Goal: Task Accomplishment & Management: Manage account settings

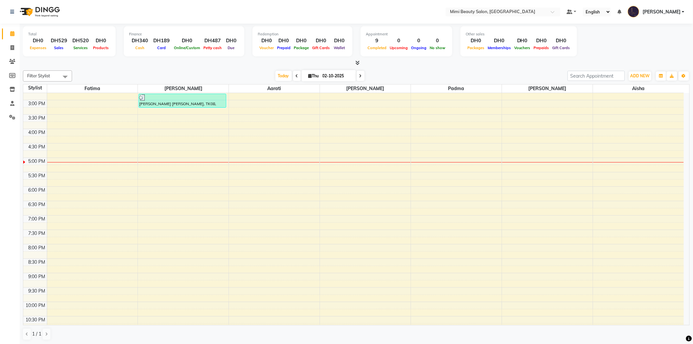
scroll to position [205, 0]
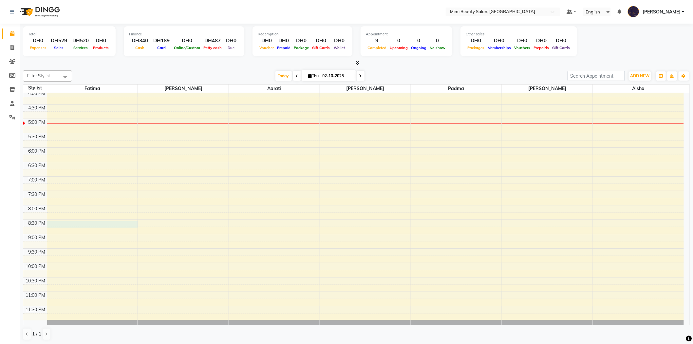
click at [88, 225] on div "9:00 AM 9:30 AM 10:00 AM 10:30 AM 11:00 AM 11:30 AM 12:00 PM 12:30 PM 1:00 PM 1…" at bounding box center [353, 104] width 660 height 432
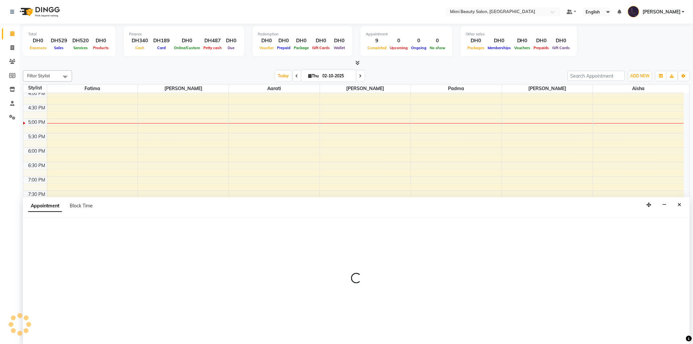
scroll to position [0, 0]
select select "52699"
select select "1230"
select select "tentative"
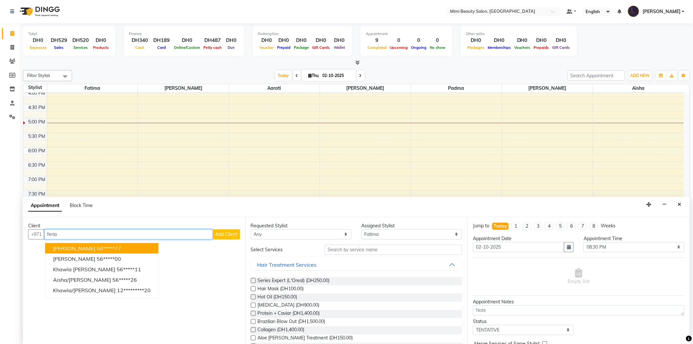
click at [97, 249] on ngb-highlight "50*****77" at bounding box center [109, 248] width 25 height 7
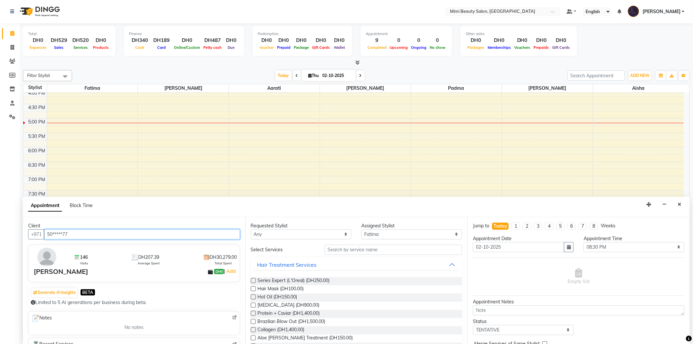
type input "50*****77"
click at [280, 237] on select "Any [PERSON_NAME] [PERSON_NAME] [PERSON_NAME] [PERSON_NAME] Padma" at bounding box center [301, 234] width 101 height 10
select select "52699"
click at [251, 229] on select "Any [PERSON_NAME] [PERSON_NAME] [PERSON_NAME] [PERSON_NAME] Padma" at bounding box center [301, 234] width 101 height 10
click at [369, 248] on input "text" at bounding box center [393, 250] width 138 height 10
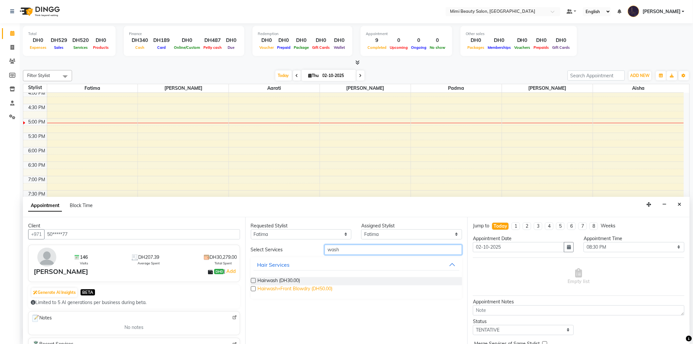
type input "wash"
click at [274, 288] on span "Hairwash+Front Blowdry (DH50.00)" at bounding box center [295, 289] width 75 height 8
checkbox input "false"
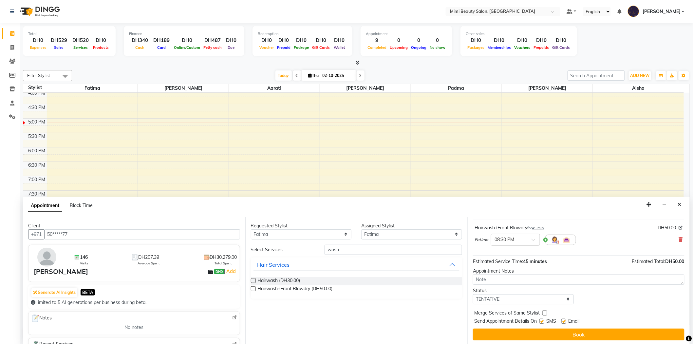
scroll to position [39, 0]
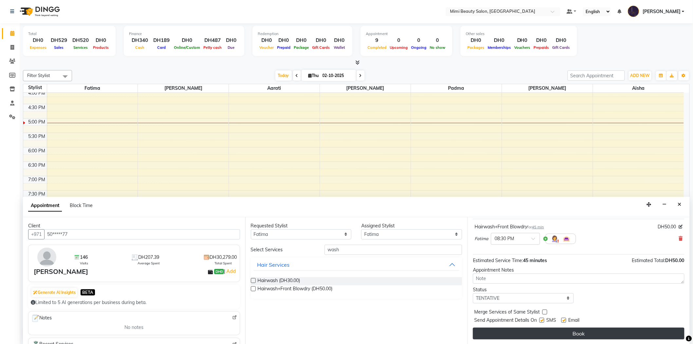
click at [552, 333] on button "Book" at bounding box center [578, 333] width 211 height 12
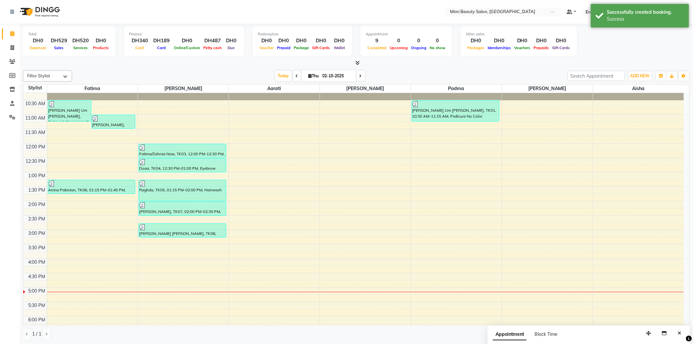
scroll to position [109, 0]
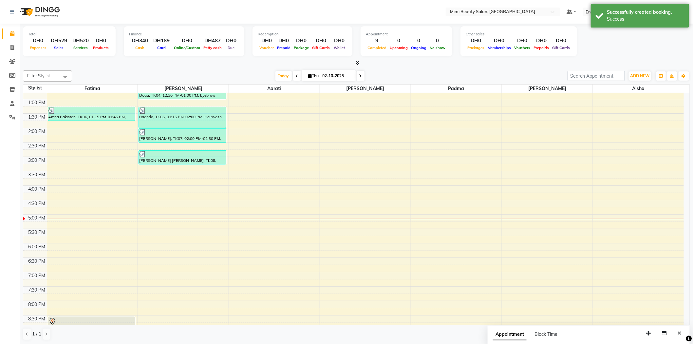
click at [170, 262] on div "9:00 AM 9:30 AM 10:00 AM 10:30 AM 11:00 AM 11:30 AM 12:00 PM 12:30 PM 1:00 PM 1…" at bounding box center [353, 200] width 660 height 432
select select "52700"
select select "1110"
select select "tentative"
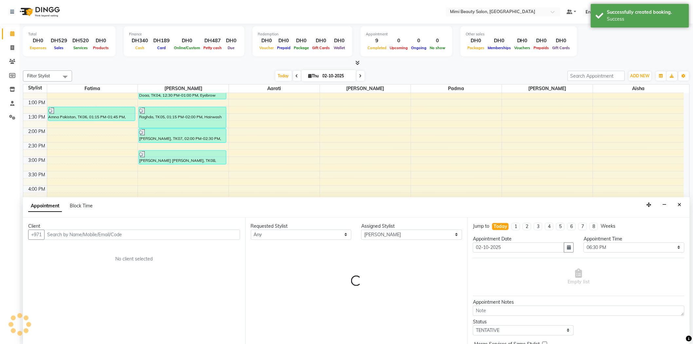
scroll to position [0, 0]
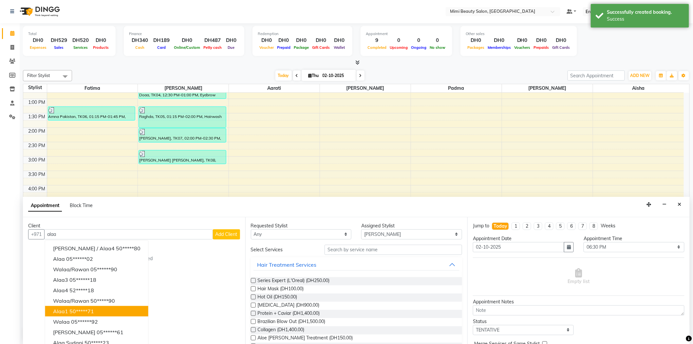
click at [75, 312] on ngb-highlight "50*****71" at bounding box center [81, 311] width 25 height 7
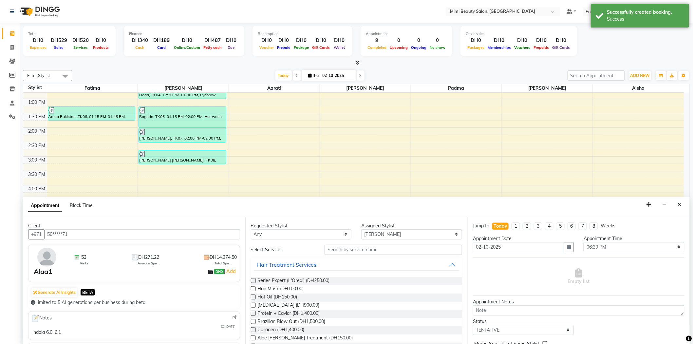
type input "50*****71"
click at [293, 234] on select "Any [PERSON_NAME] [PERSON_NAME] [PERSON_NAME] [PERSON_NAME] Padma" at bounding box center [301, 234] width 101 height 10
select select "52700"
click at [251, 229] on select "Any [PERSON_NAME] [PERSON_NAME] [PERSON_NAME] [PERSON_NAME] Padma" at bounding box center [301, 234] width 101 height 10
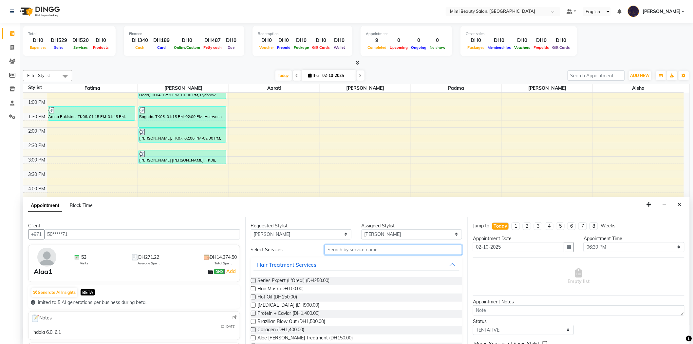
click at [340, 251] on input "text" at bounding box center [393, 250] width 138 height 10
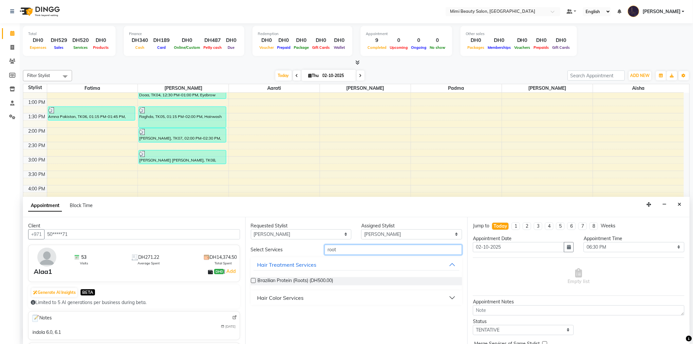
type input "root"
click at [293, 296] on div "Hair Color Services" at bounding box center [280, 298] width 46 height 8
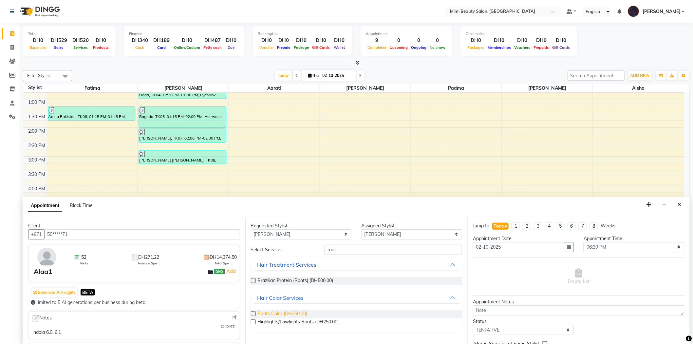
click at [291, 314] on span "Roots Color (DH250.00)" at bounding box center [283, 314] width 50 height 8
checkbox input "false"
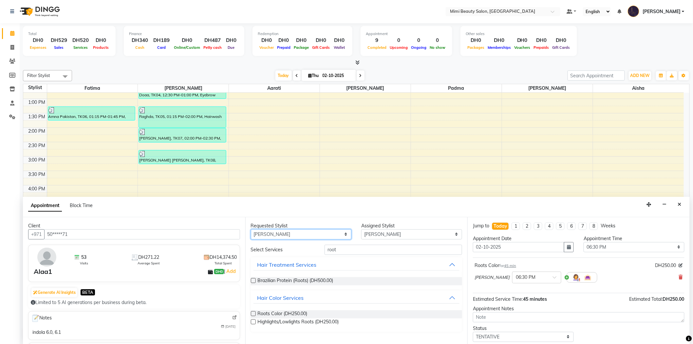
click at [315, 236] on select "Any [PERSON_NAME] [PERSON_NAME] [PERSON_NAME] [PERSON_NAME] Padma" at bounding box center [301, 234] width 101 height 10
select select "53935"
click at [251, 229] on select "Any [PERSON_NAME] [PERSON_NAME] [PERSON_NAME] [PERSON_NAME] Padma" at bounding box center [301, 234] width 101 height 10
select select "53935"
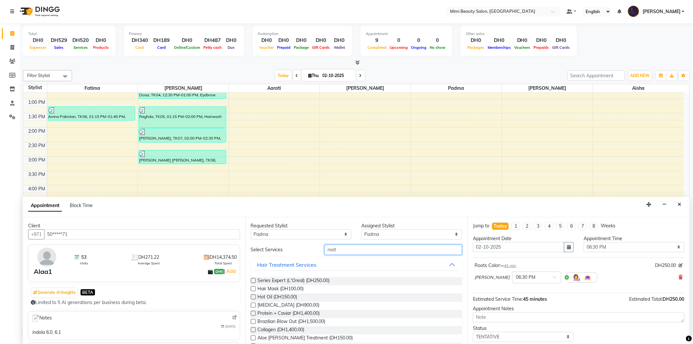
click at [329, 250] on input "root" at bounding box center [393, 250] width 138 height 10
type input "mani"
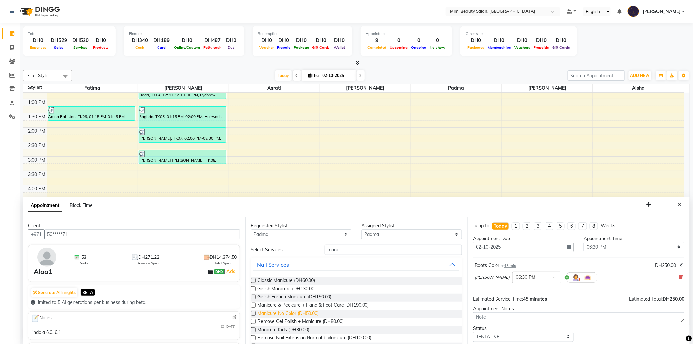
click at [302, 310] on span "Manicure No Color (DH50.00)" at bounding box center [288, 314] width 61 height 8
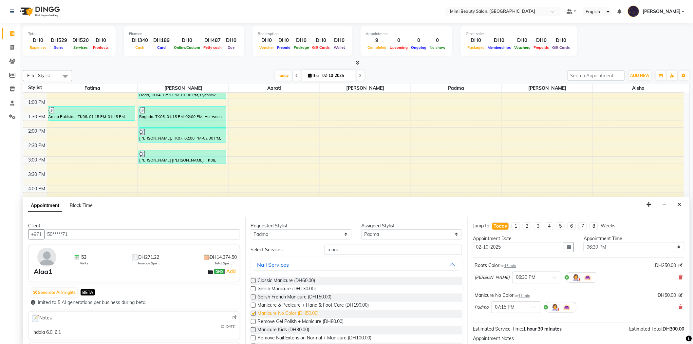
checkbox input "false"
click at [335, 235] on select "Any [PERSON_NAME] [PERSON_NAME] [PERSON_NAME] [PERSON_NAME] Padma" at bounding box center [301, 234] width 101 height 10
select select "68417"
click at [251, 229] on select "Any [PERSON_NAME] [PERSON_NAME] [PERSON_NAME] [PERSON_NAME] Padma" at bounding box center [301, 234] width 101 height 10
select select "68417"
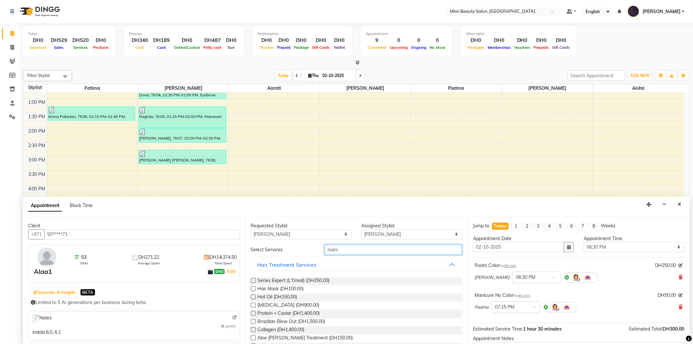
click at [329, 251] on input "mani" at bounding box center [393, 250] width 138 height 10
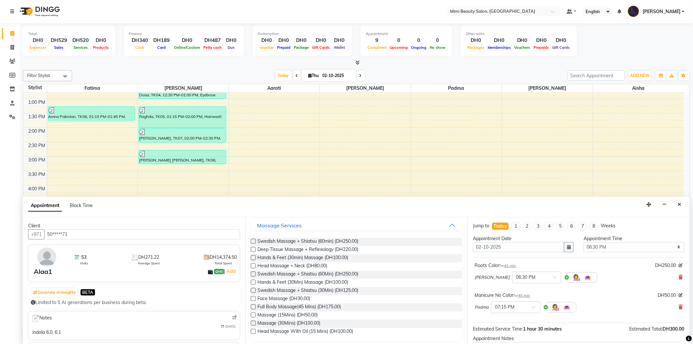
scroll to position [41, 0]
type input "massa"
click at [274, 312] on span "Massage (15Mins) (DH50.00)" at bounding box center [288, 313] width 60 height 8
checkbox input "false"
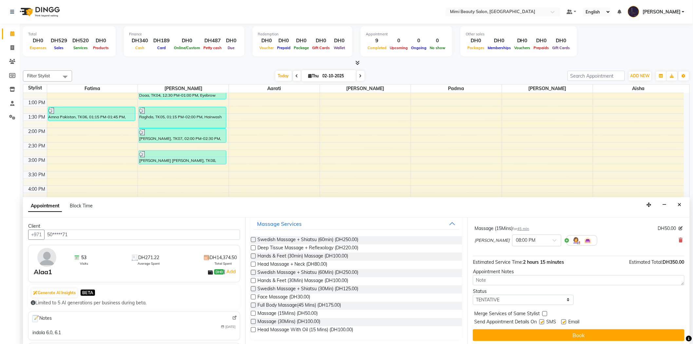
scroll to position [99, 0]
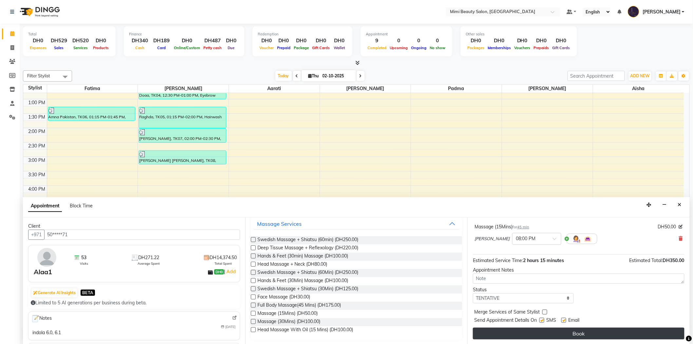
click at [549, 335] on button "Book" at bounding box center [578, 333] width 211 height 12
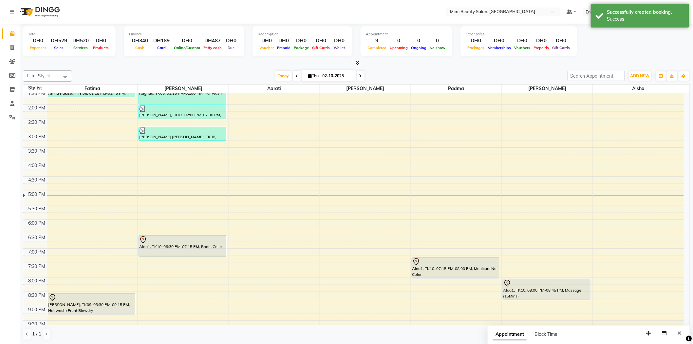
scroll to position [145, 0]
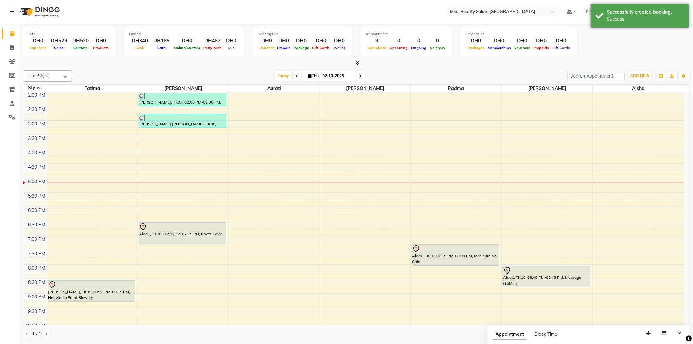
click at [206, 235] on div "Alaa1, TK10, 06:30 PM-07:15 PM, Roots Color" at bounding box center [182, 233] width 87 height 21
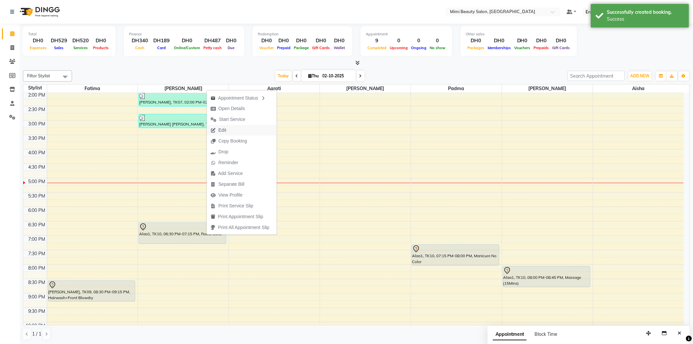
click at [231, 128] on button "Edit" at bounding box center [242, 130] width 70 height 11
select select "tentative"
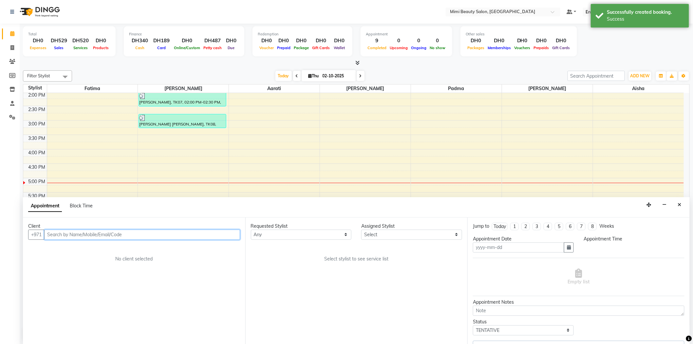
scroll to position [0, 0]
type input "02-10-2025"
select select "1110"
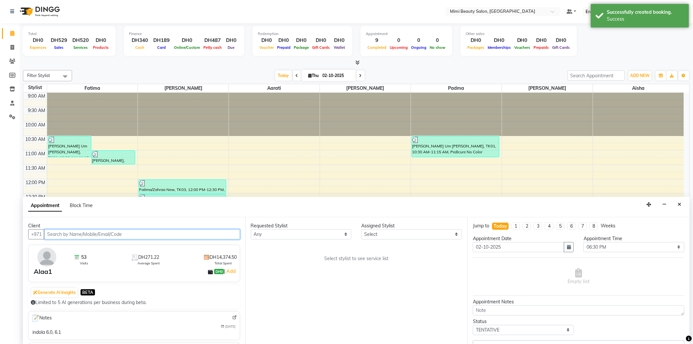
select select "68417"
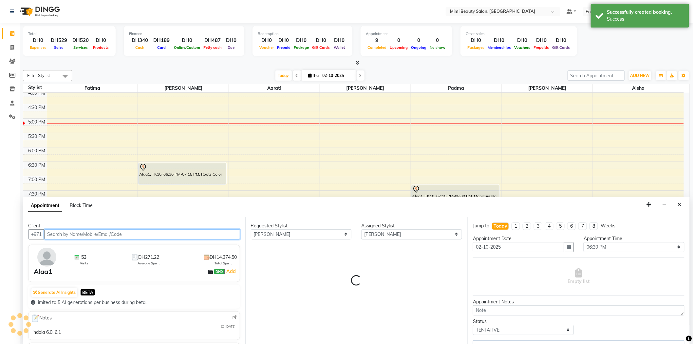
select select "3351"
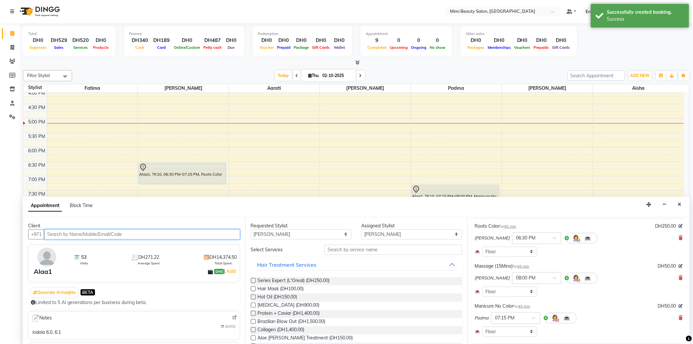
scroll to position [36, 0]
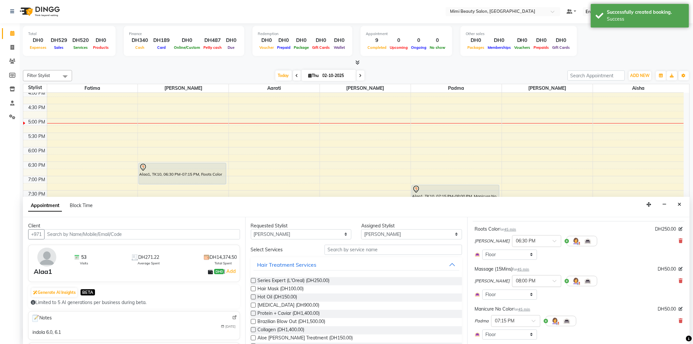
click at [553, 282] on span at bounding box center [557, 282] width 8 height 7
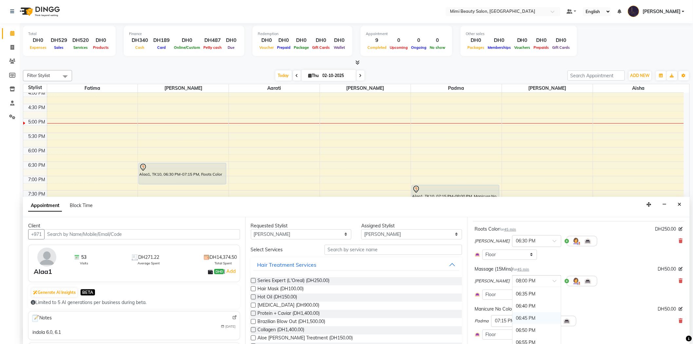
scroll to position [1238, 0]
click at [514, 295] on div "06:30 PM" at bounding box center [536, 294] width 48 height 12
click at [535, 320] on span at bounding box center [536, 322] width 8 height 7
click at [518, 332] on div "06:30 PM" at bounding box center [515, 333] width 48 height 12
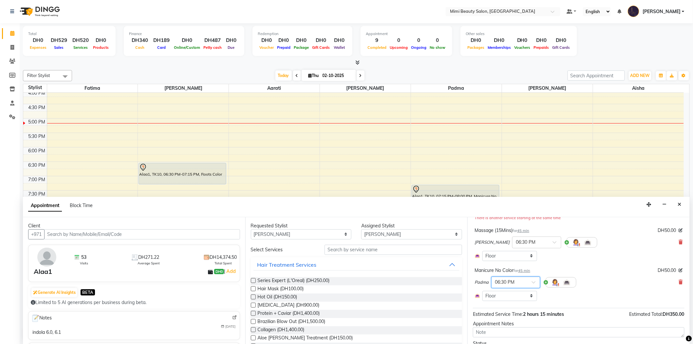
scroll to position [117, 0]
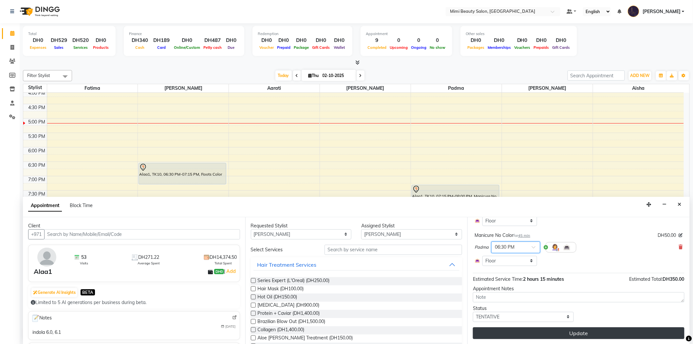
click at [621, 334] on button "Update" at bounding box center [578, 333] width 211 height 12
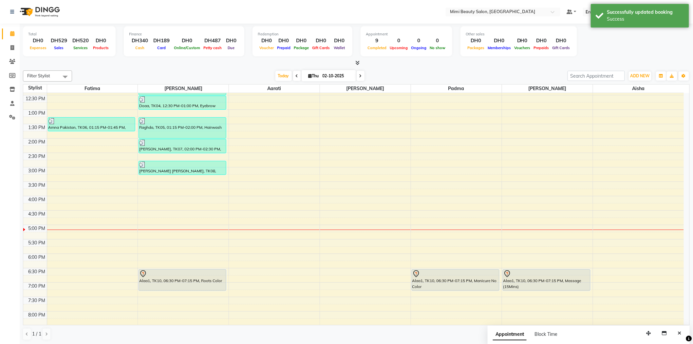
scroll to position [109, 0]
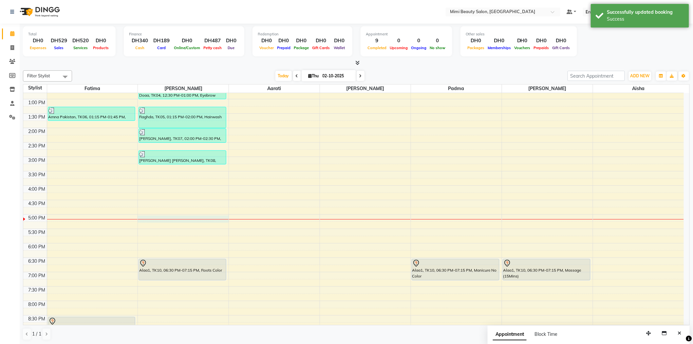
click at [187, 220] on div "9:00 AM 9:30 AM 10:00 AM 10:30 AM 11:00 AM 11:30 AM 12:00 PM 12:30 PM 1:00 PM 1…" at bounding box center [353, 200] width 660 height 432
select select "52700"
select select "1020"
select select "tentative"
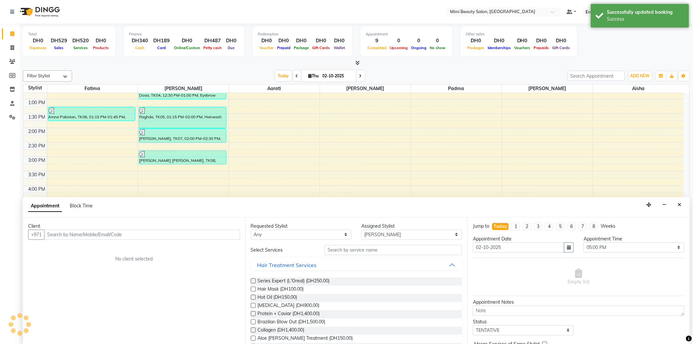
scroll to position [0, 0]
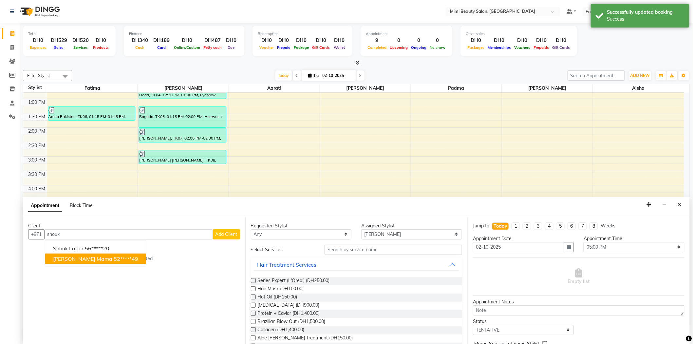
click at [114, 260] on ngb-highlight "52*****49" at bounding box center [126, 258] width 25 height 7
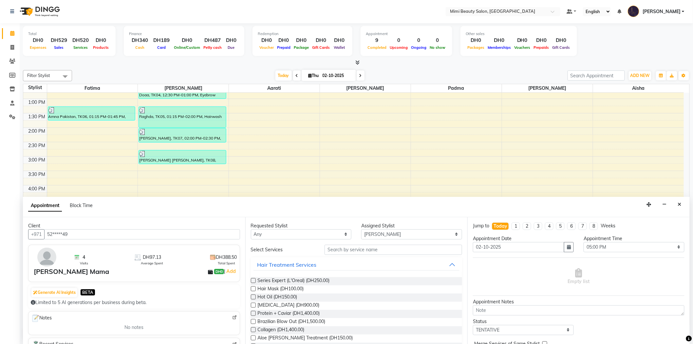
type input "52*****49"
click at [309, 235] on select "Any [PERSON_NAME] [PERSON_NAME] [PERSON_NAME] [PERSON_NAME] Padma" at bounding box center [301, 234] width 101 height 10
select select "52700"
click at [251, 229] on select "Any [PERSON_NAME] [PERSON_NAME] [PERSON_NAME] [PERSON_NAME] Padma" at bounding box center [301, 234] width 101 height 10
click at [346, 252] on input "text" at bounding box center [393, 250] width 138 height 10
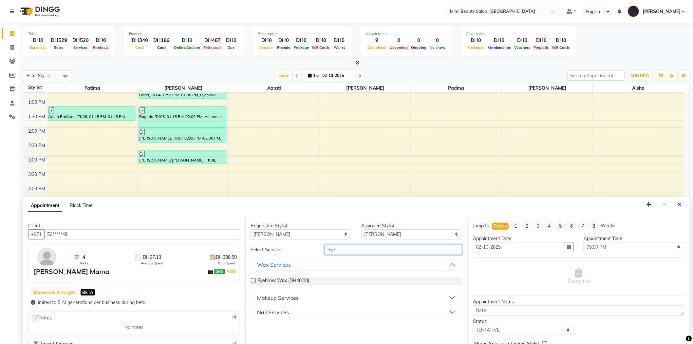
type input "eye"
click at [306, 298] on button "Makeup Services" at bounding box center [356, 298] width 206 height 12
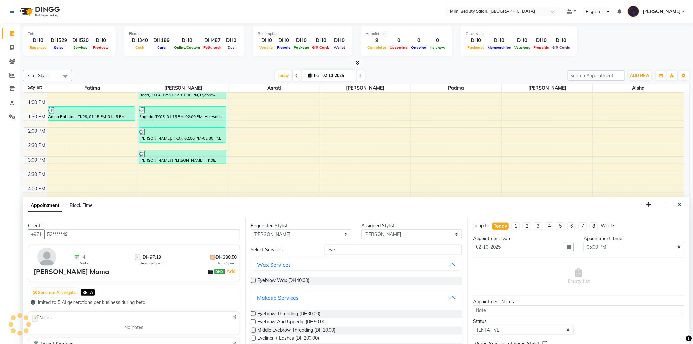
scroll to position [73, 0]
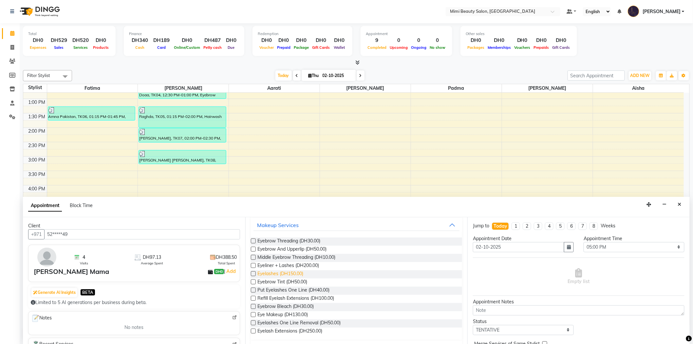
click at [259, 272] on span "Eyelashes (DH150.00)" at bounding box center [281, 274] width 46 height 8
checkbox input "false"
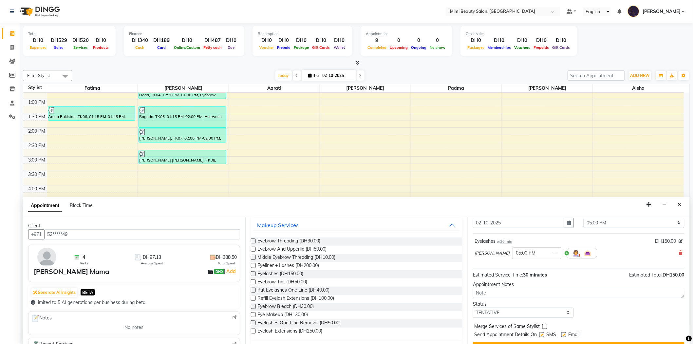
scroll to position [39, 0]
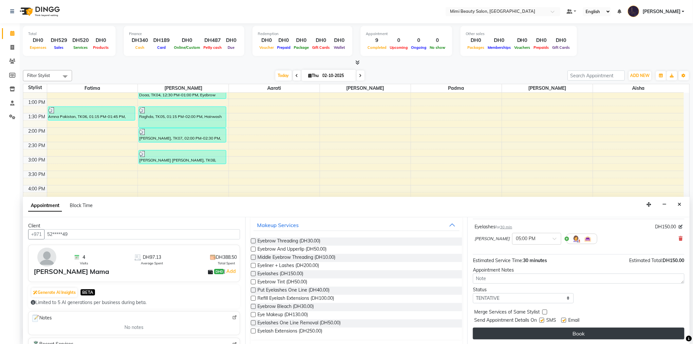
click at [557, 329] on button "Book" at bounding box center [578, 333] width 211 height 12
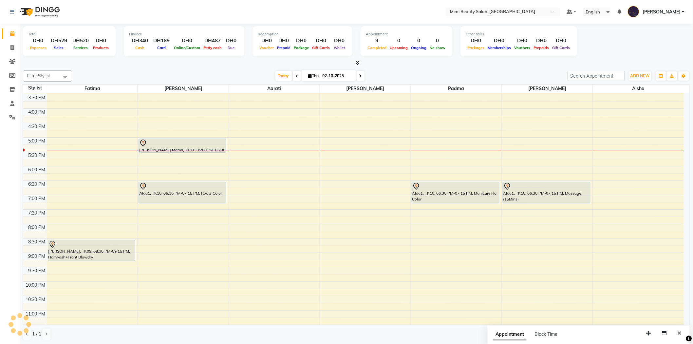
scroll to position [168, 0]
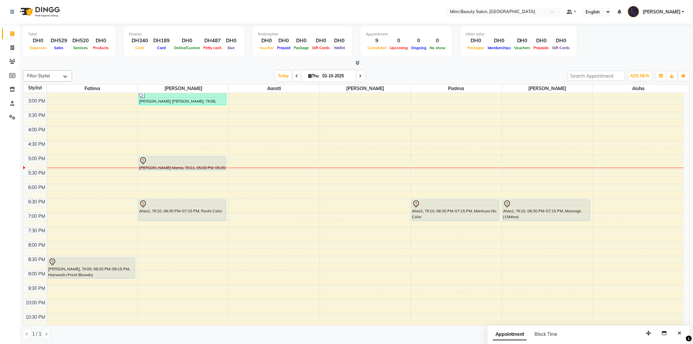
click at [168, 164] on div "[PERSON_NAME] Mama, TK11, 05:00 PM-05:30 PM, Eyelashes" at bounding box center [182, 162] width 87 height 13
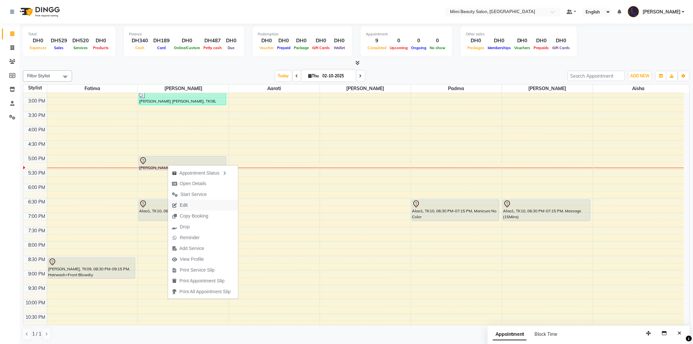
click at [185, 202] on span "Edit" at bounding box center [184, 205] width 8 height 7
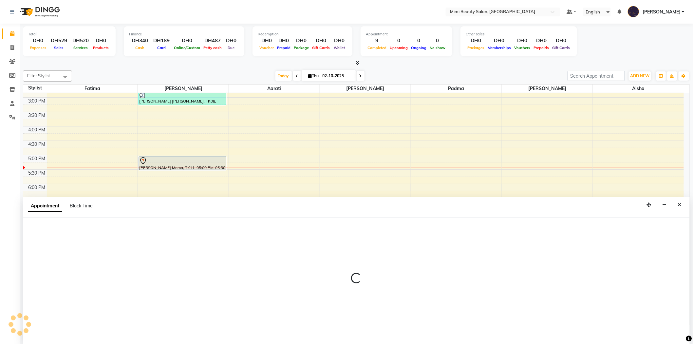
scroll to position [0, 0]
select select "tentative"
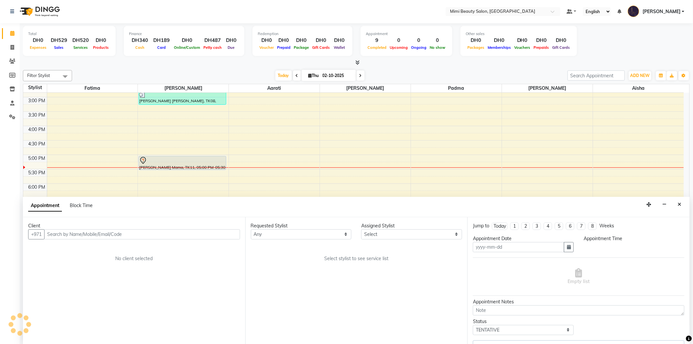
type input "02-10-2025"
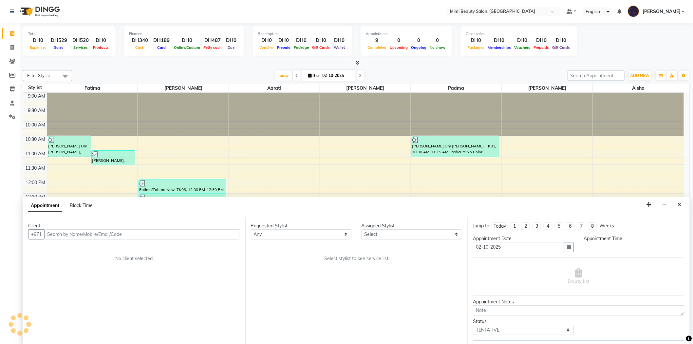
select select "1020"
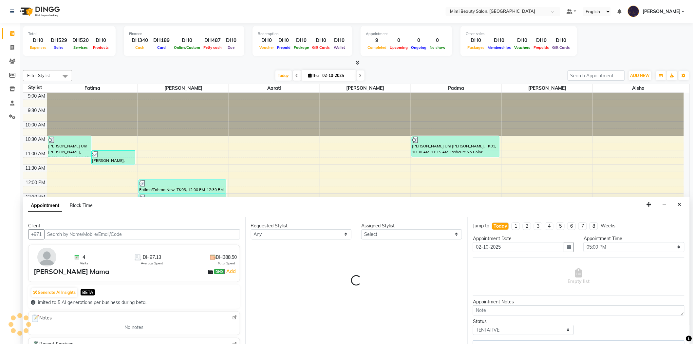
select select "52700"
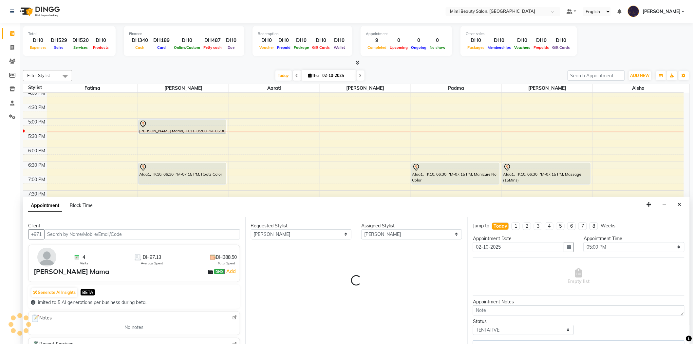
select select "3351"
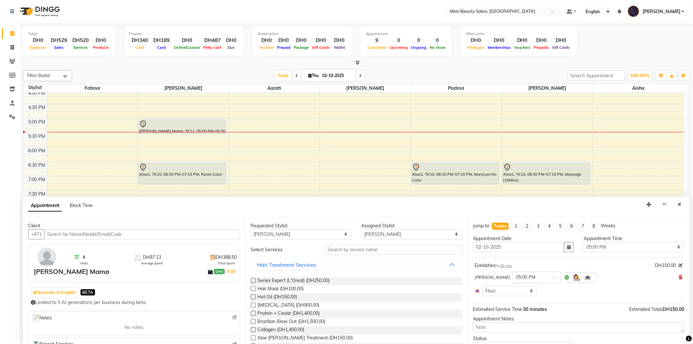
scroll to position [0, 0]
click at [334, 249] on input "text" at bounding box center [393, 250] width 138 height 10
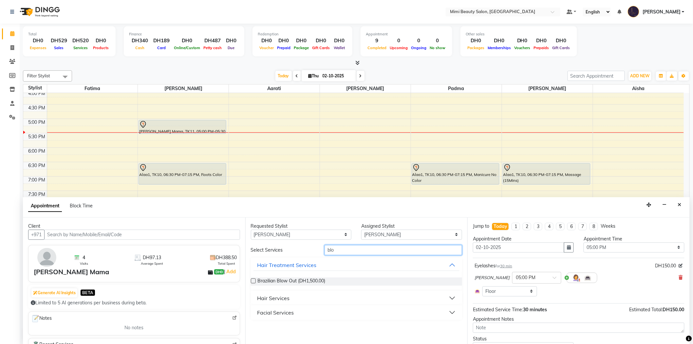
type input "blo"
click at [286, 299] on div "Hair Services" at bounding box center [273, 298] width 32 height 8
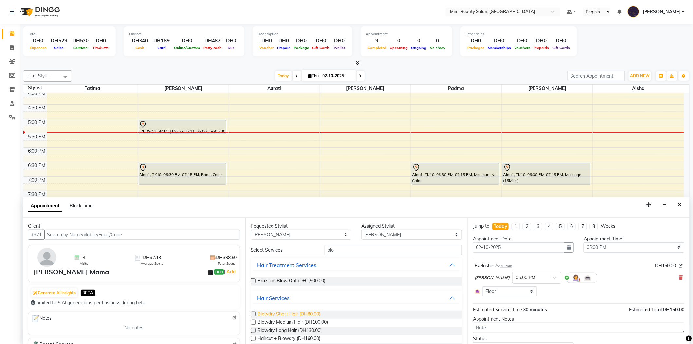
click at [290, 316] on span "Blowdry Short Hair (DH80.00)" at bounding box center [289, 314] width 63 height 8
checkbox input "false"
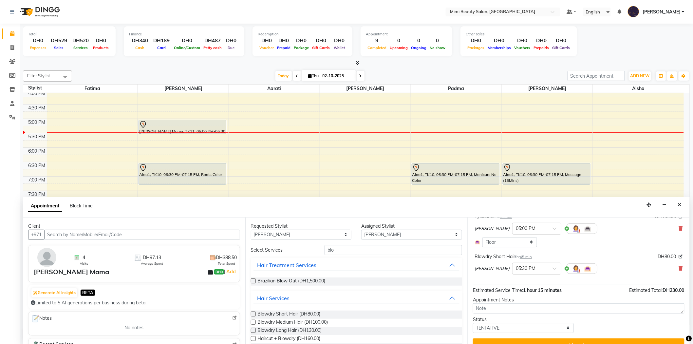
scroll to position [60, 0]
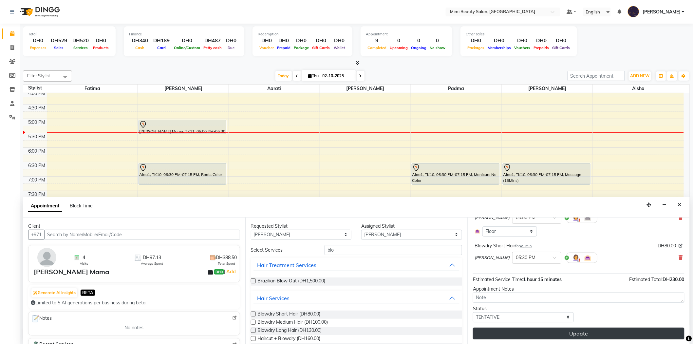
click at [577, 332] on button "Update" at bounding box center [578, 333] width 211 height 12
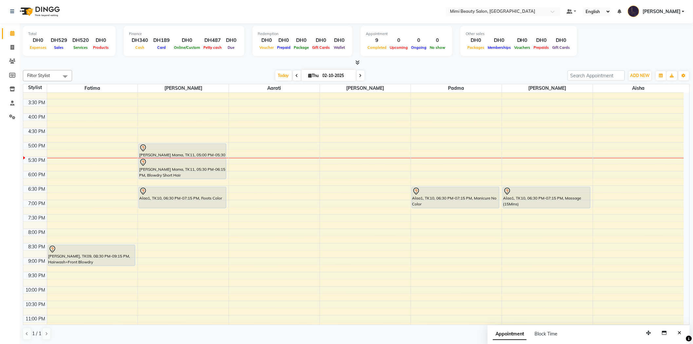
scroll to position [168, 0]
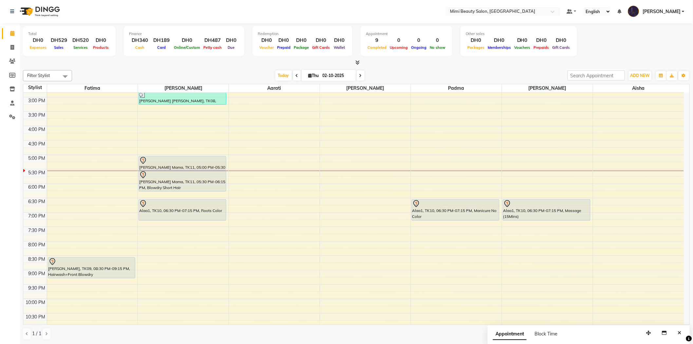
click at [88, 210] on div "9:00 AM 9:30 AM 10:00 AM 10:30 AM 11:00 AM 11:30 AM 12:00 PM 12:30 PM 1:00 PM 1…" at bounding box center [353, 140] width 660 height 432
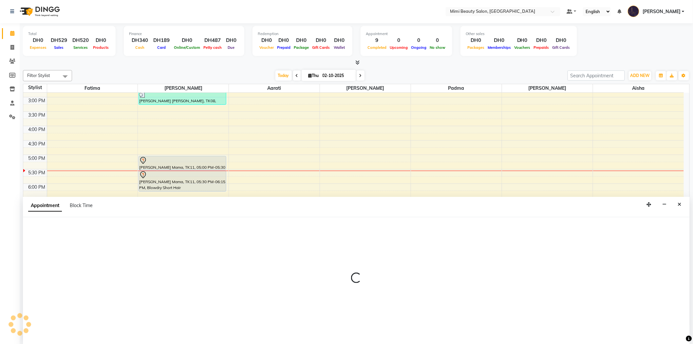
select select "52699"
select select "1125"
select select "tentative"
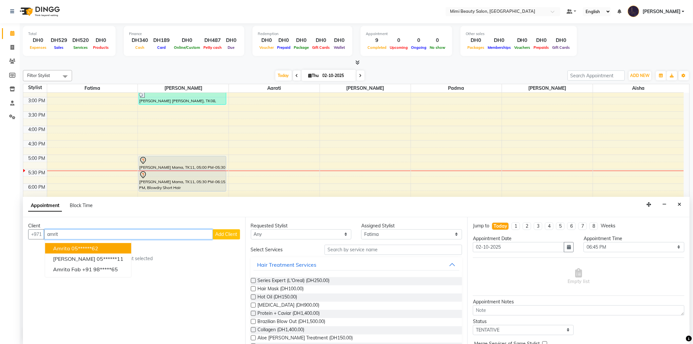
click at [77, 245] on ngb-highlight "05******62" at bounding box center [84, 248] width 27 height 7
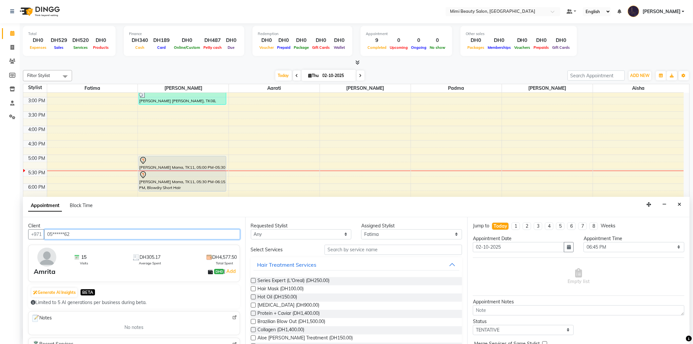
scroll to position [0, 0]
type input "05******62"
click at [313, 238] on select "Any [PERSON_NAME] [PERSON_NAME] [PERSON_NAME] [PERSON_NAME] Padma" at bounding box center [301, 235] width 101 height 10
click at [277, 236] on select "Any [PERSON_NAME] [PERSON_NAME] [PERSON_NAME] [PERSON_NAME] Padma" at bounding box center [301, 235] width 101 height 10
select select "52699"
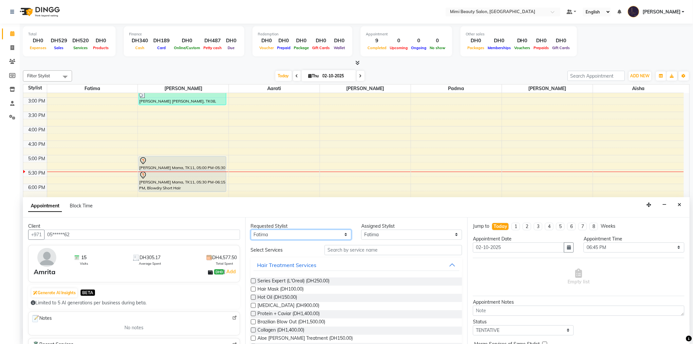
click at [251, 230] on select "Any [PERSON_NAME] [PERSON_NAME] [PERSON_NAME] [PERSON_NAME] Padma" at bounding box center [301, 235] width 101 height 10
click at [336, 251] on input "text" at bounding box center [393, 250] width 138 height 10
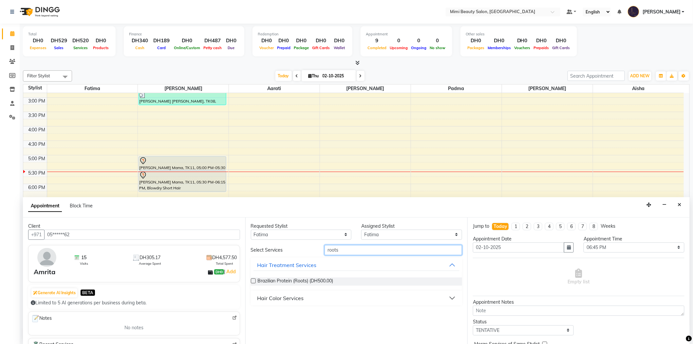
type input "roots"
click at [276, 298] on div "Hair Color Services" at bounding box center [280, 298] width 46 height 8
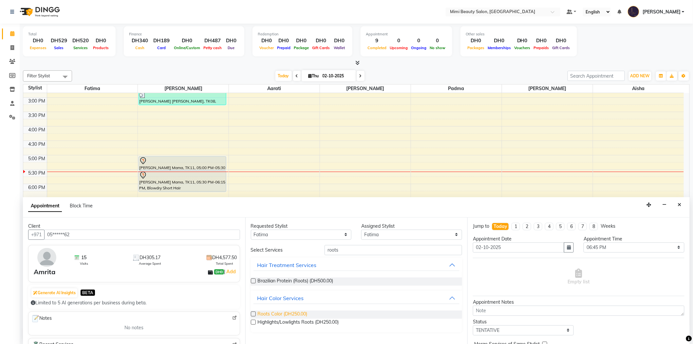
click at [277, 314] on span "Roots Color (DH250.00)" at bounding box center [283, 314] width 50 height 8
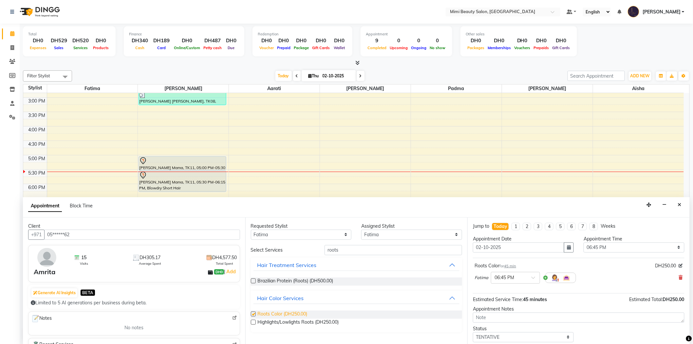
checkbox input "false"
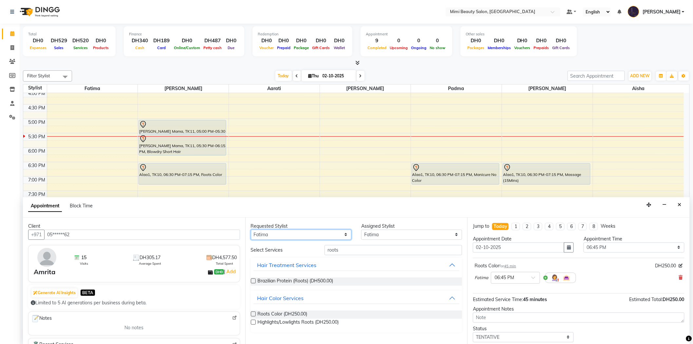
click at [259, 234] on select "Any [PERSON_NAME] [PERSON_NAME] [PERSON_NAME] [PERSON_NAME] Padma" at bounding box center [301, 235] width 101 height 10
select select "68417"
click at [251, 230] on select "Any [PERSON_NAME] [PERSON_NAME] [PERSON_NAME] [PERSON_NAME] Padma" at bounding box center [301, 235] width 101 height 10
select select "68417"
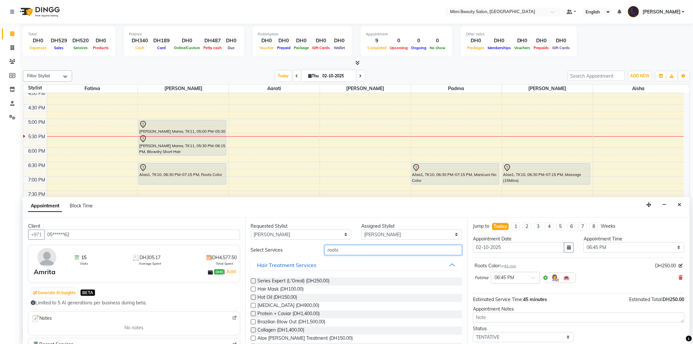
click at [326, 251] on input "roots" at bounding box center [393, 250] width 138 height 10
type input "pedi"
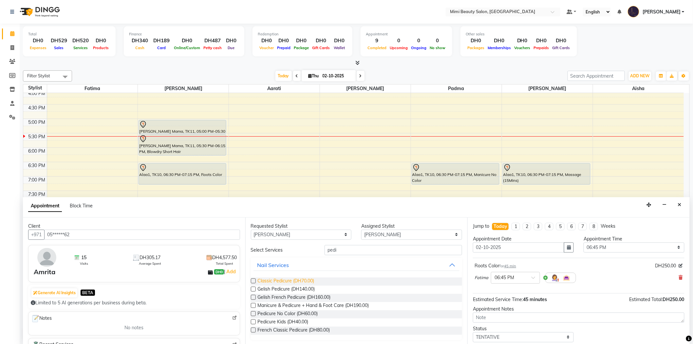
click at [292, 278] on span "Classic Pedicure (DH70.00)" at bounding box center [286, 281] width 57 height 8
checkbox input "false"
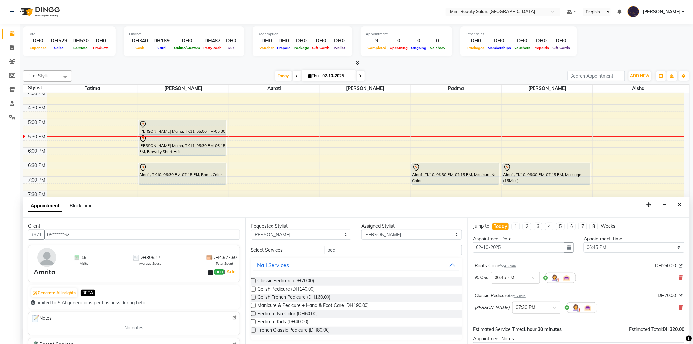
scroll to position [36, 0]
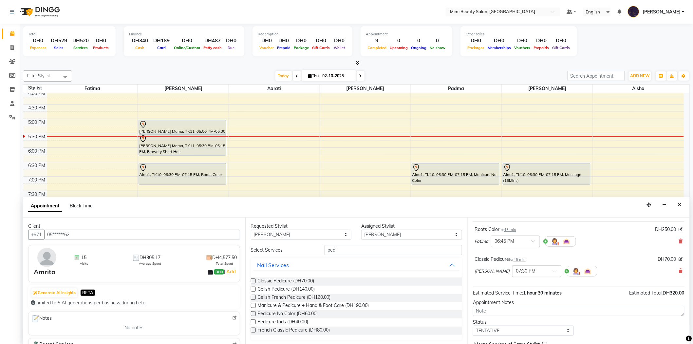
click at [553, 272] on span at bounding box center [557, 272] width 8 height 7
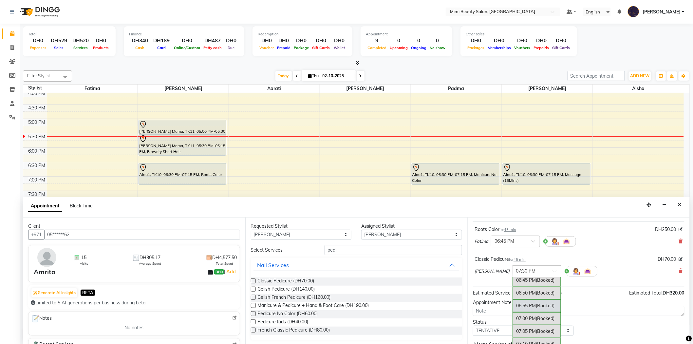
scroll to position [1317, 0]
click at [513, 281] on div "07:00 PM (Booked)" at bounding box center [536, 282] width 48 height 13
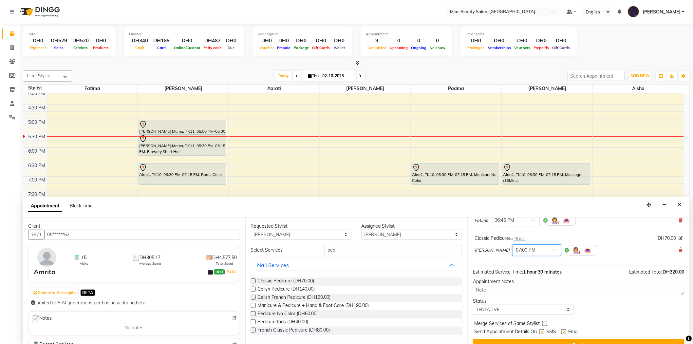
scroll to position [69, 0]
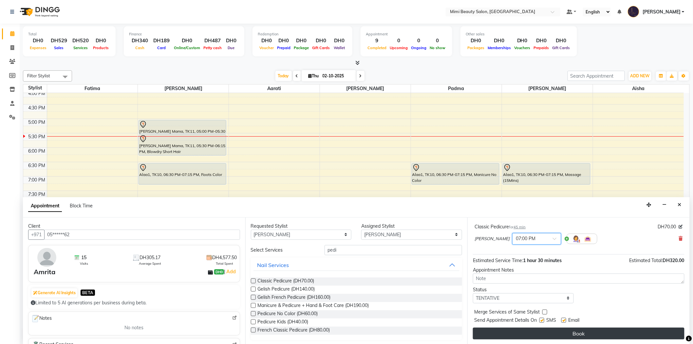
click at [587, 333] on button "Book" at bounding box center [578, 333] width 211 height 12
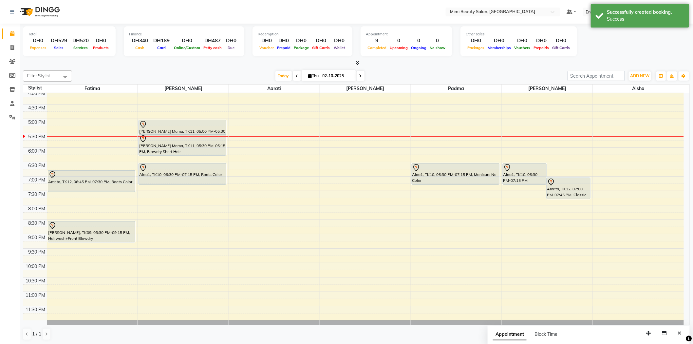
click at [173, 171] on div "Alaa1, TK10, 06:30 PM-07:15 PM, Roots Color" at bounding box center [182, 173] width 87 height 21
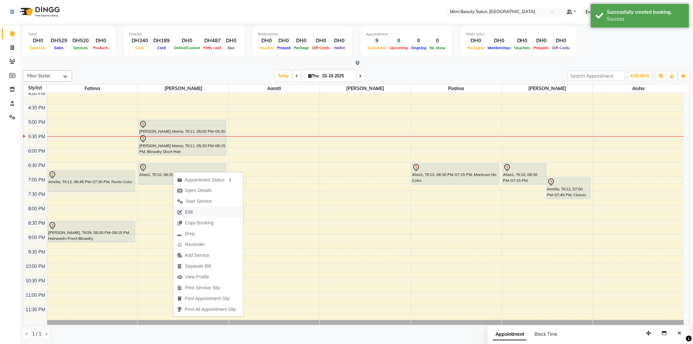
click at [192, 210] on span "Edit" at bounding box center [189, 212] width 8 height 7
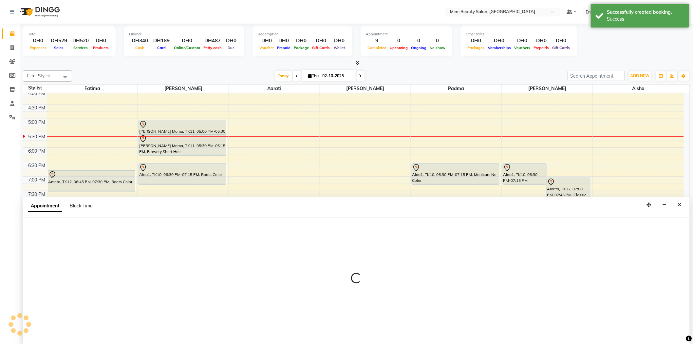
scroll to position [0, 0]
select select "tentative"
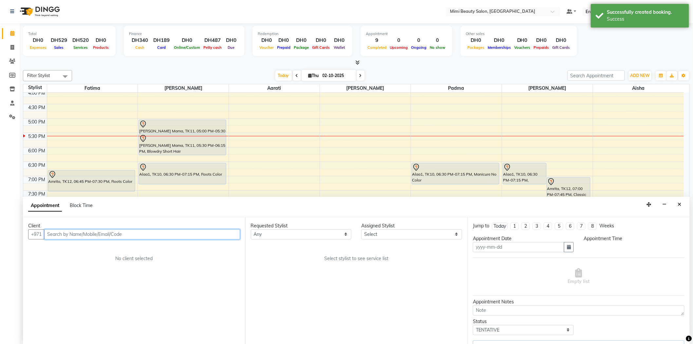
type input "02-10-2025"
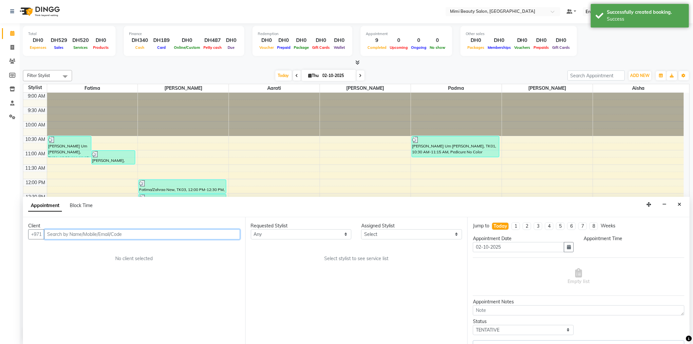
select select "1110"
select select "68417"
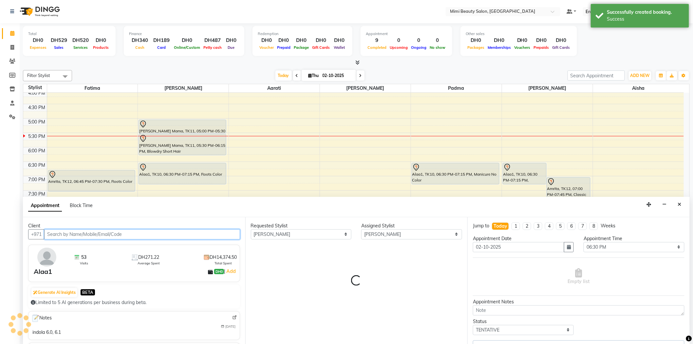
select select "3351"
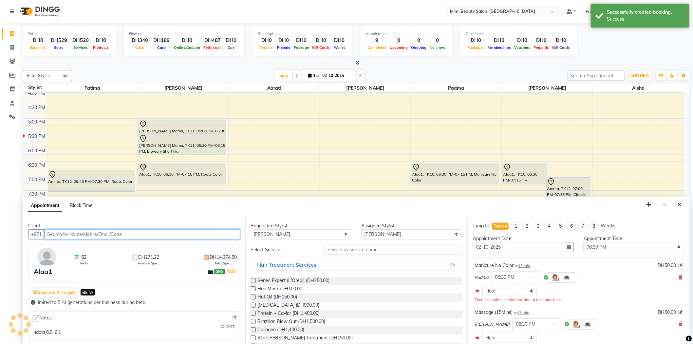
select select "3351"
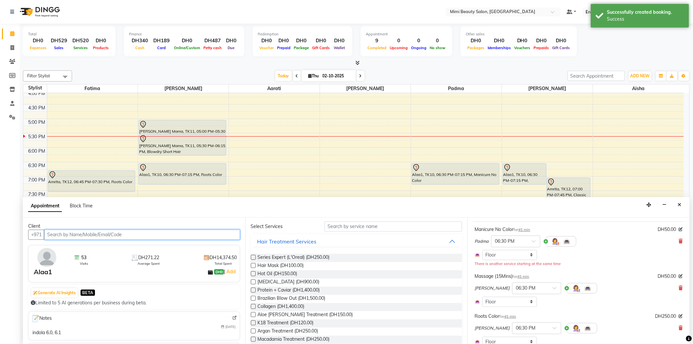
scroll to position [36, 0]
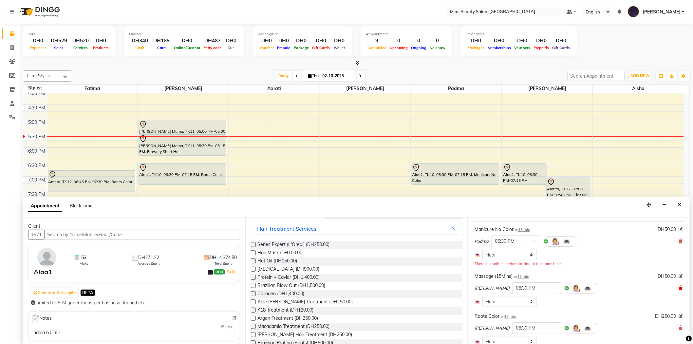
click at [679, 286] on icon at bounding box center [681, 287] width 4 height 5
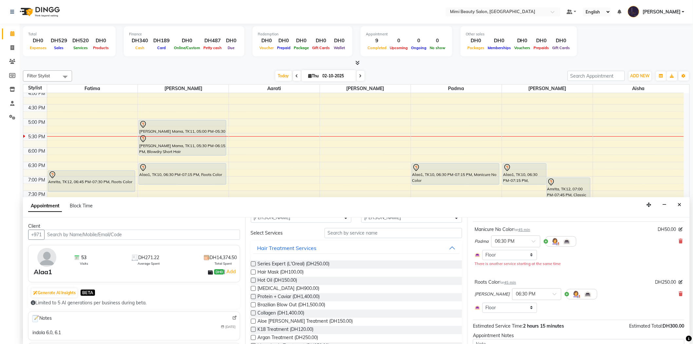
scroll to position [0, 0]
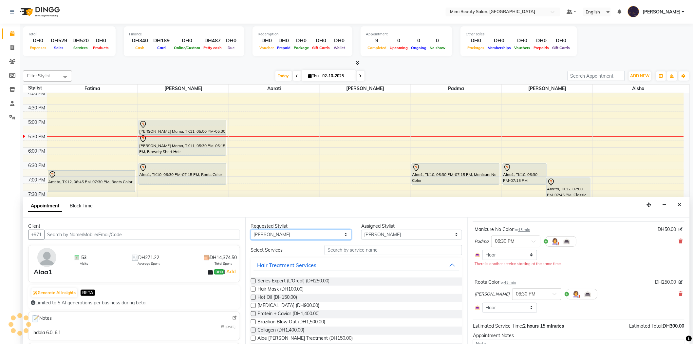
click at [296, 235] on select "Any [PERSON_NAME] [PERSON_NAME] [PERSON_NAME] [PERSON_NAME] Padma" at bounding box center [301, 235] width 101 height 10
select select "53403"
click at [251, 230] on select "Any [PERSON_NAME] [PERSON_NAME] [PERSON_NAME] [PERSON_NAME] Padma" at bounding box center [301, 235] width 101 height 10
select select "53403"
click at [339, 251] on input "text" at bounding box center [393, 250] width 138 height 10
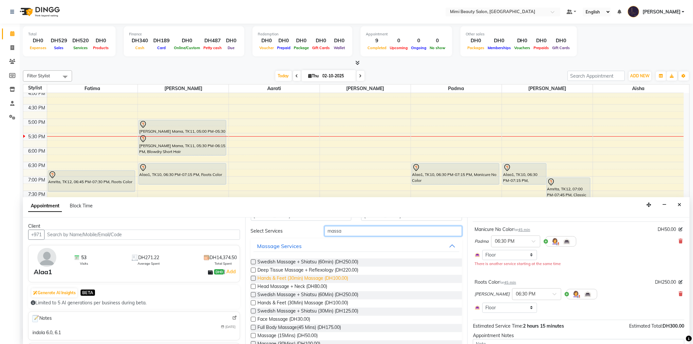
scroll to position [36, 0]
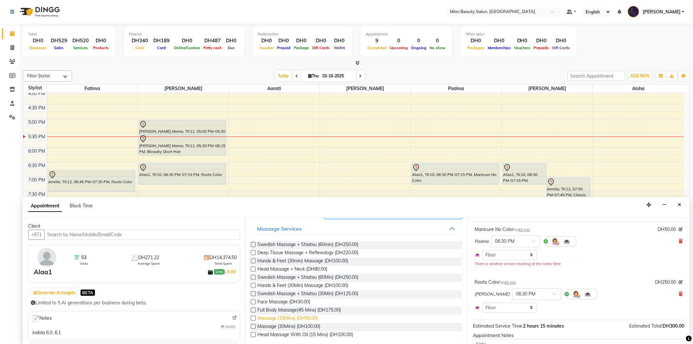
type input "massa"
click at [306, 318] on span "Massage (15Mins) (DH50.00)" at bounding box center [288, 319] width 60 height 8
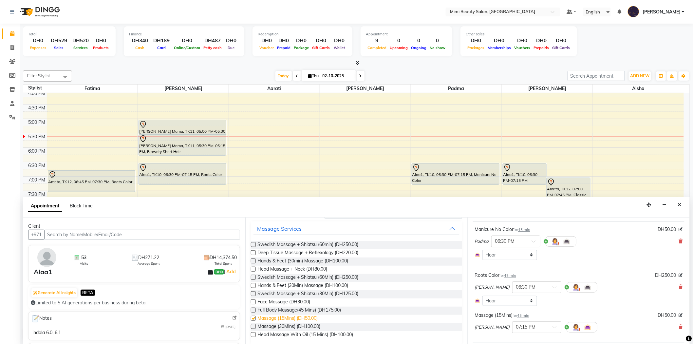
checkbox input "false"
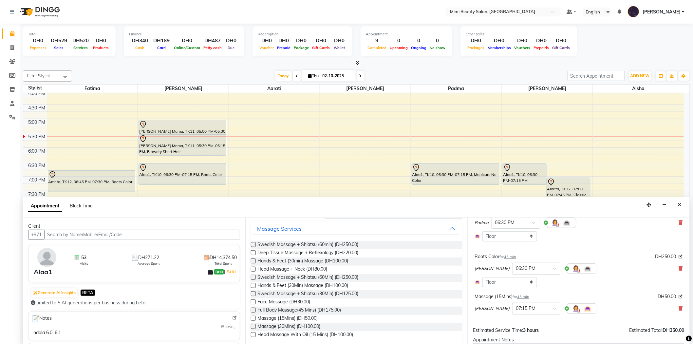
scroll to position [73, 0]
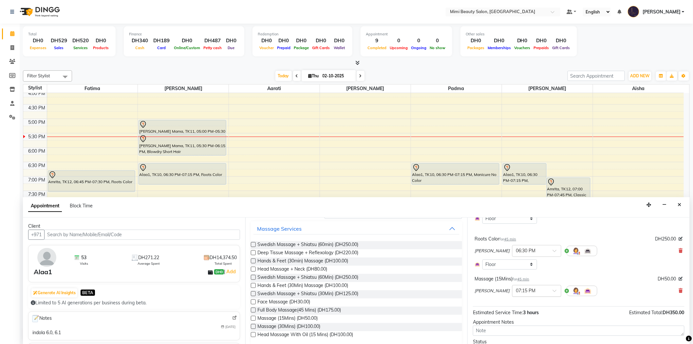
click at [528, 288] on div at bounding box center [536, 290] width 48 height 7
click at [512, 300] on div "06:30 PM" at bounding box center [536, 304] width 48 height 12
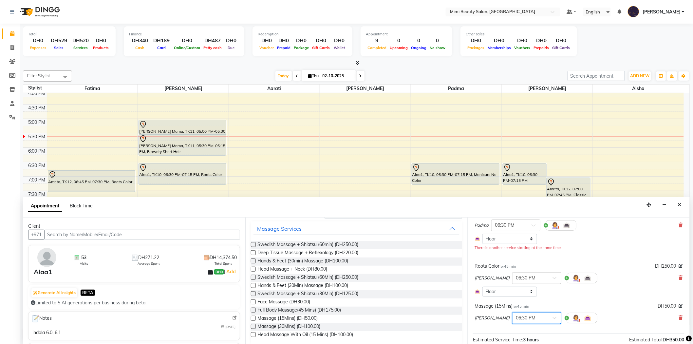
scroll to position [113, 0]
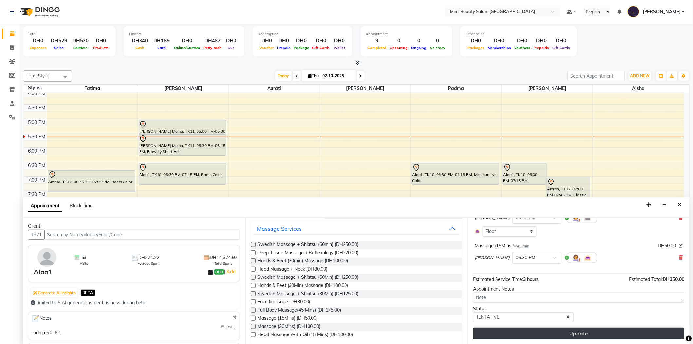
click at [557, 338] on button "Update" at bounding box center [578, 333] width 211 height 12
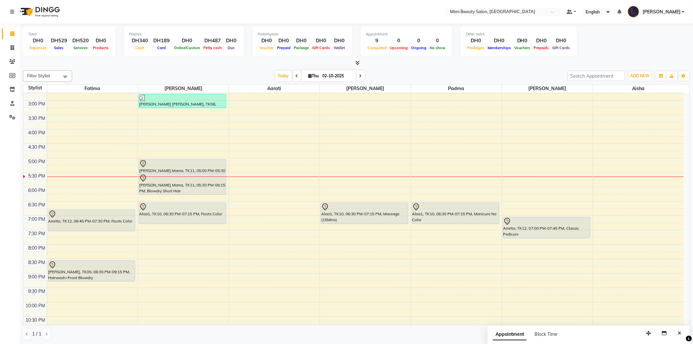
scroll to position [182, 0]
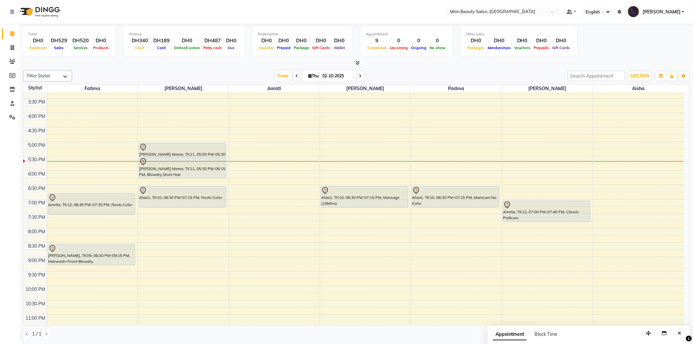
click at [106, 161] on div "9:00 AM 9:30 AM 10:00 AM 10:30 AM 11:00 AM 11:30 AM 12:00 PM 12:30 PM 1:00 PM 1…" at bounding box center [353, 127] width 660 height 432
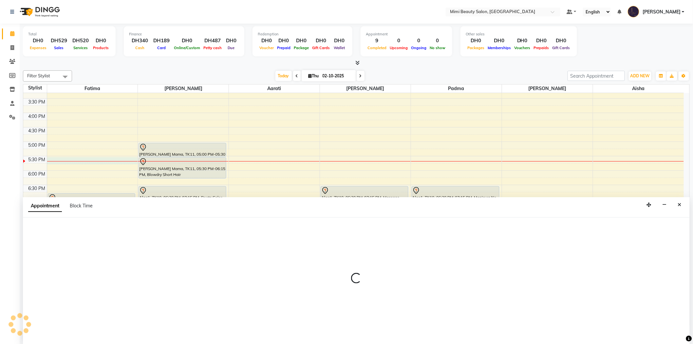
scroll to position [0, 0]
select select "52699"
select select "1050"
select select "tentative"
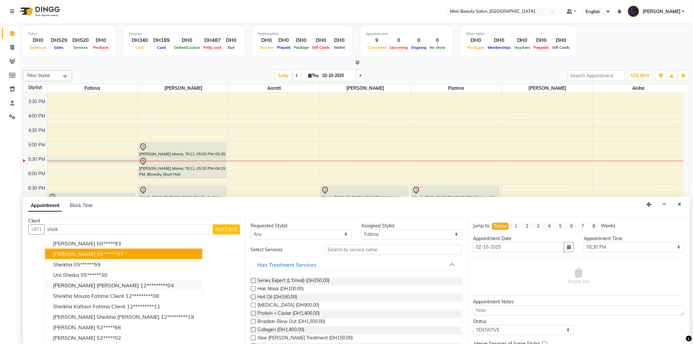
scroll to position [7, 0]
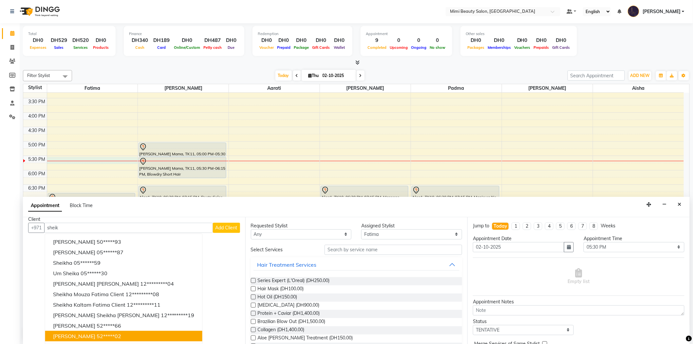
click at [97, 334] on ngb-highlight "52*****02" at bounding box center [109, 336] width 25 height 7
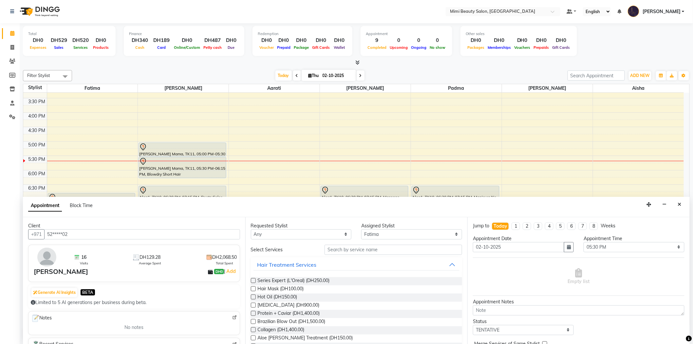
type input "52*****02"
click at [300, 236] on select "Any [PERSON_NAME] [PERSON_NAME] [PERSON_NAME] [PERSON_NAME] Padma" at bounding box center [301, 234] width 101 height 10
select select "52699"
click at [251, 229] on select "Any [PERSON_NAME] [PERSON_NAME] [PERSON_NAME] [PERSON_NAME] Padma" at bounding box center [301, 234] width 101 height 10
click at [340, 249] on input "text" at bounding box center [393, 250] width 138 height 10
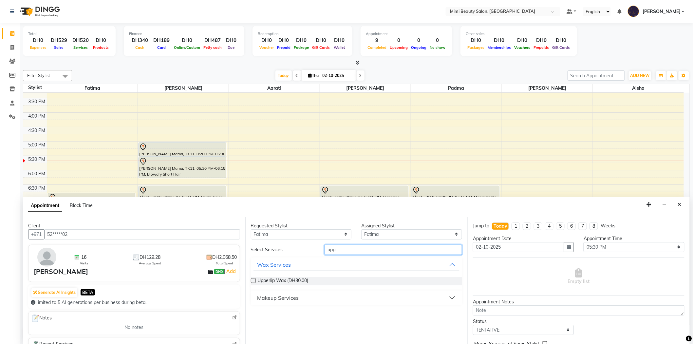
type input "upp"
click at [287, 294] on div "Makeup Services" at bounding box center [278, 298] width 42 height 8
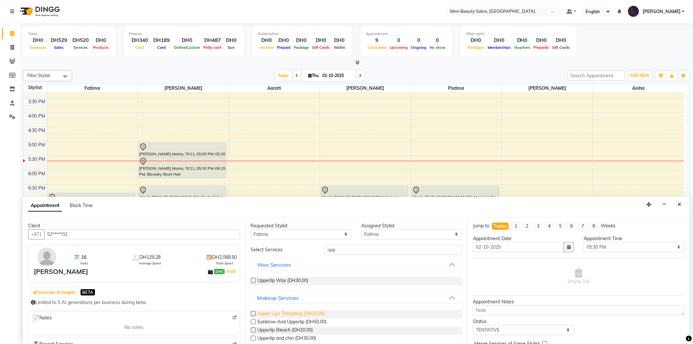
click at [286, 313] on span "Upper Lips Threading (DH20.00)" at bounding box center [291, 314] width 67 height 8
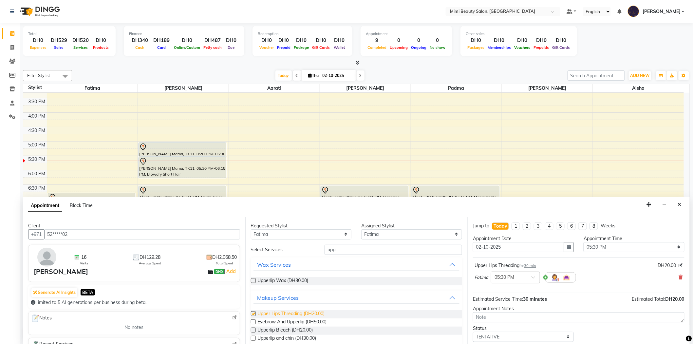
checkbox input "false"
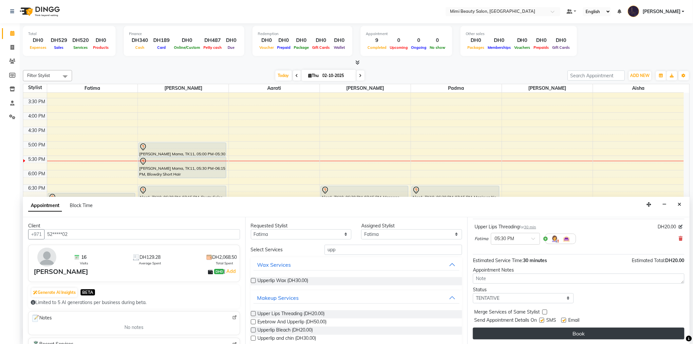
click at [574, 335] on button "Book" at bounding box center [578, 333] width 211 height 12
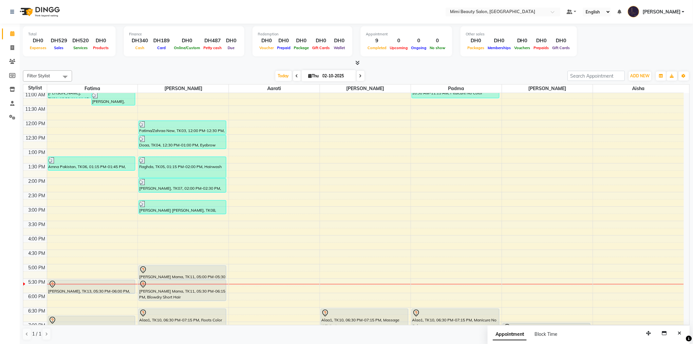
scroll to position [182, 0]
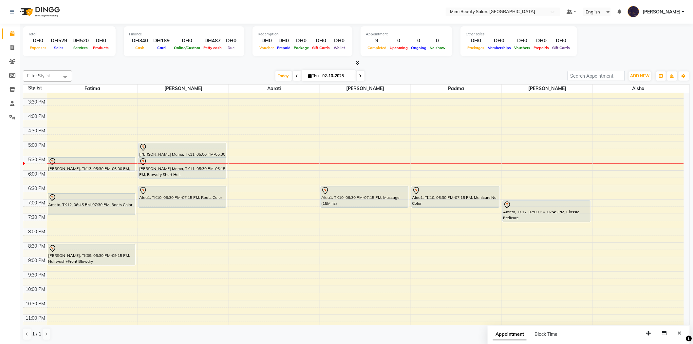
click at [96, 162] on div at bounding box center [91, 162] width 86 height 8
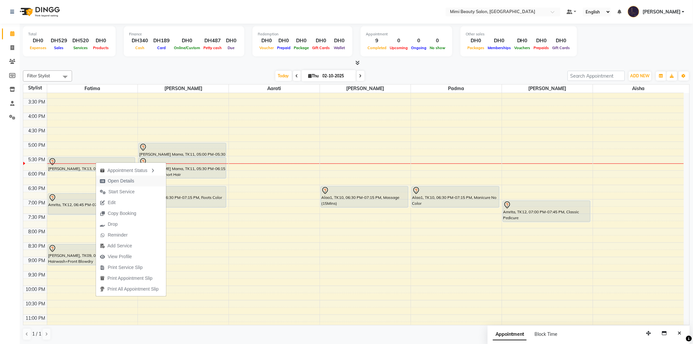
click at [123, 180] on span "Open Details" at bounding box center [121, 180] width 27 height 7
select select "7"
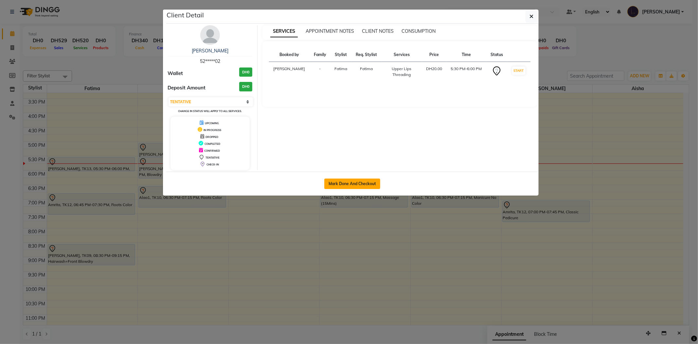
click at [365, 184] on button "Mark Done And Checkout" at bounding box center [352, 183] width 56 height 10
select select "service"
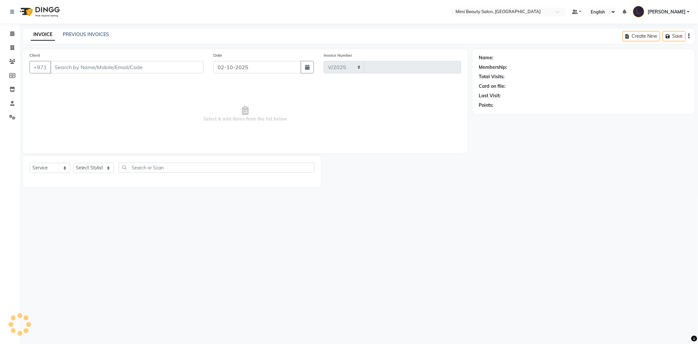
select select "6756"
type input "1757"
type input "52*****02"
select select "52699"
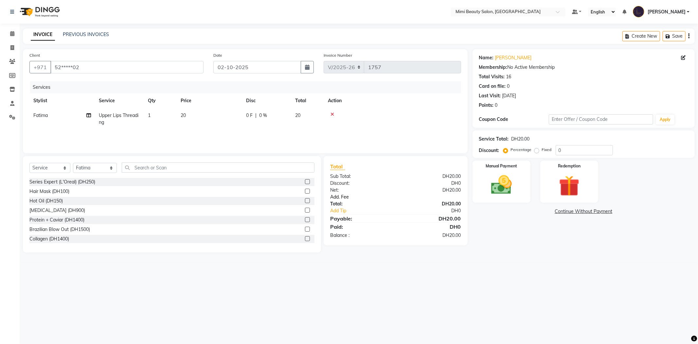
click at [341, 197] on link "Add. Fee" at bounding box center [395, 196] width 141 height 7
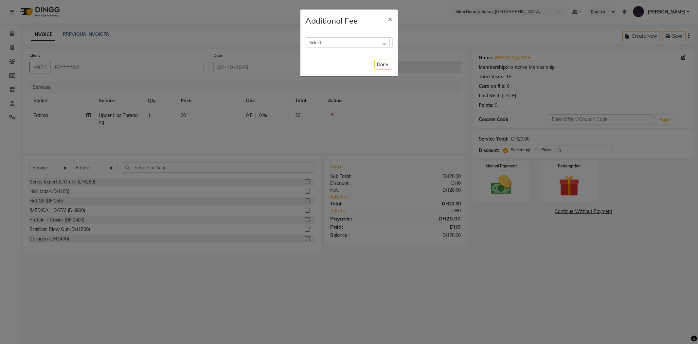
click at [346, 41] on div "Select" at bounding box center [348, 42] width 84 height 10
click at [326, 90] on li "Bank Fee" at bounding box center [349, 84] width 86 height 13
checkbox input "true"
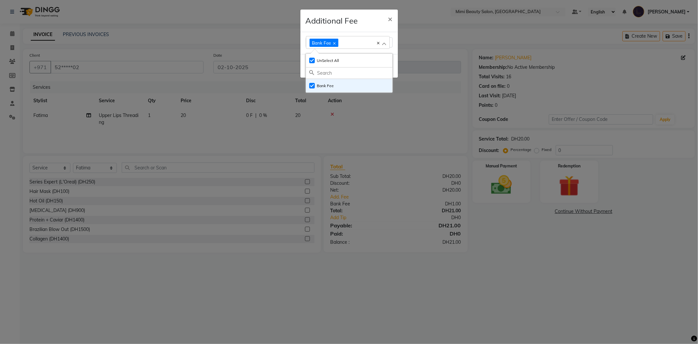
click at [365, 18] on div "Additional Fee ×" at bounding box center [350, 20] width 98 height 23
click at [387, 65] on button "Done" at bounding box center [383, 66] width 17 height 10
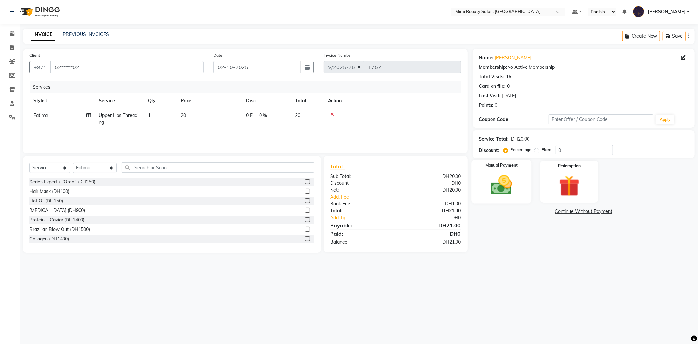
click at [491, 182] on img at bounding box center [501, 185] width 35 height 25
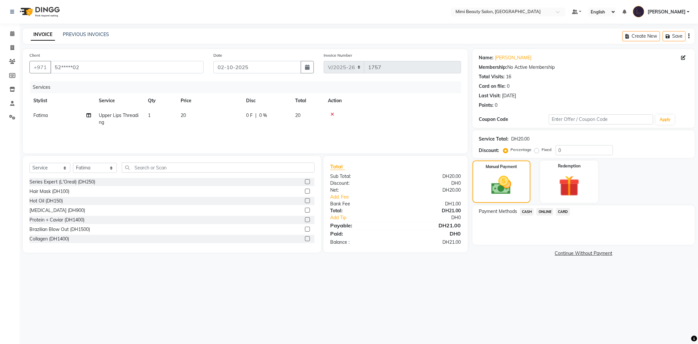
click at [562, 211] on span "CARD" at bounding box center [563, 212] width 14 height 8
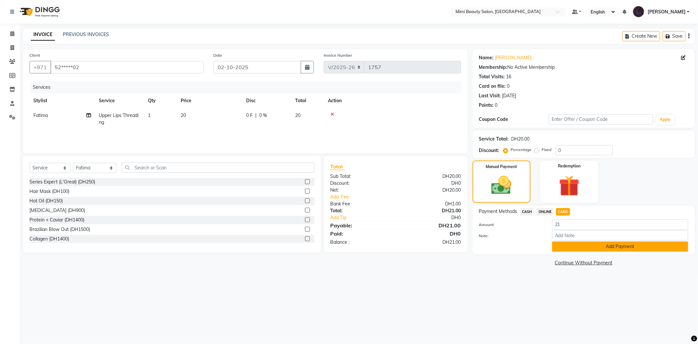
click at [580, 250] on button "Add Payment" at bounding box center [620, 246] width 136 height 10
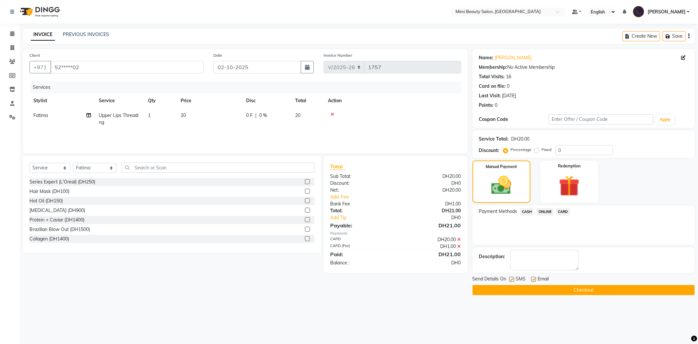
click at [579, 289] on button "Checkout" at bounding box center [584, 290] width 222 height 10
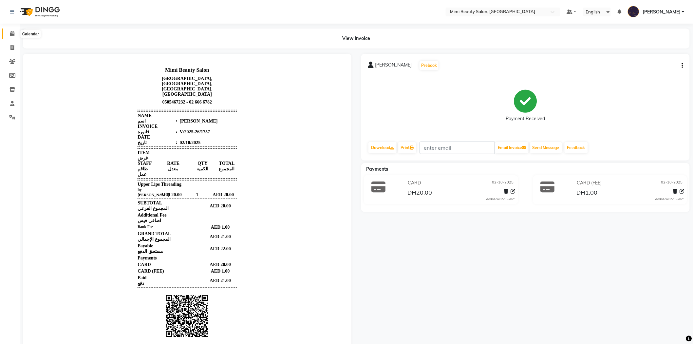
click at [9, 35] on span at bounding box center [12, 34] width 11 height 8
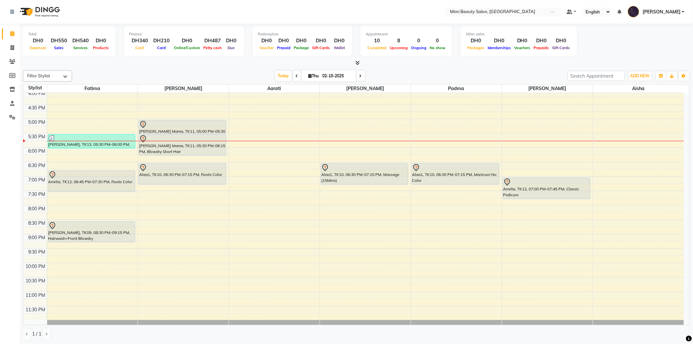
scroll to position [0, 0]
click at [172, 122] on div at bounding box center [182, 124] width 86 height 8
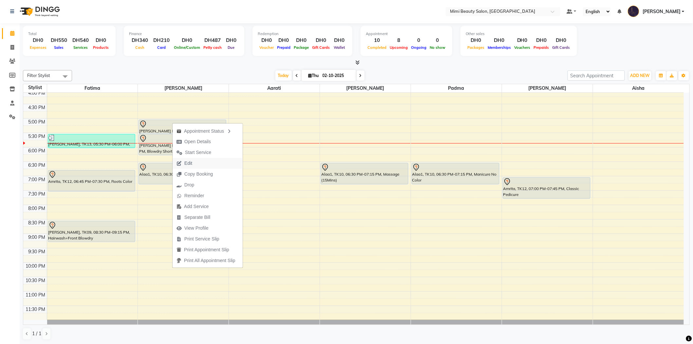
click at [195, 162] on span "Edit" at bounding box center [185, 163] width 24 height 11
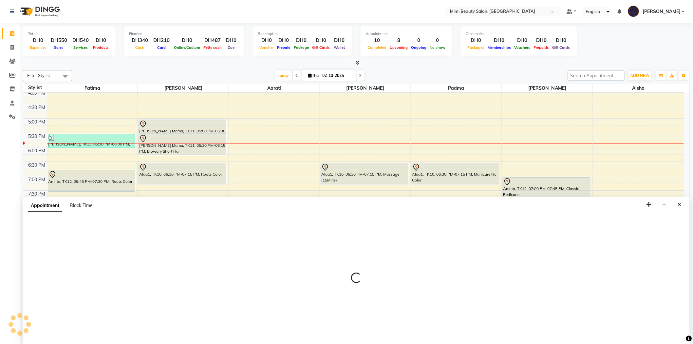
select select "tentative"
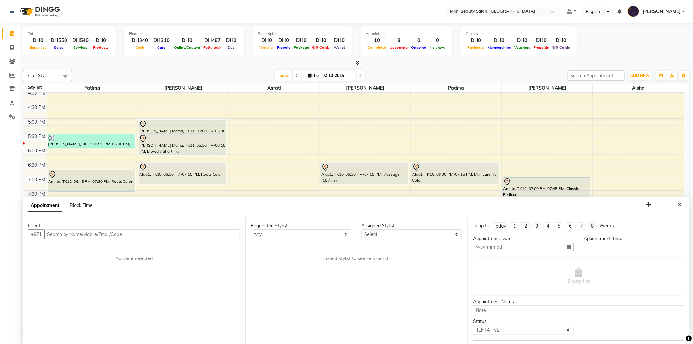
type input "02-10-2025"
select select "1020"
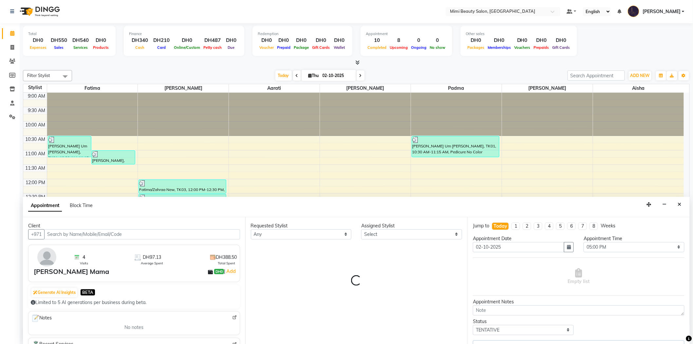
select select "52700"
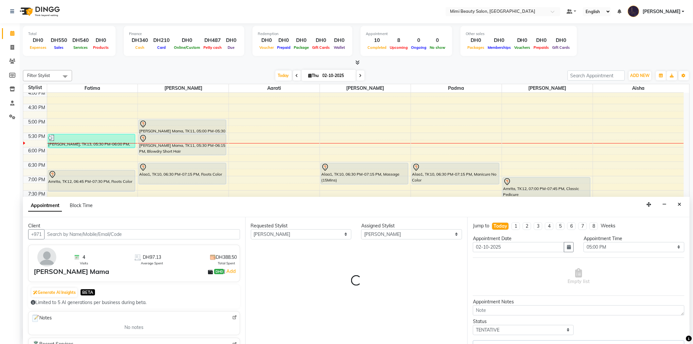
select select "3351"
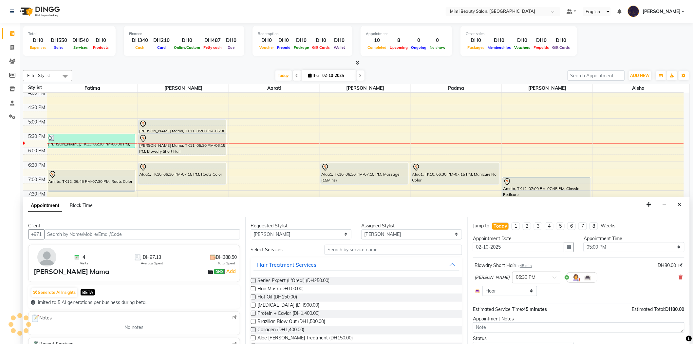
select select "3351"
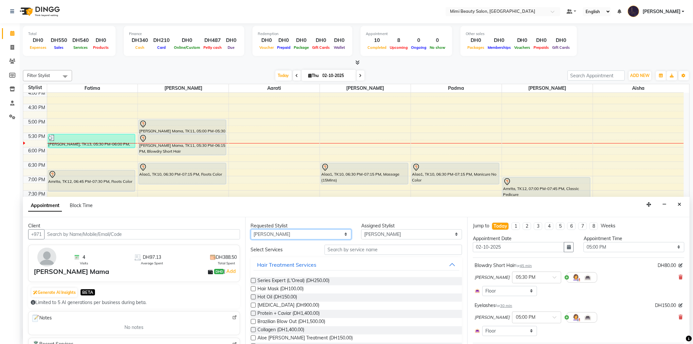
click at [292, 233] on select "Any [PERSON_NAME] [PERSON_NAME] [PERSON_NAME] [PERSON_NAME] Padma" at bounding box center [301, 234] width 101 height 10
select select "52699"
click at [251, 229] on select "Any [PERSON_NAME] [PERSON_NAME] [PERSON_NAME] [PERSON_NAME] Padma" at bounding box center [301, 234] width 101 height 10
select select "52699"
click at [350, 251] on input "text" at bounding box center [393, 250] width 138 height 10
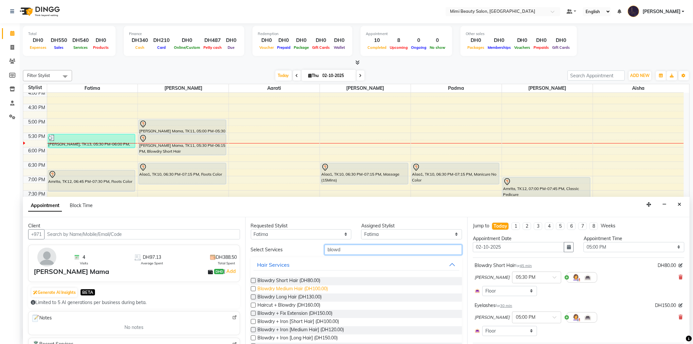
type input "blowd"
click at [317, 289] on span "Blowdry Medium Hair (DH100.00)" at bounding box center [293, 289] width 70 height 8
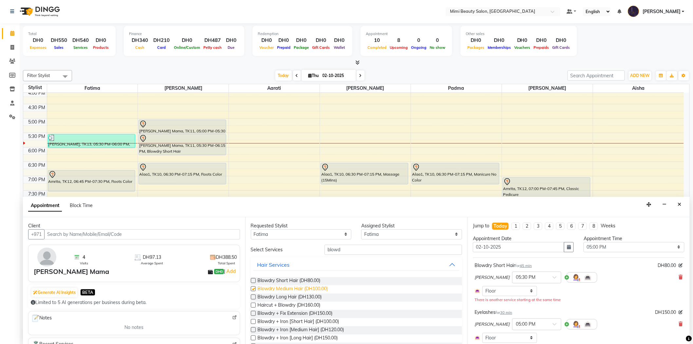
checkbox input "false"
click at [282, 233] on select "Any [PERSON_NAME] [PERSON_NAME] [PERSON_NAME] [PERSON_NAME] Padma" at bounding box center [301, 234] width 101 height 10
select select "53935"
click at [251, 229] on select "Any [PERSON_NAME] [PERSON_NAME] [PERSON_NAME] [PERSON_NAME] Padma" at bounding box center [301, 234] width 101 height 10
select select "53935"
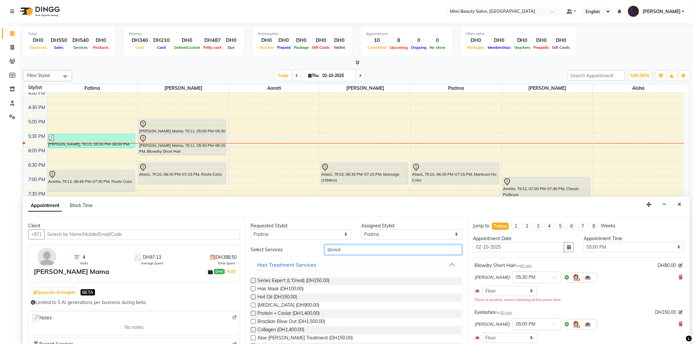
click at [333, 252] on input "blowd" at bounding box center [393, 250] width 138 height 10
type input "poli"
click at [297, 305] on span "Nail Polish (Kid) (DH20.00)" at bounding box center [285, 306] width 54 height 8
checkbox input "false"
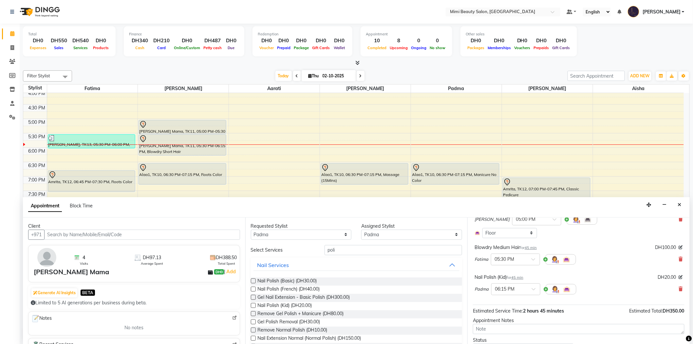
scroll to position [109, 0]
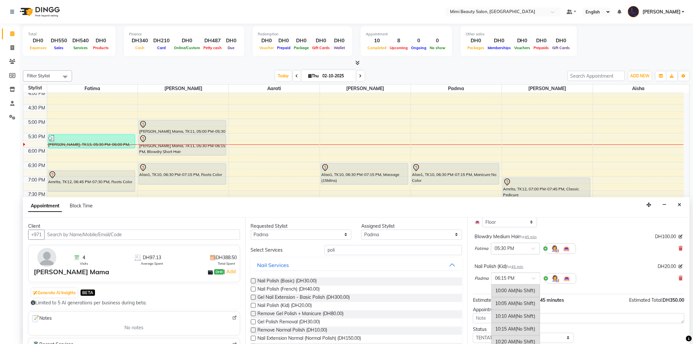
click at [531, 277] on div at bounding box center [515, 277] width 48 height 7
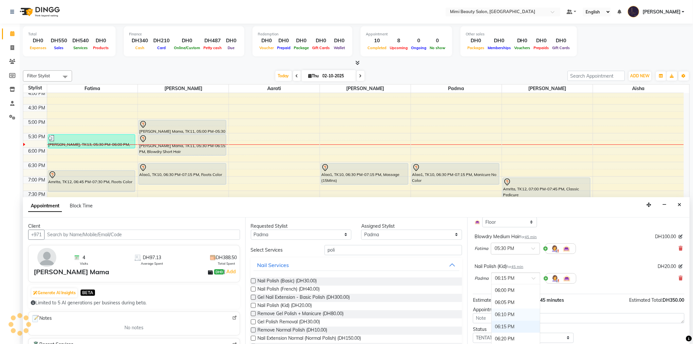
scroll to position [1136, 0]
click at [519, 302] on div "05:50 PM" at bounding box center [515, 302] width 48 height 12
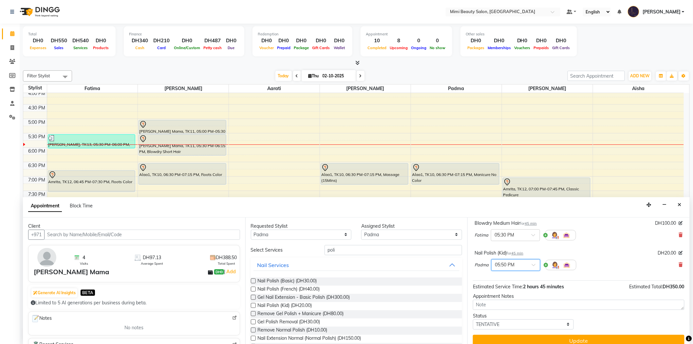
scroll to position [130, 0]
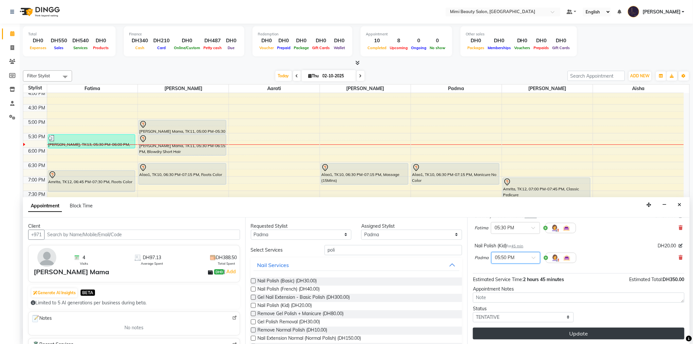
click at [572, 331] on button "Update" at bounding box center [578, 333] width 211 height 12
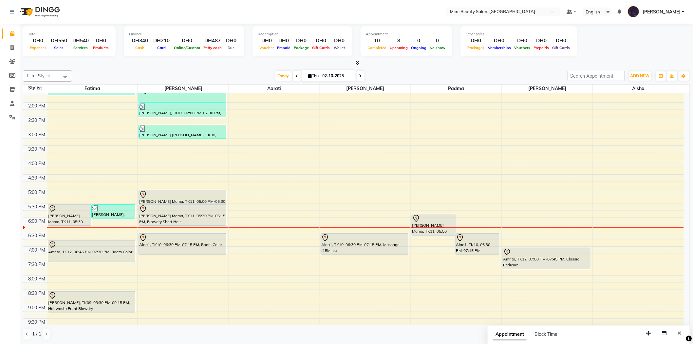
scroll to position [145, 0]
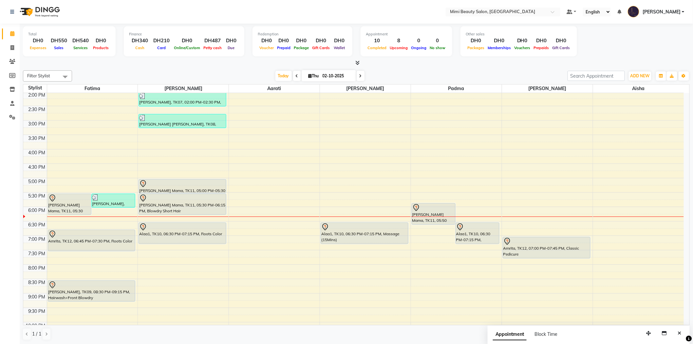
click at [79, 198] on div at bounding box center [69, 198] width 43 height 8
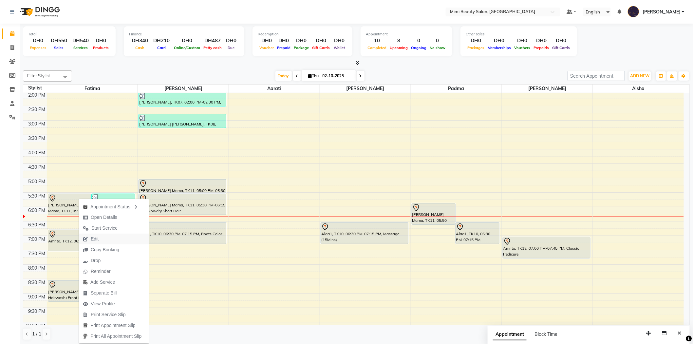
click at [102, 238] on button "Edit" at bounding box center [114, 238] width 70 height 11
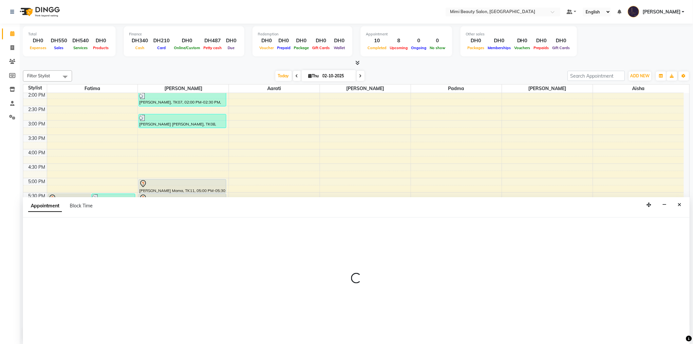
scroll to position [0, 0]
select select "tentative"
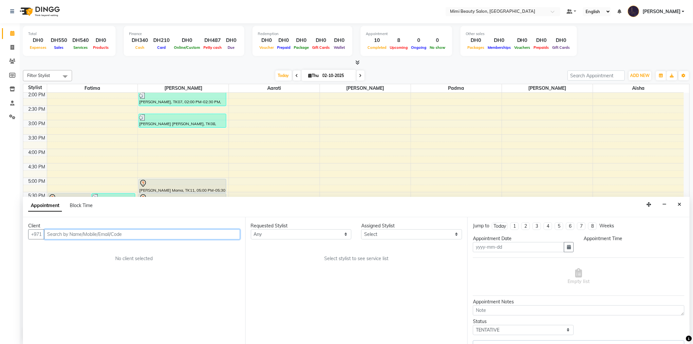
type input "02-10-2025"
select select "1020"
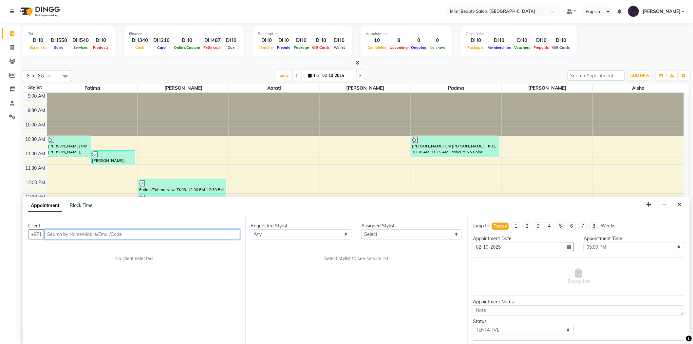
select select "53935"
select select "3351"
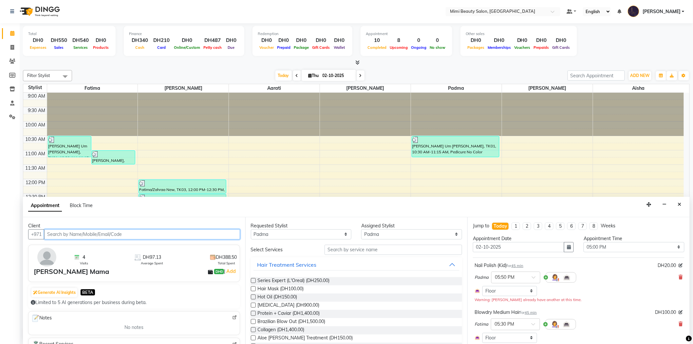
select select "3351"
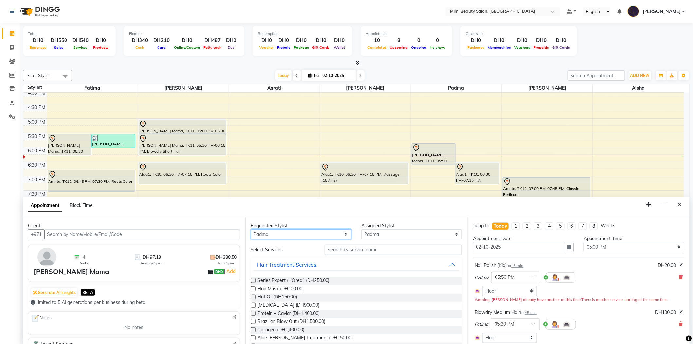
click at [269, 234] on select "Any [PERSON_NAME] [PERSON_NAME] [PERSON_NAME] [PERSON_NAME] Padma" at bounding box center [301, 234] width 101 height 10
select select "68417"
click at [251, 229] on select "Any [PERSON_NAME] [PERSON_NAME] [PERSON_NAME] [PERSON_NAME] Padma" at bounding box center [301, 234] width 101 height 10
select select "68417"
click at [339, 250] on input "text" at bounding box center [393, 250] width 138 height 10
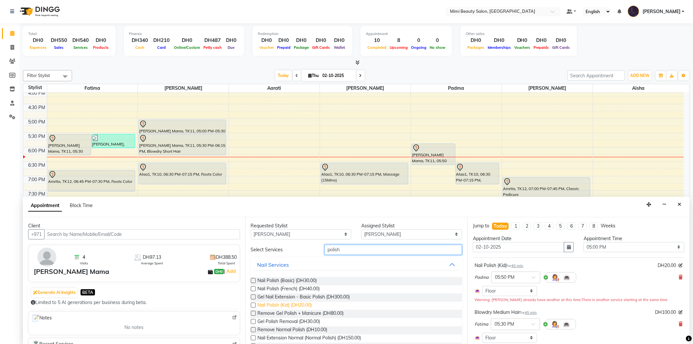
type input "polish"
click at [303, 305] on span "Nail Polish (Kid) (DH20.00)" at bounding box center [285, 306] width 54 height 8
checkbox input "false"
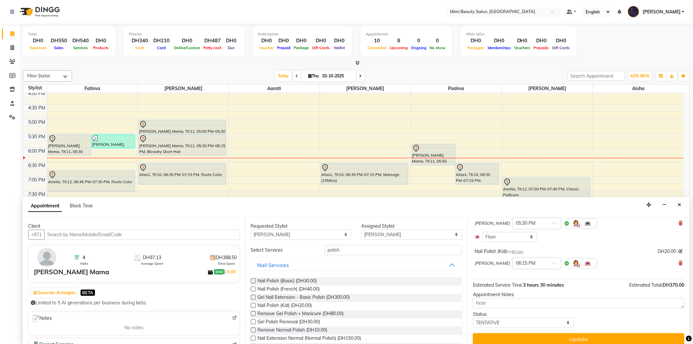
scroll to position [182, 0]
click at [555, 339] on button "Update" at bounding box center [578, 338] width 211 height 12
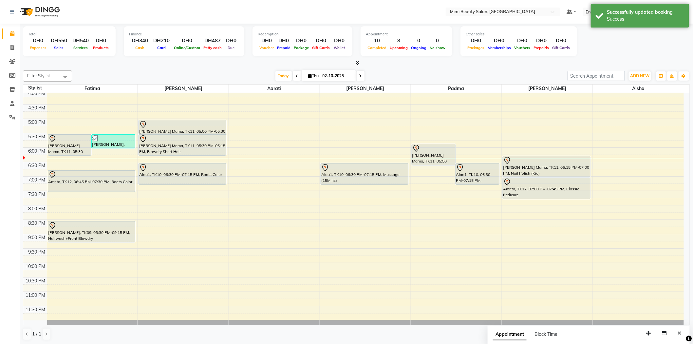
click at [200, 124] on div at bounding box center [182, 124] width 86 height 8
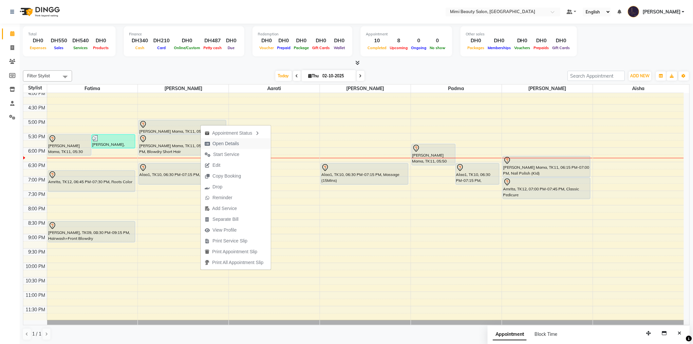
click at [243, 144] on span "Open Details" at bounding box center [222, 143] width 42 height 11
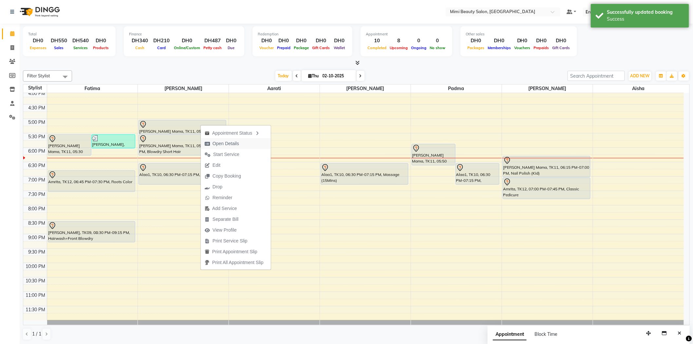
select select "7"
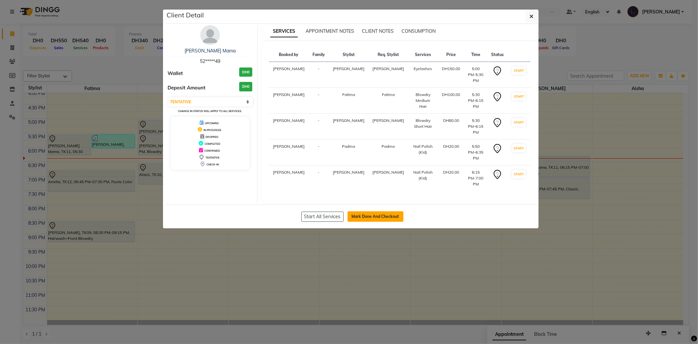
click at [378, 211] on button "Mark Done And Checkout" at bounding box center [376, 216] width 56 height 10
select select "service"
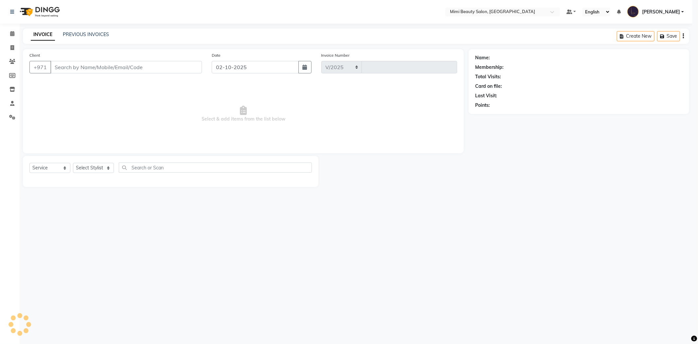
select select "6756"
type input "1758"
type input "52*****49"
select select "68417"
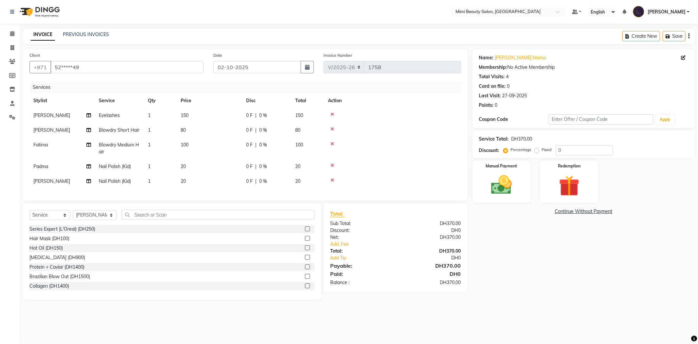
click at [185, 116] on span "150" at bounding box center [185, 115] width 8 height 6
select select "52700"
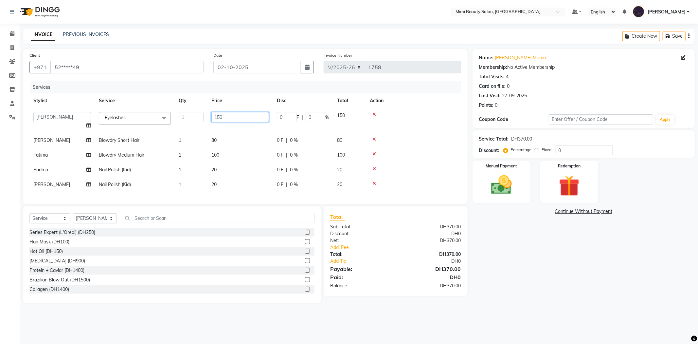
drag, startPoint x: 241, startPoint y: 119, endPoint x: 185, endPoint y: 113, distance: 56.3
click at [185, 113] on tr "Aarati Abir Aisha Alya Amira Chona Fatima Ghazal Hoda Huda Iman(owner) Jeezyl J…" at bounding box center [245, 120] width 432 height 25
type input "100"
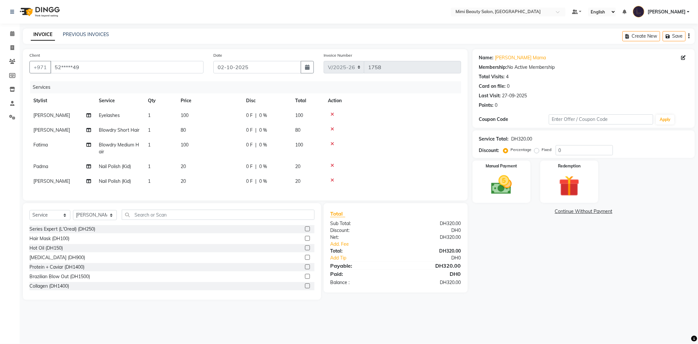
click at [213, 140] on tbody "Abir Eyelashes 1 100 0 F | 0 % 100 Abir Blowdry Short Hair 1 80 0 F | 0 % 80 Fa…" at bounding box center [245, 148] width 432 height 81
click at [185, 127] on span "80" at bounding box center [183, 130] width 5 height 6
select select "52700"
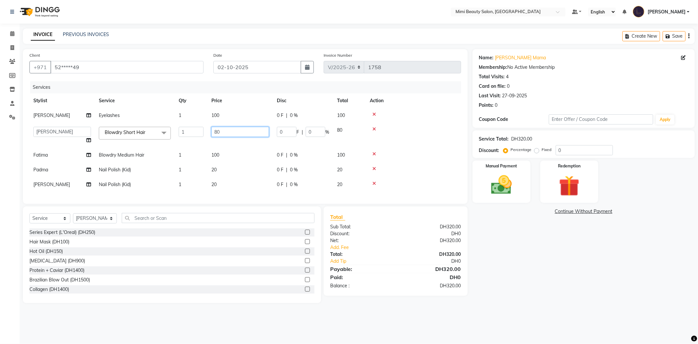
drag, startPoint x: 232, startPoint y: 131, endPoint x: 201, endPoint y: 130, distance: 31.5
click at [201, 130] on tr "Aarati Abir Aisha Alya Amira Chona Fatima Ghazal Hoda Huda Iman(owner) Jeezyl J…" at bounding box center [245, 135] width 432 height 25
type input "70"
click at [204, 142] on tbody "Abir Eyelashes 1 100 0 F | 0 % 100 Aarati Abir Aisha Alya Amira Chona Fatima Gh…" at bounding box center [245, 150] width 432 height 84
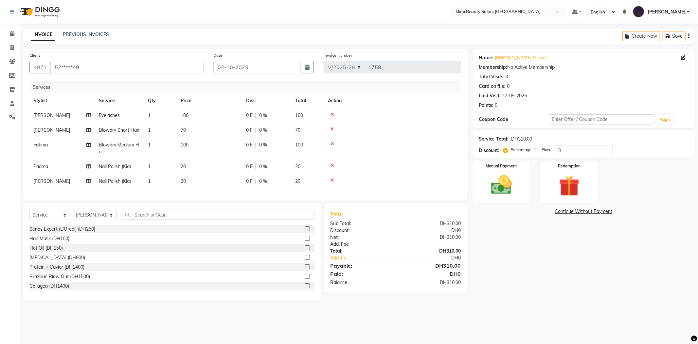
click at [333, 247] on link "Add. Fee" at bounding box center [395, 244] width 141 height 7
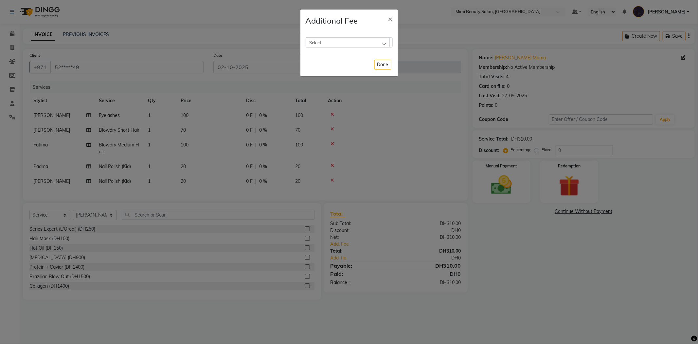
click at [331, 46] on div "Select" at bounding box center [348, 42] width 84 height 10
click at [333, 82] on label "Bank Fee" at bounding box center [321, 85] width 25 height 6
checkbox input "true"
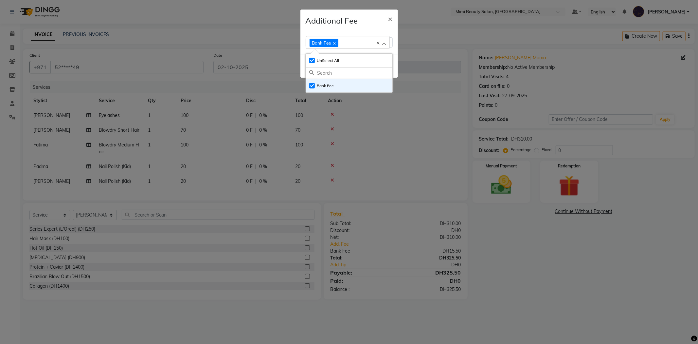
click at [352, 14] on div "Additional Fee ×" at bounding box center [350, 20] width 98 height 23
click at [387, 67] on button "Done" at bounding box center [383, 66] width 17 height 10
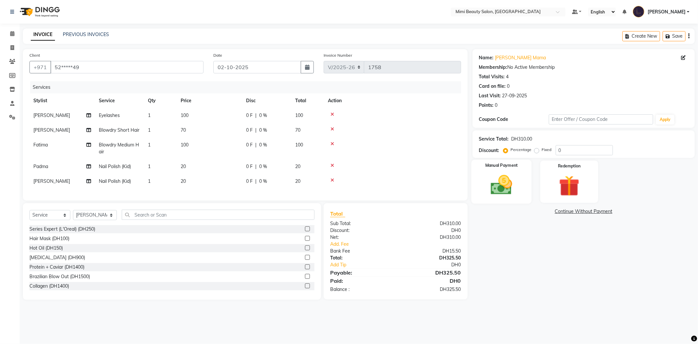
click at [504, 175] on img at bounding box center [501, 185] width 35 height 25
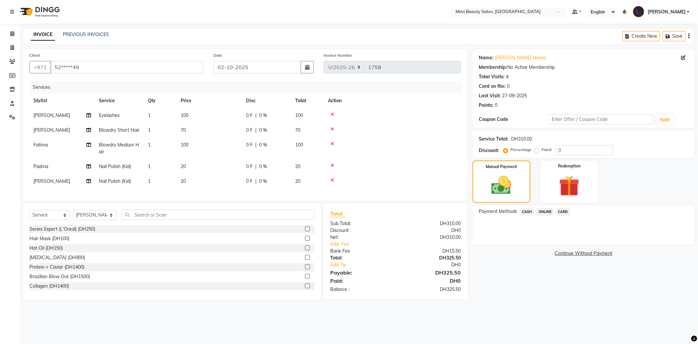
click at [566, 212] on span "CARD" at bounding box center [563, 212] width 14 height 8
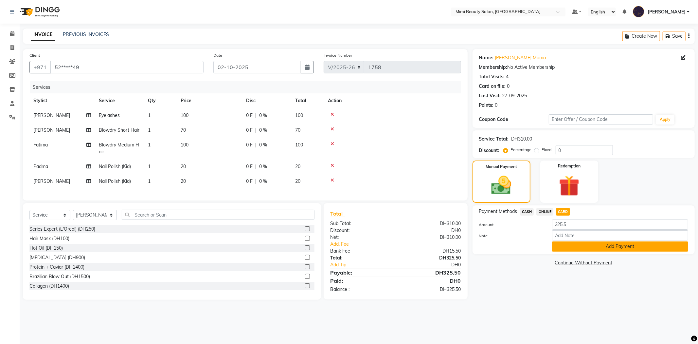
click at [591, 249] on button "Add Payment" at bounding box center [620, 246] width 136 height 10
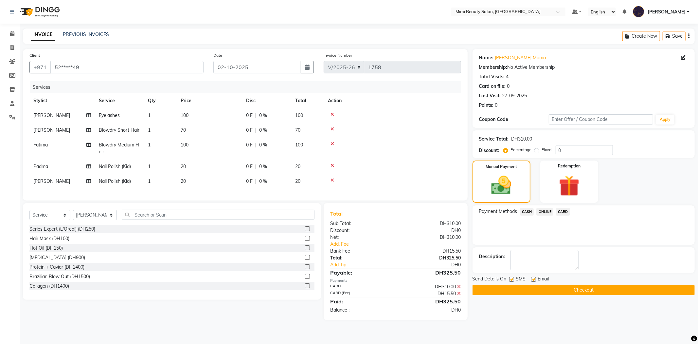
click at [583, 290] on button "Checkout" at bounding box center [584, 290] width 222 height 10
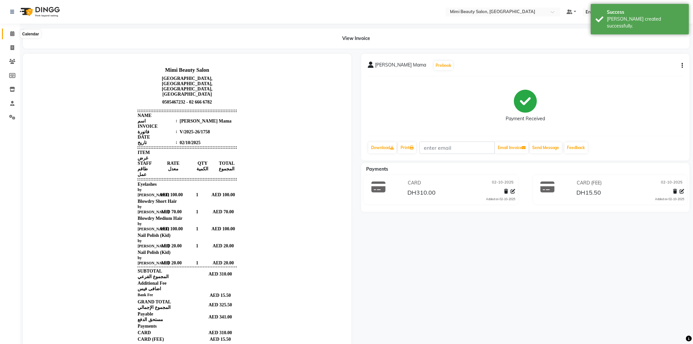
click at [11, 34] on icon at bounding box center [12, 33] width 4 height 5
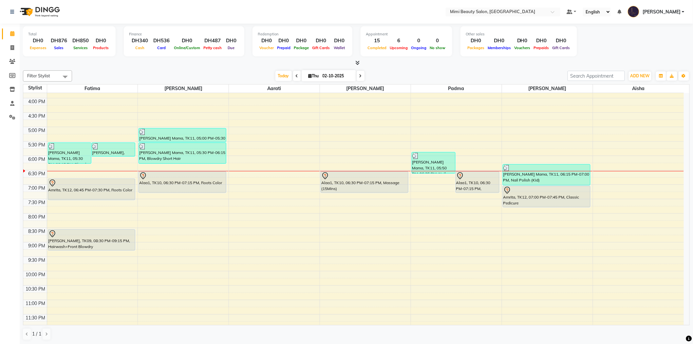
scroll to position [205, 0]
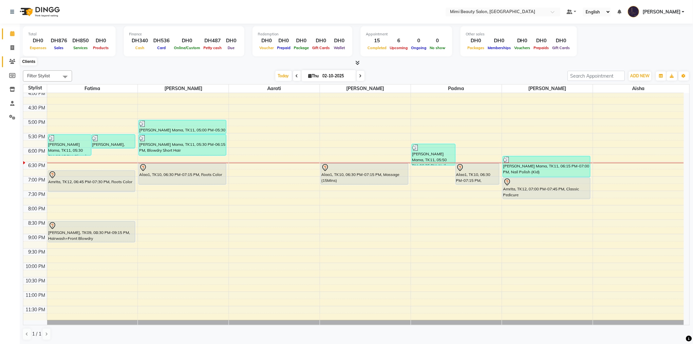
click at [13, 61] on icon at bounding box center [12, 61] width 6 height 5
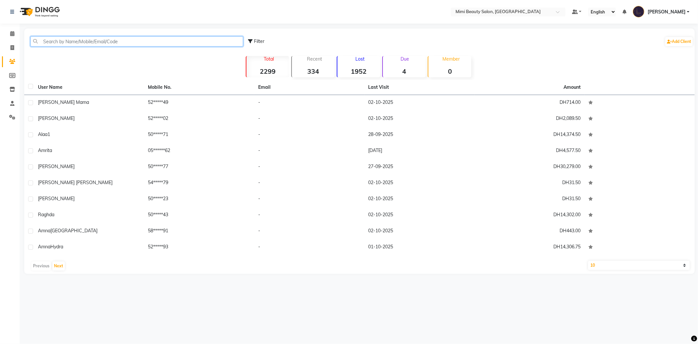
click at [61, 37] on input "text" at bounding box center [136, 41] width 213 height 10
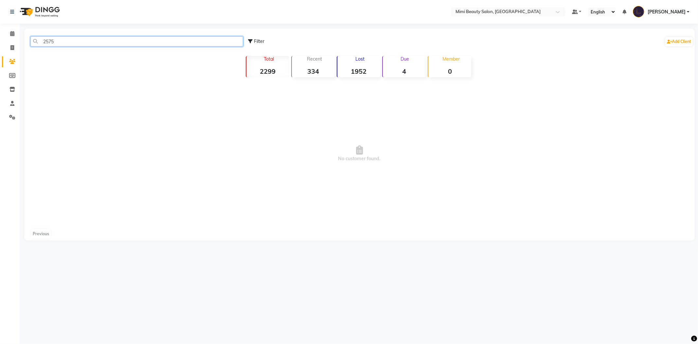
drag, startPoint x: 60, startPoint y: 43, endPoint x: 38, endPoint y: 41, distance: 22.3
click at [57, 43] on input "2575" at bounding box center [136, 41] width 213 height 10
drag, startPoint x: 38, startPoint y: 41, endPoint x: 31, endPoint y: 41, distance: 6.6
click at [34, 41] on input "2575" at bounding box center [136, 41] width 213 height 10
click at [31, 41] on input "2575" at bounding box center [136, 41] width 213 height 10
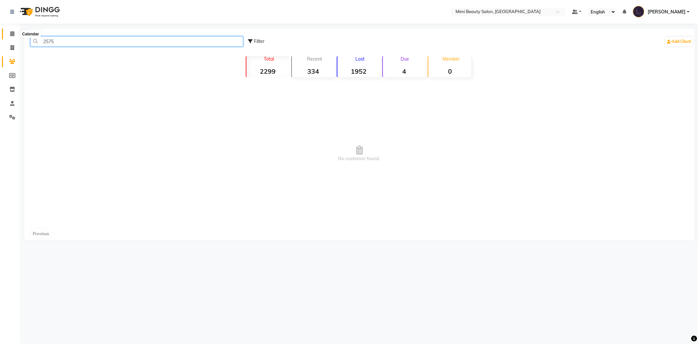
type input "2575"
click at [13, 33] on icon at bounding box center [12, 33] width 4 height 5
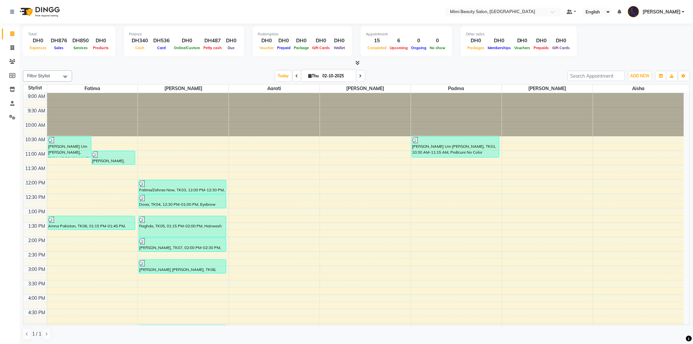
scroll to position [145, 0]
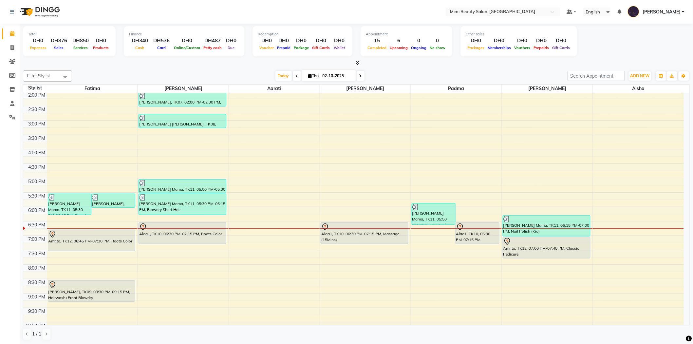
click at [77, 247] on div "Amrita, TK12, 06:45 PM-07:30 PM, Roots Color" at bounding box center [91, 240] width 87 height 21
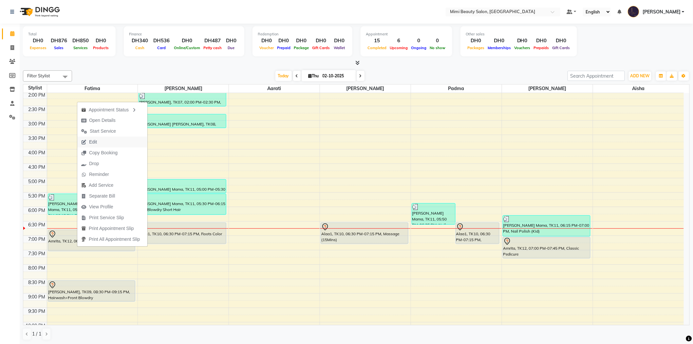
click at [107, 139] on button "Edit" at bounding box center [112, 142] width 70 height 11
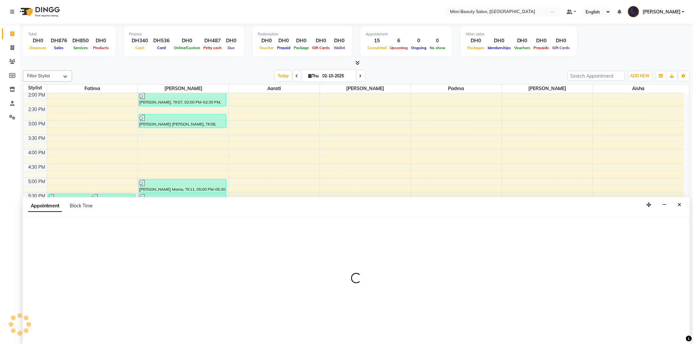
scroll to position [0, 0]
select select "tentative"
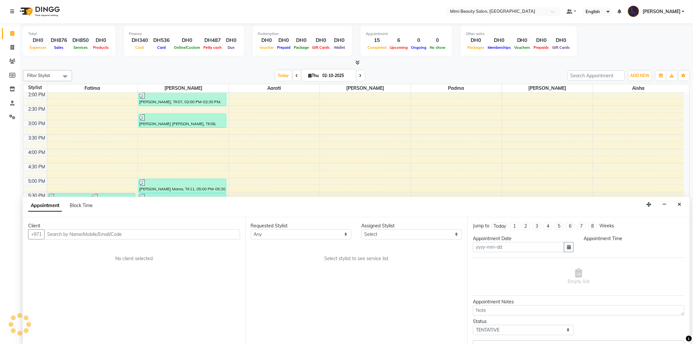
type input "02-10-2025"
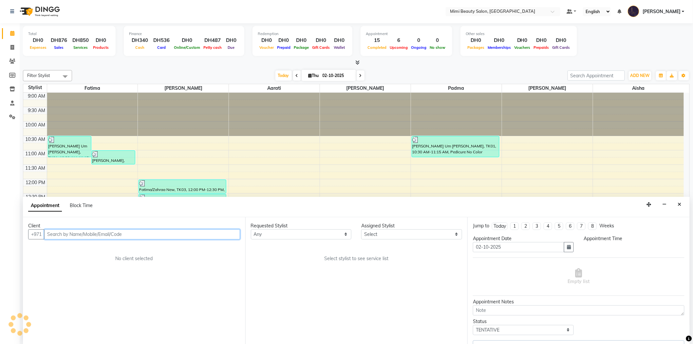
select select "1125"
select select "68417"
select select "3351"
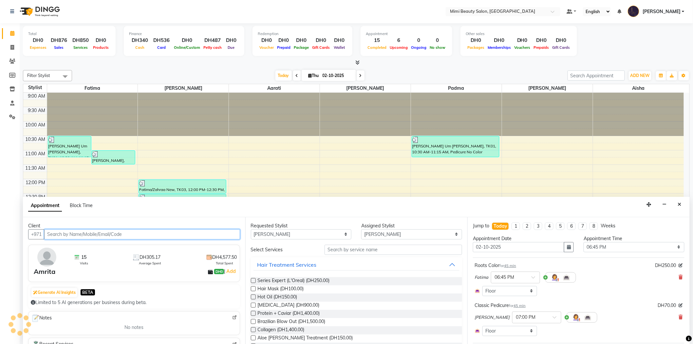
scroll to position [205, 0]
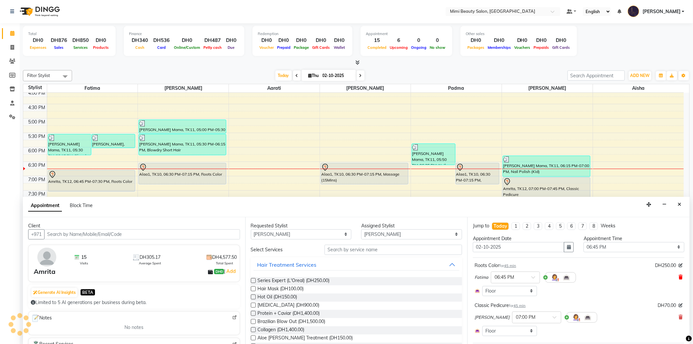
click at [679, 277] on icon at bounding box center [681, 277] width 4 height 5
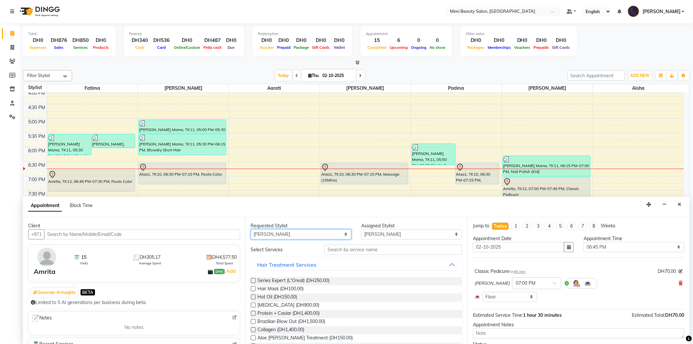
click at [270, 235] on select "Any [PERSON_NAME] [PERSON_NAME] [PERSON_NAME] [PERSON_NAME] Padma" at bounding box center [301, 234] width 101 height 10
select select "52700"
click at [251, 229] on select "Any [PERSON_NAME] [PERSON_NAME] [PERSON_NAME] [PERSON_NAME] Padma" at bounding box center [301, 234] width 101 height 10
select select "52700"
click at [344, 251] on input "text" at bounding box center [393, 250] width 138 height 10
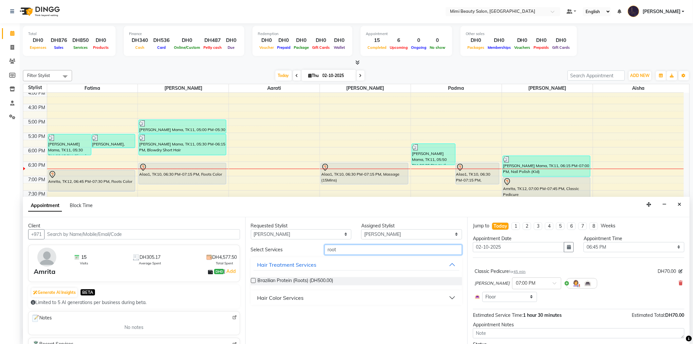
type input "root"
click at [304, 297] on button "Hair Color Services" at bounding box center [356, 298] width 206 height 12
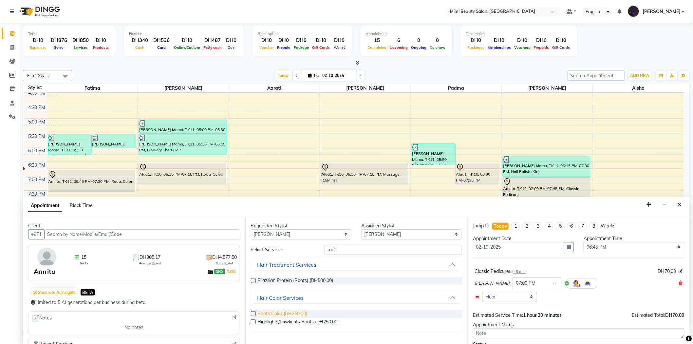
click at [288, 313] on span "Roots Color (DH250.00)" at bounding box center [283, 314] width 50 height 8
checkbox input "false"
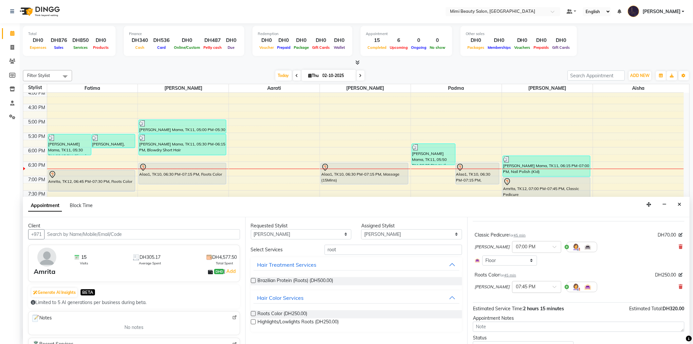
click at [553, 286] on span at bounding box center [557, 288] width 8 height 7
click at [512, 295] on div "06:45 PM (Booked)" at bounding box center [536, 291] width 48 height 13
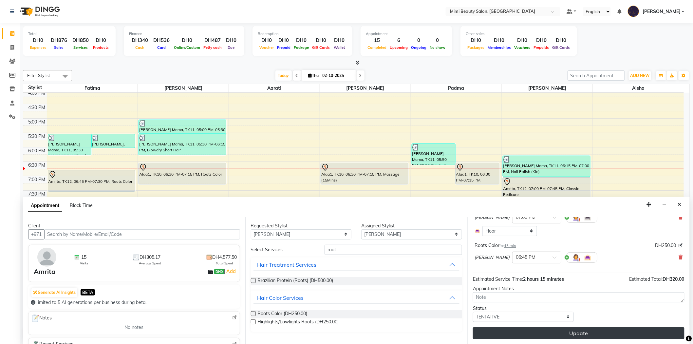
click at [582, 336] on button "Update" at bounding box center [578, 333] width 211 height 12
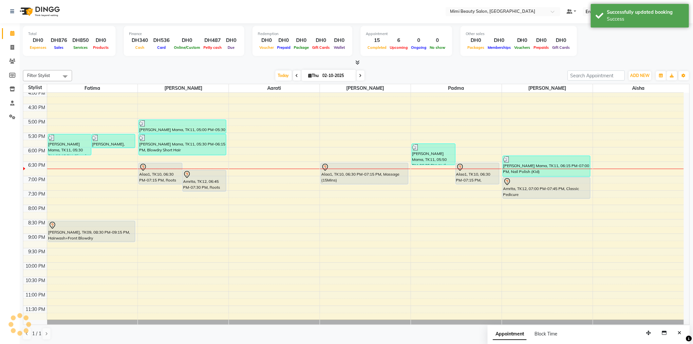
scroll to position [0, 0]
click at [92, 173] on div "9:00 AM 9:30 AM 10:00 AM 10:30 AM 11:00 AM 11:30 AM 12:00 PM 12:30 PM 1:00 PM 1…" at bounding box center [353, 104] width 660 height 432
select select "52699"
select select "1125"
select select "tentative"
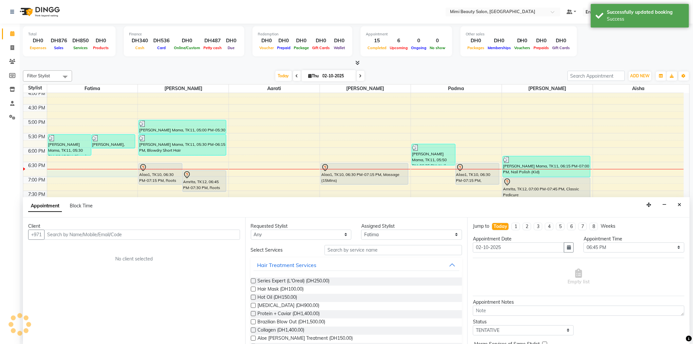
scroll to position [0, 0]
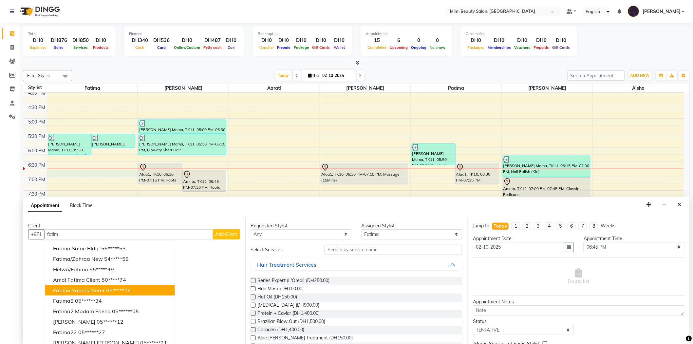
click at [94, 287] on span "Fatima Vapors Merer" at bounding box center [79, 290] width 52 height 7
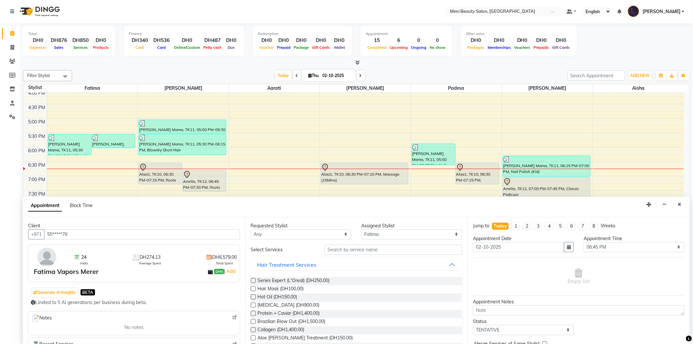
type input "55*****76"
click at [309, 236] on select "Any [PERSON_NAME] [PERSON_NAME] [PERSON_NAME] [PERSON_NAME] Padma" at bounding box center [301, 234] width 101 height 10
select select "52699"
click at [251, 229] on select "Any [PERSON_NAME] [PERSON_NAME] [PERSON_NAME] [PERSON_NAME] Padma" at bounding box center [301, 234] width 101 height 10
click at [372, 249] on input "text" at bounding box center [393, 250] width 138 height 10
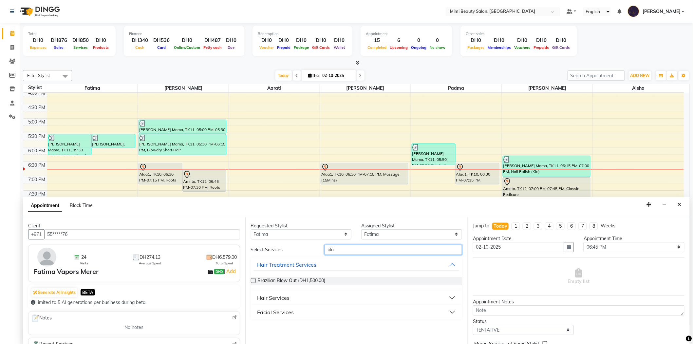
type input "blo"
click at [349, 296] on button "Hair Services" at bounding box center [356, 298] width 206 height 12
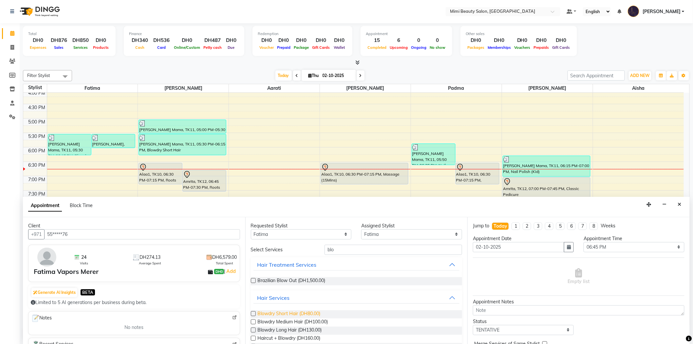
click at [302, 314] on span "Blowdry Short Hair (DH80.00)" at bounding box center [289, 314] width 63 height 8
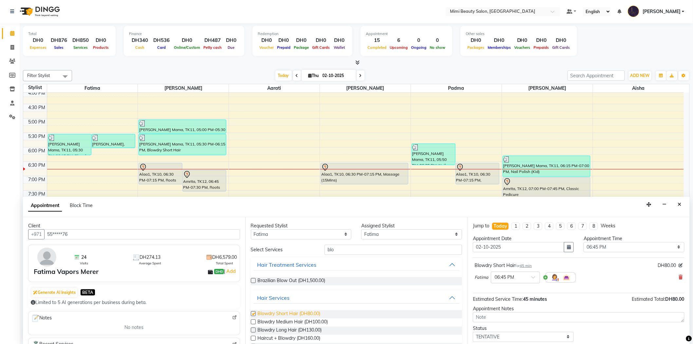
checkbox input "false"
click at [533, 276] on span at bounding box center [535, 279] width 8 height 7
click at [513, 313] on div "06:40 PM" at bounding box center [515, 312] width 48 height 12
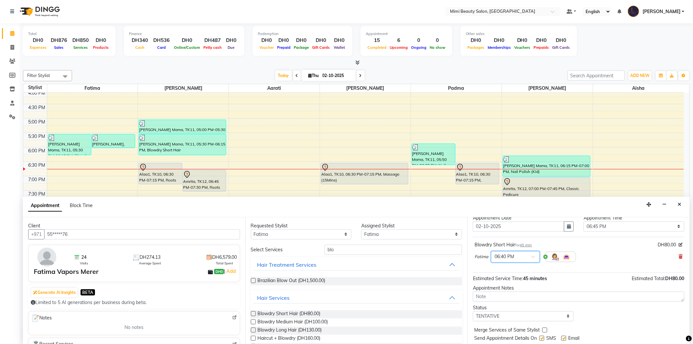
scroll to position [39, 0]
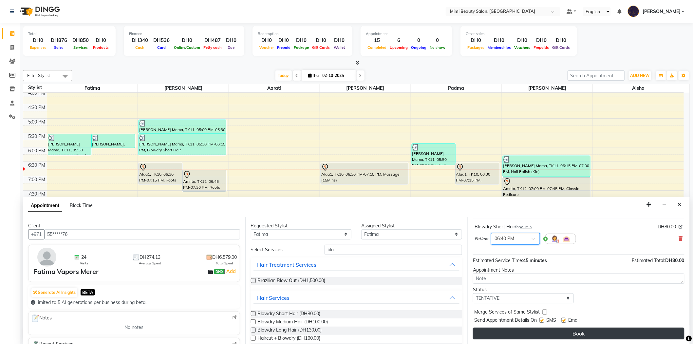
click at [592, 338] on button "Book" at bounding box center [578, 333] width 211 height 12
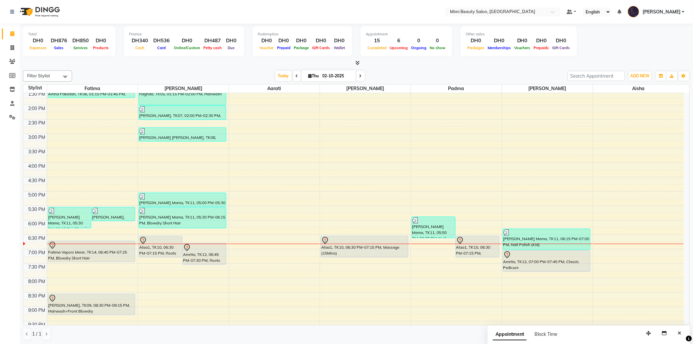
scroll to position [168, 0]
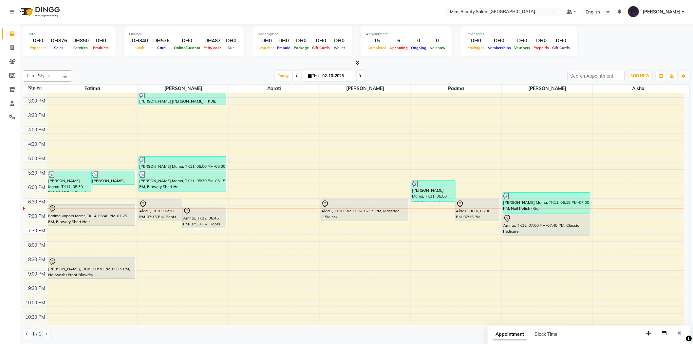
click at [199, 217] on div "Amrita, TK12, 06:45 PM-07:30 PM, Roots Color" at bounding box center [204, 217] width 43 height 21
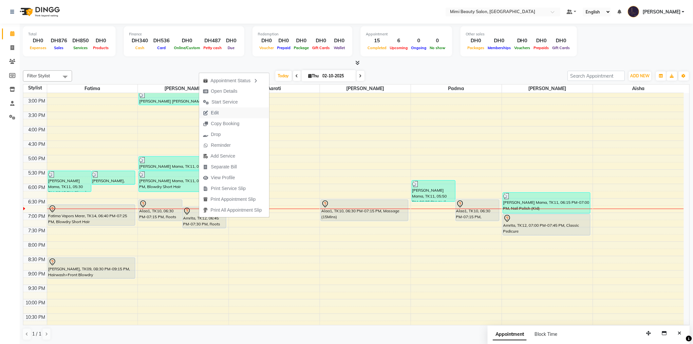
click at [214, 111] on span "Edit" at bounding box center [215, 112] width 8 height 7
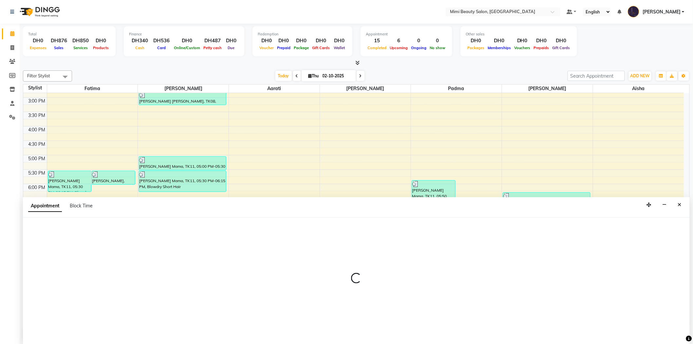
select select "tentative"
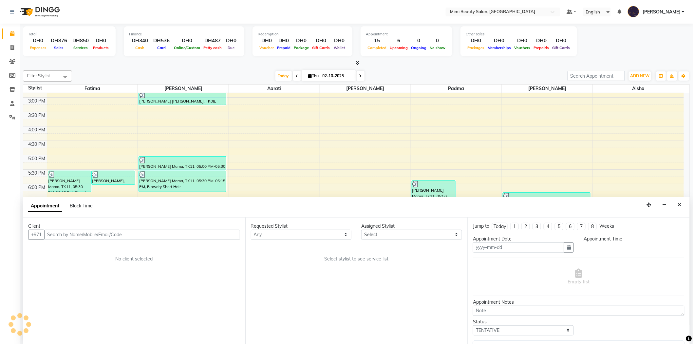
scroll to position [0, 0]
type input "02-10-2025"
select select "1125"
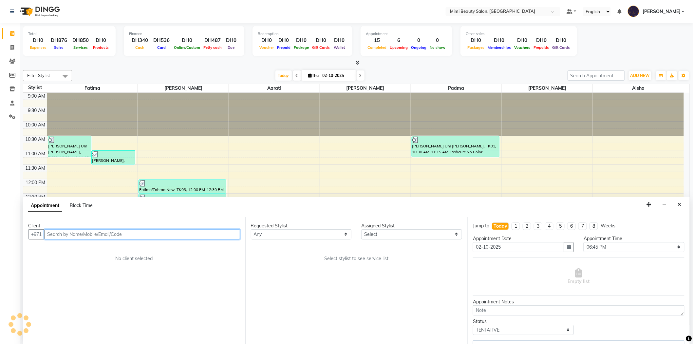
select select "68417"
select select "3351"
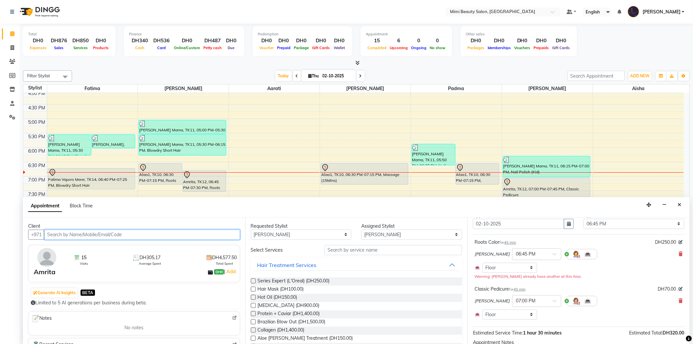
scroll to position [36, 0]
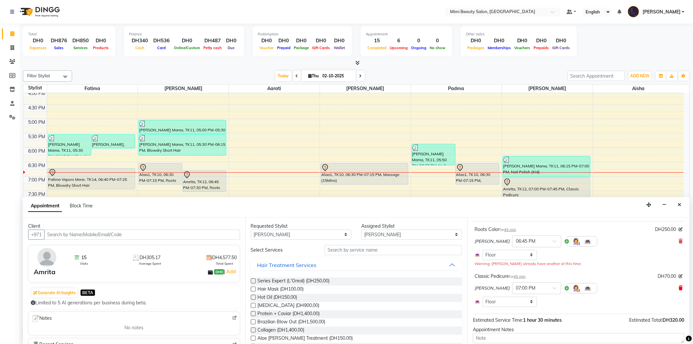
click at [679, 287] on icon at bounding box center [681, 287] width 4 height 5
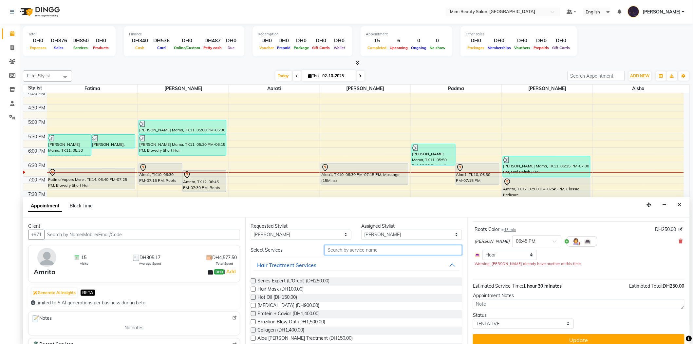
click at [336, 252] on input "text" at bounding box center [393, 250] width 138 height 10
type input "mani"
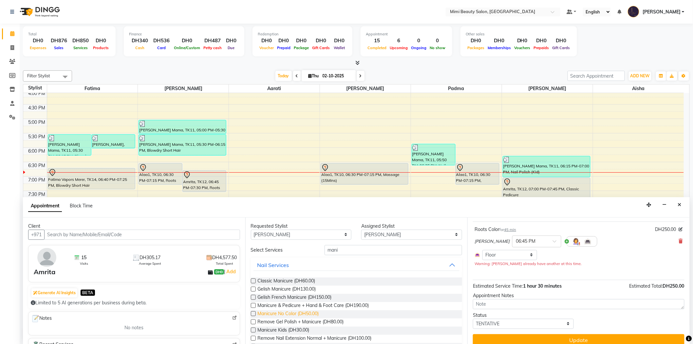
click at [294, 313] on span "Manicure No Color (DH50.00)" at bounding box center [288, 314] width 61 height 8
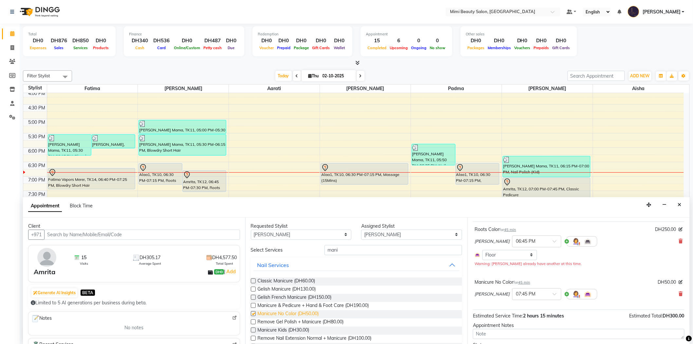
checkbox input "false"
click at [553, 293] on span at bounding box center [557, 295] width 8 height 7
click at [513, 308] on div "07:00 PM" at bounding box center [536, 307] width 48 height 12
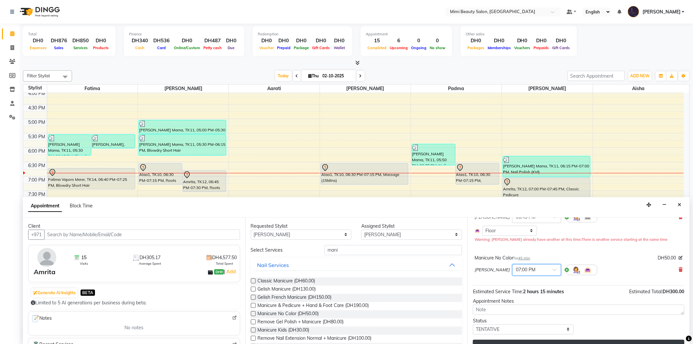
scroll to position [73, 0]
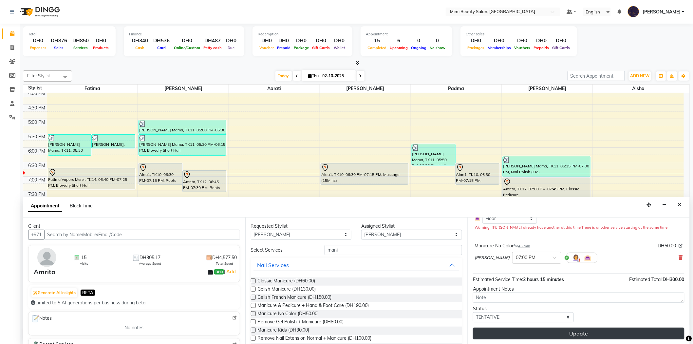
click at [558, 330] on button "Update" at bounding box center [578, 333] width 211 height 12
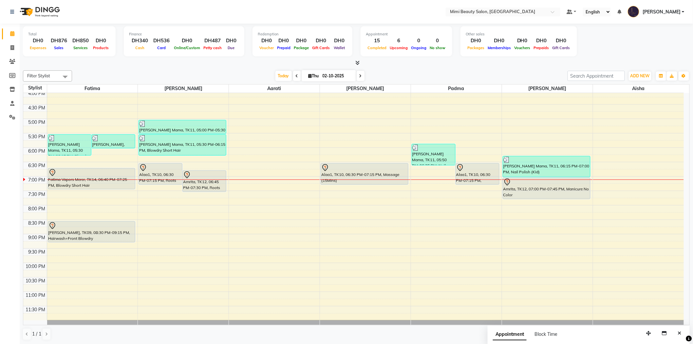
click at [466, 170] on div at bounding box center [477, 168] width 43 height 8
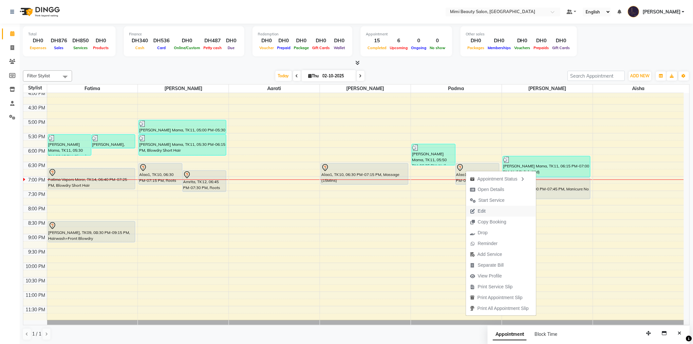
click at [480, 211] on span "Edit" at bounding box center [482, 211] width 8 height 7
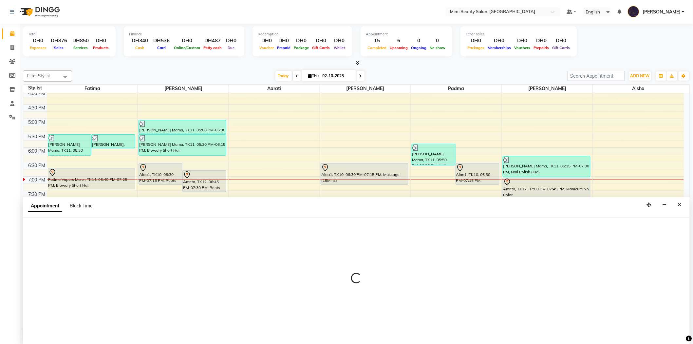
scroll to position [0, 0]
select select "tentative"
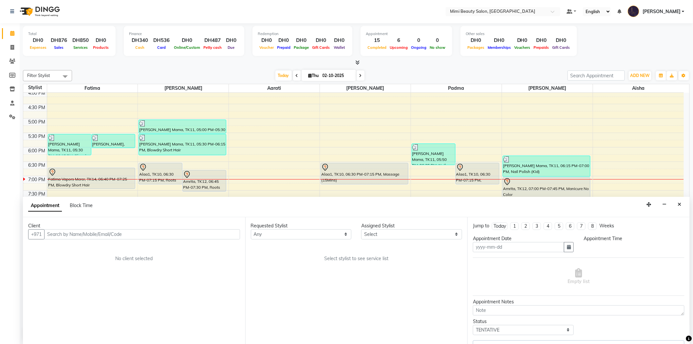
type input "02-10-2025"
select select "53403"
select select "1110"
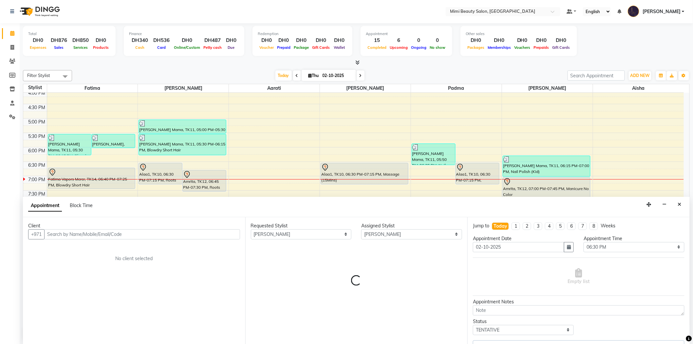
select select "3351"
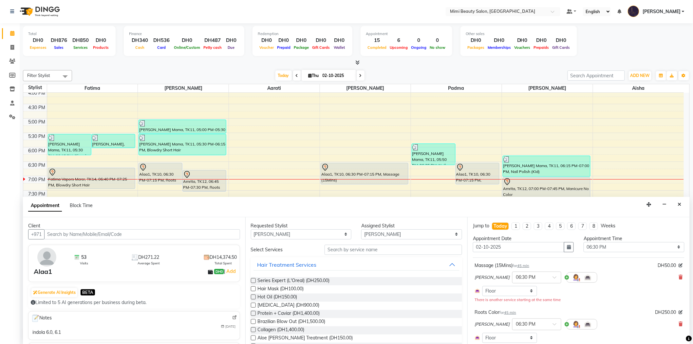
scroll to position [0, 0]
click at [336, 252] on input "text" at bounding box center [393, 250] width 138 height 10
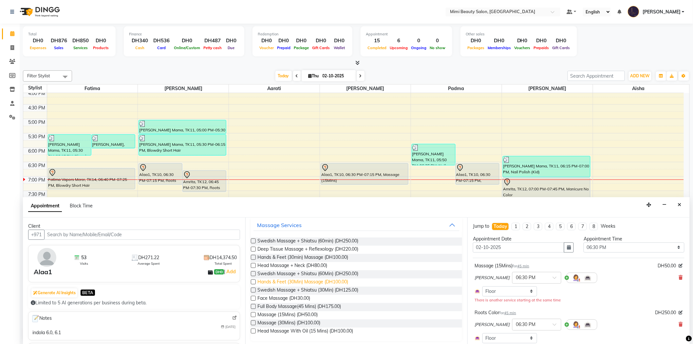
scroll to position [41, 0]
type input "massa"
click at [298, 318] on span "Massage (30Mins) (DH100.00)" at bounding box center [289, 322] width 63 height 8
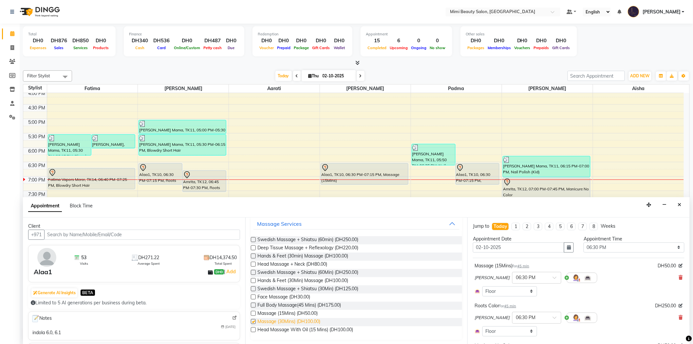
checkbox input "false"
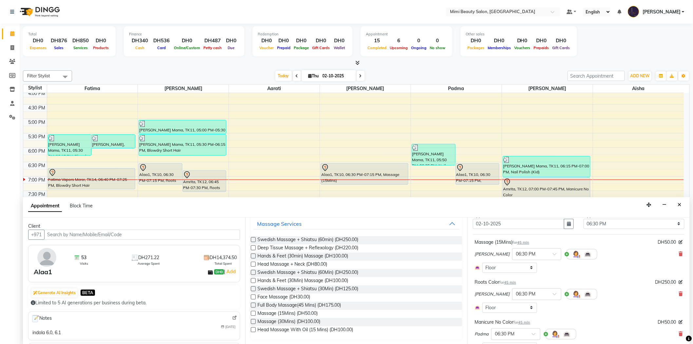
scroll to position [36, 0]
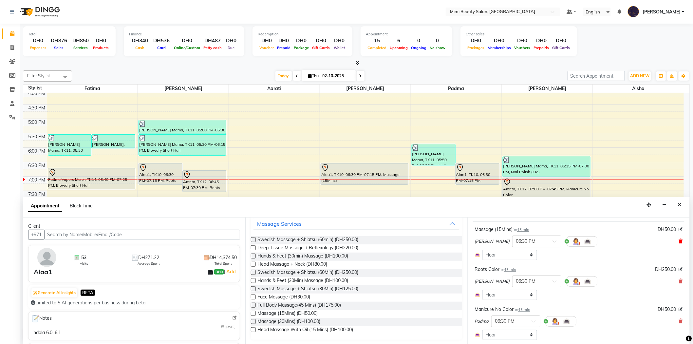
click at [679, 241] on icon at bounding box center [681, 241] width 4 height 5
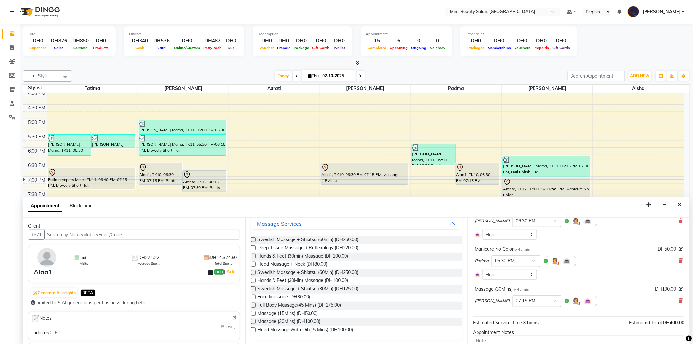
scroll to position [106, 0]
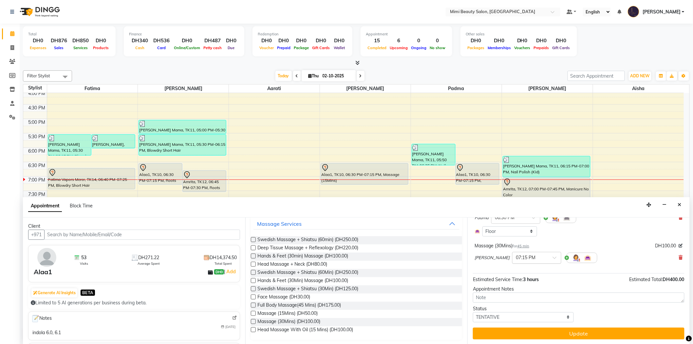
click at [553, 259] on span at bounding box center [557, 259] width 8 height 7
click at [512, 272] on div "06:30 PM" at bounding box center [536, 271] width 48 height 12
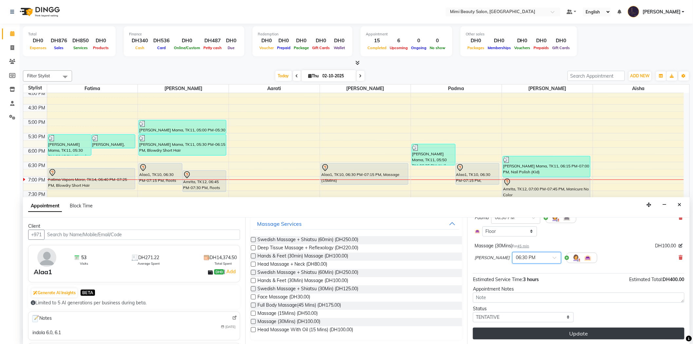
click at [564, 333] on button "Update" at bounding box center [578, 333] width 211 height 12
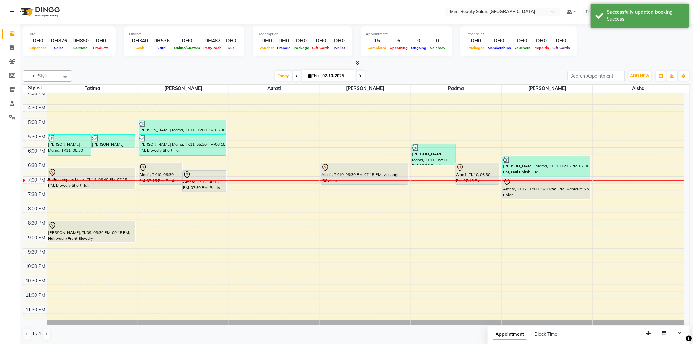
click at [521, 188] on div "Amrita, TK12, 07:00 PM-07:45 PM, Manicure No Color" at bounding box center [546, 188] width 87 height 21
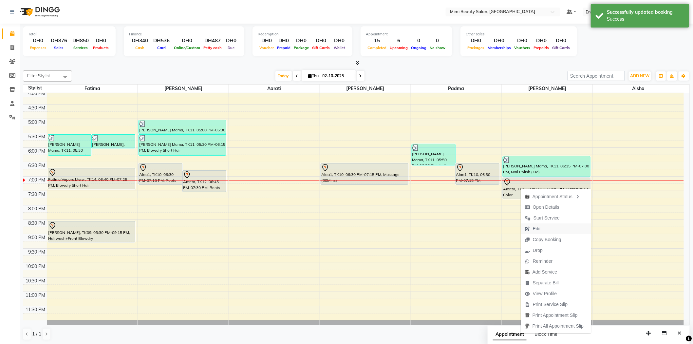
click at [537, 226] on span "Edit" at bounding box center [537, 228] width 8 height 7
select select "tentative"
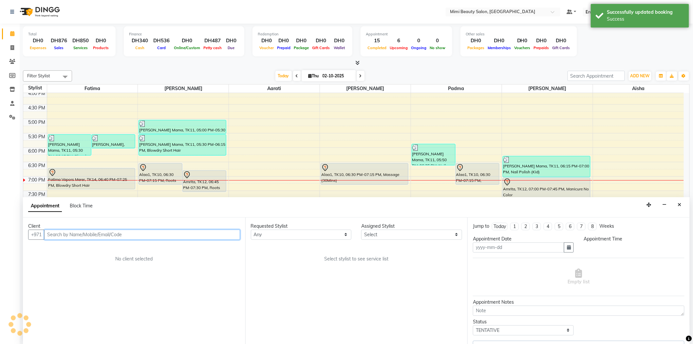
type input "02-10-2025"
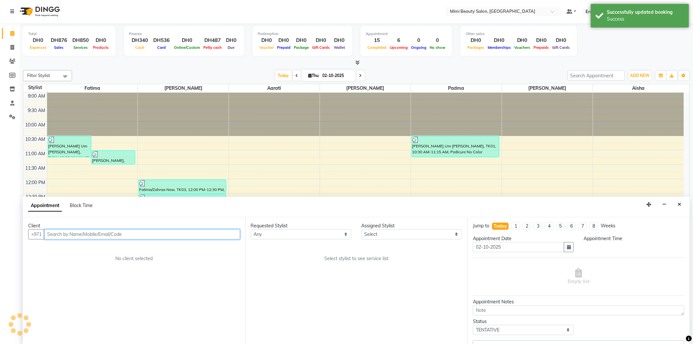
select select "68417"
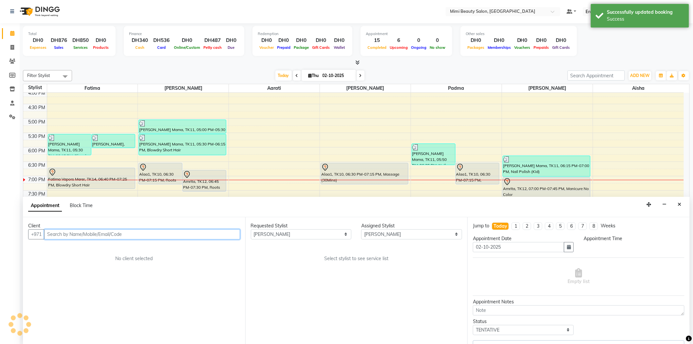
select select "1125"
select select "3351"
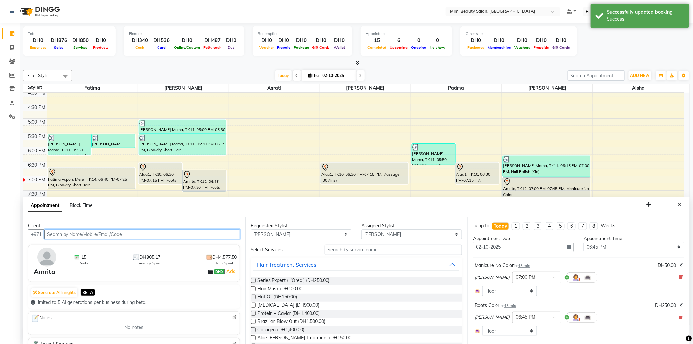
scroll to position [0, 0]
click at [679, 280] on span at bounding box center [681, 277] width 4 height 7
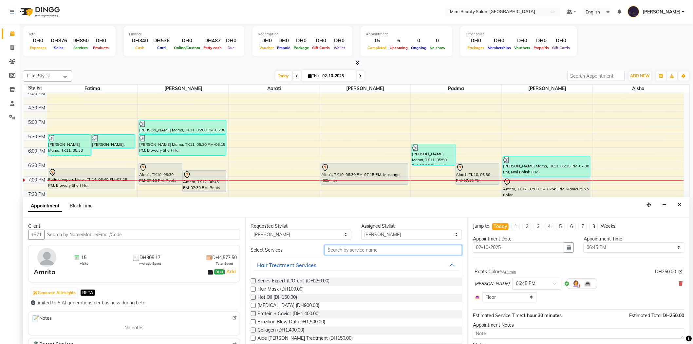
click at [348, 251] on input "text" at bounding box center [393, 250] width 138 height 10
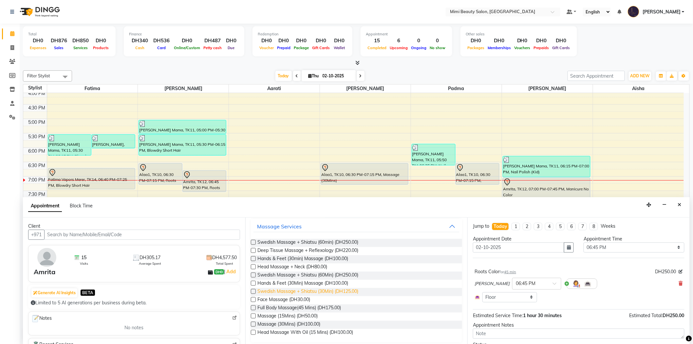
scroll to position [41, 0]
type input "massa"
click at [305, 310] on span "Massage (15Mins) (DH50.00)" at bounding box center [288, 314] width 60 height 8
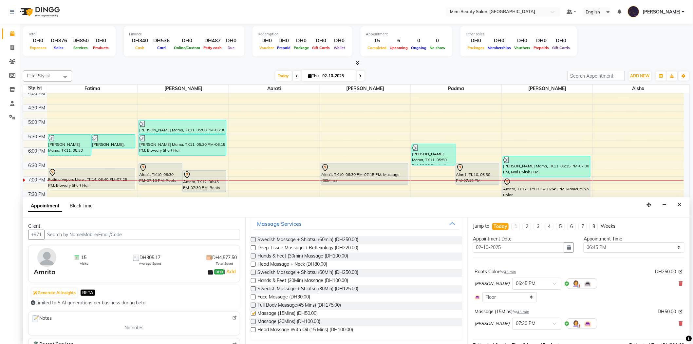
checkbox input "false"
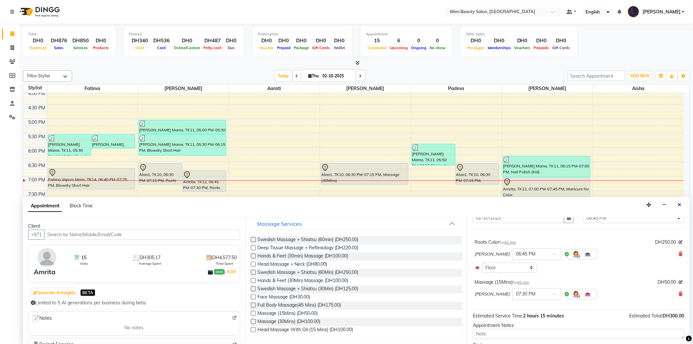
scroll to position [66, 0]
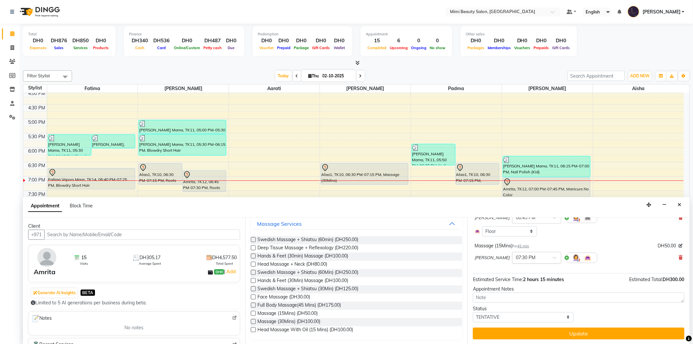
click at [553, 258] on span at bounding box center [557, 259] width 8 height 7
click at [522, 270] on div "07:00 PM" at bounding box center [536, 270] width 48 height 12
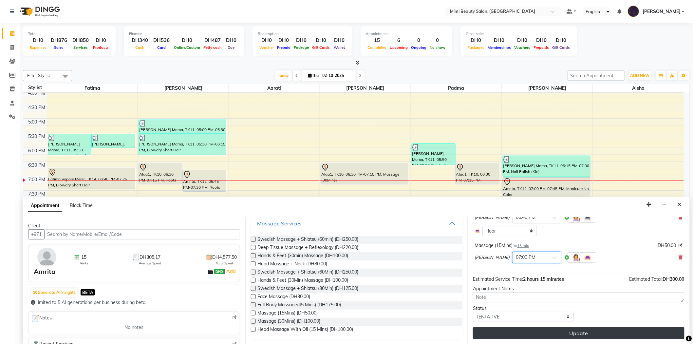
click at [579, 329] on button "Update" at bounding box center [578, 333] width 211 height 12
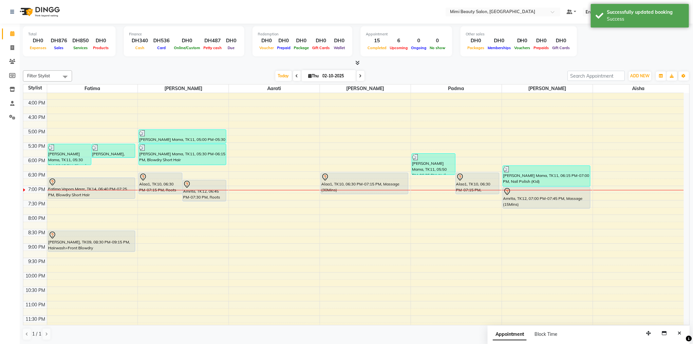
scroll to position [205, 0]
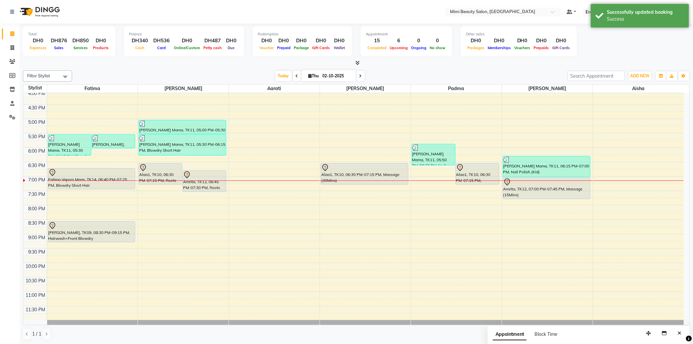
click at [359, 77] on icon at bounding box center [360, 76] width 3 height 4
type input "03-10-2025"
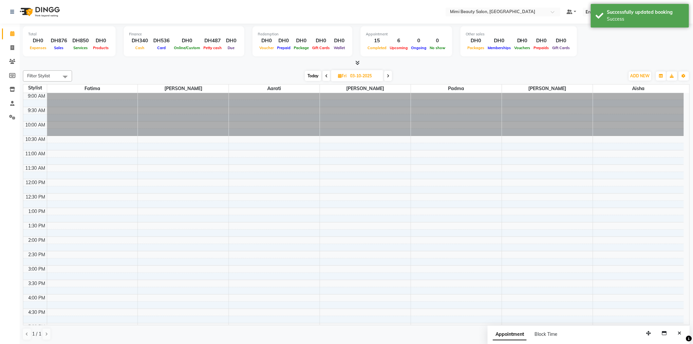
scroll to position [0, 0]
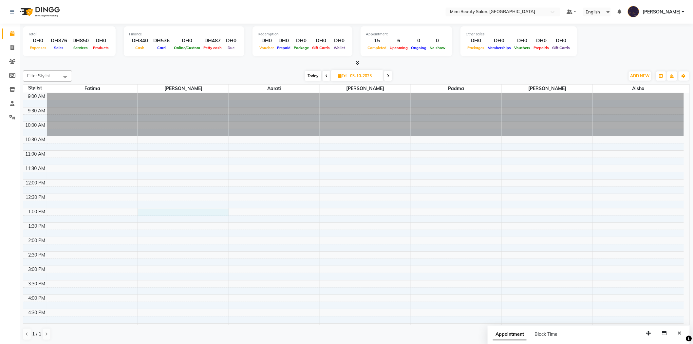
click at [179, 211] on div "9:00 AM 9:30 AM 10:00 AM 10:30 AM 11:00 AM 11:30 AM 12:00 PM 12:30 PM 1:00 PM 1…" at bounding box center [353, 309] width 660 height 432
select select "52700"
select select "tentative"
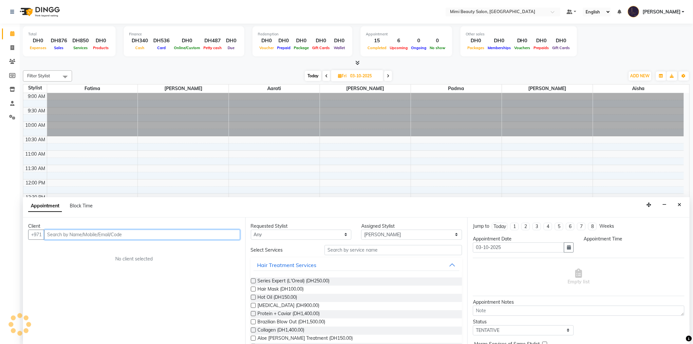
scroll to position [0, 0]
select select "780"
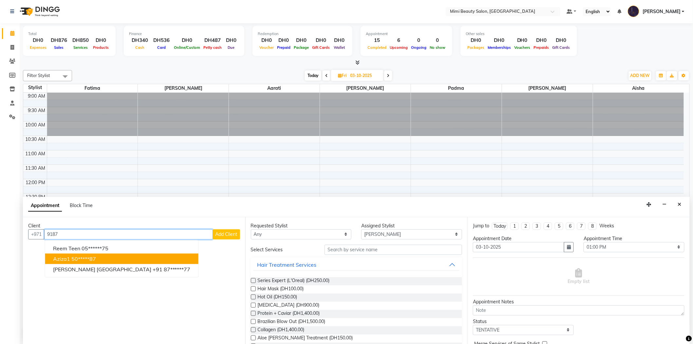
click at [84, 258] on ngb-highlight "50*****87" at bounding box center [83, 258] width 25 height 7
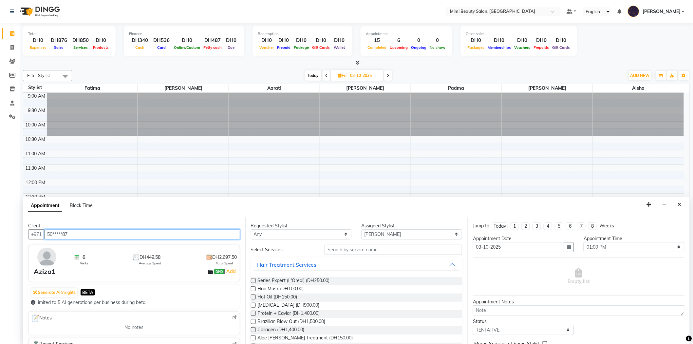
type input "50*****87"
click at [281, 231] on select "Any [PERSON_NAME] [PERSON_NAME] [PERSON_NAME] [PERSON_NAME] Padma" at bounding box center [301, 234] width 101 height 10
select select "52700"
click at [251, 229] on select "Any [PERSON_NAME] [PERSON_NAME] [PERSON_NAME] [PERSON_NAME] Padma" at bounding box center [301, 234] width 101 height 10
click at [339, 249] on input "text" at bounding box center [393, 250] width 138 height 10
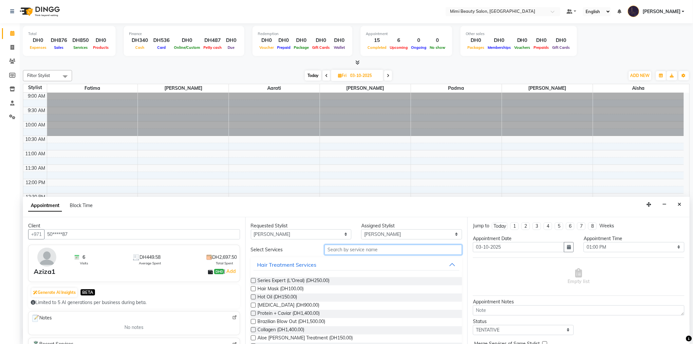
click at [339, 249] on input "text" at bounding box center [393, 250] width 138 height 10
type input "blowd"
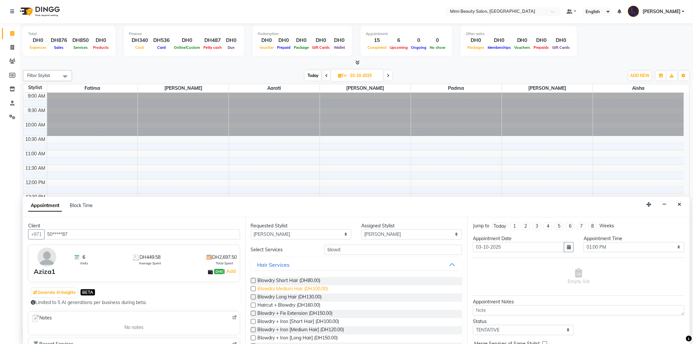
click at [325, 289] on span "Blowdry Medium Hair (DH100.00)" at bounding box center [293, 289] width 70 height 8
checkbox input "false"
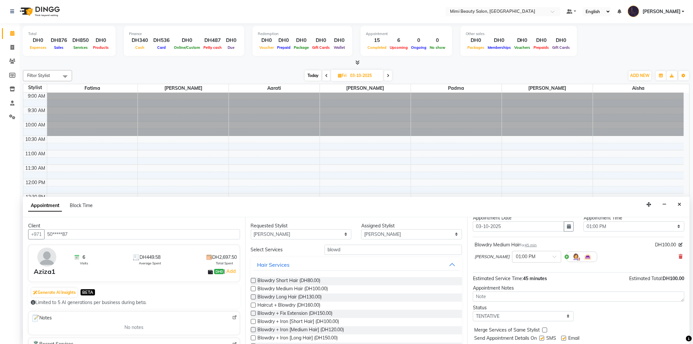
scroll to position [39, 0]
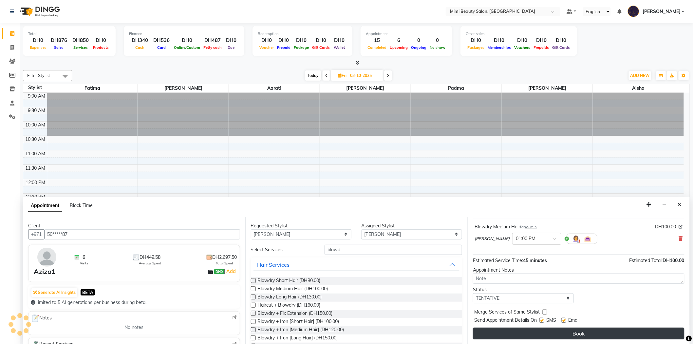
click at [556, 332] on button "Book" at bounding box center [578, 333] width 211 height 12
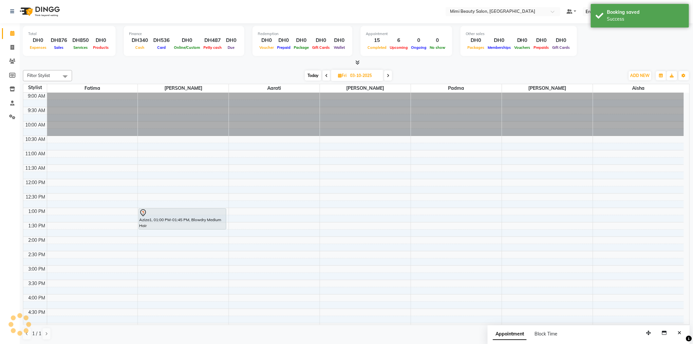
scroll to position [0, 0]
click at [326, 76] on icon at bounding box center [326, 76] width 3 height 4
type input "02-10-2025"
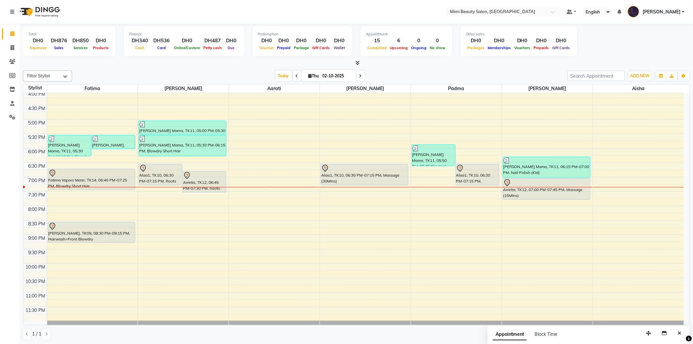
scroll to position [205, 0]
click at [345, 173] on div "Alaa1, TK10, 06:30 PM-07:15 PM, Massage (30Mins)" at bounding box center [364, 173] width 87 height 21
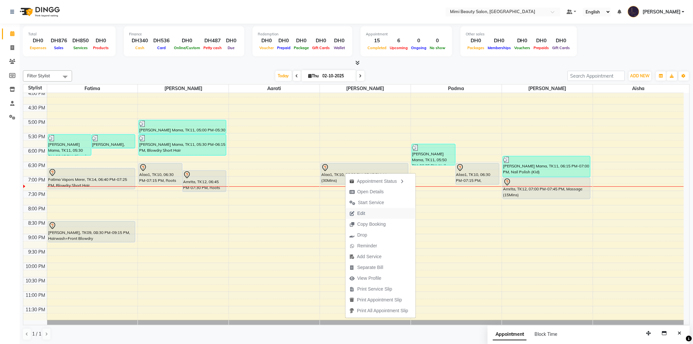
click at [359, 211] on span "Edit" at bounding box center [361, 213] width 8 height 7
select select "tentative"
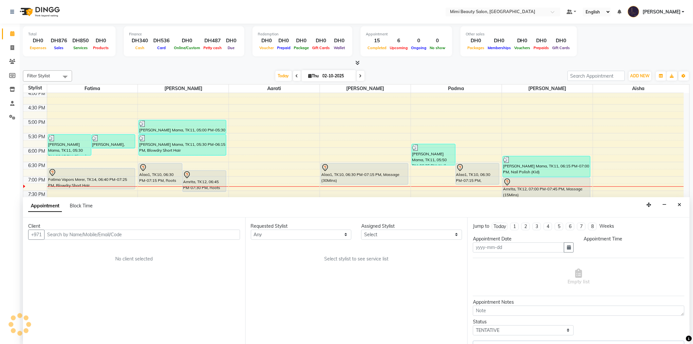
scroll to position [0, 0]
type input "02-10-2025"
select select "53403"
select select "1110"
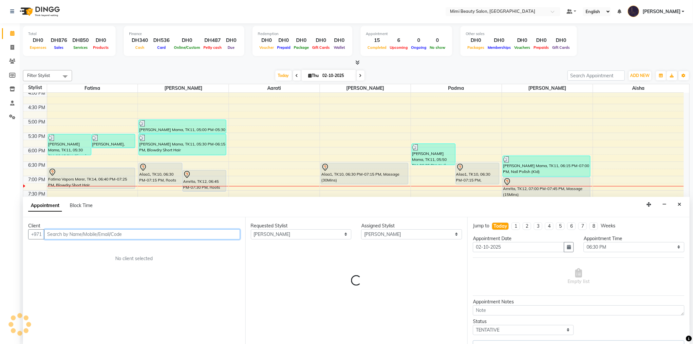
scroll to position [205, 0]
select select "3351"
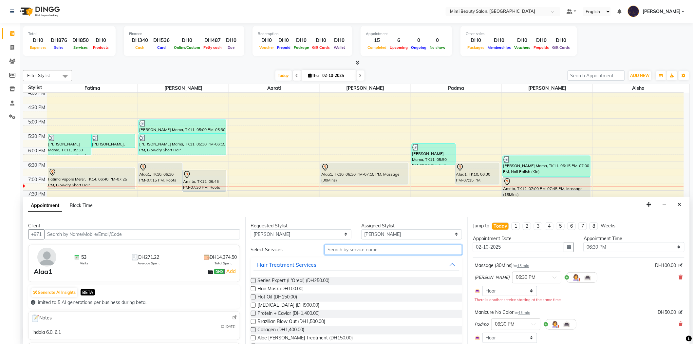
click at [328, 251] on input "text" at bounding box center [393, 250] width 138 height 10
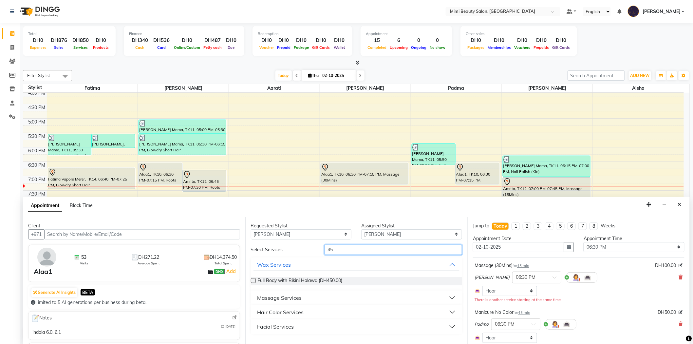
type input "45"
click at [281, 296] on div "Massage Services" at bounding box center [279, 298] width 45 height 8
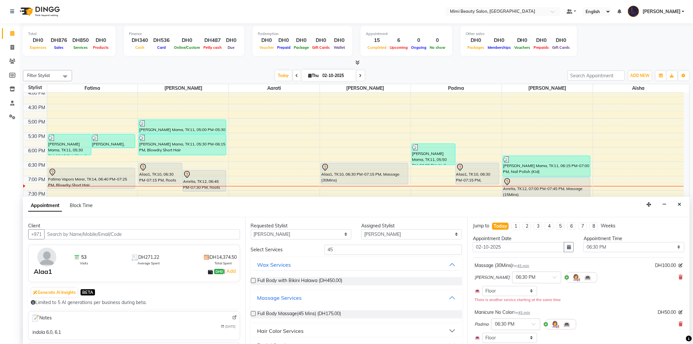
scroll to position [13, 0]
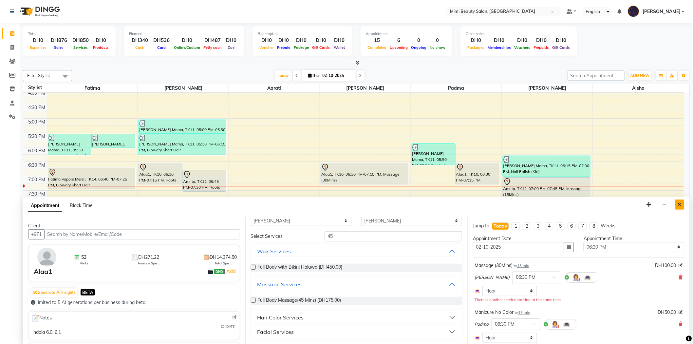
click at [679, 205] on icon "Close" at bounding box center [680, 204] width 4 height 5
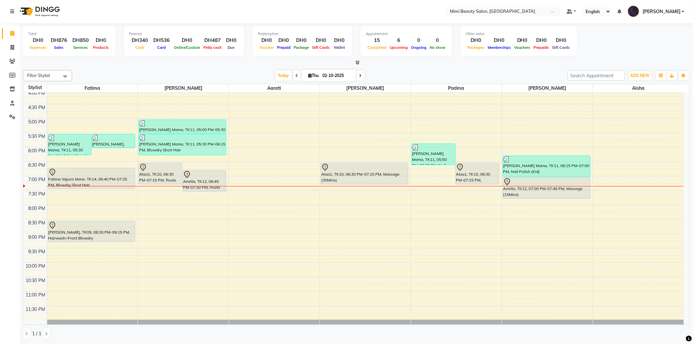
scroll to position [0, 0]
click at [11, 116] on icon at bounding box center [12, 117] width 6 height 5
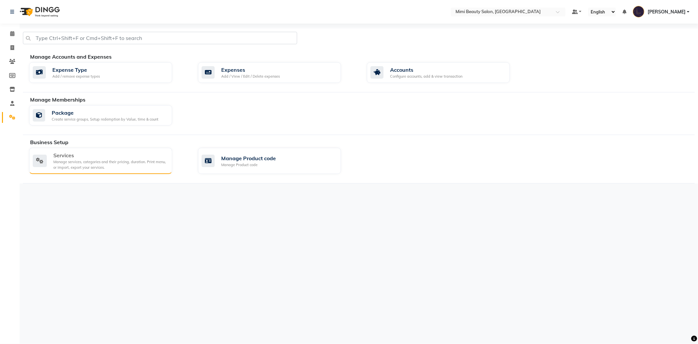
click at [76, 158] on div "Services" at bounding box center [110, 155] width 114 height 8
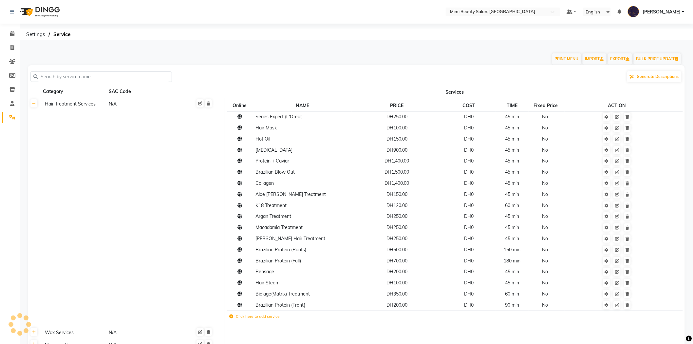
scroll to position [131, 0]
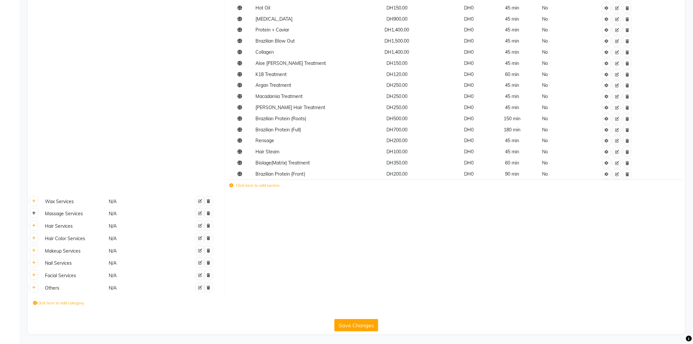
click at [34, 215] on link at bounding box center [33, 213] width 7 height 8
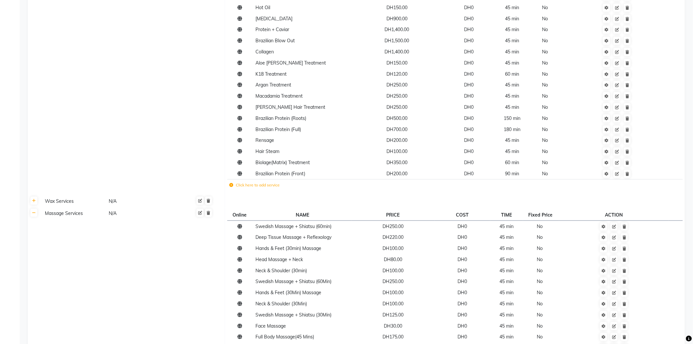
scroll to position [303, 0]
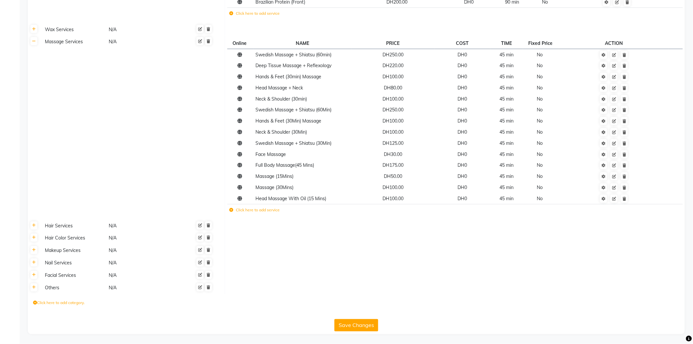
click at [230, 210] on icon at bounding box center [231, 210] width 4 height 4
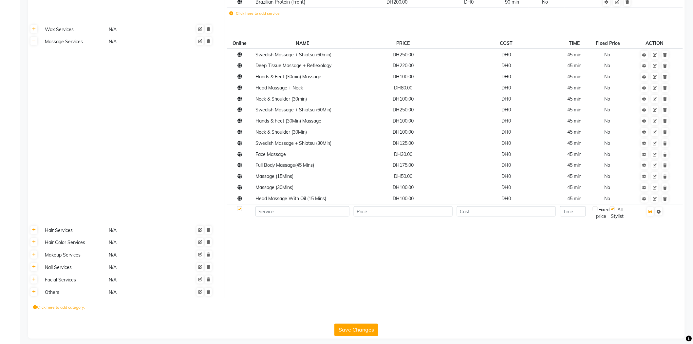
click at [230, 210] on td at bounding box center [240, 213] width 26 height 18
click at [284, 210] on input at bounding box center [302, 211] width 94 height 10
type input "Massage (45Mins)"
click at [436, 213] on input "number" at bounding box center [403, 211] width 99 height 10
type input "150"
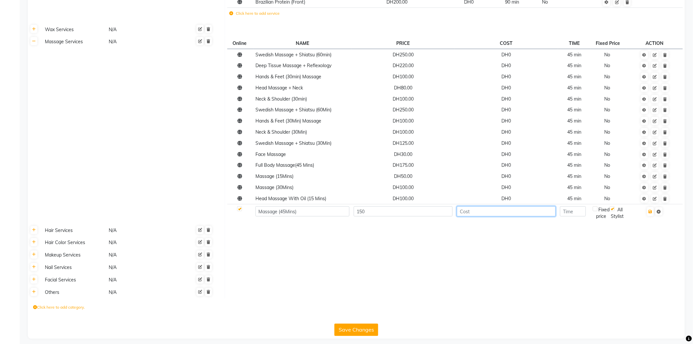
click at [491, 214] on input "number" at bounding box center [506, 211] width 99 height 10
type input "0"
click at [564, 214] on input "number" at bounding box center [573, 211] width 26 height 10
type input "45"
click at [652, 211] on icon "button" at bounding box center [651, 212] width 4 height 4
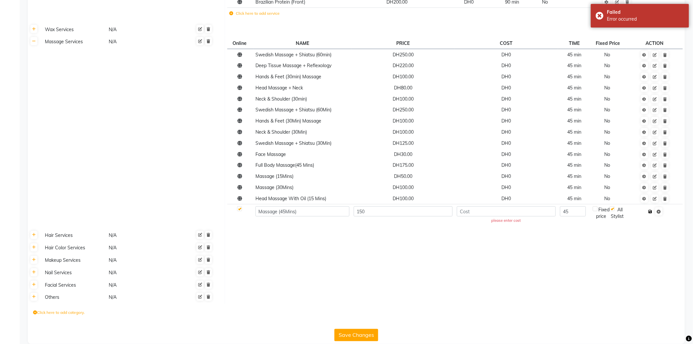
click at [652, 214] on button "button" at bounding box center [650, 211] width 7 height 9
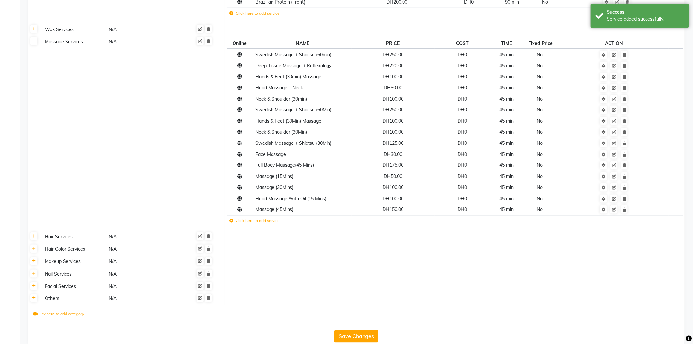
scroll to position [0, 0]
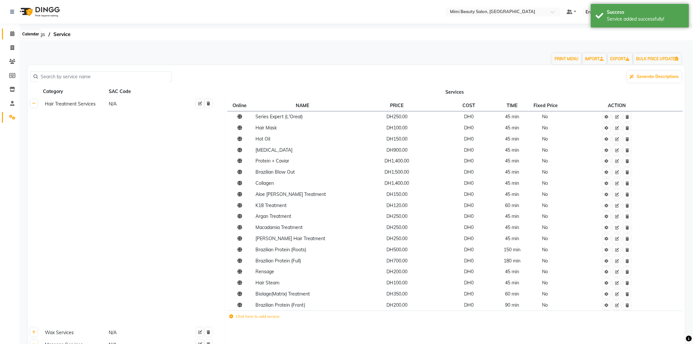
click at [11, 31] on icon at bounding box center [12, 33] width 4 height 5
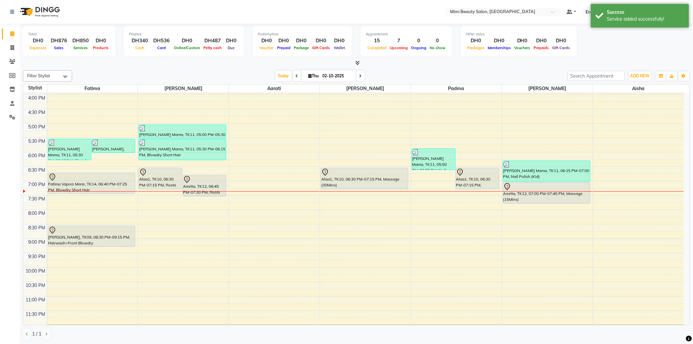
scroll to position [205, 0]
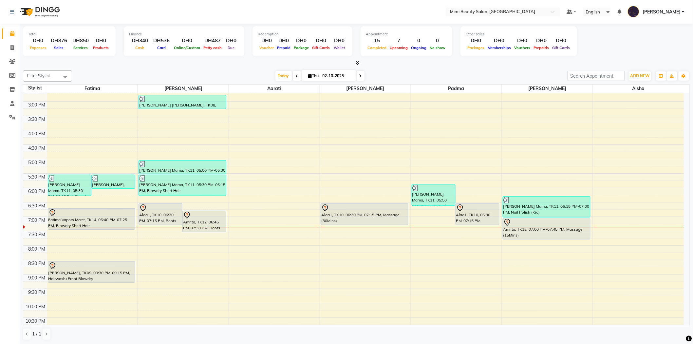
scroll to position [182, 0]
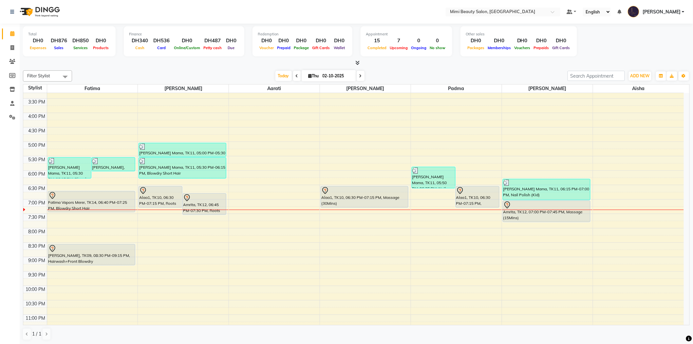
click at [339, 199] on div "Alaa1, TK10, 06:30 PM-07:15 PM, Massage (30Mins)" at bounding box center [364, 196] width 87 height 21
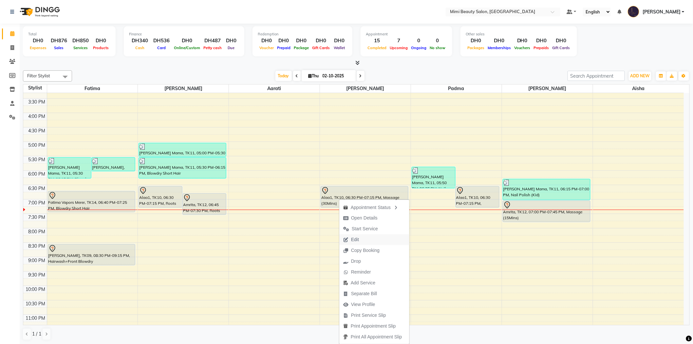
click at [351, 238] on span "Edit" at bounding box center [355, 239] width 8 height 7
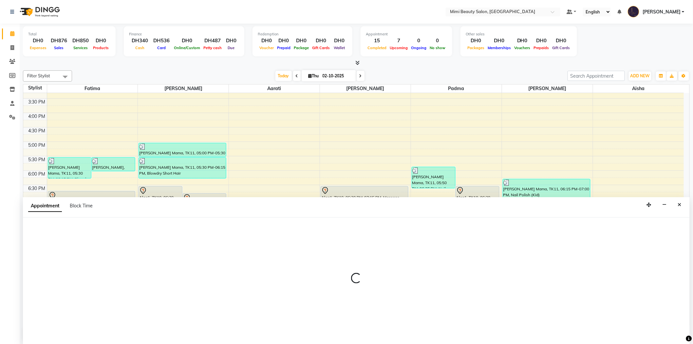
select select "tentative"
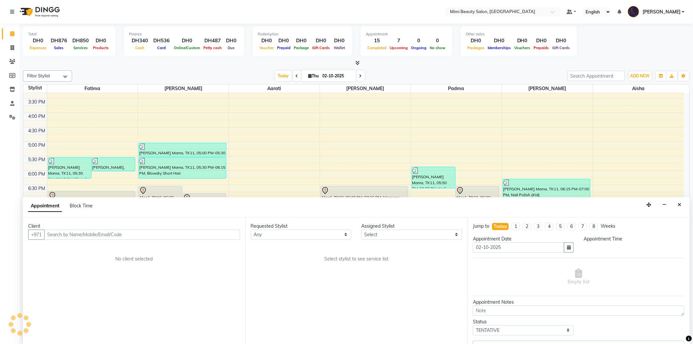
scroll to position [0, 0]
select select "53403"
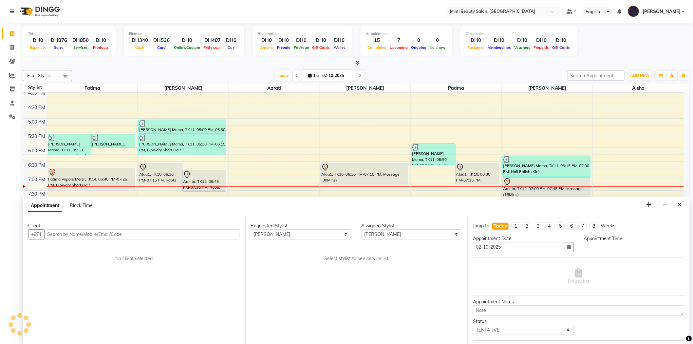
select select "1110"
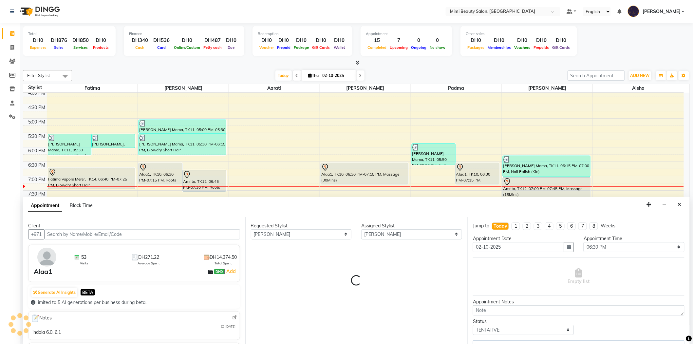
select select "3351"
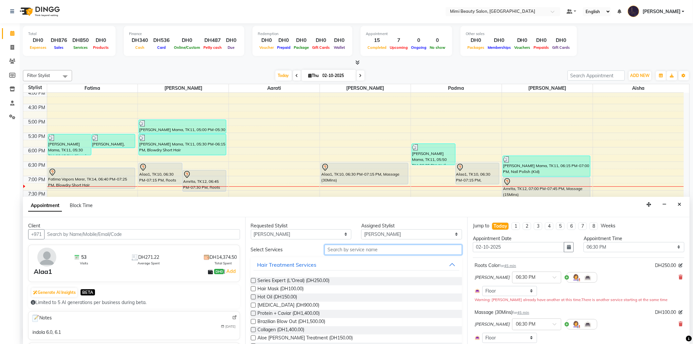
click at [329, 249] on input "text" at bounding box center [393, 250] width 138 height 10
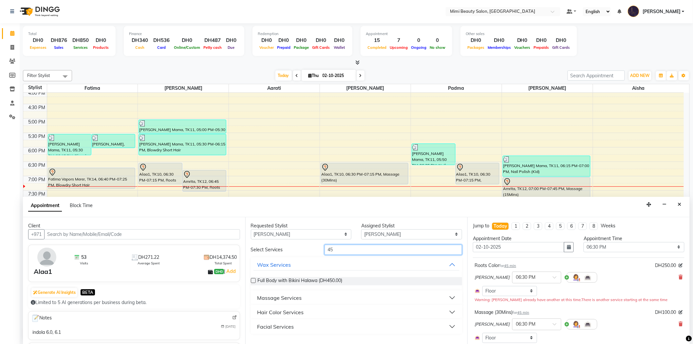
type input "45"
click at [284, 295] on div "Massage Services" at bounding box center [279, 298] width 45 height 8
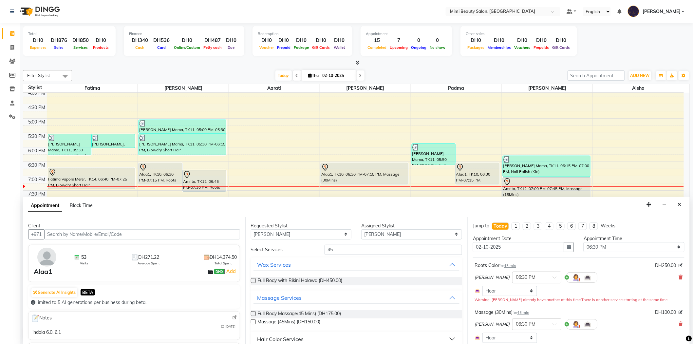
click at [253, 322] on label at bounding box center [253, 321] width 5 height 5
click at [253, 322] on input "checkbox" at bounding box center [253, 322] width 4 height 4
checkbox input "false"
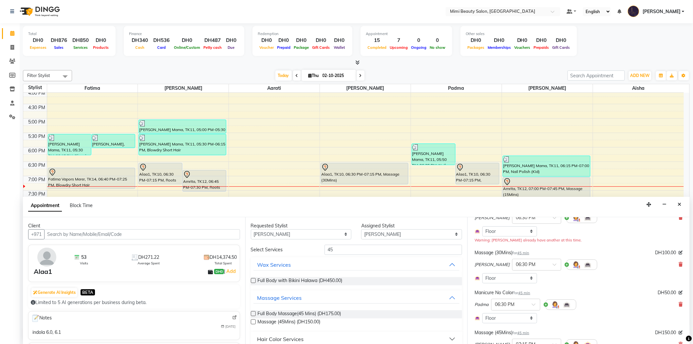
scroll to position [73, 0]
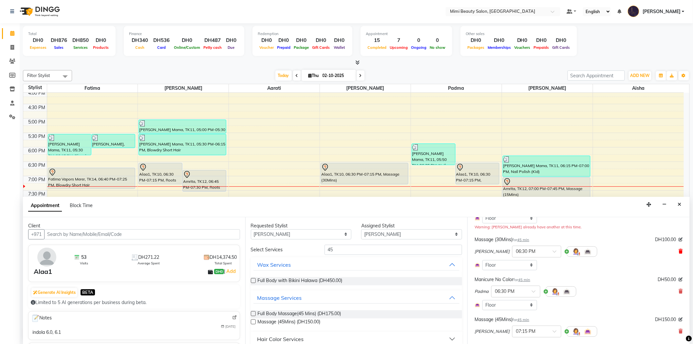
click at [679, 250] on icon at bounding box center [681, 251] width 4 height 5
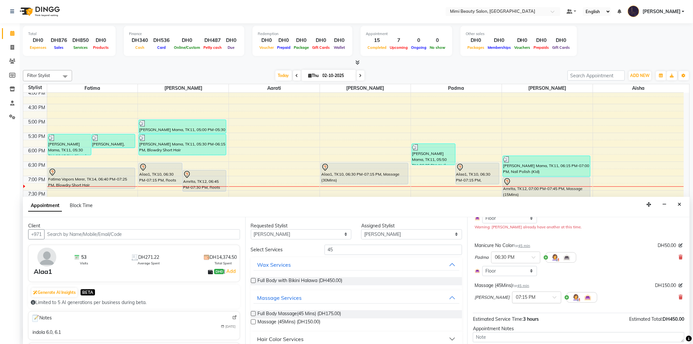
click at [553, 299] on span at bounding box center [557, 299] width 8 height 7
click at [512, 308] on div "06:30 PM" at bounding box center [536, 310] width 48 height 12
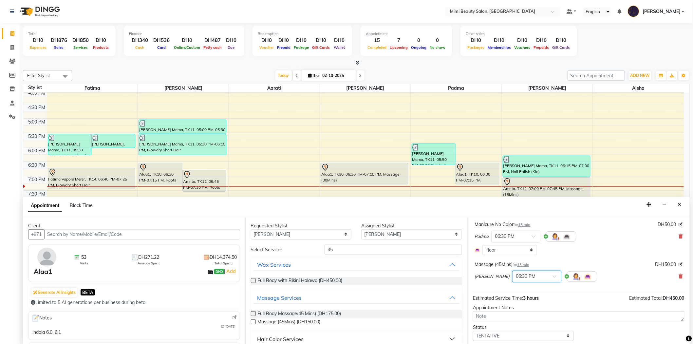
scroll to position [113, 0]
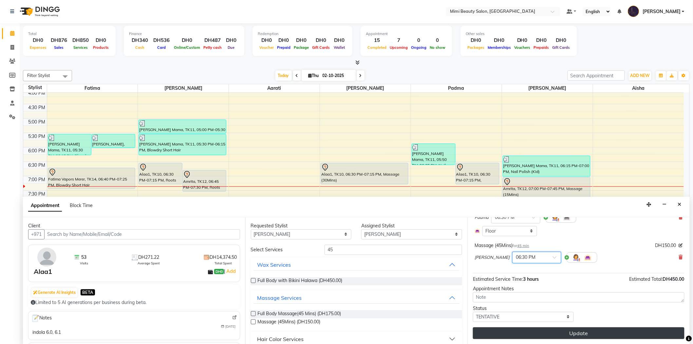
click at [566, 331] on button "Update" at bounding box center [578, 333] width 211 height 12
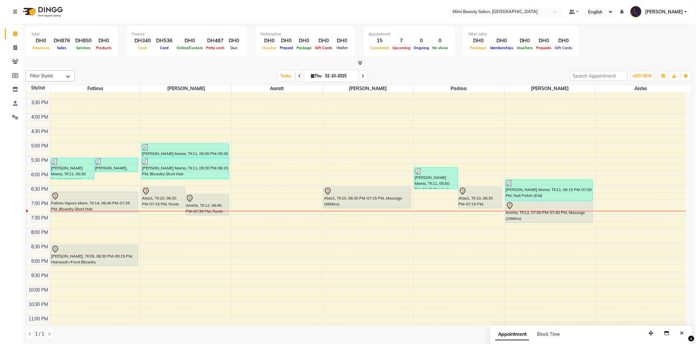
scroll to position [182, 0]
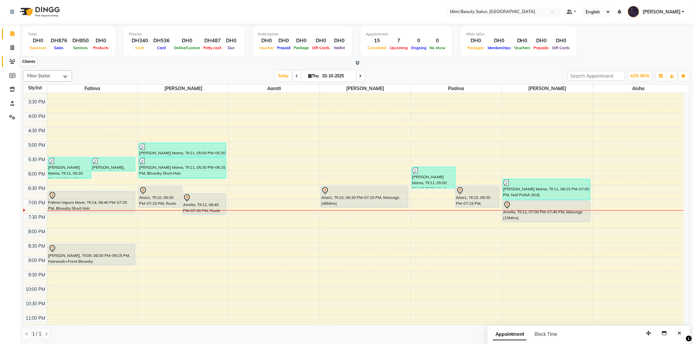
click at [7, 59] on span at bounding box center [12, 62] width 11 height 8
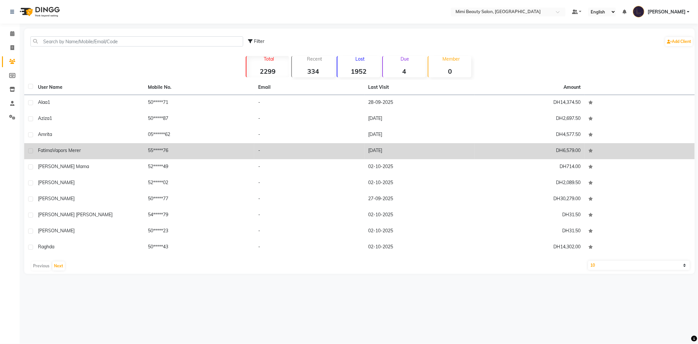
click at [77, 152] on span "Vapors Merer" at bounding box center [66, 150] width 28 height 6
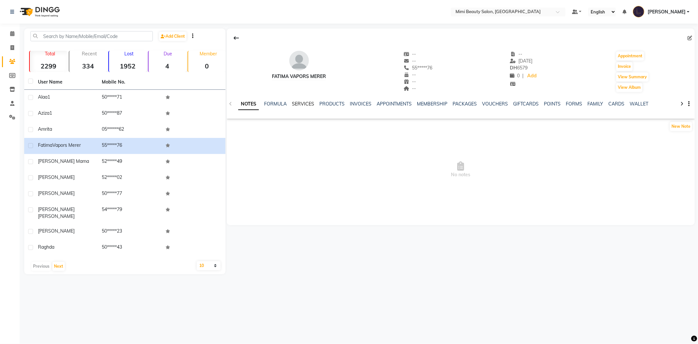
click at [305, 103] on link "SERVICES" at bounding box center [303, 104] width 22 height 6
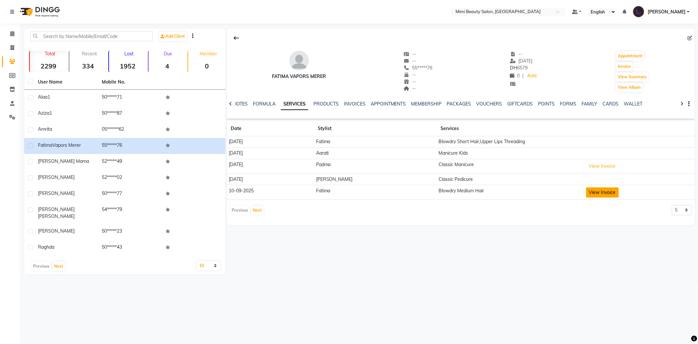
click at [592, 192] on button "View Invoice" at bounding box center [602, 192] width 33 height 10
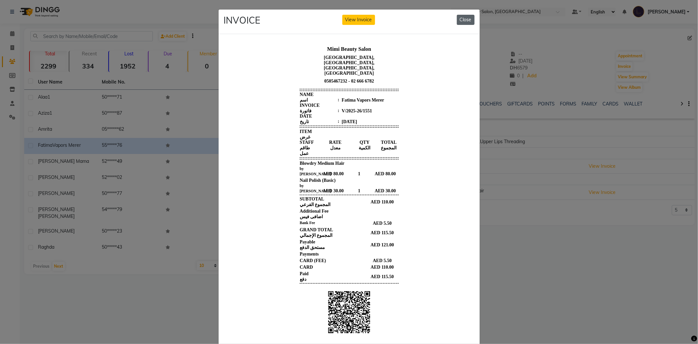
click at [460, 19] on button "Close" at bounding box center [466, 20] width 18 height 10
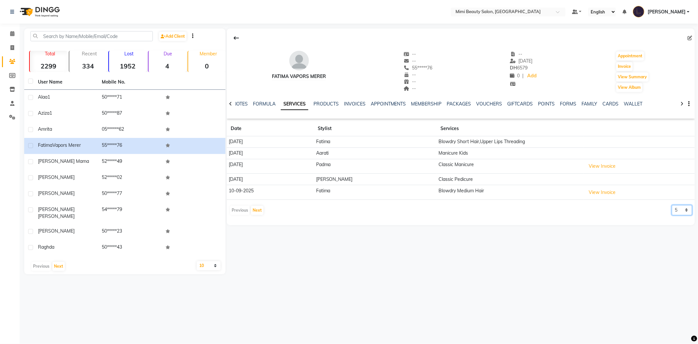
click at [689, 212] on select "5 10 50 100 500" at bounding box center [682, 210] width 20 height 10
select select "50"
click at [672, 205] on select "5 10 50 100 500" at bounding box center [682, 210] width 20 height 10
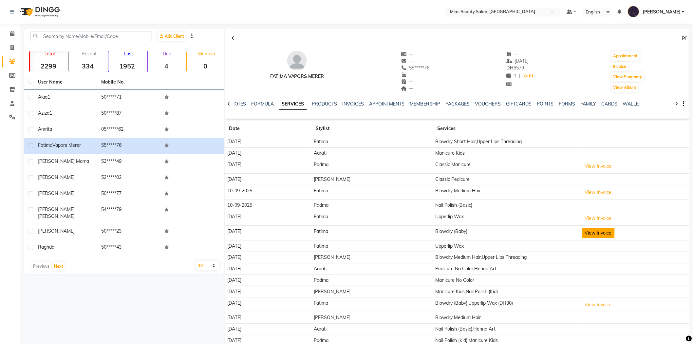
click at [588, 233] on button "View Invoice" at bounding box center [598, 233] width 33 height 10
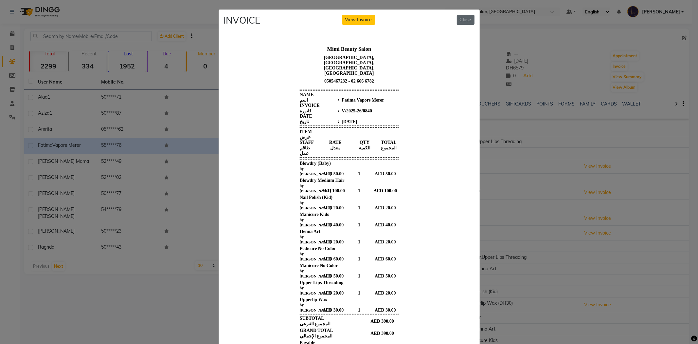
click at [470, 19] on button "Close" at bounding box center [466, 20] width 18 height 10
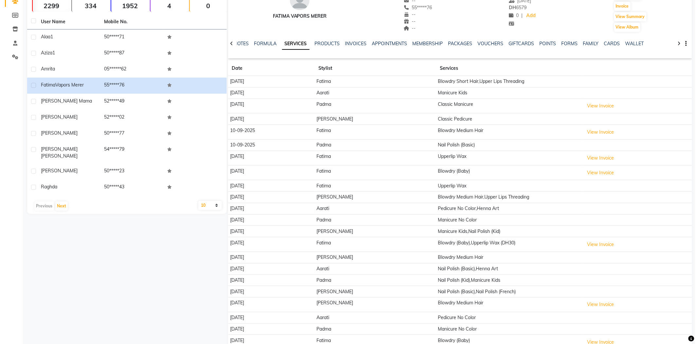
scroll to position [73, 0]
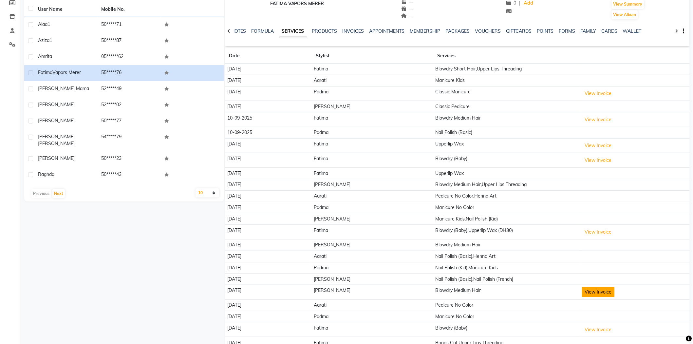
click at [583, 296] on button "View Invoice" at bounding box center [598, 292] width 33 height 10
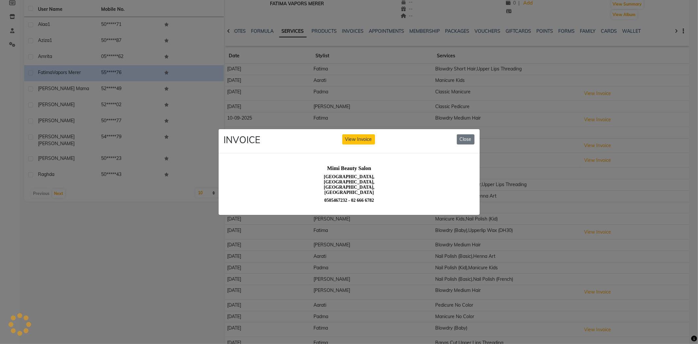
scroll to position [0, 0]
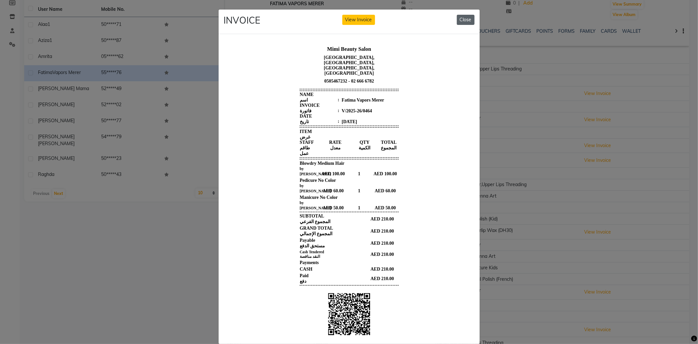
click at [466, 20] on button "Close" at bounding box center [466, 20] width 18 height 10
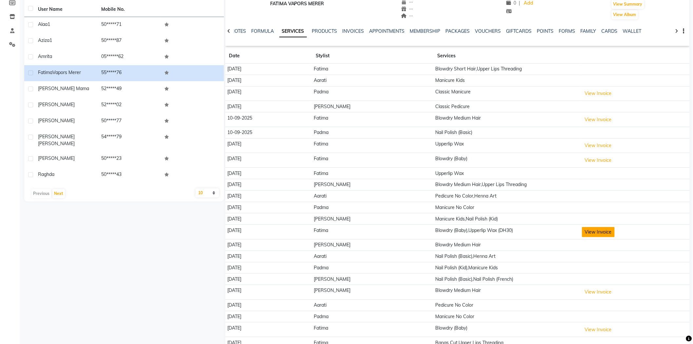
click at [584, 231] on button "View Invoice" at bounding box center [598, 232] width 33 height 10
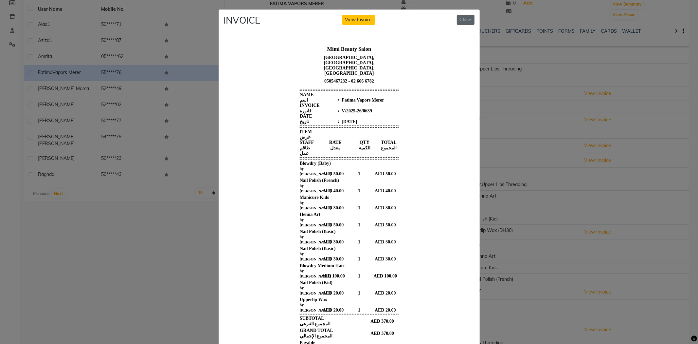
click at [468, 20] on button "Close" at bounding box center [466, 20] width 18 height 10
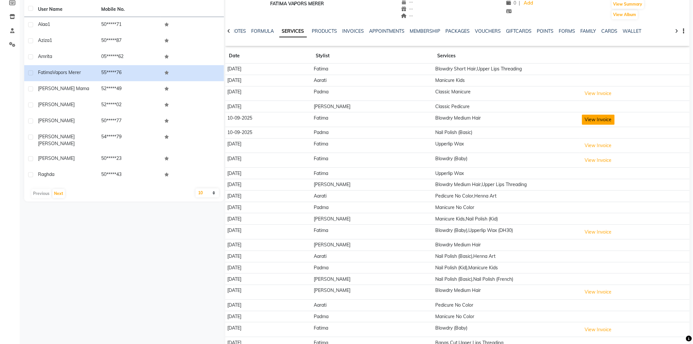
click at [582, 118] on button "View Invoice" at bounding box center [598, 120] width 33 height 10
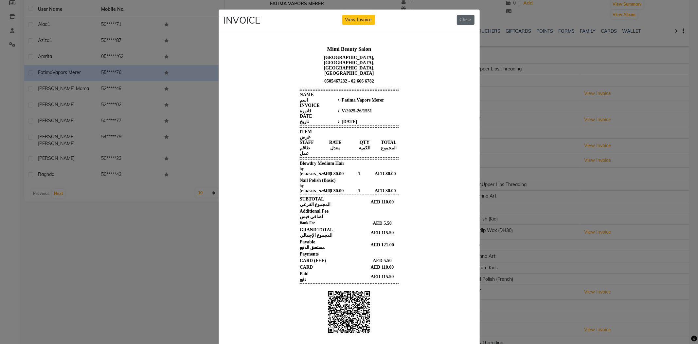
click at [466, 19] on button "Close" at bounding box center [466, 20] width 18 height 10
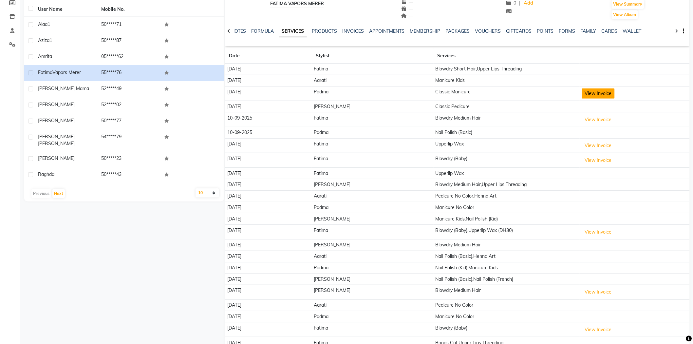
click at [587, 94] on button "View Invoice" at bounding box center [598, 93] width 33 height 10
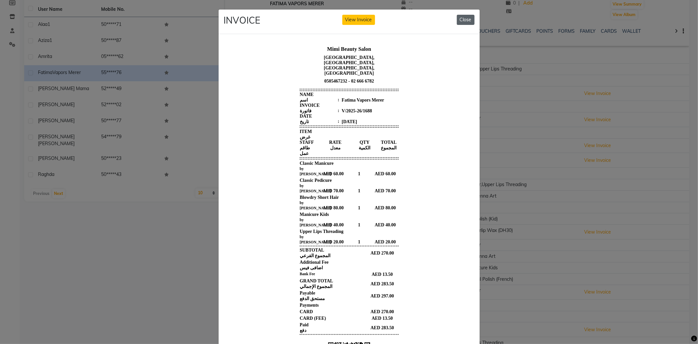
click at [466, 18] on button "Close" at bounding box center [466, 20] width 18 height 10
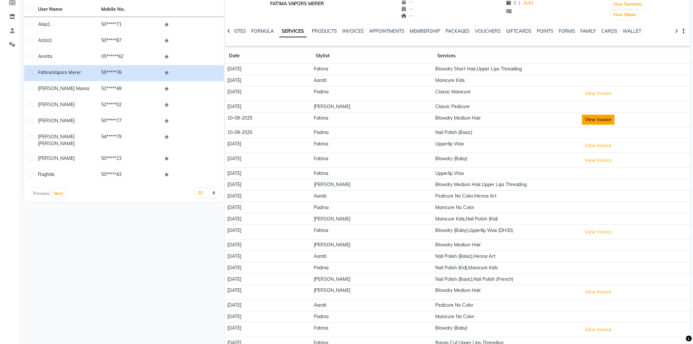
click at [587, 119] on button "View Invoice" at bounding box center [598, 120] width 33 height 10
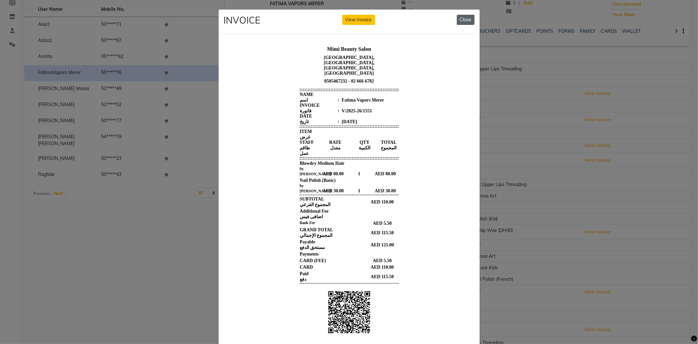
click at [463, 21] on button "Close" at bounding box center [466, 20] width 18 height 10
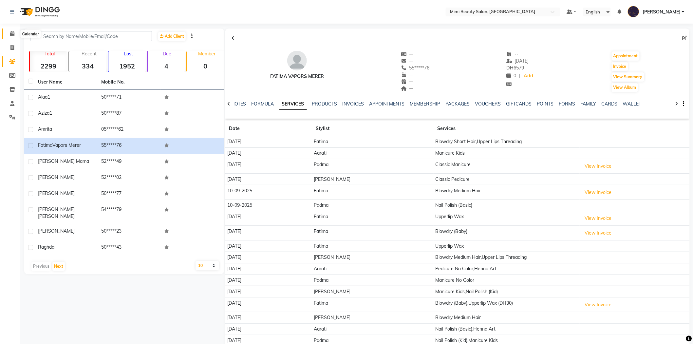
click at [9, 35] on span at bounding box center [12, 34] width 11 height 8
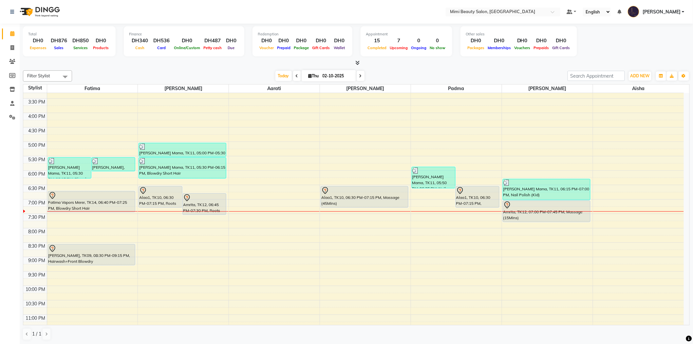
scroll to position [205, 0]
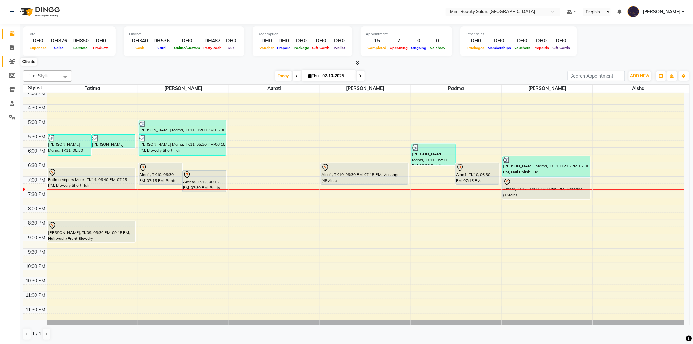
click at [10, 63] on icon at bounding box center [12, 61] width 6 height 5
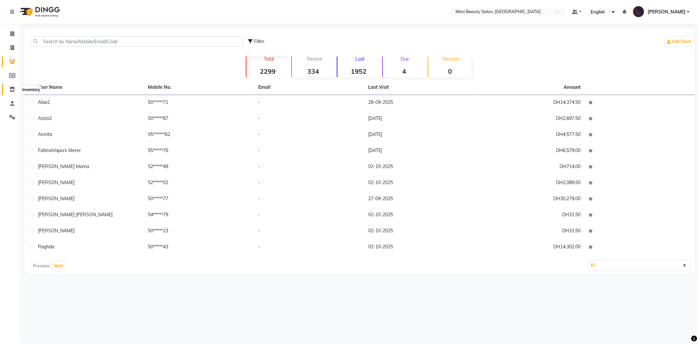
click at [10, 92] on icon at bounding box center [12, 89] width 6 height 5
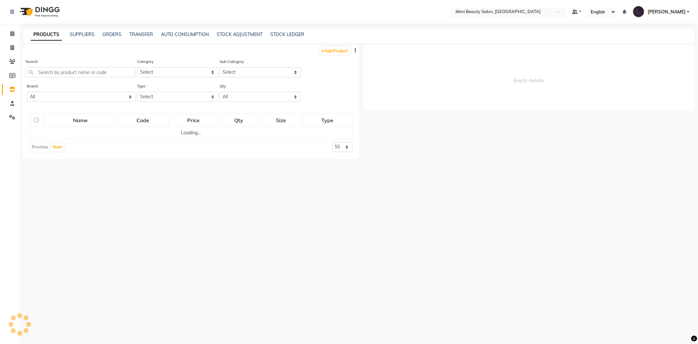
select select
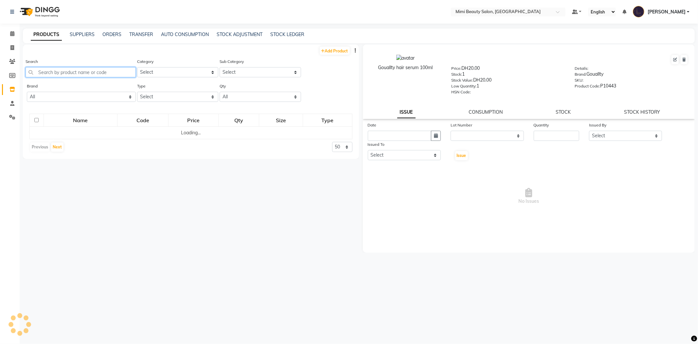
click at [45, 69] on input "text" at bounding box center [81, 72] width 110 height 10
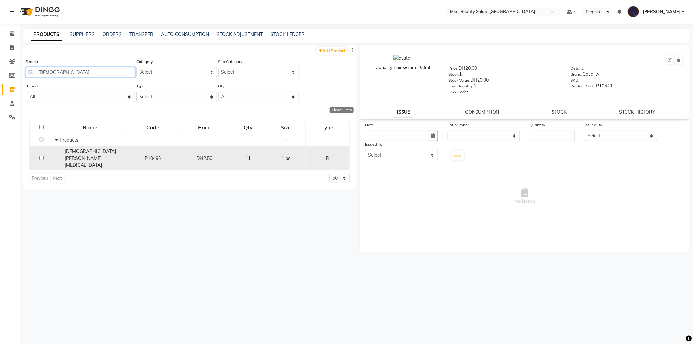
type input "[DEMOGRAPHIC_DATA]"
click at [242, 155] on div "11" at bounding box center [248, 158] width 31 height 7
select select
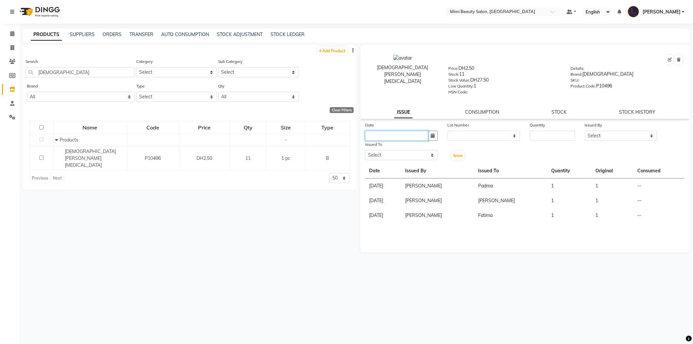
click at [421, 137] on input "text" at bounding box center [396, 136] width 63 height 10
select select "10"
select select "2025"
click at [400, 169] on div "2" at bounding box center [403, 169] width 10 height 10
type input "02-10-2025"
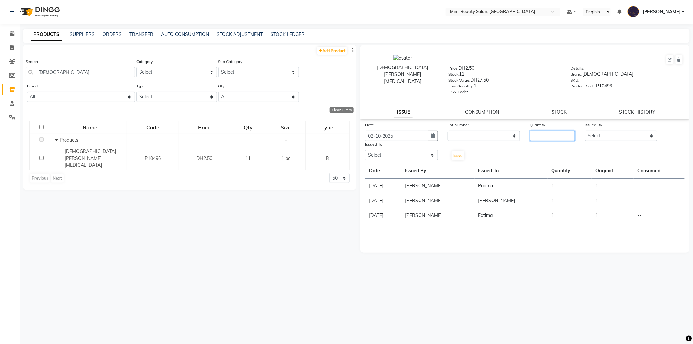
click at [559, 131] on input "number" at bounding box center [552, 136] width 45 height 10
type input "1"
click at [600, 138] on select "Select [PERSON_NAME] [PERSON_NAME] Alya [MEDICAL_DATA][PERSON_NAME] [PERSON_NAM…" at bounding box center [621, 136] width 73 height 10
select select "53156"
click at [585, 131] on select "Select [PERSON_NAME] [PERSON_NAME] Alya [MEDICAL_DATA][PERSON_NAME] [PERSON_NAM…" at bounding box center [621, 136] width 73 height 10
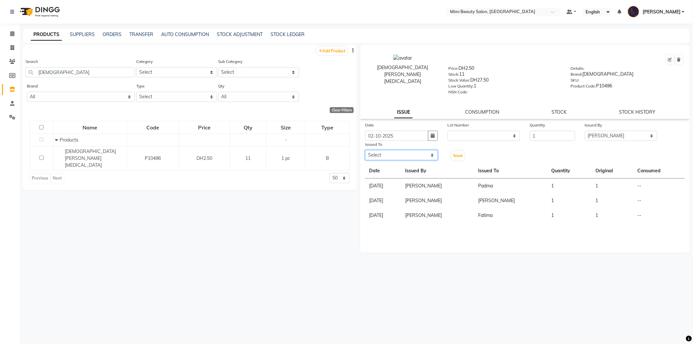
click at [399, 159] on select "Select [PERSON_NAME] [PERSON_NAME] Alya [MEDICAL_DATA][PERSON_NAME] [PERSON_NAM…" at bounding box center [401, 155] width 73 height 10
select select "53935"
click at [365, 150] on select "Select [PERSON_NAME] [PERSON_NAME] Alya [MEDICAL_DATA][PERSON_NAME] [PERSON_NAM…" at bounding box center [401, 155] width 73 height 10
click at [460, 156] on span "Issue" at bounding box center [457, 155] width 9 height 5
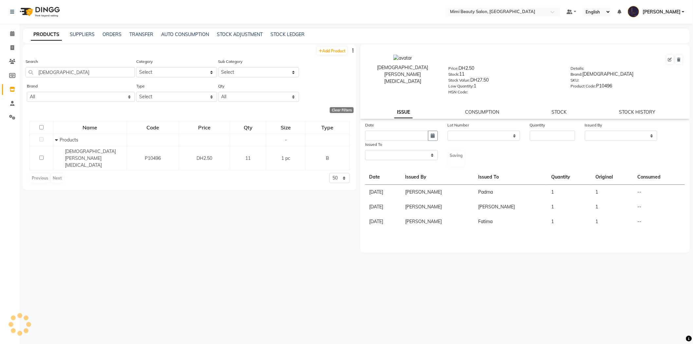
select select
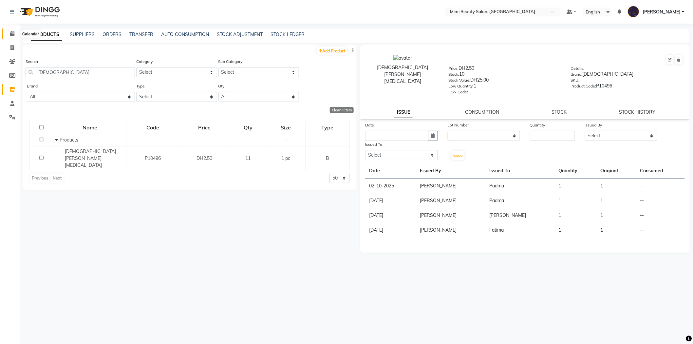
click at [11, 35] on icon at bounding box center [12, 33] width 4 height 5
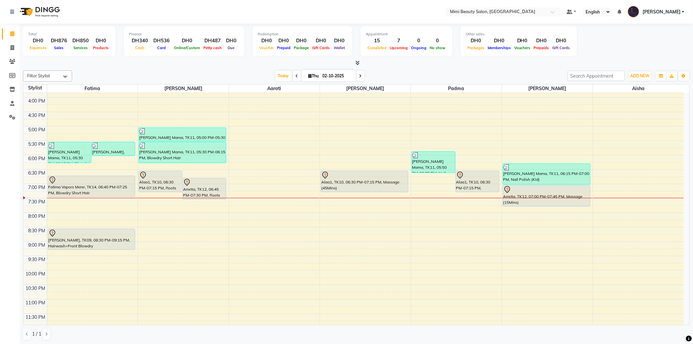
scroll to position [205, 0]
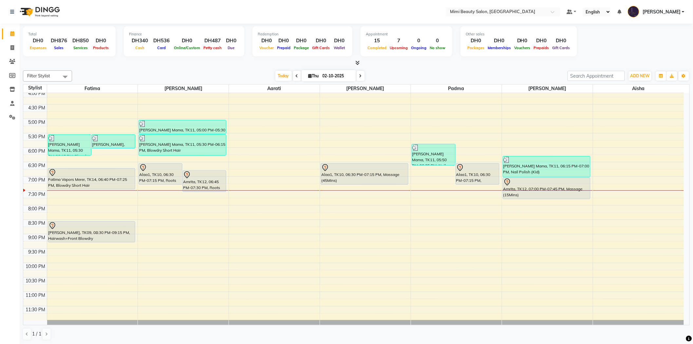
click at [66, 178] on div "Fatima Vapors Merer, TK14, 06:40 PM-07:25 PM, Blowdry Short Hair" at bounding box center [91, 178] width 87 height 21
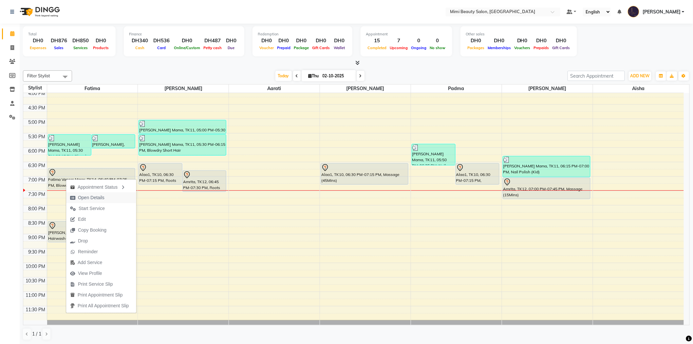
click at [101, 194] on span "Open Details" at bounding box center [91, 197] width 27 height 7
select select "7"
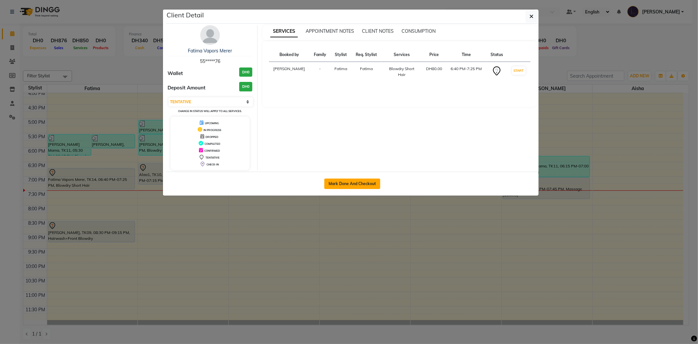
click at [347, 183] on button "Mark Done And Checkout" at bounding box center [352, 183] width 56 height 10
select select "service"
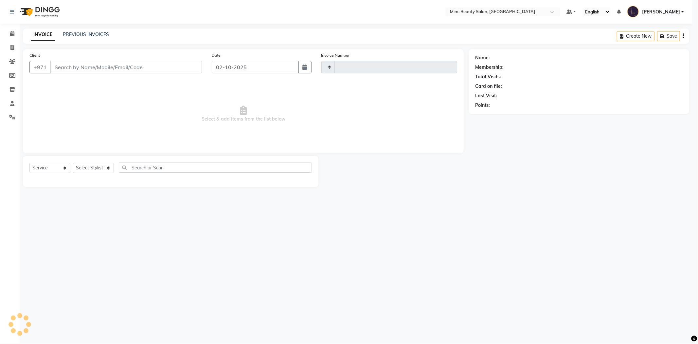
type input "1759"
select select "6756"
type input "55*****76"
select select "52699"
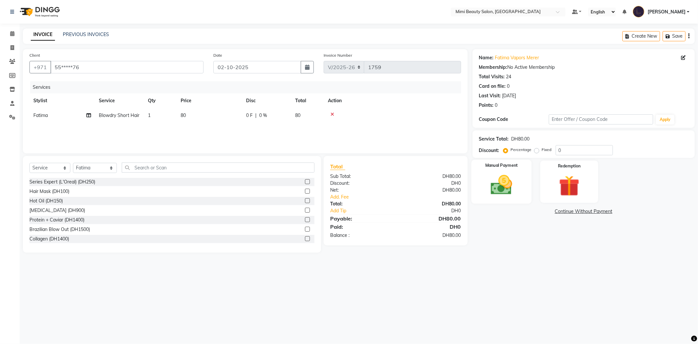
click at [503, 177] on img at bounding box center [501, 185] width 35 height 25
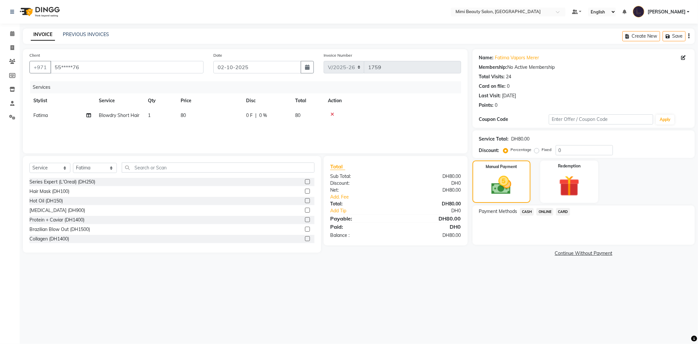
click at [528, 212] on span "CASH" at bounding box center [527, 212] width 14 height 8
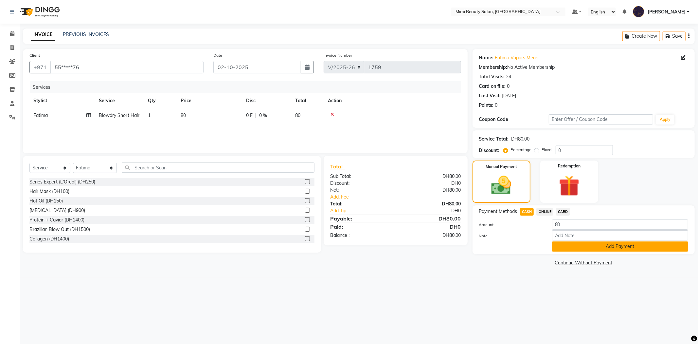
click at [560, 246] on button "Add Payment" at bounding box center [620, 246] width 136 height 10
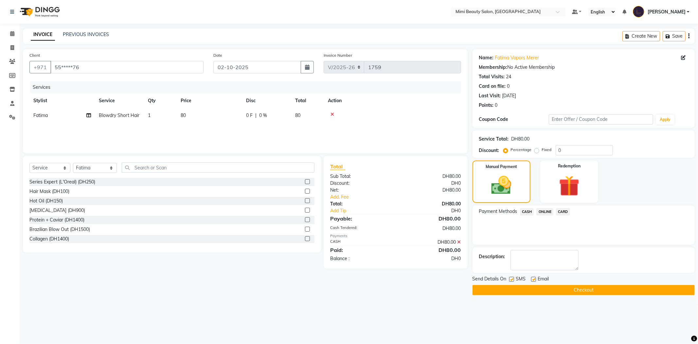
click at [571, 291] on button "Checkout" at bounding box center [584, 290] width 222 height 10
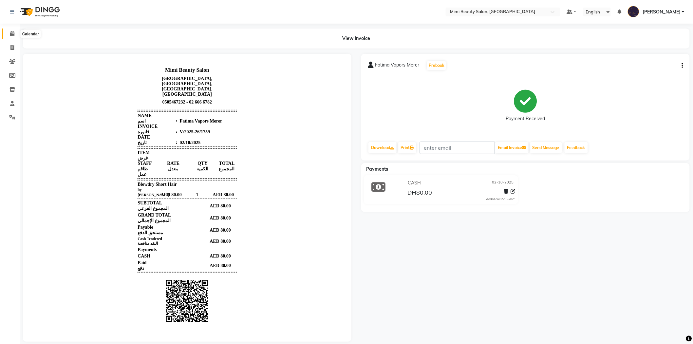
click at [10, 34] on icon at bounding box center [12, 33] width 4 height 5
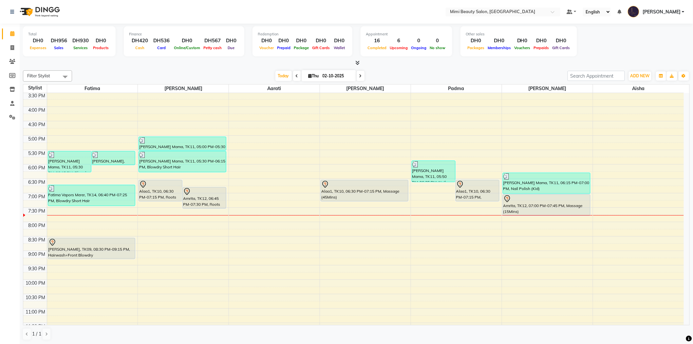
scroll to position [205, 0]
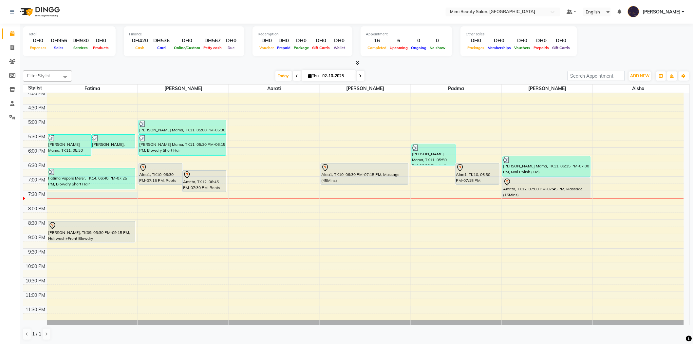
click at [87, 194] on div "9:00 AM 9:30 AM 10:00 AM 10:30 AM 11:00 AM 11:30 AM 12:00 PM 12:30 PM 1:00 PM 1…" at bounding box center [353, 104] width 660 height 432
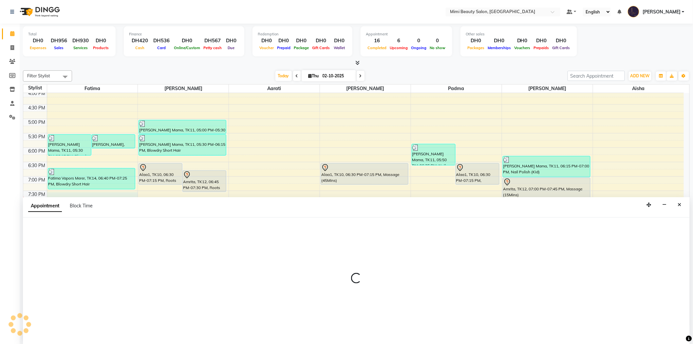
scroll to position [0, 0]
select select "52699"
select select "tentative"
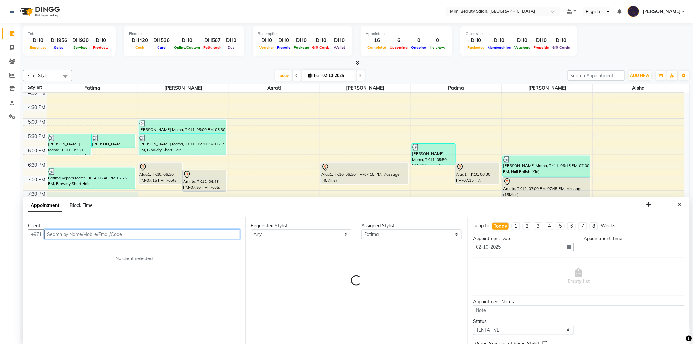
select select "1170"
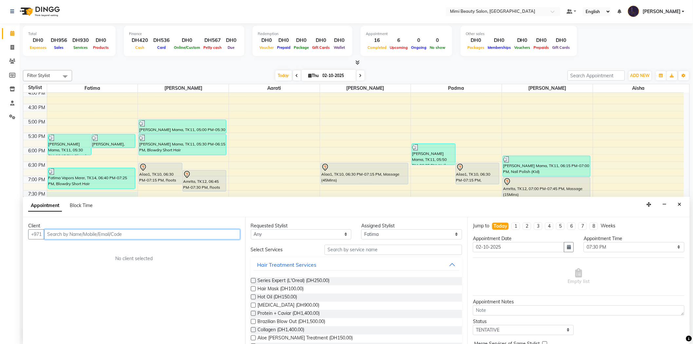
click at [160, 236] on input "text" at bounding box center [142, 234] width 196 height 10
click at [152, 235] on input "text" at bounding box center [142, 234] width 196 height 10
type input "509060835"
click at [227, 236] on span "Add Client" at bounding box center [226, 234] width 22 height 6
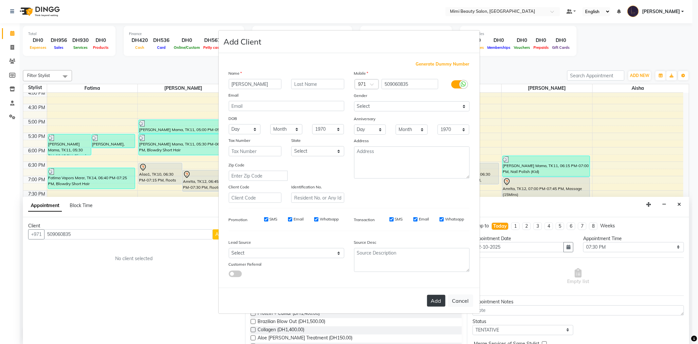
type input "[PERSON_NAME]"
click at [436, 304] on button "Add" at bounding box center [436, 301] width 18 height 12
type input "50*****35"
select select
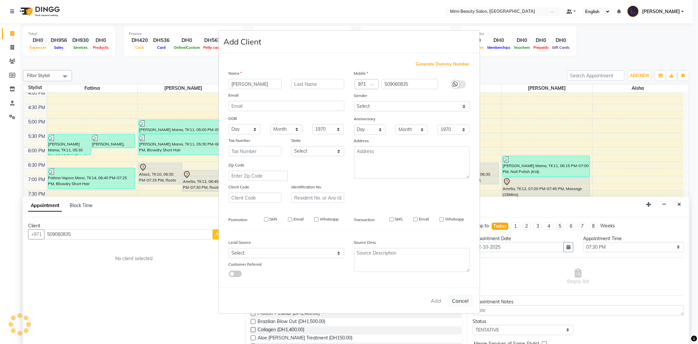
select select
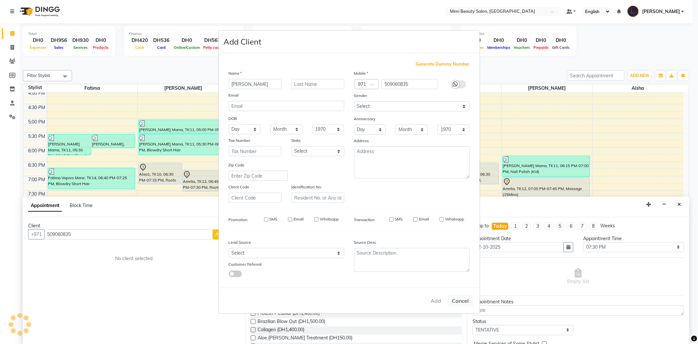
checkbox input "false"
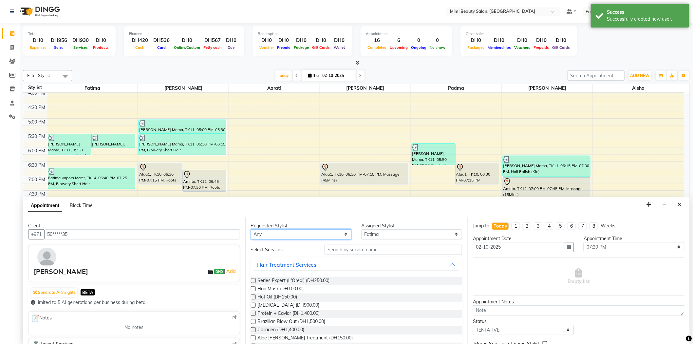
click at [295, 234] on select "Any [PERSON_NAME] [PERSON_NAME] [PERSON_NAME] [PERSON_NAME] Padma" at bounding box center [301, 234] width 101 height 10
select select "52700"
click at [251, 229] on select "Any [PERSON_NAME] [PERSON_NAME] [PERSON_NAME] [PERSON_NAME] Padma" at bounding box center [301, 234] width 101 height 10
select select "52700"
click at [346, 248] on input "text" at bounding box center [393, 250] width 138 height 10
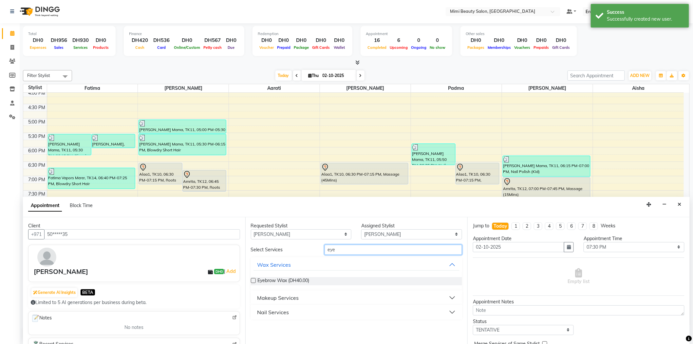
type input "eye"
click at [315, 296] on button "Makeup Services" at bounding box center [356, 298] width 206 height 12
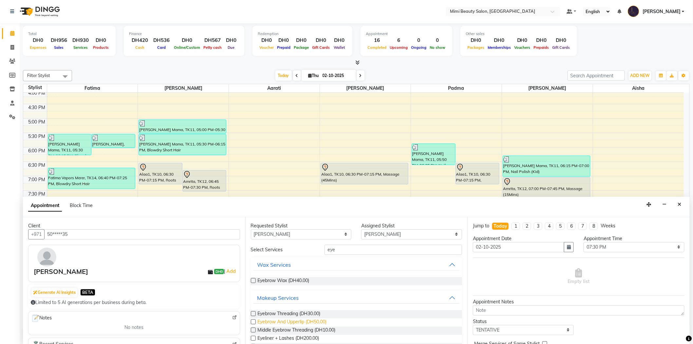
click at [313, 322] on span "Eyebrow And Upperlip (DH50.00)" at bounding box center [292, 322] width 69 height 8
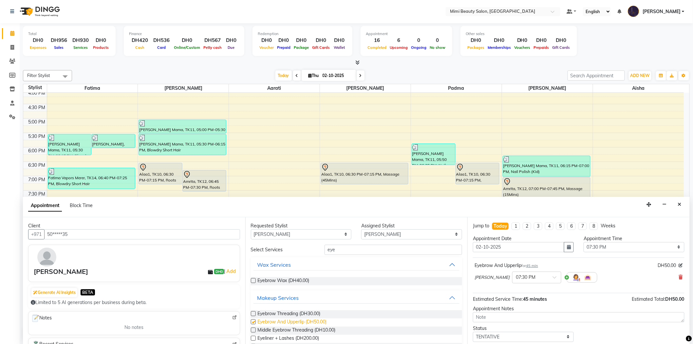
checkbox input "false"
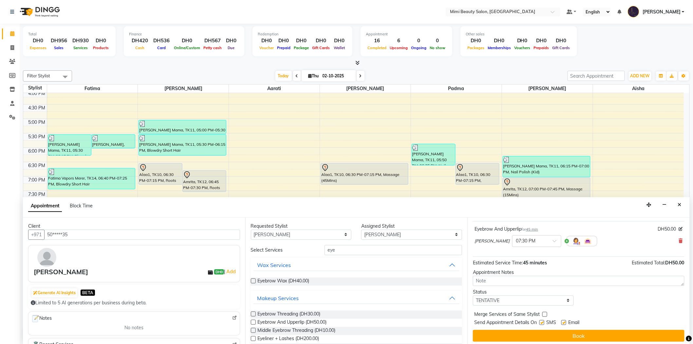
scroll to position [39, 0]
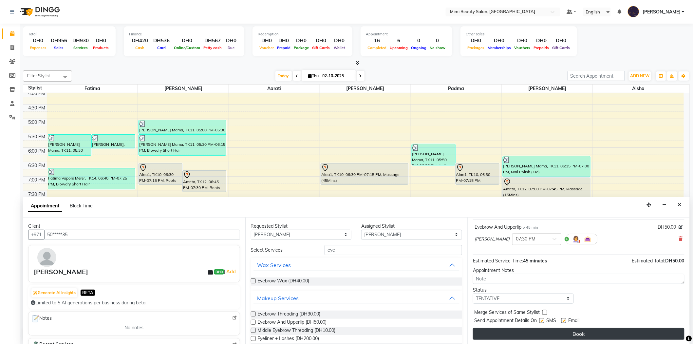
click at [563, 331] on button "Book" at bounding box center [578, 334] width 211 height 12
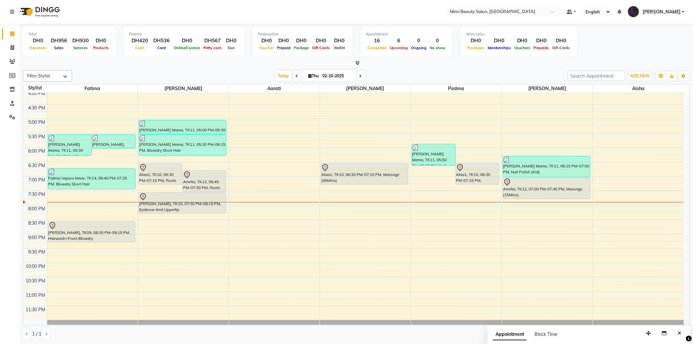
click at [208, 208] on div "[PERSON_NAME], TK15, 07:30 PM-08:15 PM, Eyebrow And Upperlip" at bounding box center [182, 203] width 87 height 21
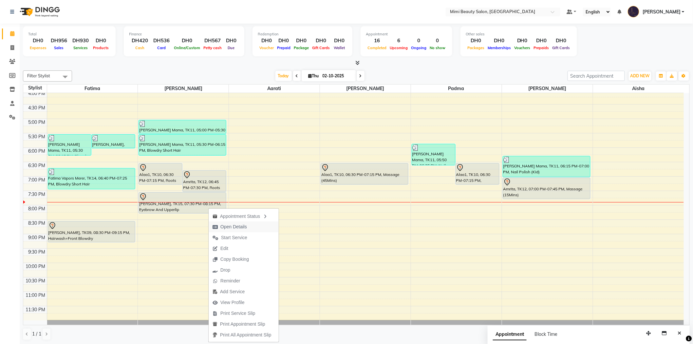
click at [226, 229] on span "Open Details" at bounding box center [233, 226] width 27 height 7
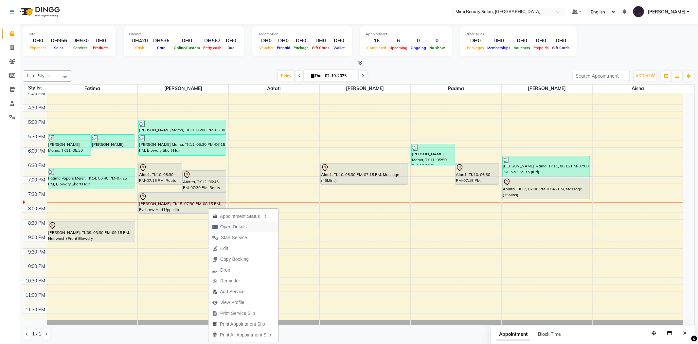
select select "7"
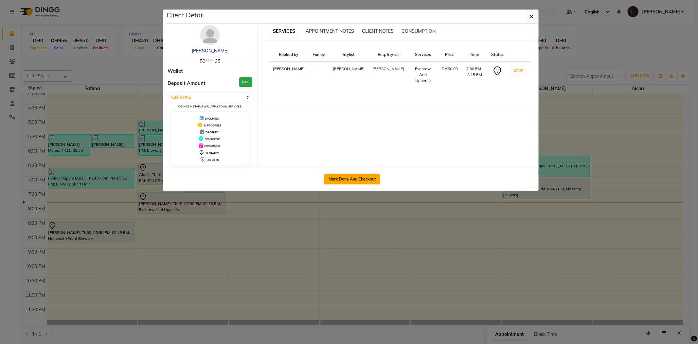
click at [340, 180] on button "Mark Done And Checkout" at bounding box center [352, 179] width 56 height 10
select select "service"
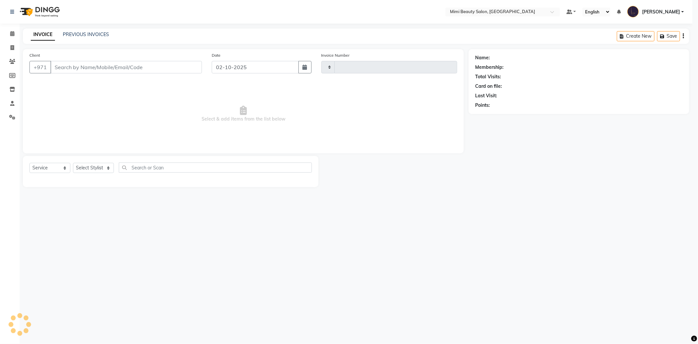
type input "1760"
select select "6756"
type input "50*****35"
select select "52700"
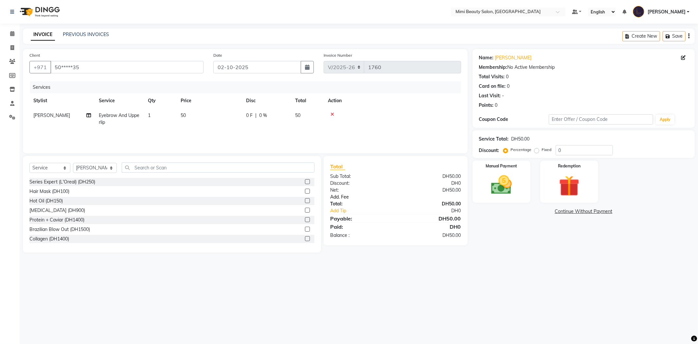
click at [334, 198] on link "Add. Fee" at bounding box center [395, 196] width 141 height 7
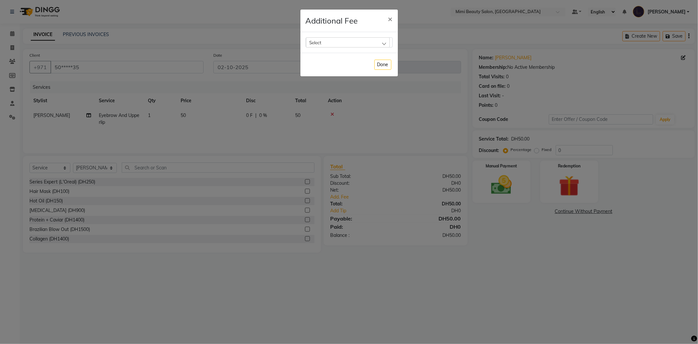
click at [339, 43] on div "Select" at bounding box center [348, 42] width 84 height 10
click at [331, 84] on label "Bank Fee" at bounding box center [321, 85] width 25 height 6
checkbox input "true"
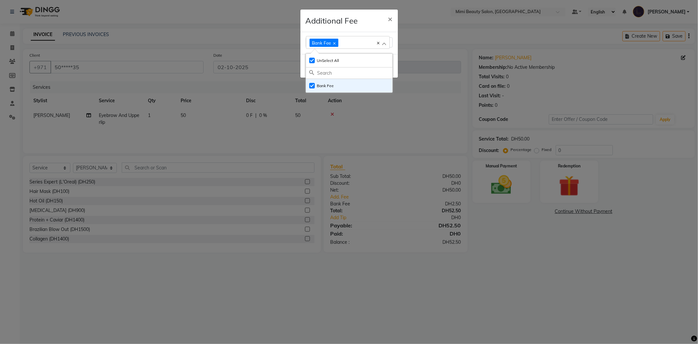
click at [362, 21] on div "Additional Fee ×" at bounding box center [350, 20] width 98 height 23
click at [379, 66] on button "Done" at bounding box center [383, 66] width 17 height 10
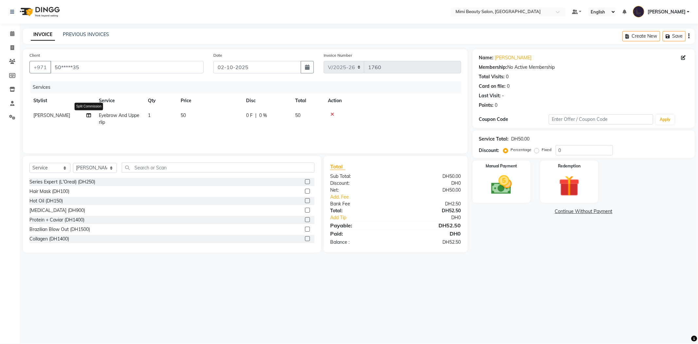
click at [90, 116] on icon at bounding box center [88, 115] width 5 height 5
select select "52700"
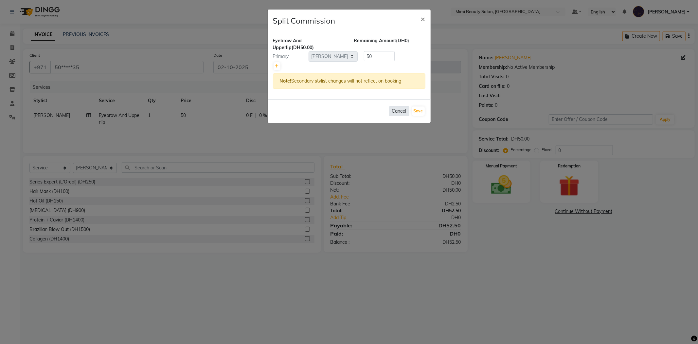
click at [398, 111] on button "Cancel" at bounding box center [399, 111] width 20 height 10
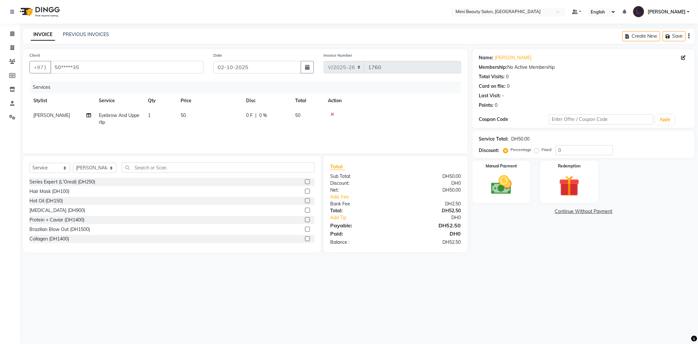
click at [333, 113] on icon at bounding box center [333, 114] width 4 height 5
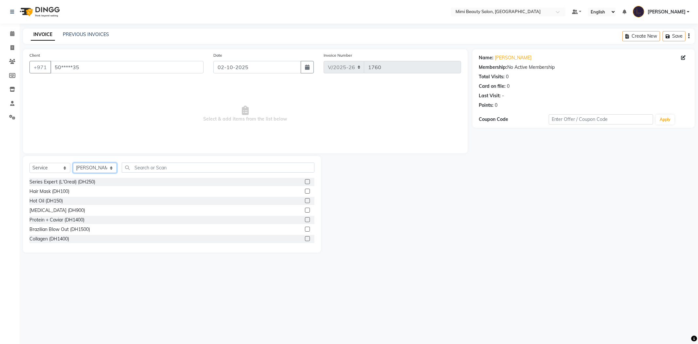
click at [87, 169] on select "Select Stylist [PERSON_NAME] [PERSON_NAME] Alya [MEDICAL_DATA][PERSON_NAME] [PE…" at bounding box center [95, 168] width 44 height 10
select select "52699"
click at [73, 163] on select "Select Stylist [PERSON_NAME] [PERSON_NAME] Alya [MEDICAL_DATA][PERSON_NAME] [PE…" at bounding box center [95, 168] width 44 height 10
click at [203, 165] on input "text" at bounding box center [218, 167] width 193 height 10
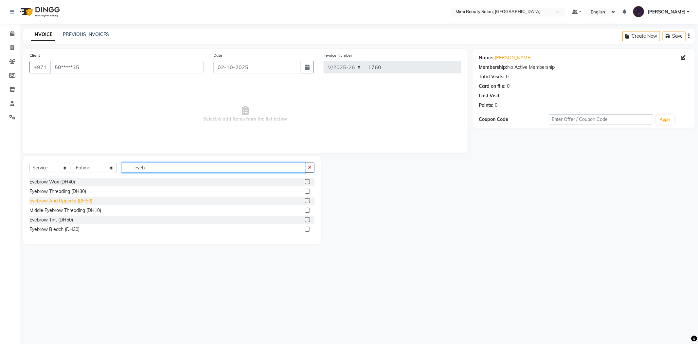
type input "eyeb"
click at [81, 200] on div "Eyebrow And Upperlip (DH50)" at bounding box center [60, 200] width 63 height 7
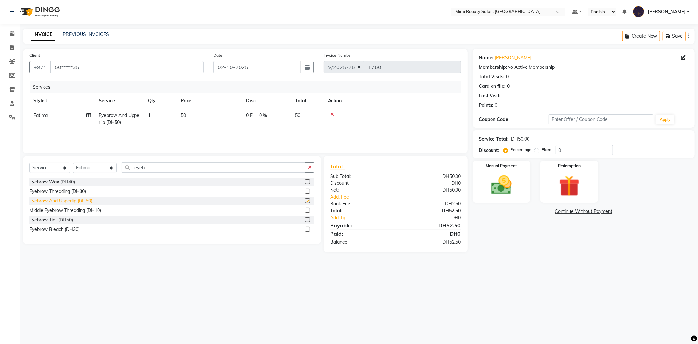
checkbox input "false"
click at [495, 177] on img at bounding box center [501, 185] width 35 height 25
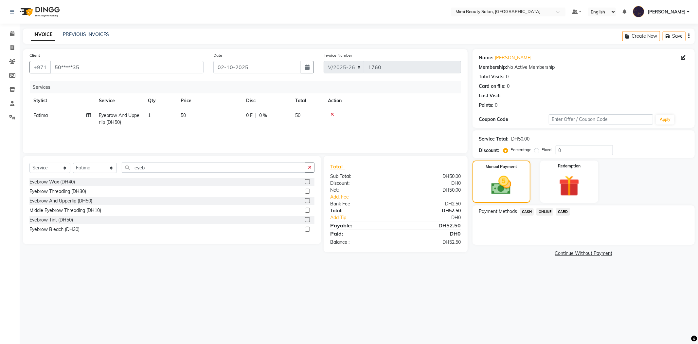
click at [560, 210] on span "CARD" at bounding box center [563, 212] width 14 height 8
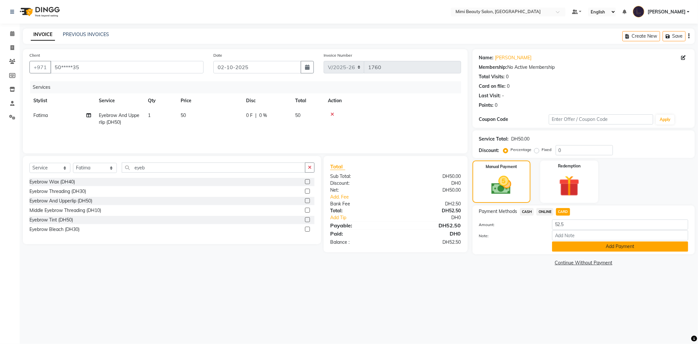
click at [595, 246] on button "Add Payment" at bounding box center [620, 246] width 136 height 10
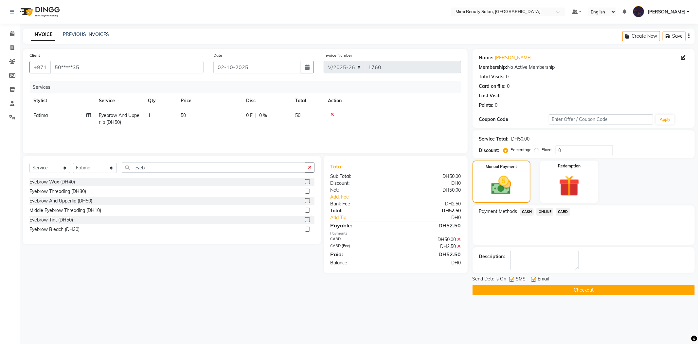
click at [588, 290] on button "Checkout" at bounding box center [584, 290] width 222 height 10
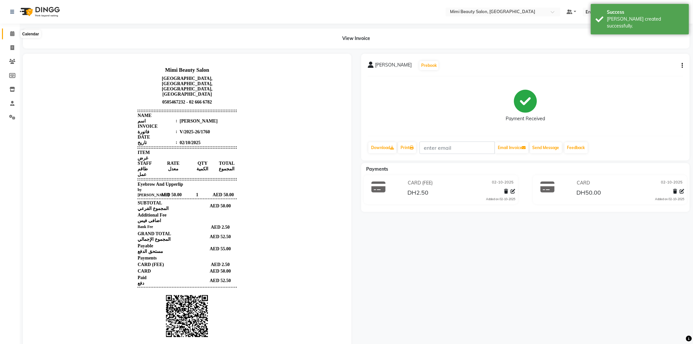
click at [9, 33] on span at bounding box center [12, 34] width 11 height 8
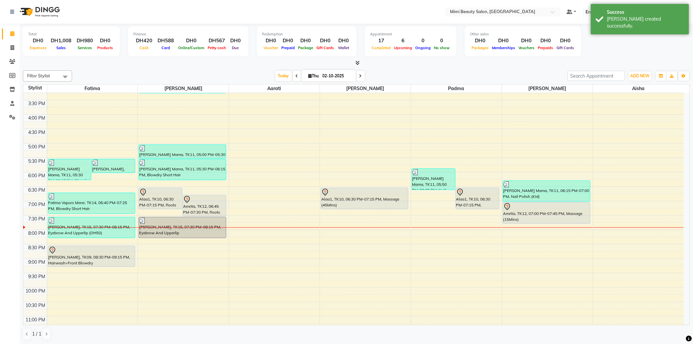
scroll to position [182, 0]
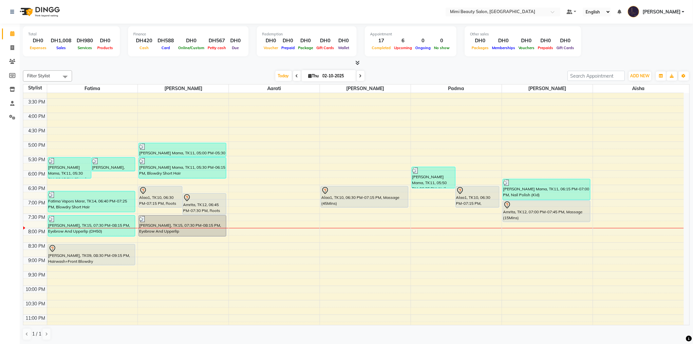
click at [151, 198] on div "Alaa1, TK10, 06:30 PM-07:15 PM, Roots Color" at bounding box center [160, 196] width 43 height 21
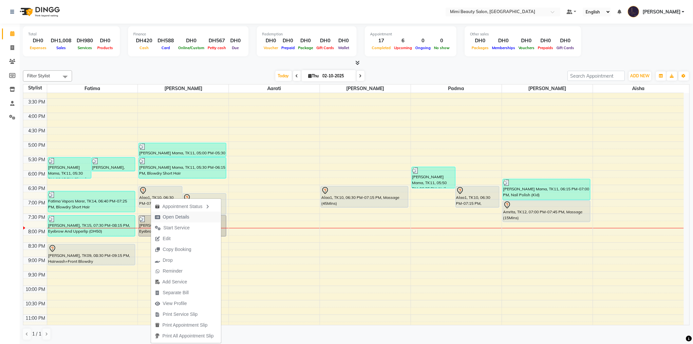
click at [171, 215] on span "Open Details" at bounding box center [176, 216] width 27 height 7
select select "7"
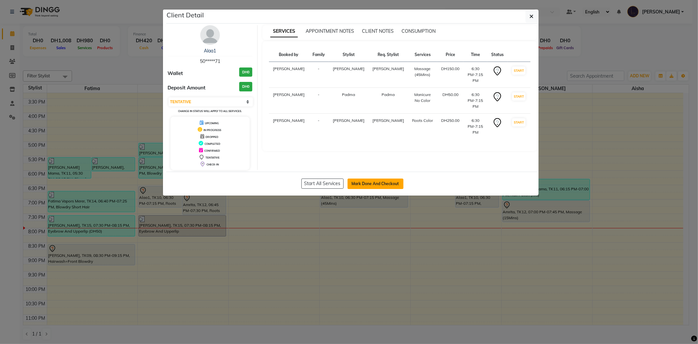
click at [377, 183] on button "Mark Done And Checkout" at bounding box center [376, 183] width 56 height 10
select select "service"
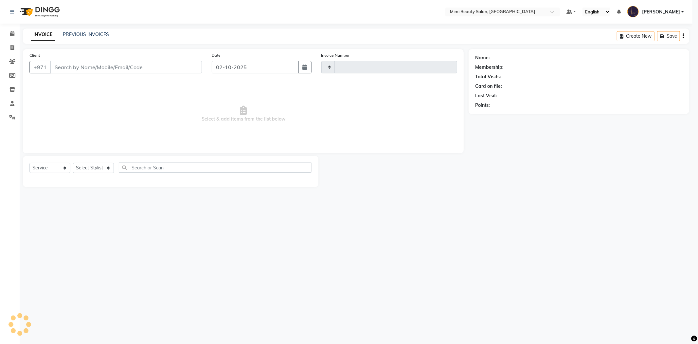
type input "1761"
select select "6756"
type input "50*****71"
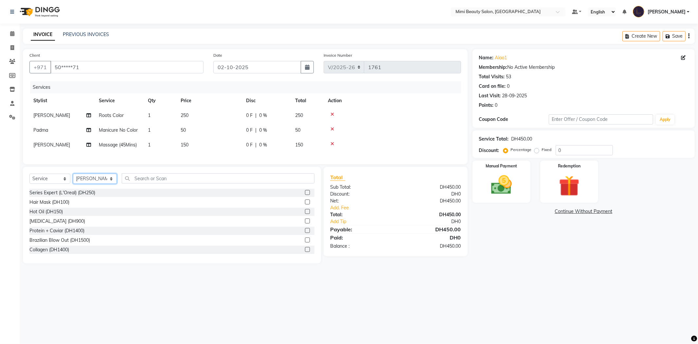
click at [92, 184] on select "Select Stylist [PERSON_NAME] [PERSON_NAME] Alya [MEDICAL_DATA][PERSON_NAME] [PE…" at bounding box center [95, 179] width 44 height 10
select select "52699"
click at [73, 179] on select "Select Stylist [PERSON_NAME] [PERSON_NAME] Alya [MEDICAL_DATA][PERSON_NAME] [PE…" at bounding box center [95, 179] width 44 height 10
click at [146, 182] on input "text" at bounding box center [218, 178] width 193 height 10
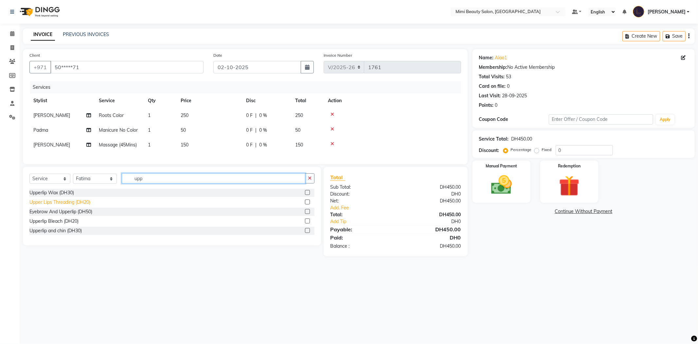
type input "upp"
click at [71, 206] on div "Upper Lips Threading (DH20)" at bounding box center [59, 202] width 61 height 7
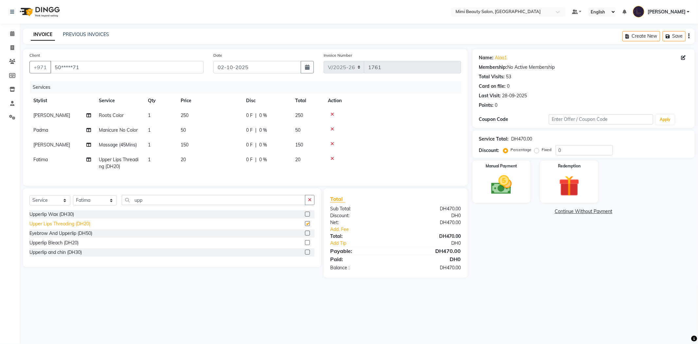
checkbox input "false"
click at [84, 205] on select "Select Stylist [PERSON_NAME] [PERSON_NAME] Alya [MEDICAL_DATA][PERSON_NAME] [PE…" at bounding box center [95, 200] width 44 height 10
select select "52700"
click at [73, 201] on select "Select Stylist [PERSON_NAME] [PERSON_NAME] Alya [MEDICAL_DATA][PERSON_NAME] [PE…" at bounding box center [95, 200] width 44 height 10
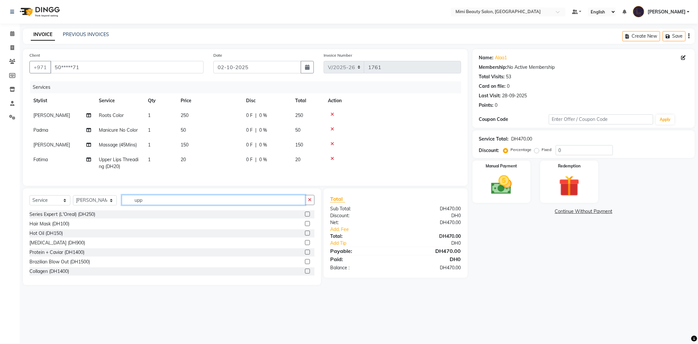
click at [159, 205] on input "upp" at bounding box center [214, 200] width 184 height 10
type input "blo"
click at [305, 226] on label at bounding box center [307, 223] width 5 height 5
click at [305, 226] on input "checkbox" at bounding box center [307, 224] width 4 height 4
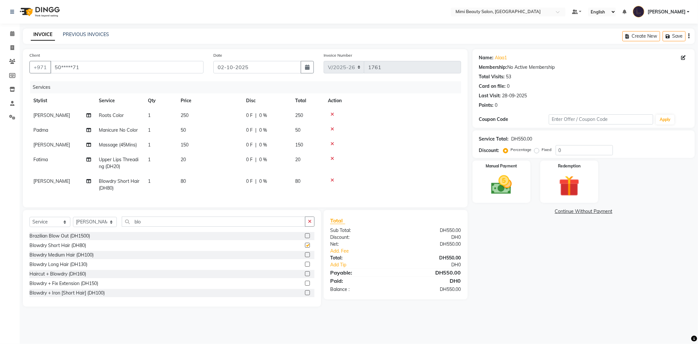
checkbox input "false"
click at [336, 254] on link "Add. Fee" at bounding box center [395, 251] width 141 height 7
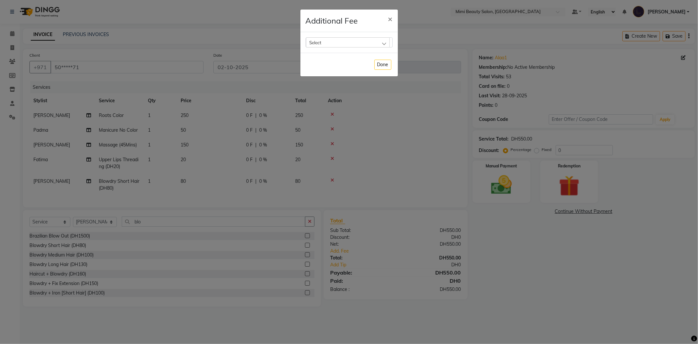
click at [342, 44] on div "Select" at bounding box center [348, 42] width 84 height 10
click at [327, 86] on label "Bank Fee" at bounding box center [321, 85] width 25 height 6
checkbox input "true"
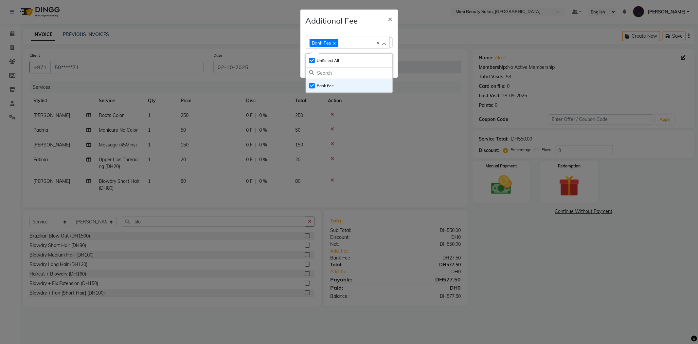
click at [369, 15] on div "Additional Fee ×" at bounding box center [350, 20] width 98 height 23
click at [386, 65] on button "Done" at bounding box center [383, 66] width 17 height 10
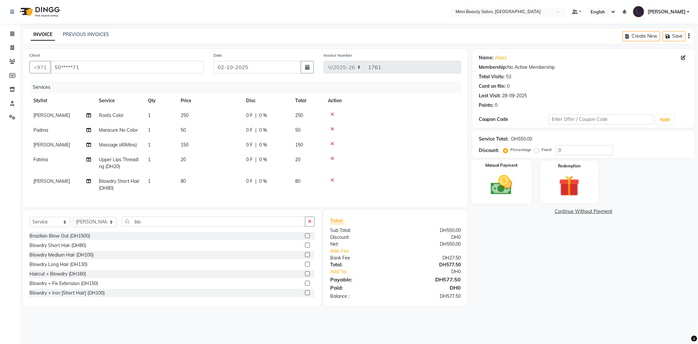
click at [495, 183] on img at bounding box center [501, 185] width 35 height 25
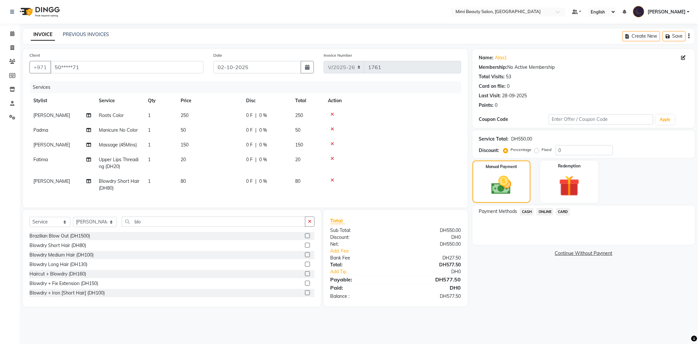
click at [565, 211] on span "CARD" at bounding box center [563, 212] width 14 height 8
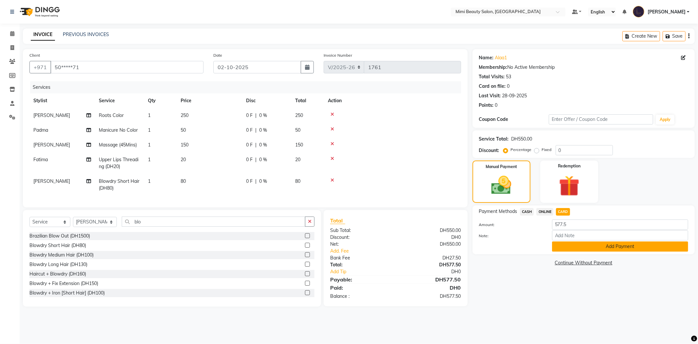
click at [567, 248] on button "Add Payment" at bounding box center [620, 246] width 136 height 10
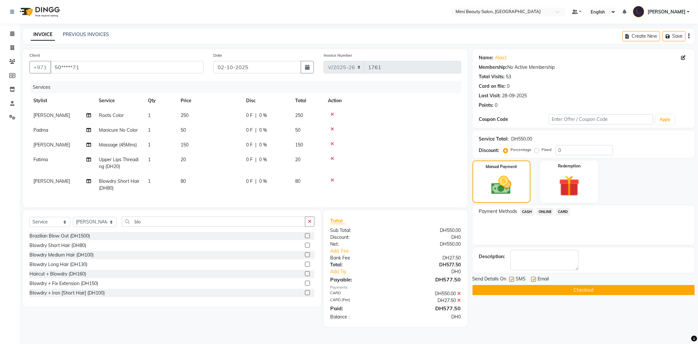
click at [550, 293] on button "Checkout" at bounding box center [584, 290] width 222 height 10
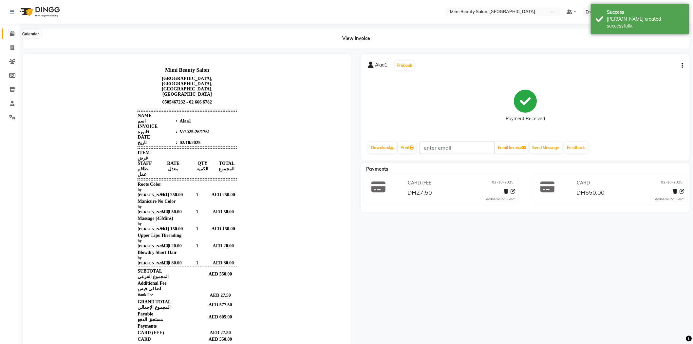
click at [12, 35] on icon at bounding box center [12, 33] width 4 height 5
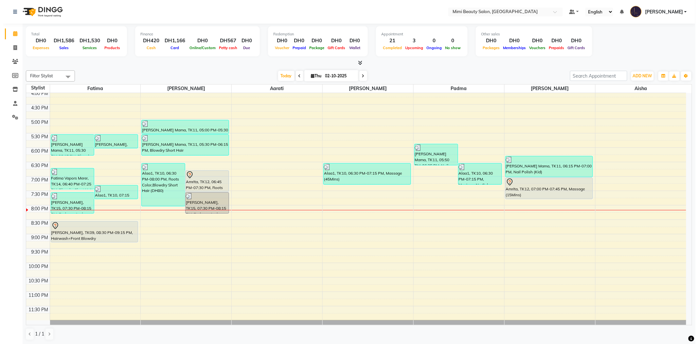
scroll to position [0, 0]
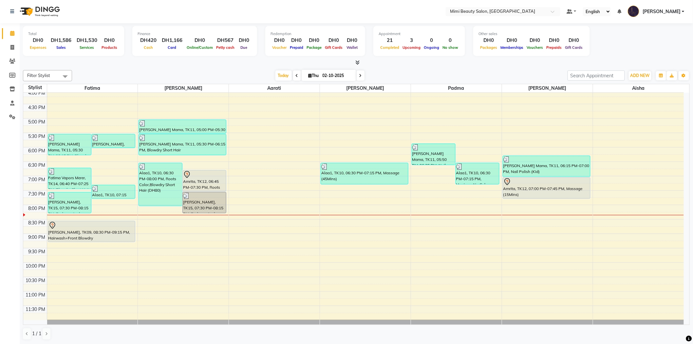
click at [209, 178] on div "Amrita, TK12, 06:45 PM-07:30 PM, Roots Color" at bounding box center [204, 180] width 43 height 21
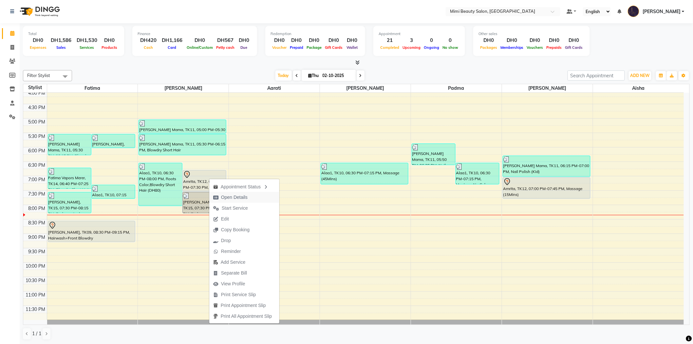
click at [240, 194] on span "Open Details" at bounding box center [234, 197] width 27 height 7
select select "7"
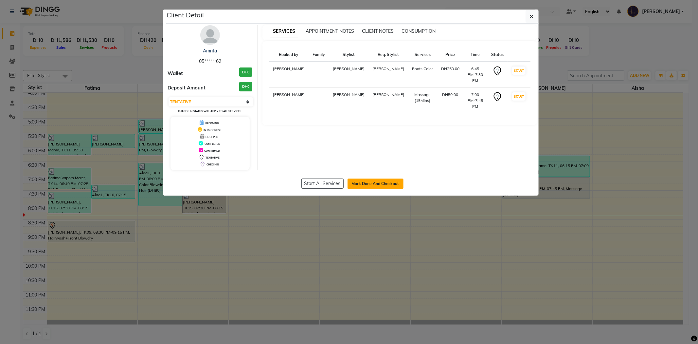
click at [377, 183] on button "Mark Done And Checkout" at bounding box center [376, 183] width 56 height 10
select select "service"
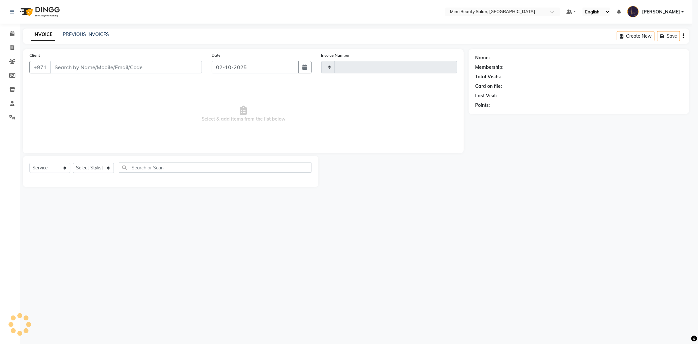
type input "1762"
select select "6756"
type input "05******62"
select select "68417"
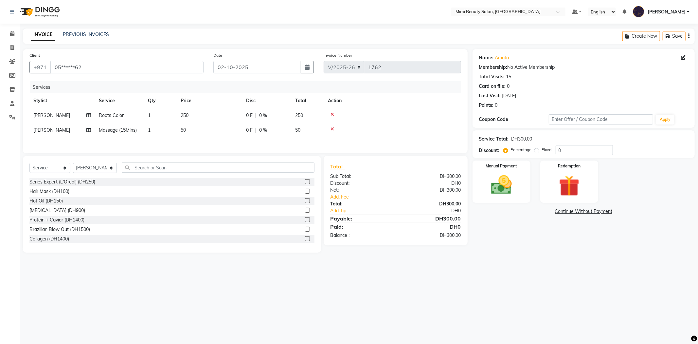
click at [182, 130] on span "50" at bounding box center [183, 130] width 5 height 6
select select "68417"
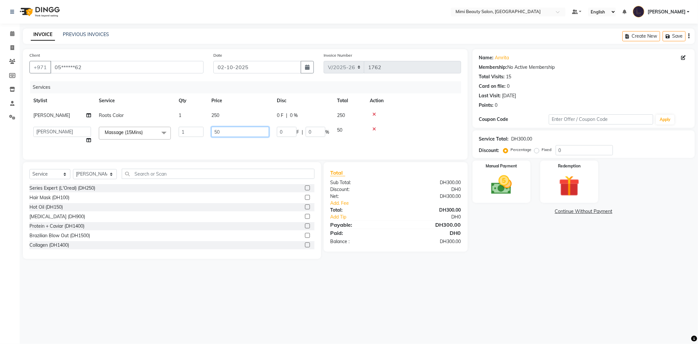
drag, startPoint x: 238, startPoint y: 137, endPoint x: 202, endPoint y: 131, distance: 36.4
click at [202, 131] on tr "[PERSON_NAME] [PERSON_NAME] Alya [MEDICAL_DATA][PERSON_NAME] [PERSON_NAME] [PER…" at bounding box center [245, 135] width 432 height 25
type input "68"
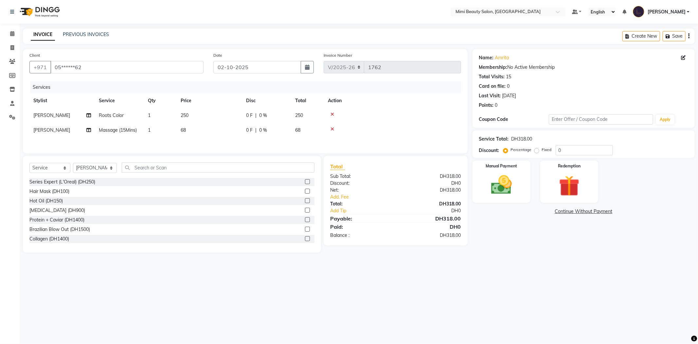
click at [204, 140] on div "Services Stylist Service Qty Price Disc Total Action [PERSON_NAME] Roots Color …" at bounding box center [245, 113] width 432 height 65
click at [500, 189] on img at bounding box center [501, 185] width 35 height 25
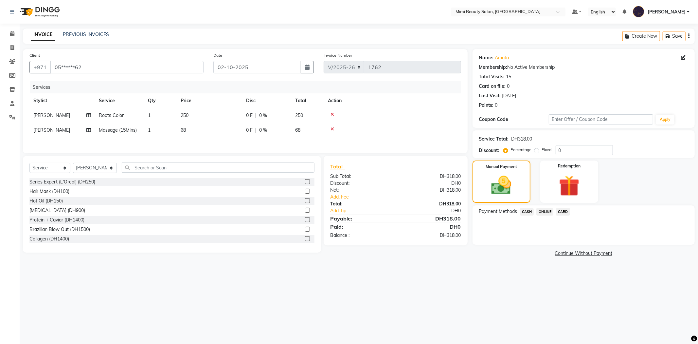
click at [522, 211] on span "CASH" at bounding box center [527, 212] width 14 height 8
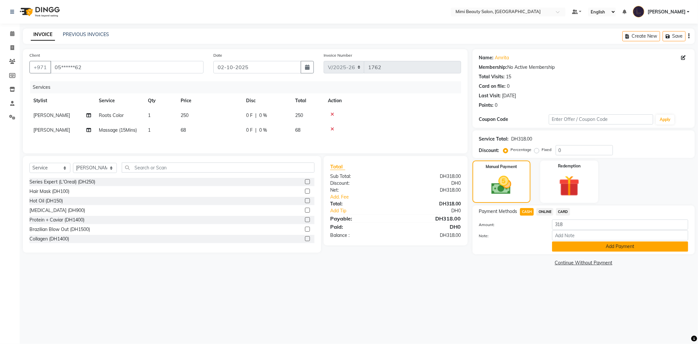
click at [577, 246] on button "Add Payment" at bounding box center [620, 246] width 136 height 10
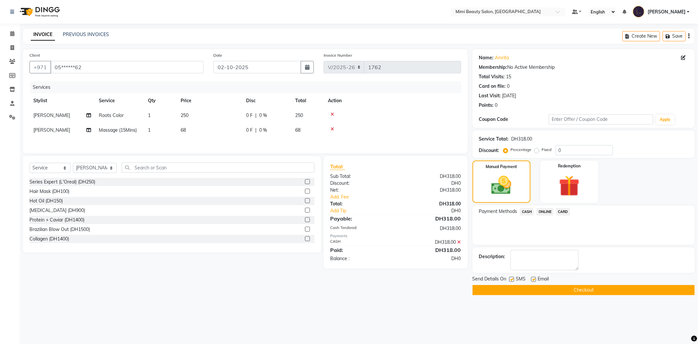
click at [567, 290] on button "Checkout" at bounding box center [584, 290] width 222 height 10
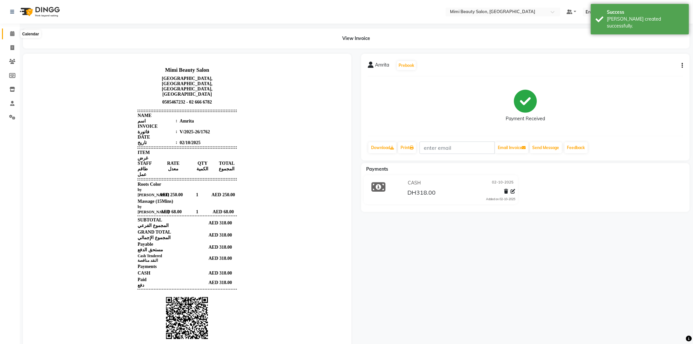
click at [11, 33] on icon at bounding box center [12, 33] width 4 height 5
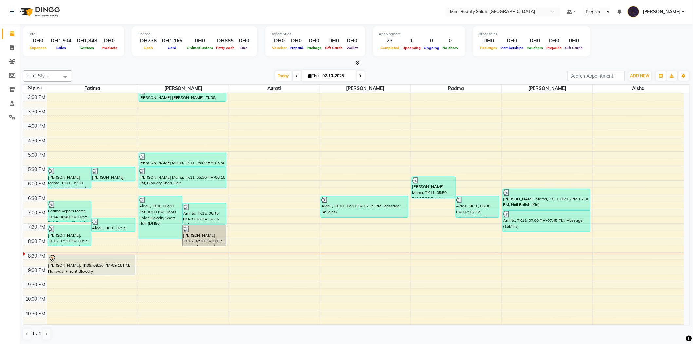
scroll to position [205, 0]
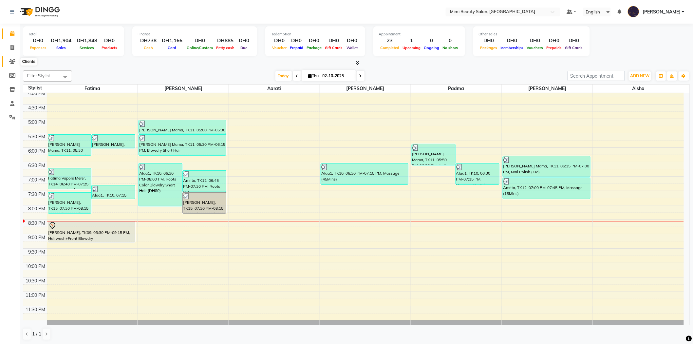
drag, startPoint x: 14, startPoint y: 61, endPoint x: 10, endPoint y: 61, distance: 4.6
click at [14, 61] on icon at bounding box center [12, 61] width 6 height 5
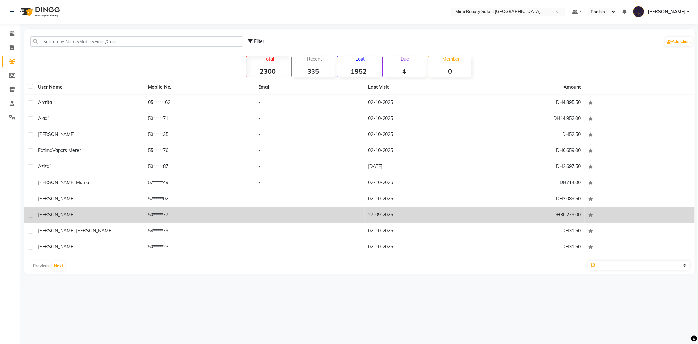
click at [58, 217] on div "[PERSON_NAME]" at bounding box center [89, 214] width 102 height 7
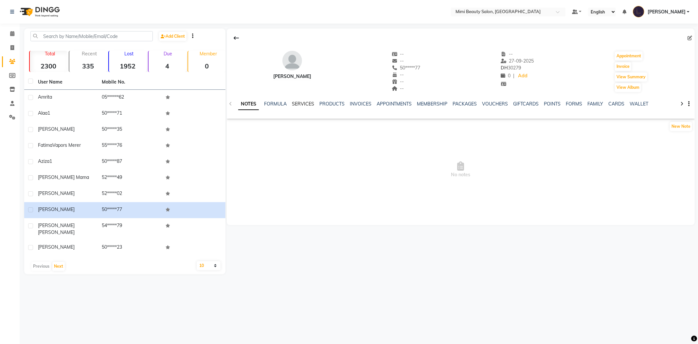
click at [305, 104] on link "SERVICES" at bounding box center [303, 104] width 22 height 6
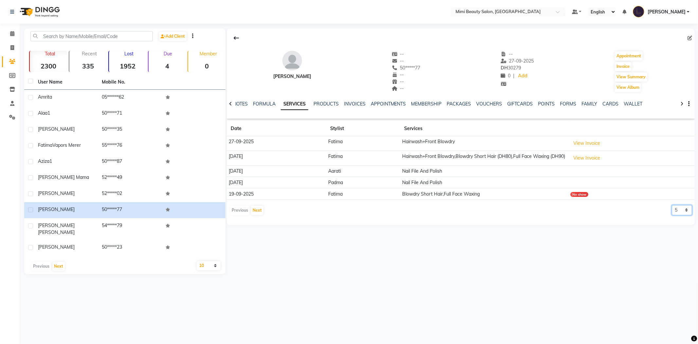
click at [678, 214] on select "5 10 50 100 500" at bounding box center [682, 210] width 20 height 10
click at [683, 214] on select "5 10 50 100 500" at bounding box center [682, 210] width 20 height 10
select select "100"
click at [672, 209] on select "5 10 50 100 500" at bounding box center [682, 210] width 20 height 10
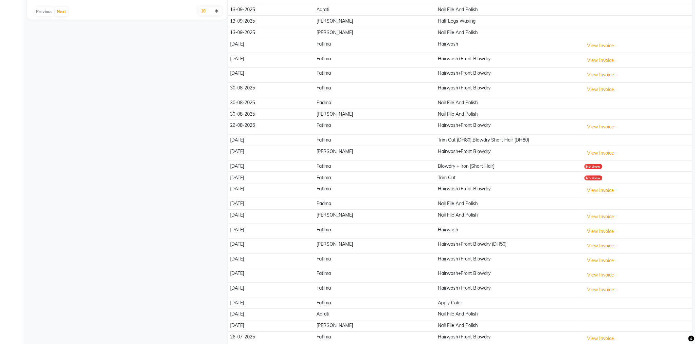
scroll to position [327, 0]
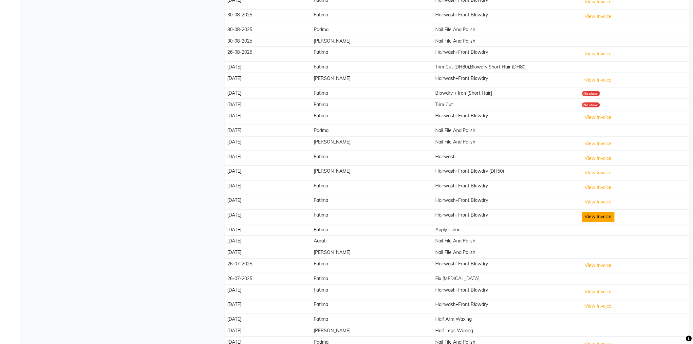
click at [584, 216] on button "View Invoice" at bounding box center [598, 217] width 33 height 10
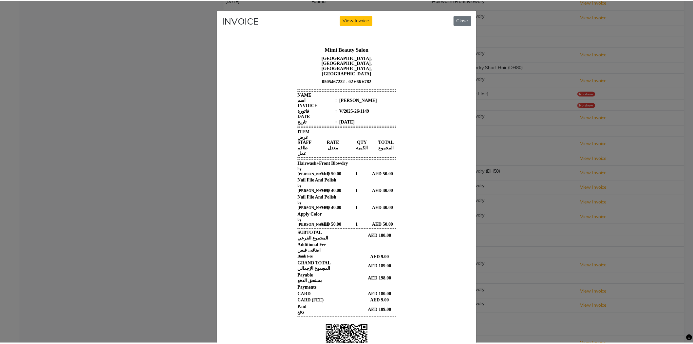
scroll to position [0, 0]
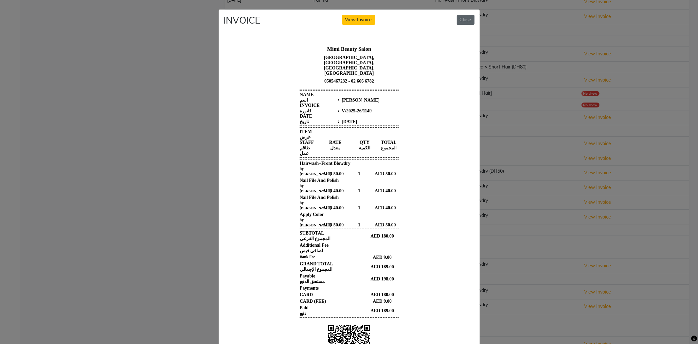
click at [464, 21] on button "Close" at bounding box center [466, 20] width 18 height 10
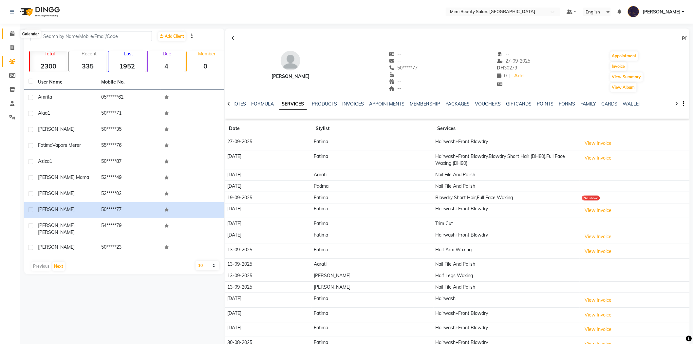
click at [12, 33] on icon at bounding box center [12, 33] width 4 height 5
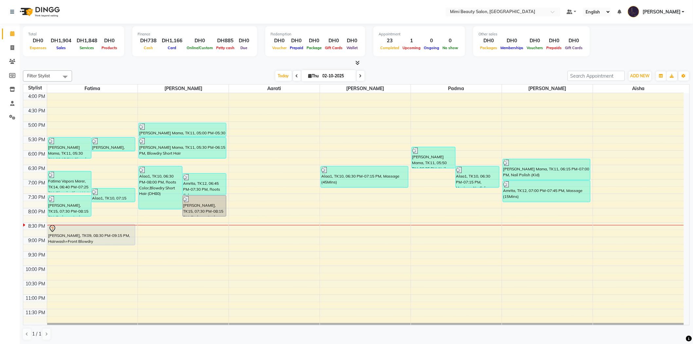
scroll to position [205, 0]
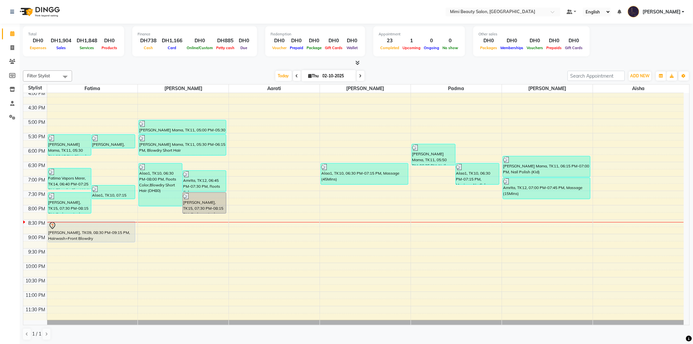
click at [85, 231] on div "[PERSON_NAME], TK09, 08:30 PM-09:15 PM, Hairwash+Front Blowdry" at bounding box center [91, 231] width 87 height 21
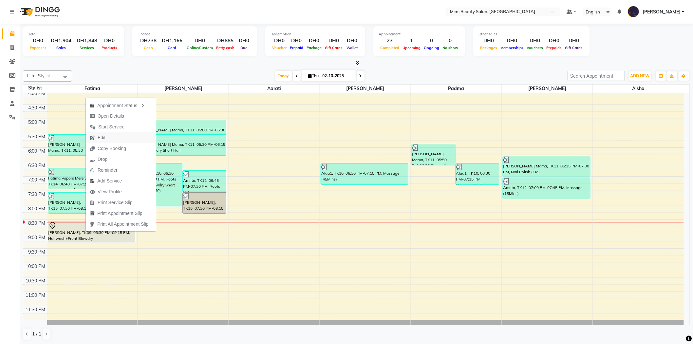
click at [106, 139] on span "Edit" at bounding box center [98, 137] width 24 height 11
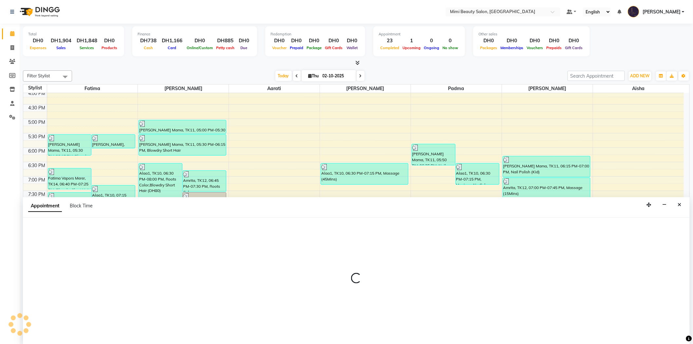
scroll to position [0, 0]
select select "tentative"
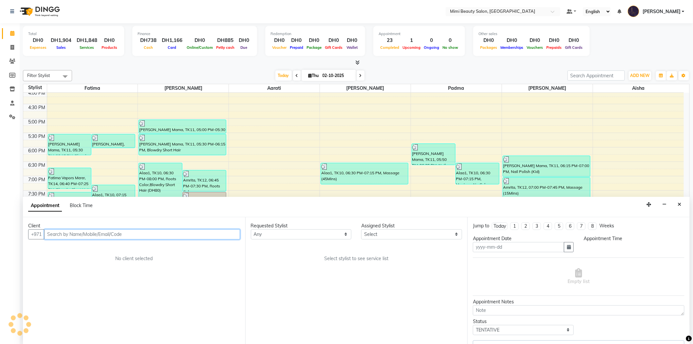
type input "02-10-2025"
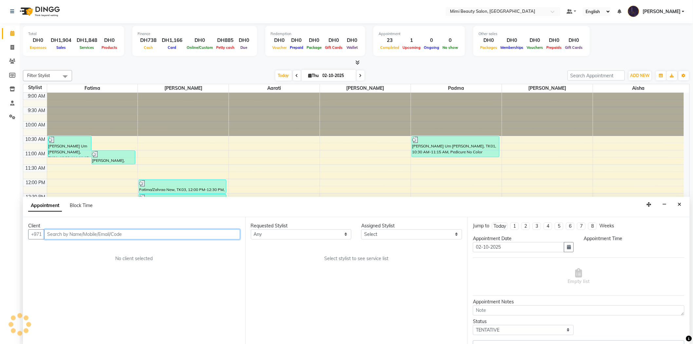
select select "1230"
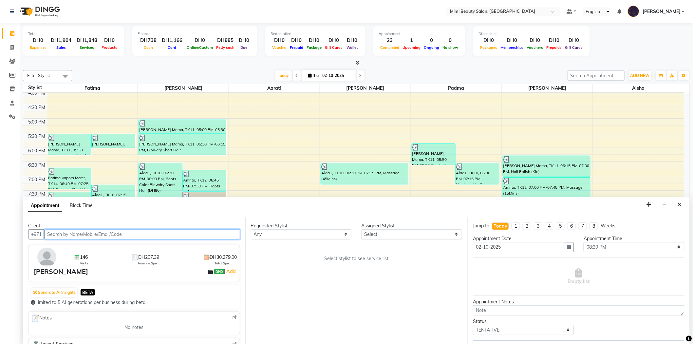
select select "52699"
select select "3351"
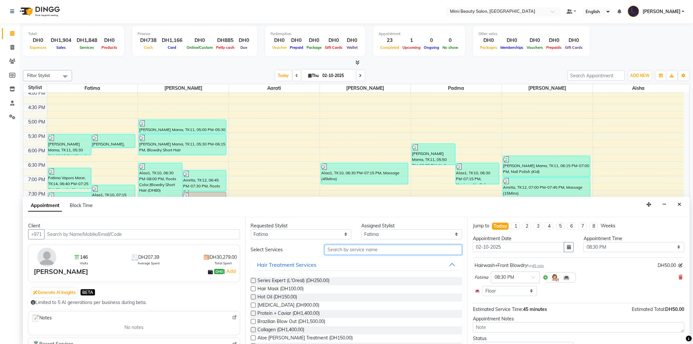
click at [332, 250] on input "text" at bounding box center [393, 250] width 138 height 10
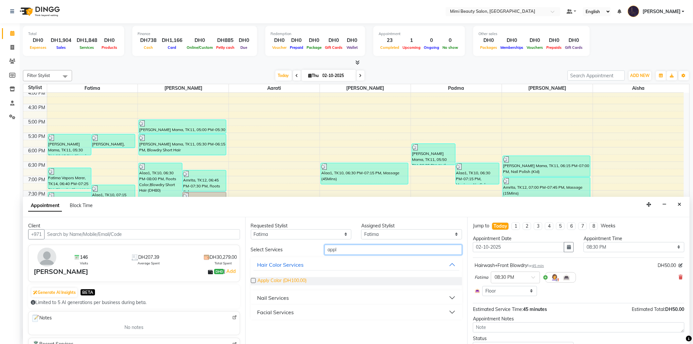
type input "appl"
click at [291, 279] on span "Apply Color (DH100.00)" at bounding box center [282, 281] width 49 height 8
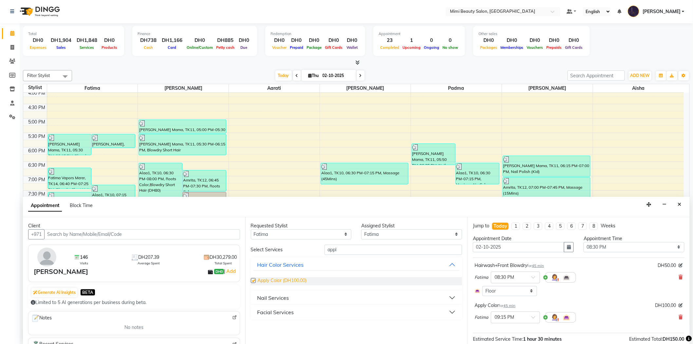
checkbox input "false"
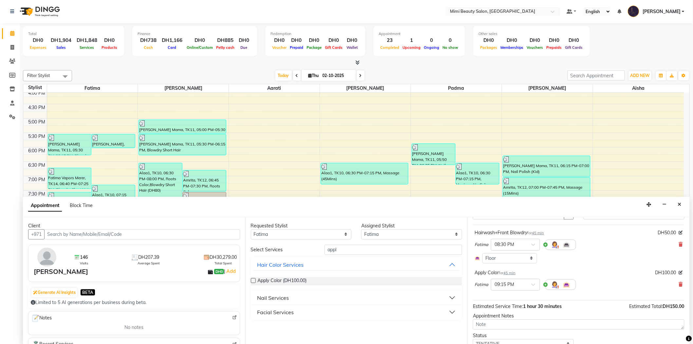
scroll to position [60, 0]
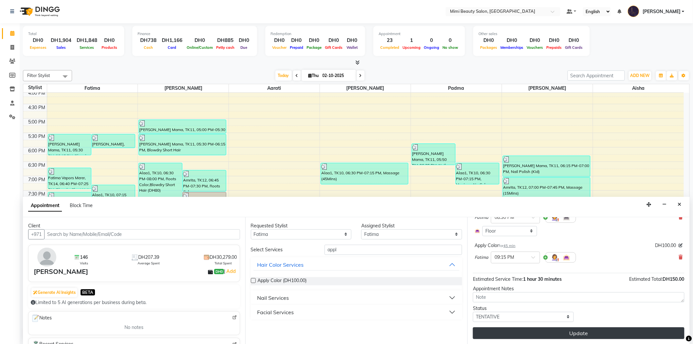
click at [557, 335] on button "Update" at bounding box center [578, 333] width 211 height 12
click at [557, 335] on div "Update" at bounding box center [578, 333] width 211 height 12
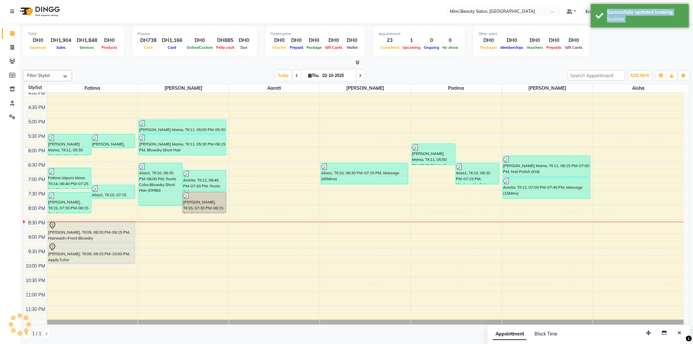
scroll to position [0, 0]
click at [334, 224] on div "9:00 AM 9:30 AM 10:00 AM 10:30 AM 11:00 AM 11:30 AM 12:00 PM 12:30 PM 1:00 PM 1…" at bounding box center [353, 104] width 660 height 432
select select "53403"
select select "1230"
select select "tentative"
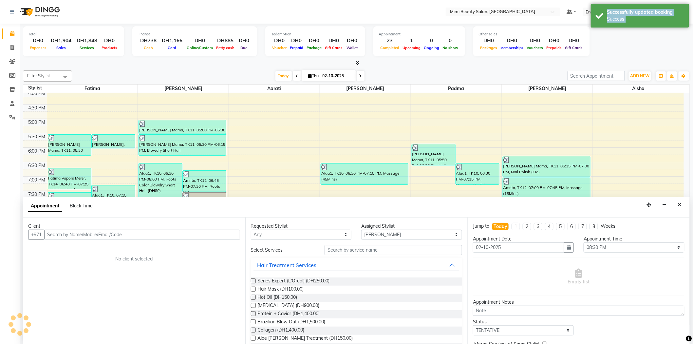
scroll to position [0, 0]
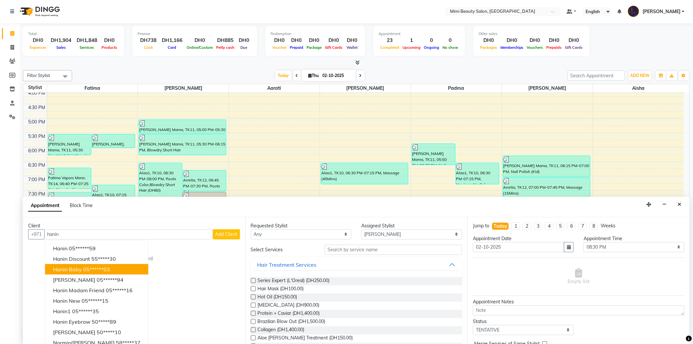
click at [84, 270] on ngb-highlight "05******03" at bounding box center [96, 269] width 27 height 7
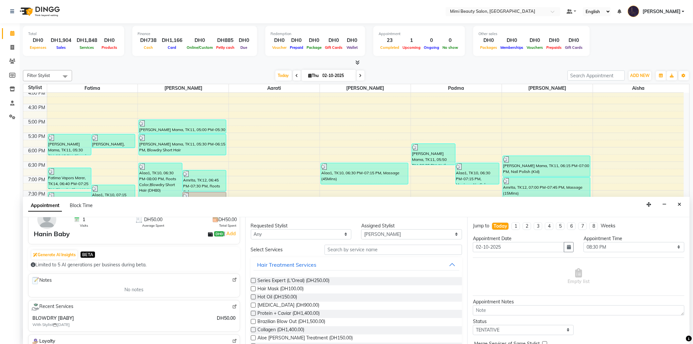
scroll to position [0, 0]
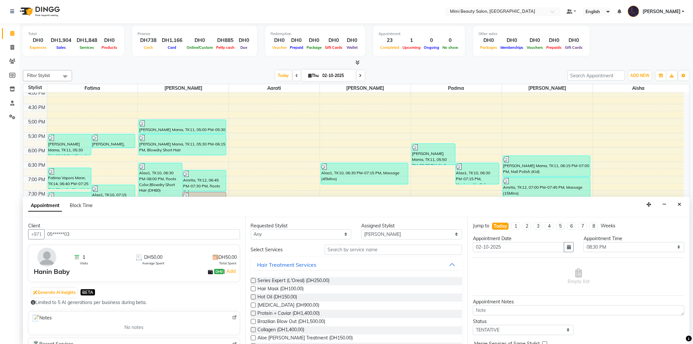
click at [55, 234] on input "05******03" at bounding box center [142, 234] width 196 height 10
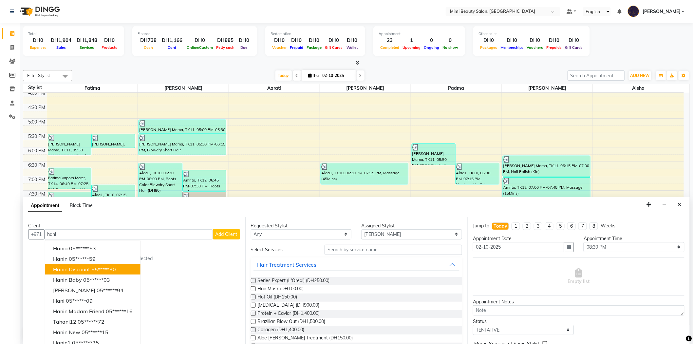
click at [80, 269] on span "Hanin Discount" at bounding box center [71, 269] width 37 height 7
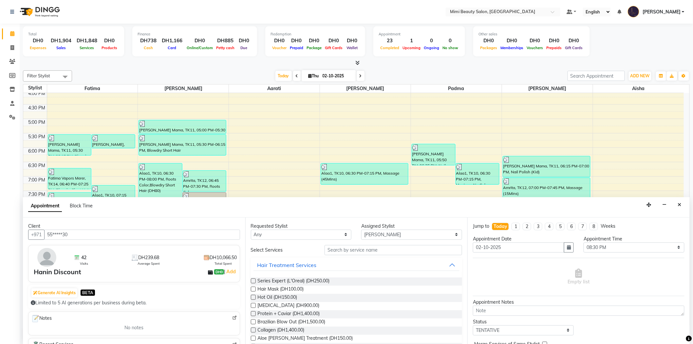
type input "55*****30"
click at [270, 233] on select "Any [PERSON_NAME] [PERSON_NAME] [PERSON_NAME] [PERSON_NAME] Padma" at bounding box center [301, 235] width 101 height 10
select select "53403"
click at [251, 230] on select "Any [PERSON_NAME] [PERSON_NAME] [PERSON_NAME] [PERSON_NAME] Padma" at bounding box center [301, 235] width 101 height 10
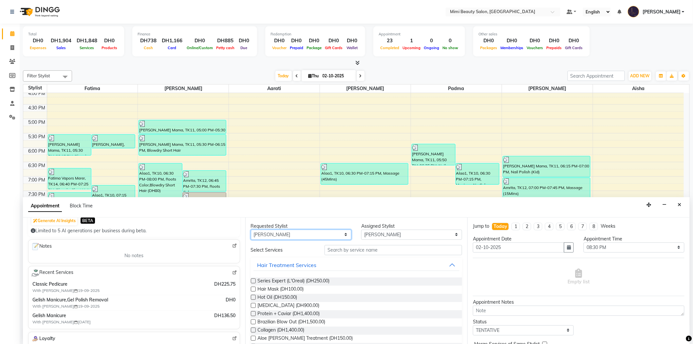
scroll to position [73, 0]
click at [232, 270] on img at bounding box center [234, 271] width 5 height 5
click at [346, 250] on input "text" at bounding box center [393, 250] width 138 height 10
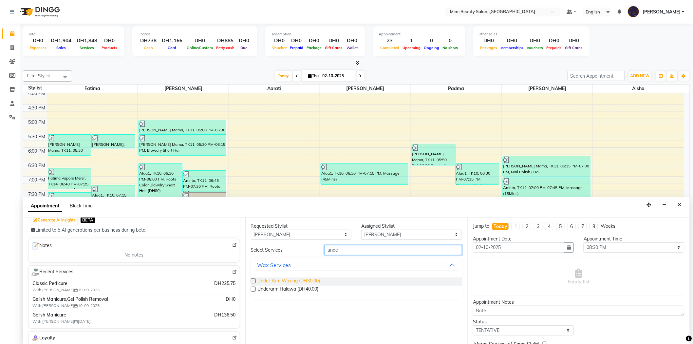
type input "unde"
click at [285, 281] on span "Under Arm Waxing (DH30.00)" at bounding box center [289, 281] width 63 height 8
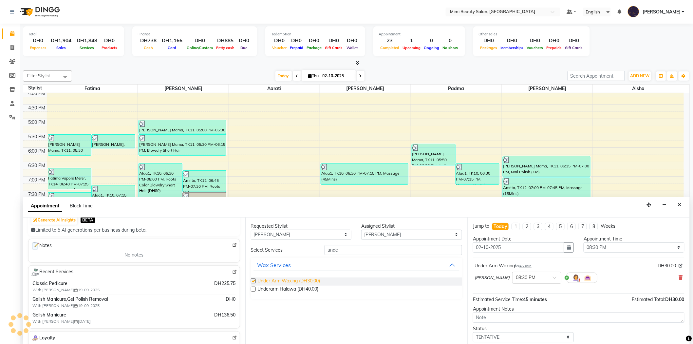
checkbox input "false"
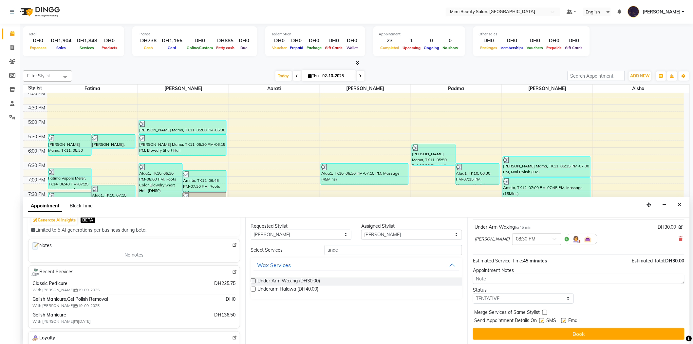
scroll to position [0, 0]
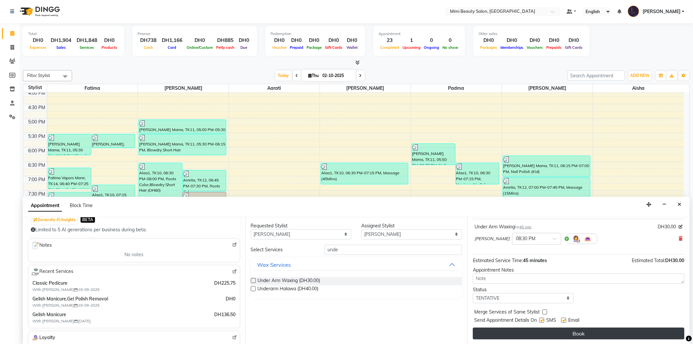
click at [554, 333] on button "Book" at bounding box center [578, 333] width 211 height 12
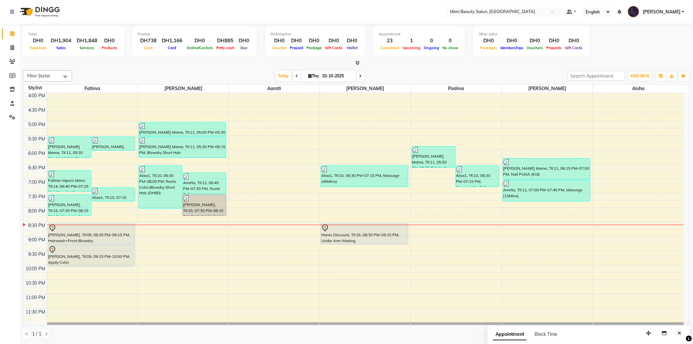
scroll to position [205, 0]
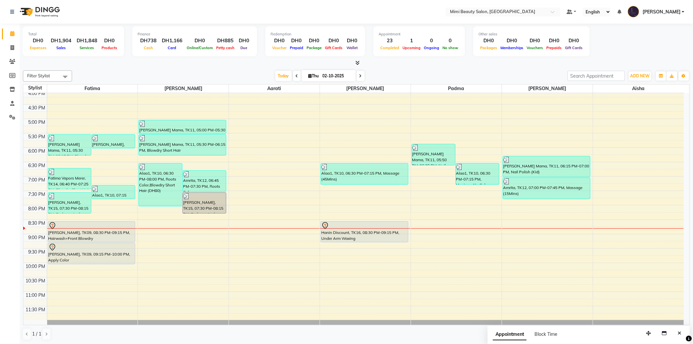
click at [359, 74] on icon at bounding box center [360, 76] width 3 height 4
type input "03-10-2025"
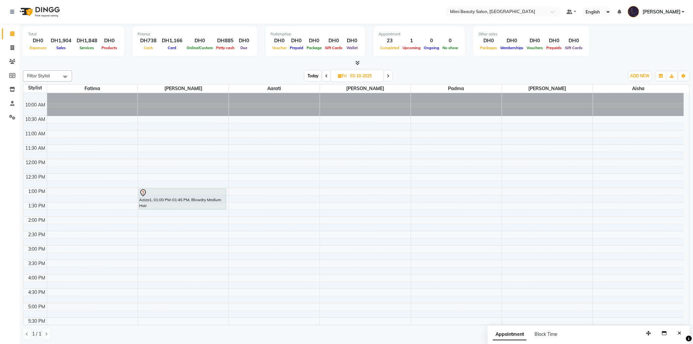
scroll to position [0, 0]
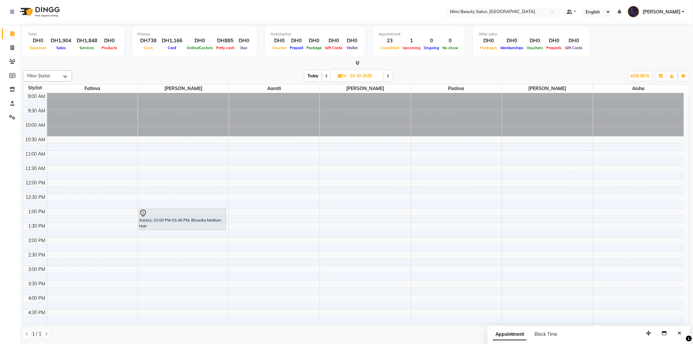
click at [171, 154] on div "9:00 AM 9:30 AM 10:00 AM 10:30 AM 11:00 AM 11:30 AM 12:00 PM 12:30 PM 1:00 PM 1…" at bounding box center [353, 309] width 660 height 432
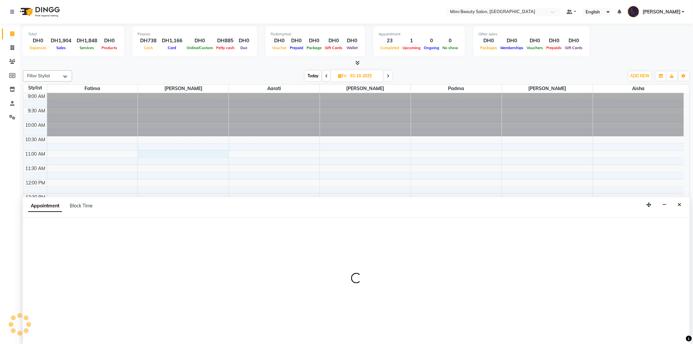
scroll to position [0, 0]
select select "52700"
select select "tentative"
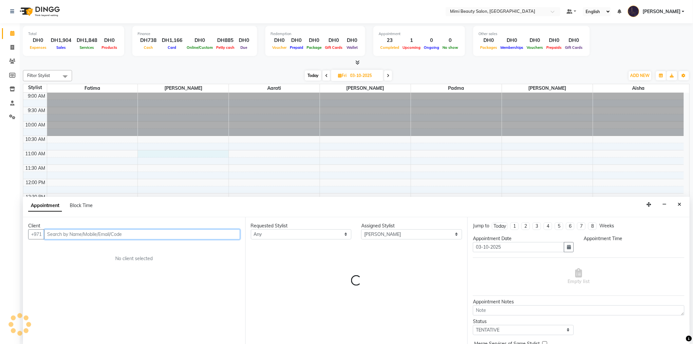
select select "660"
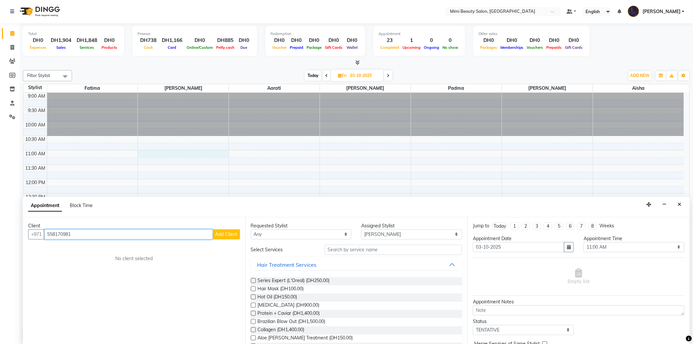
type input "558170981"
click at [226, 234] on span "Add Client" at bounding box center [226, 234] width 22 height 6
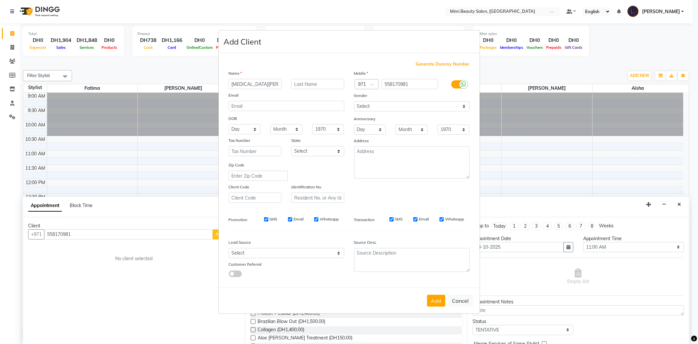
type input "[MEDICAL_DATA][PERSON_NAME]"
click at [271, 107] on input "email" at bounding box center [287, 106] width 116 height 10
click at [366, 150] on textarea at bounding box center [412, 162] width 116 height 32
type textarea "026812575"
click at [436, 302] on button "Add" at bounding box center [436, 301] width 18 height 12
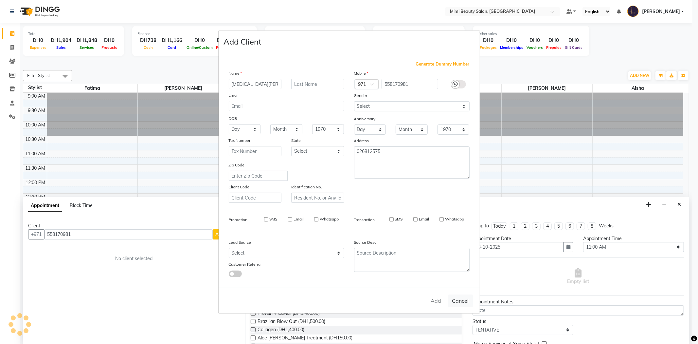
type input "55*****81"
select select
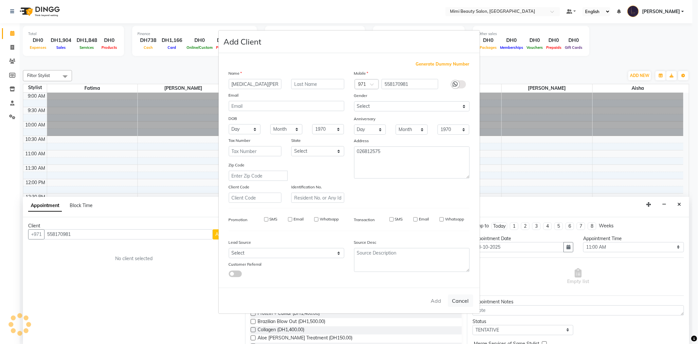
select select
checkbox input "false"
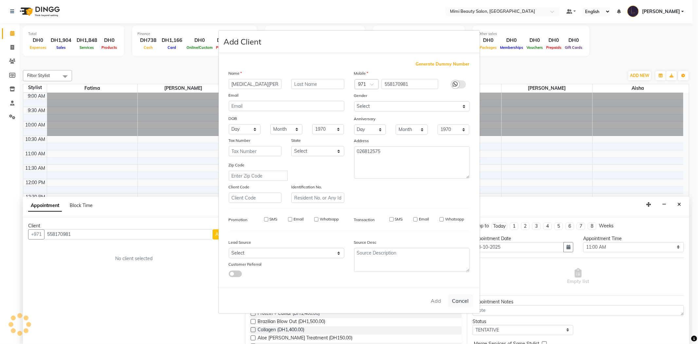
checkbox input "false"
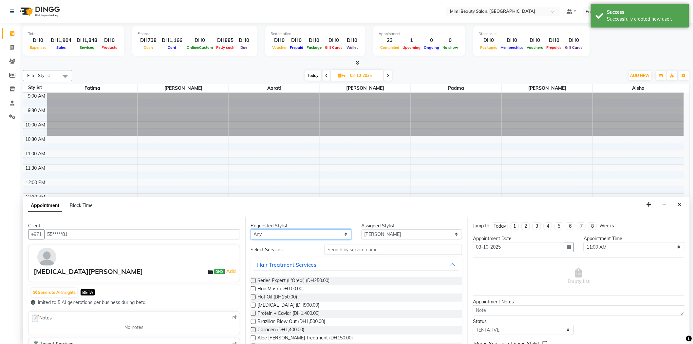
click at [296, 235] on select "Any [PERSON_NAME] [PERSON_NAME] [PERSON_NAME] [PERSON_NAME] Padma" at bounding box center [301, 234] width 101 height 10
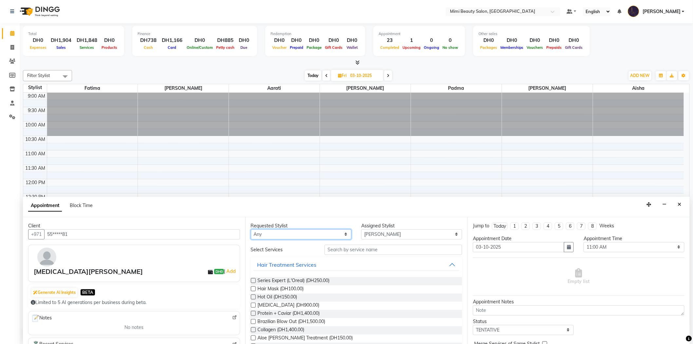
select select "52700"
click at [251, 229] on select "Any [PERSON_NAME] [PERSON_NAME] [PERSON_NAME] [PERSON_NAME] Padma" at bounding box center [301, 234] width 101 height 10
click at [347, 251] on input "text" at bounding box center [393, 250] width 138 height 10
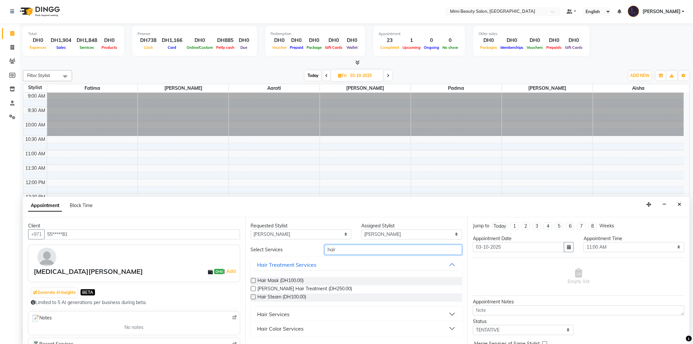
type input "hair"
click at [304, 315] on button "Hair Services" at bounding box center [356, 314] width 206 height 12
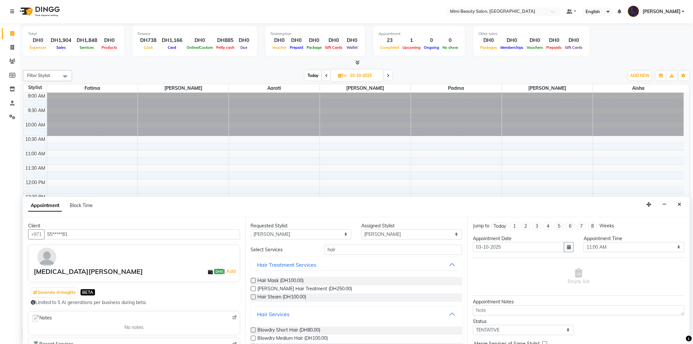
scroll to position [36, 0]
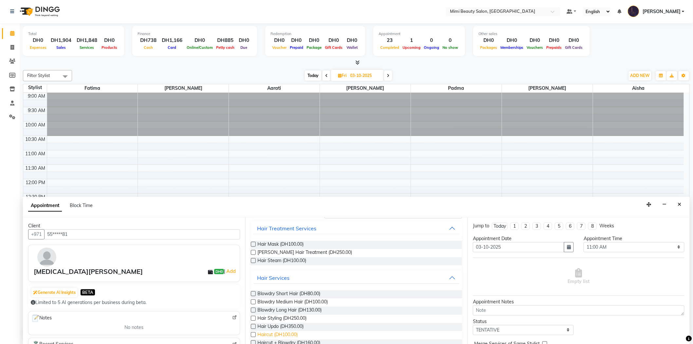
click at [286, 331] on span "Haircut (DH100.00)" at bounding box center [278, 335] width 40 height 8
checkbox input "false"
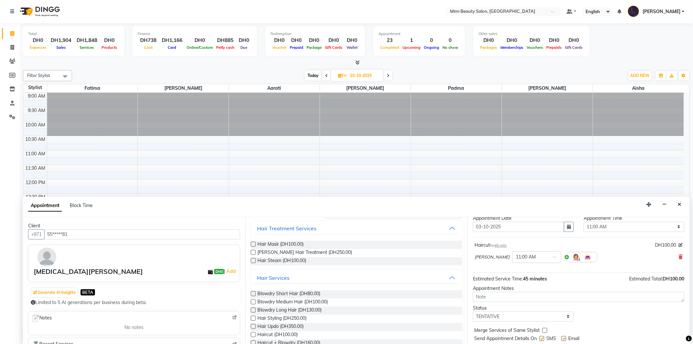
scroll to position [39, 0]
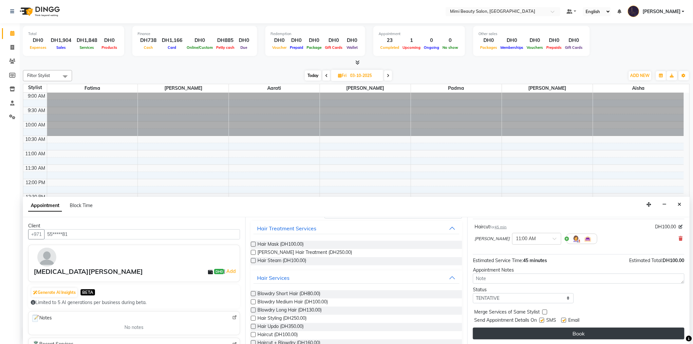
click at [557, 331] on button "Book" at bounding box center [578, 333] width 211 height 12
click at [557, 331] on div "Book" at bounding box center [578, 333] width 211 height 12
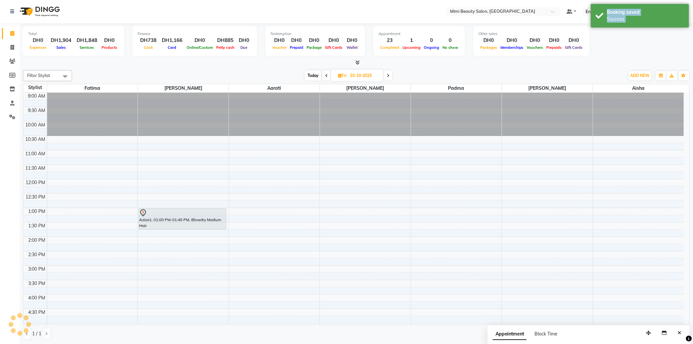
scroll to position [0, 0]
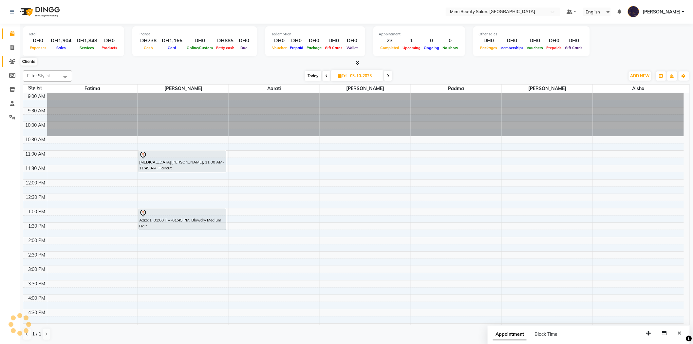
click at [13, 61] on icon at bounding box center [12, 61] width 6 height 5
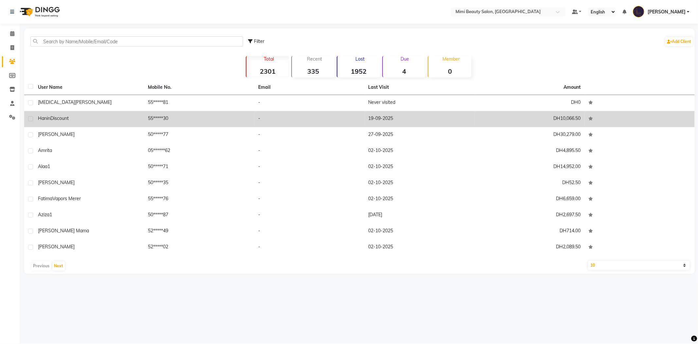
click at [77, 114] on td "Hanin Discount" at bounding box center [89, 119] width 110 height 16
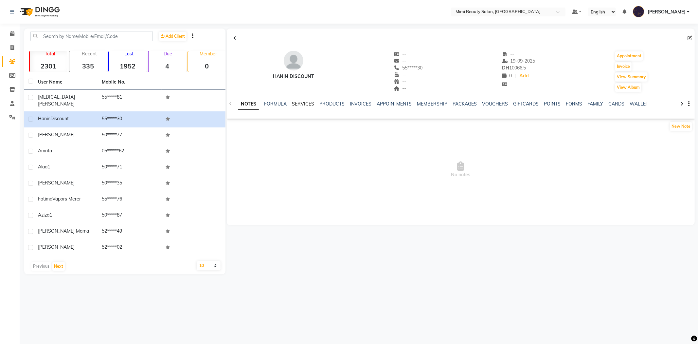
click at [303, 104] on link "SERVICES" at bounding box center [303, 104] width 22 height 6
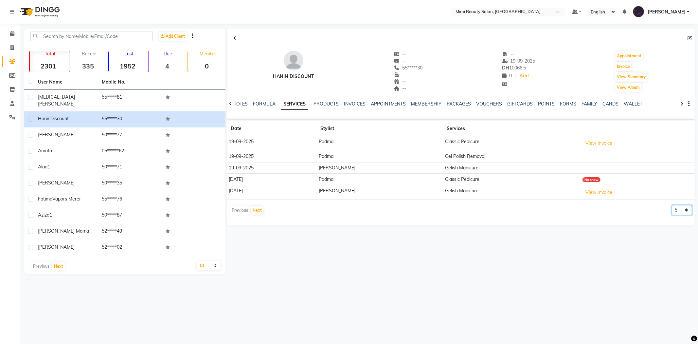
click at [679, 211] on select "5 10 50 100 500" at bounding box center [682, 210] width 20 height 10
select select "500"
click at [672, 205] on select "5 10 50 100 500" at bounding box center [682, 210] width 20 height 10
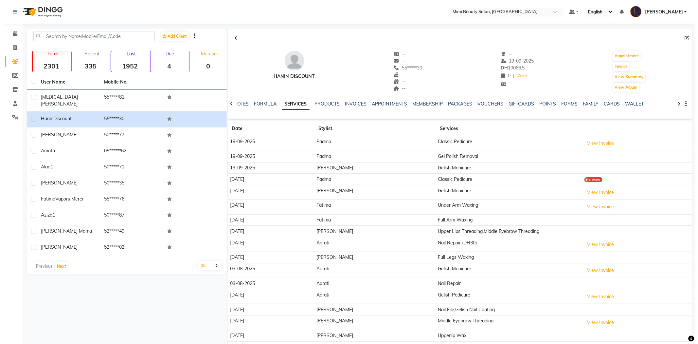
scroll to position [73, 0]
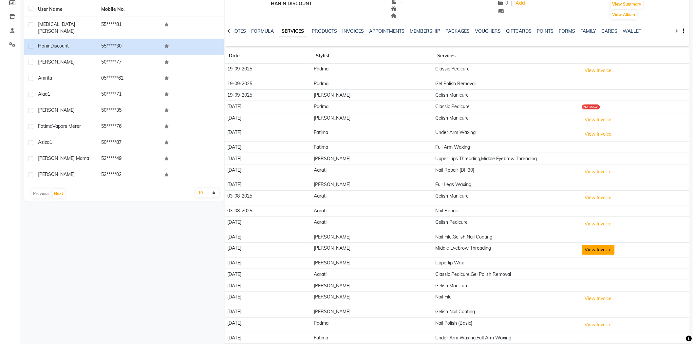
click at [592, 251] on button "View Invoice" at bounding box center [598, 250] width 33 height 10
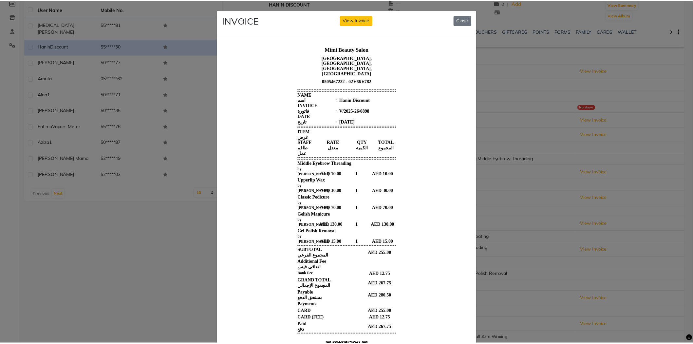
scroll to position [0, 0]
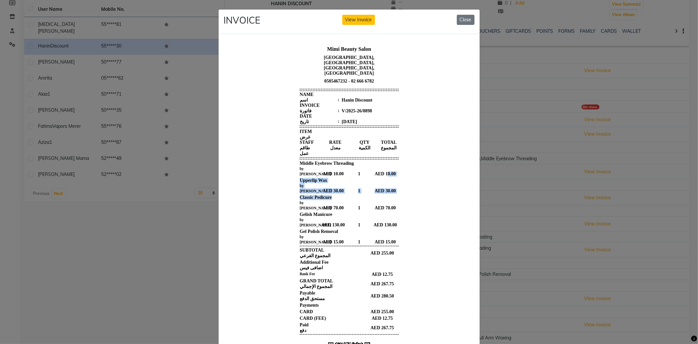
drag, startPoint x: 382, startPoint y: 154, endPoint x: 393, endPoint y: 170, distance: 19.3
click at [393, 170] on div "Mimi Beauty Salon [GEOGRAPHIC_DATA], [GEOGRAPHIC_DATA], [GEOGRAPHIC_DATA], [GEO…" at bounding box center [349, 227] width 104 height 370
click at [465, 18] on button "Close" at bounding box center [466, 20] width 18 height 10
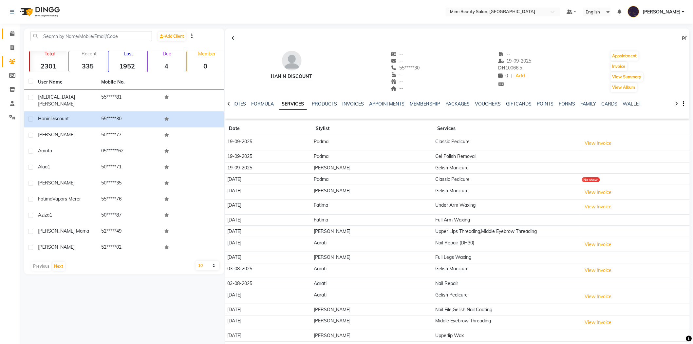
click at [14, 33] on span at bounding box center [12, 34] width 11 height 8
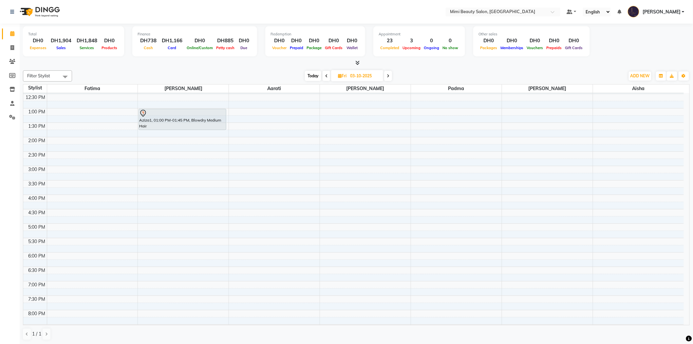
scroll to position [109, 0]
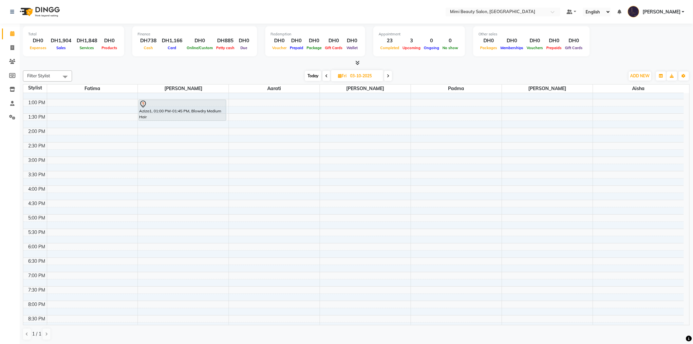
click at [313, 73] on span "Today" at bounding box center [313, 76] width 16 height 10
type input "02-10-2025"
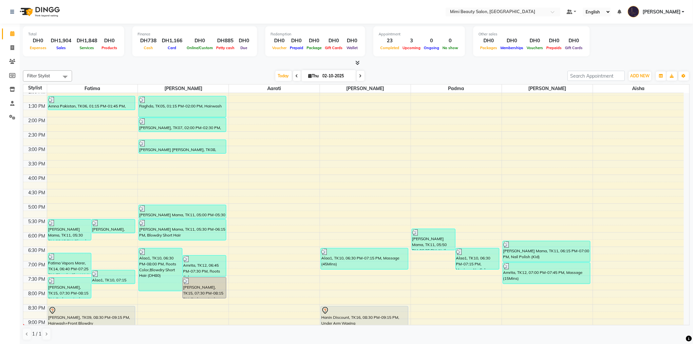
scroll to position [202, 0]
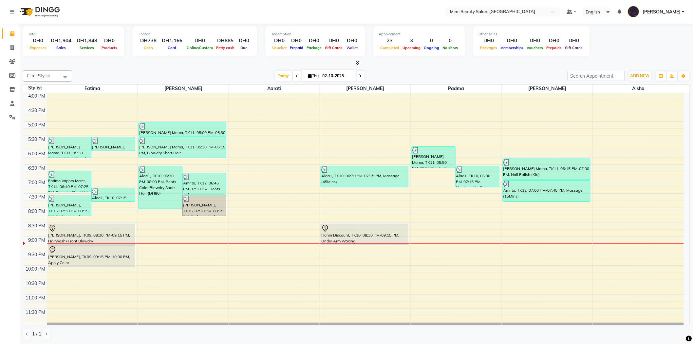
click at [343, 227] on div at bounding box center [364, 228] width 86 height 8
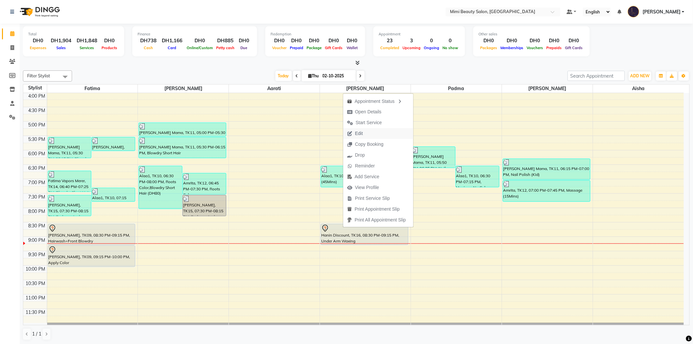
click at [361, 132] on span "Edit" at bounding box center [359, 133] width 8 height 7
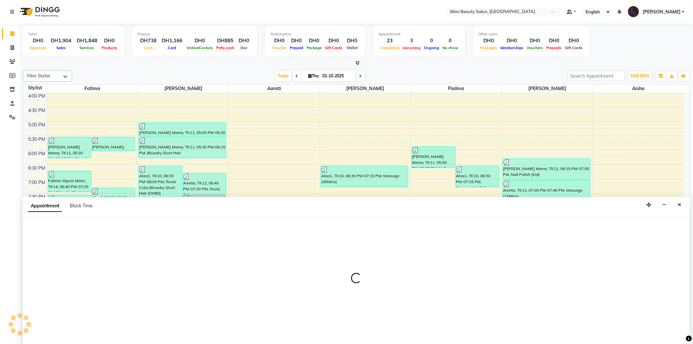
scroll to position [0, 0]
select select "tentative"
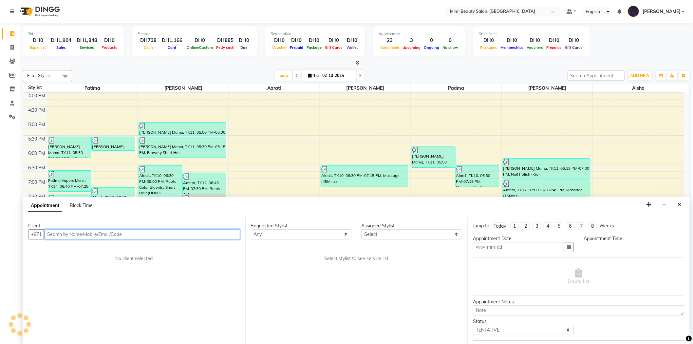
type input "02-10-2025"
select select "53403"
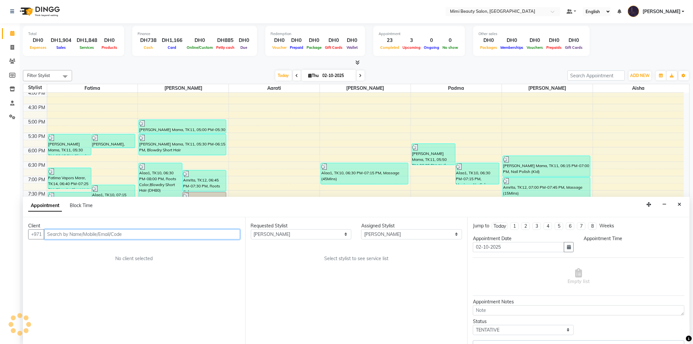
select select "1230"
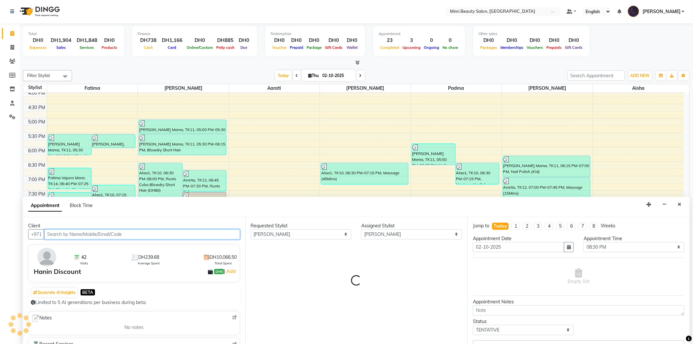
select select "3351"
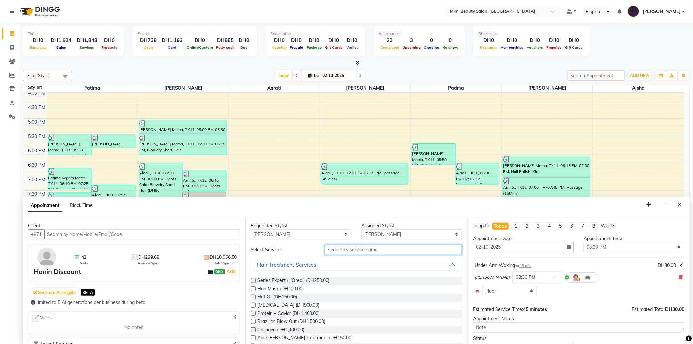
click at [349, 250] on input "text" at bounding box center [393, 250] width 138 height 10
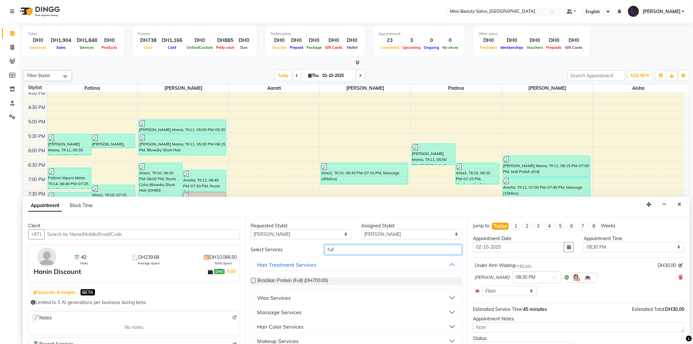
type input "full"
click at [300, 298] on button "Wax Services" at bounding box center [356, 298] width 206 height 12
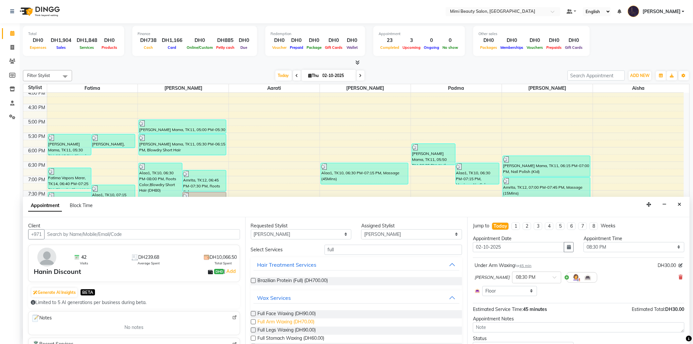
click at [300, 321] on span "Full Arm Waxing (DH70.00)" at bounding box center [286, 322] width 57 height 8
checkbox input "false"
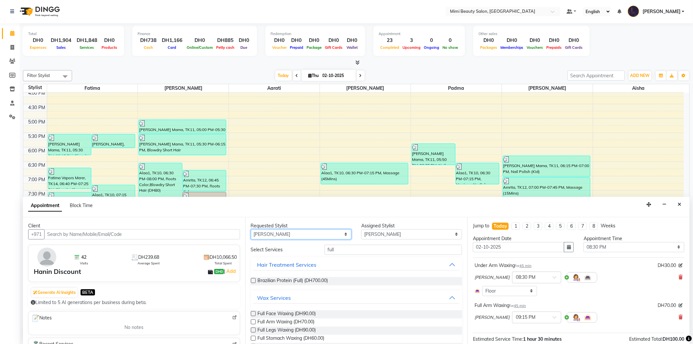
click at [272, 230] on select "Any [PERSON_NAME] [PERSON_NAME] [PERSON_NAME] [PERSON_NAME] Padma" at bounding box center [301, 234] width 101 height 10
select select "68417"
click at [251, 229] on select "Any [PERSON_NAME] [PERSON_NAME] [PERSON_NAME] [PERSON_NAME] Padma" at bounding box center [301, 234] width 101 height 10
select select "68417"
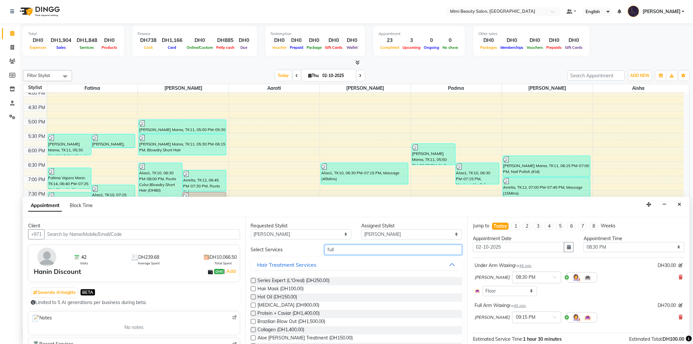
click at [335, 250] on input "full" at bounding box center [393, 250] width 138 height 10
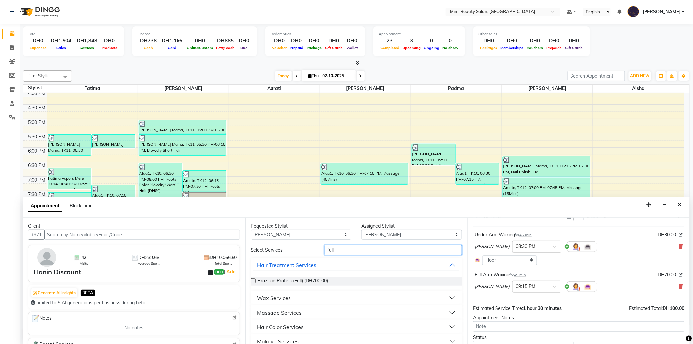
scroll to position [0, 0]
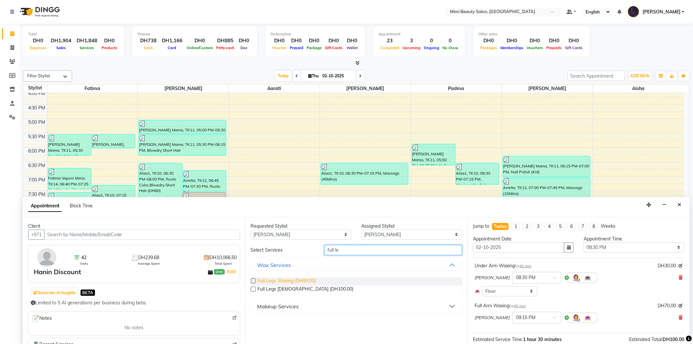
type input "full le"
click at [302, 280] on span "Full Legs Waxing (DH90.00)" at bounding box center [287, 281] width 58 height 8
checkbox input "false"
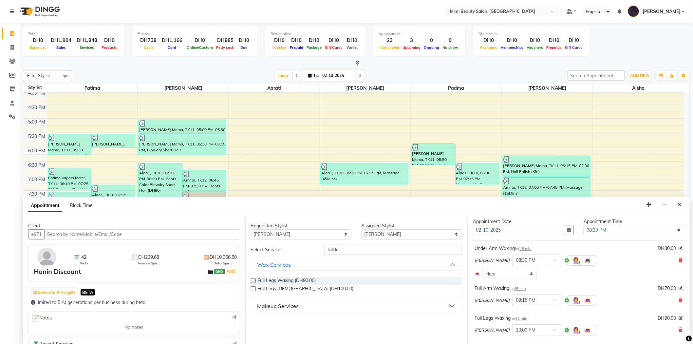
scroll to position [53, 0]
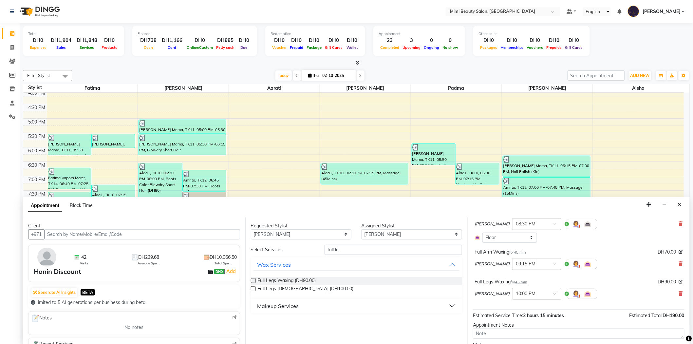
click at [553, 264] on span at bounding box center [557, 265] width 8 height 7
click at [512, 275] on div "08:30 PM" at bounding box center [536, 276] width 48 height 12
click at [553, 295] on span at bounding box center [557, 295] width 8 height 7
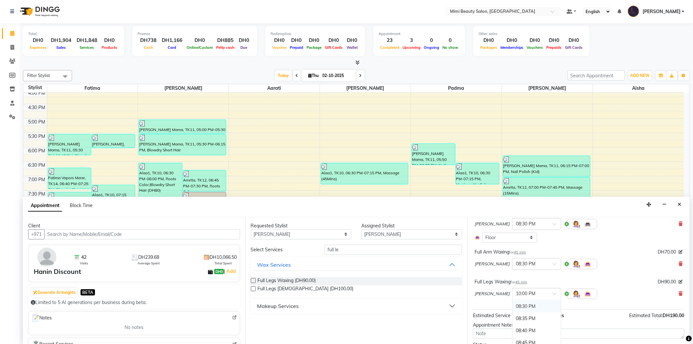
click at [512, 305] on div "08:30 PM" at bounding box center [536, 306] width 48 height 12
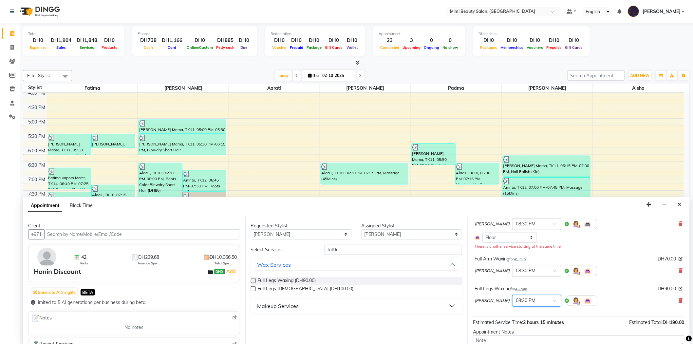
scroll to position [0, 0]
click at [292, 237] on select "Any [PERSON_NAME] [PERSON_NAME] [PERSON_NAME] [PERSON_NAME] Padma" at bounding box center [301, 235] width 101 height 10
select select "52700"
click at [251, 230] on select "Any [PERSON_NAME] [PERSON_NAME] [PERSON_NAME] [PERSON_NAME] Padma" at bounding box center [301, 235] width 101 height 10
select select "52700"
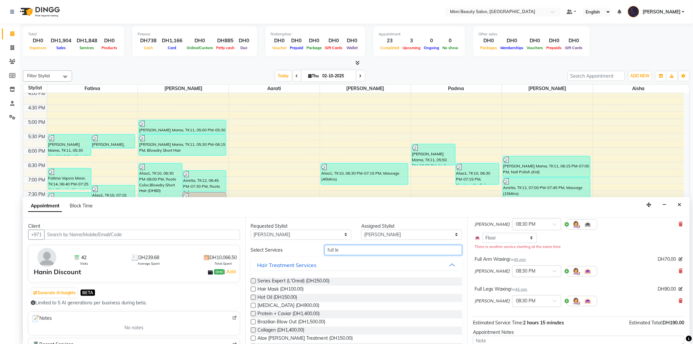
click at [333, 248] on input "full le" at bounding box center [393, 250] width 138 height 10
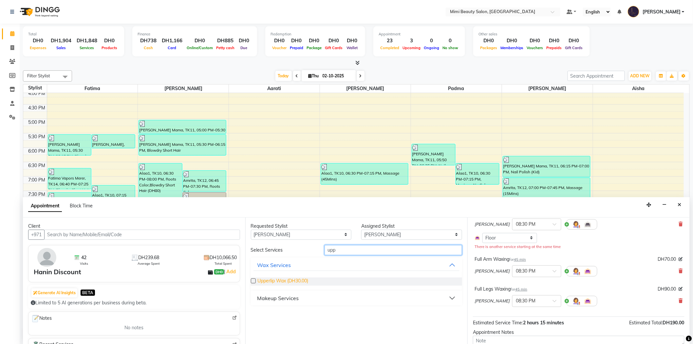
type input "upp"
click at [291, 283] on span "Upperlip Wax (DH30.00)" at bounding box center [283, 281] width 51 height 8
checkbox input "false"
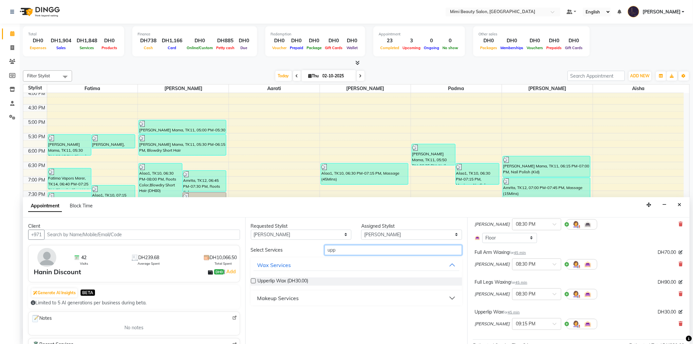
click at [335, 249] on input "upp" at bounding box center [393, 250] width 138 height 10
type input "mi"
click at [299, 309] on button "Makeup Services" at bounding box center [356, 312] width 206 height 12
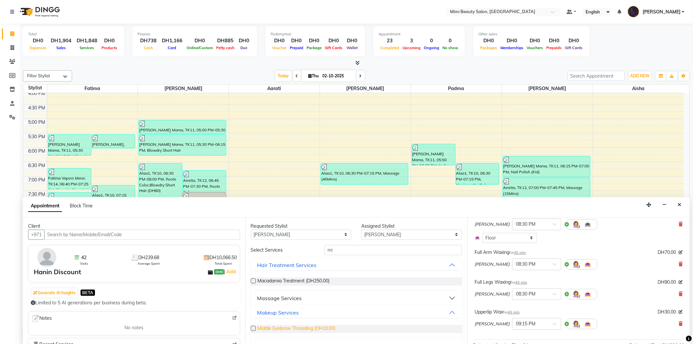
click at [295, 327] on span "Middle Eyebrow Threading (DH10.00)" at bounding box center [297, 329] width 78 height 8
checkbox input "false"
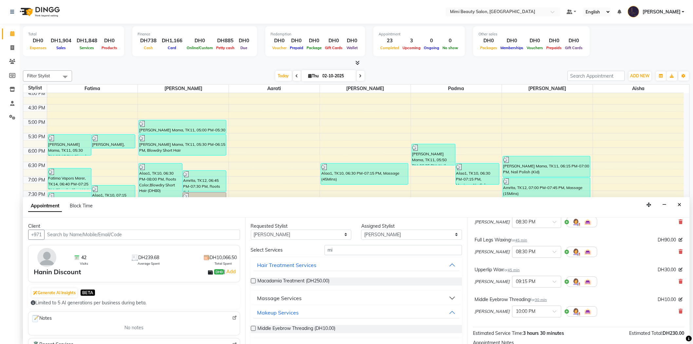
scroll to position [126, 0]
click at [553, 280] on span at bounding box center [557, 282] width 8 height 7
click at [512, 293] on div "09:15 PM" at bounding box center [536, 289] width 48 height 12
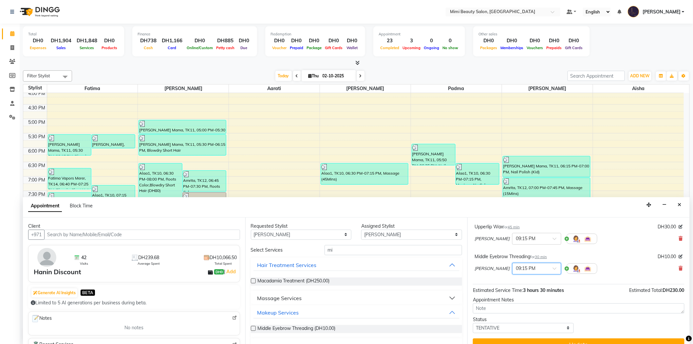
scroll to position [156, 0]
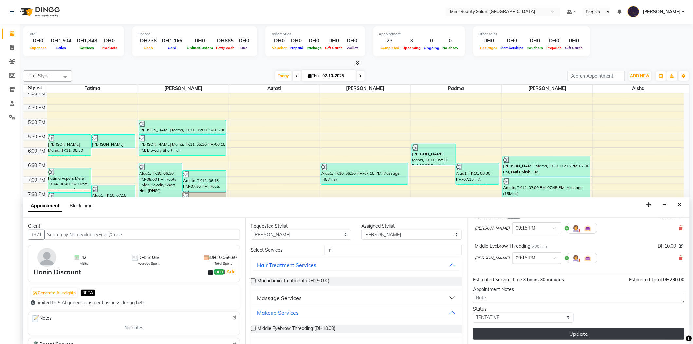
click at [576, 332] on button "Update" at bounding box center [578, 334] width 211 height 12
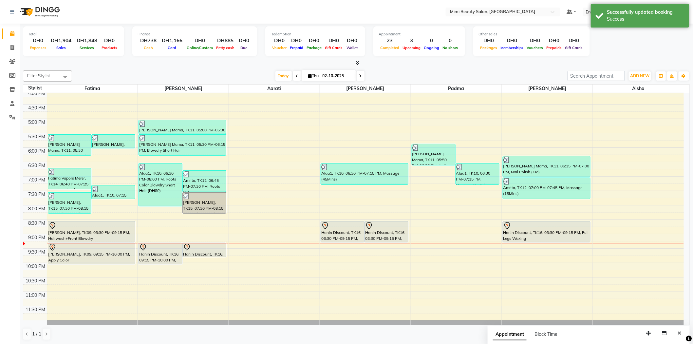
click at [86, 231] on div "[PERSON_NAME], TK09, 08:30 PM-09:15 PM, Hairwash+Front Blowdry" at bounding box center [91, 231] width 87 height 21
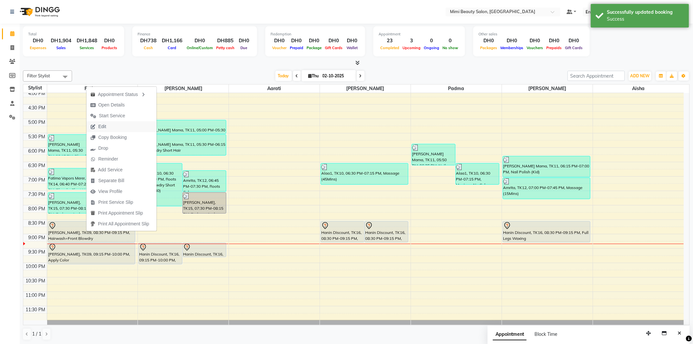
click at [108, 125] on span "Edit" at bounding box center [98, 126] width 24 height 11
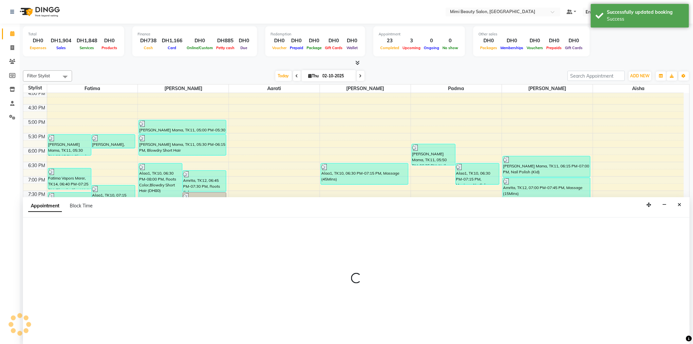
scroll to position [0, 0]
select select "tentative"
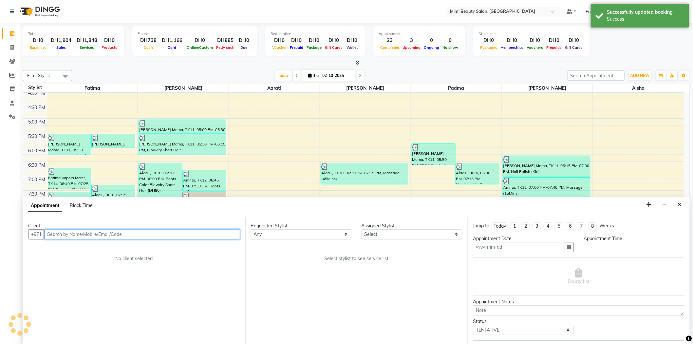
type input "02-10-2025"
select select "52699"
select select "1230"
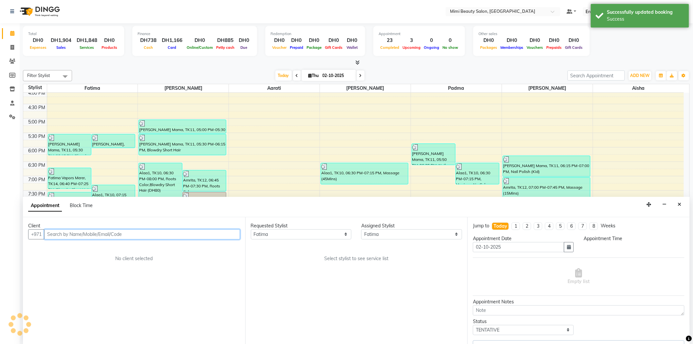
select select "3351"
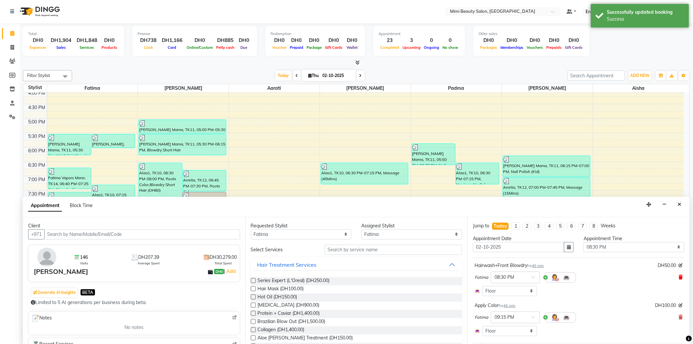
click at [679, 275] on icon at bounding box center [681, 277] width 4 height 5
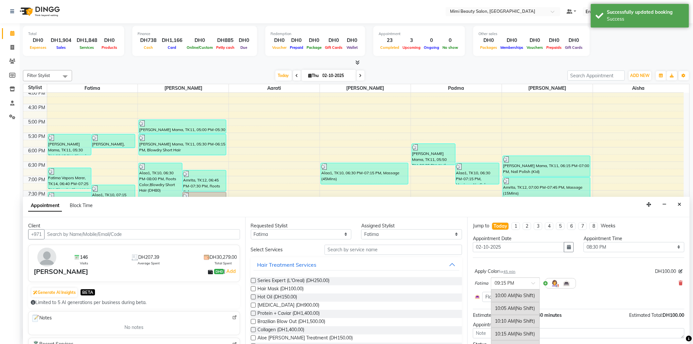
click at [534, 284] on span at bounding box center [535, 285] width 8 height 7
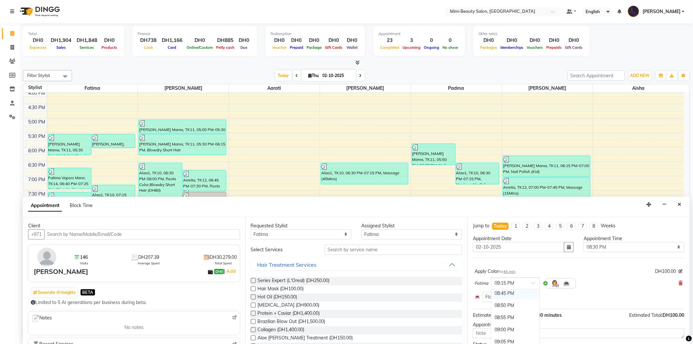
scroll to position [1562, 0]
click at [513, 293] on div "08:30 PM" at bounding box center [515, 293] width 48 height 12
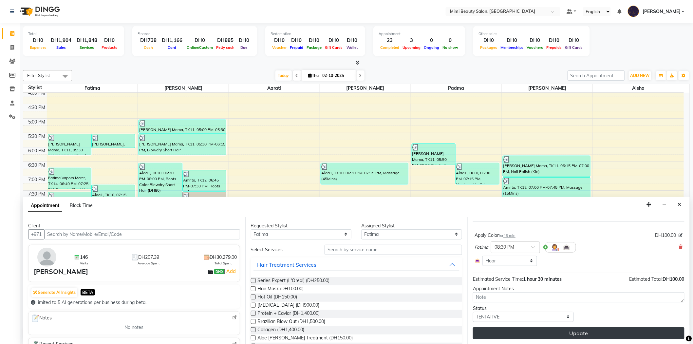
click at [570, 334] on button "Update" at bounding box center [578, 333] width 211 height 12
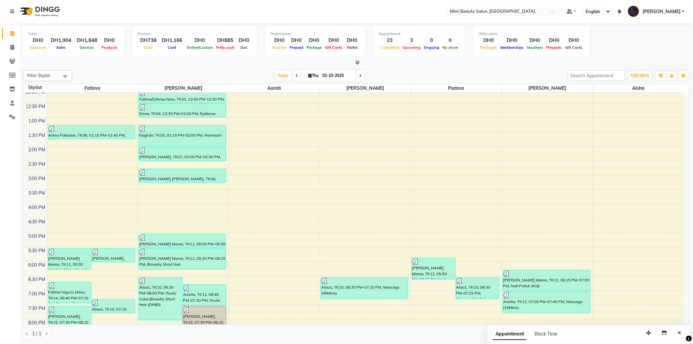
scroll to position [168, 0]
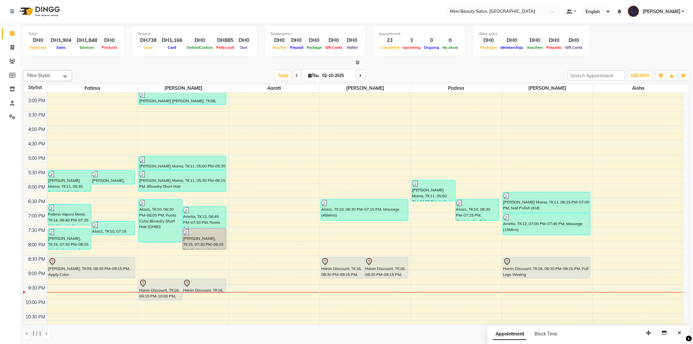
click at [347, 270] on div "Hanin Discount, TK16, 08:30 PM-09:15 PM, Full Arm Waxing" at bounding box center [342, 267] width 43 height 21
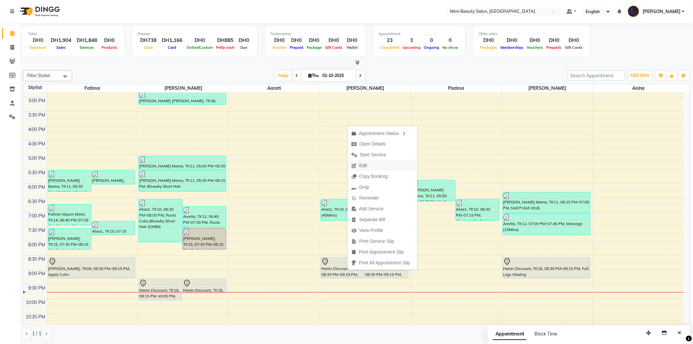
click at [362, 165] on span "Edit" at bounding box center [363, 165] width 8 height 7
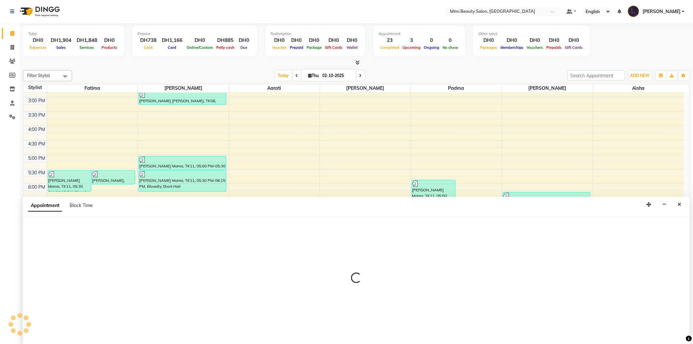
select select "tentative"
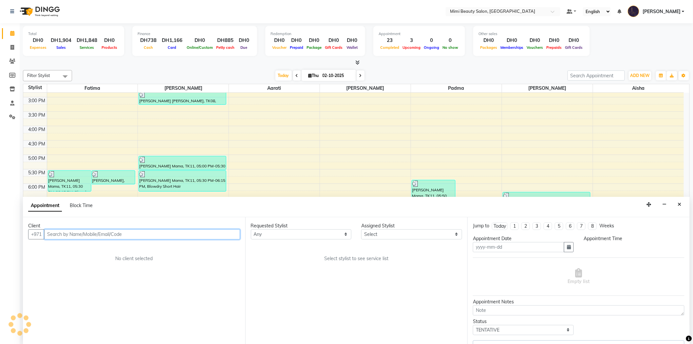
type input "02-10-2025"
select select "1230"
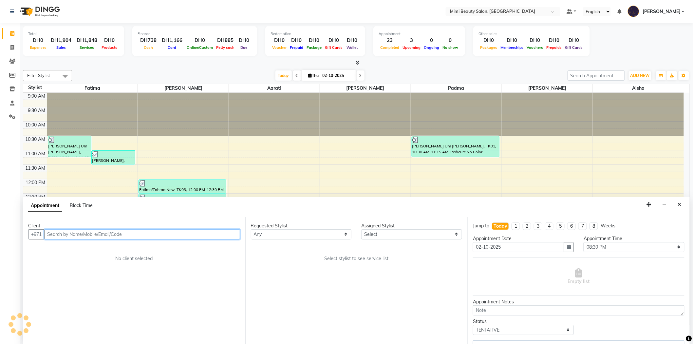
select select "52700"
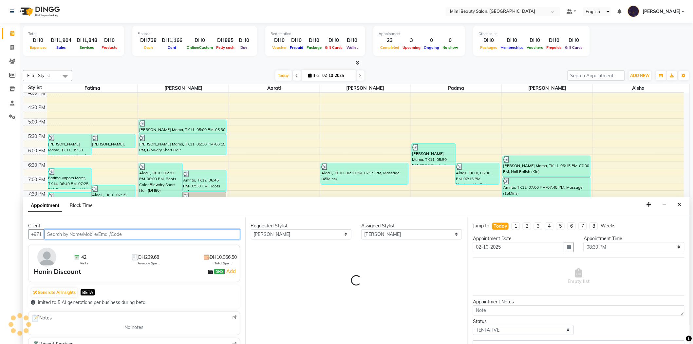
select select "3351"
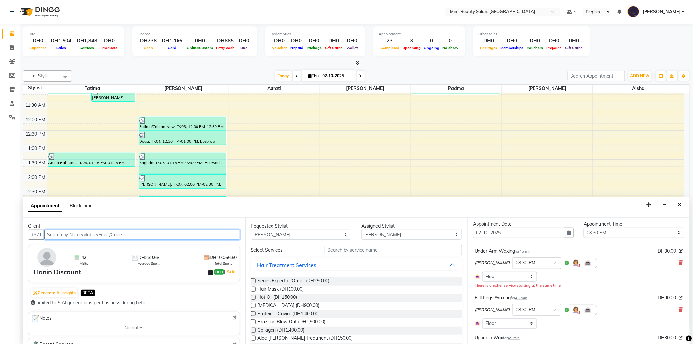
scroll to position [59, 0]
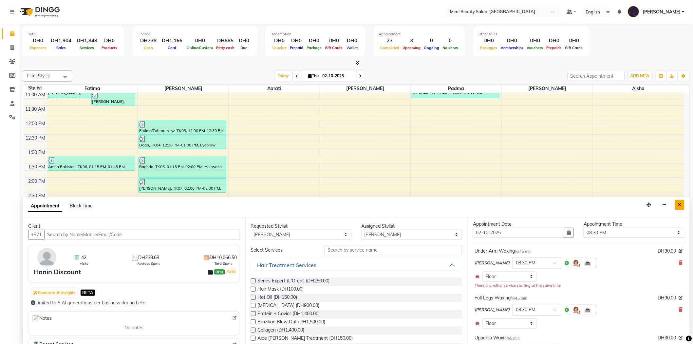
click at [680, 205] on icon "Close" at bounding box center [680, 204] width 4 height 5
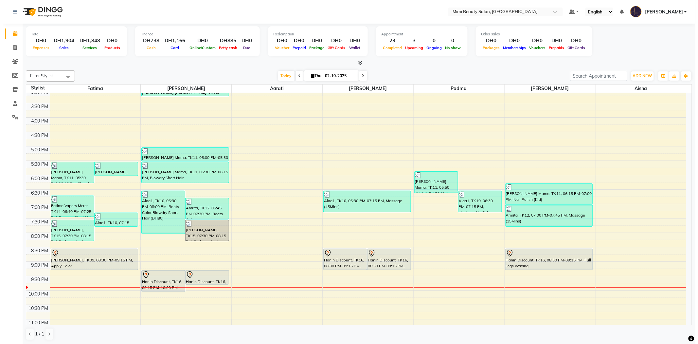
scroll to position [205, 0]
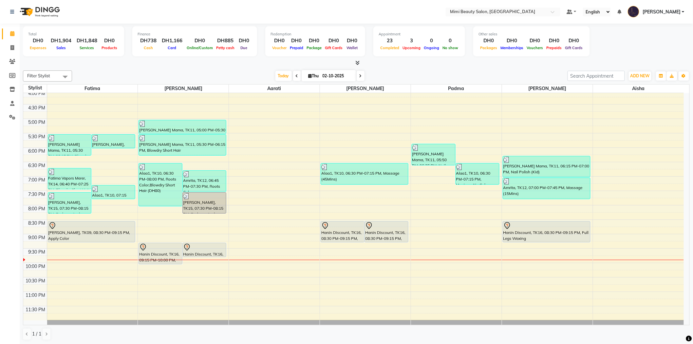
click at [335, 235] on div "Hanin Discount, TK16, 08:30 PM-09:15 PM, Full Arm Waxing" at bounding box center [342, 231] width 43 height 21
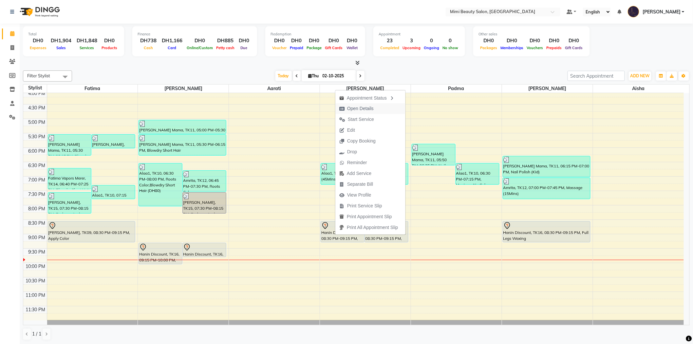
click at [371, 108] on span "Open Details" at bounding box center [360, 108] width 27 height 7
select select "7"
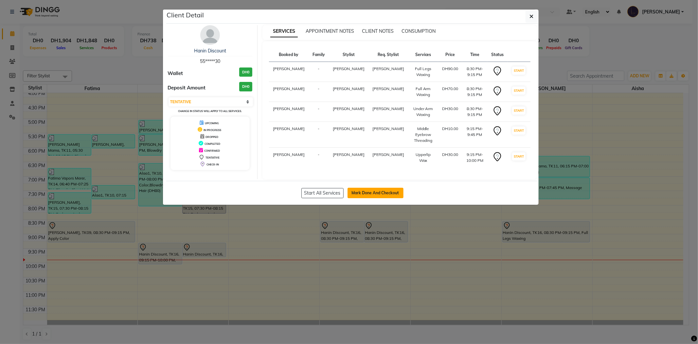
click at [383, 188] on button "Mark Done And Checkout" at bounding box center [376, 193] width 56 height 10
select select "6756"
select select "service"
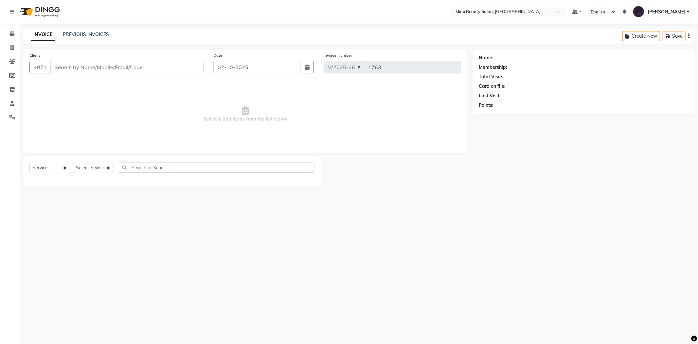
type input "55*****30"
select select "52700"
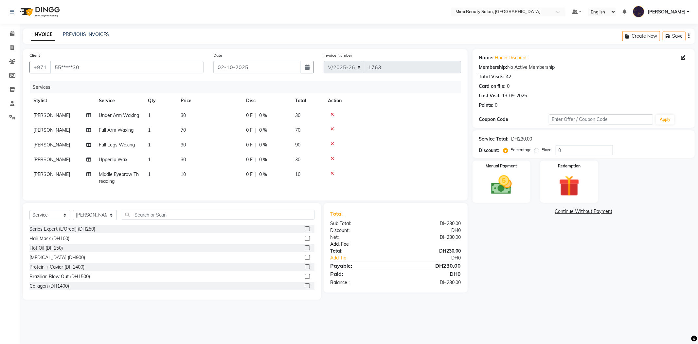
click at [344, 248] on link "Add. Fee" at bounding box center [395, 244] width 141 height 7
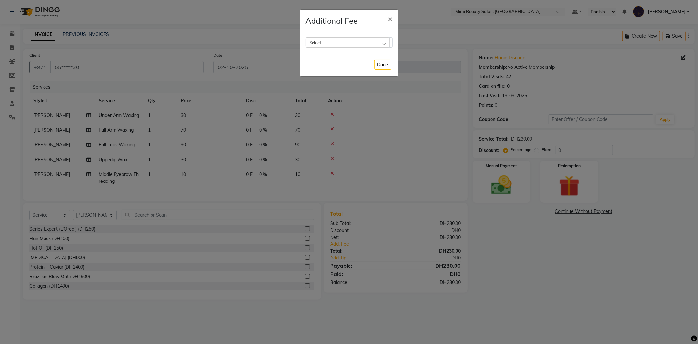
click at [341, 43] on div "Select" at bounding box center [348, 42] width 84 height 10
click at [329, 88] on li "Bank Fee" at bounding box center [349, 84] width 86 height 13
checkbox input "true"
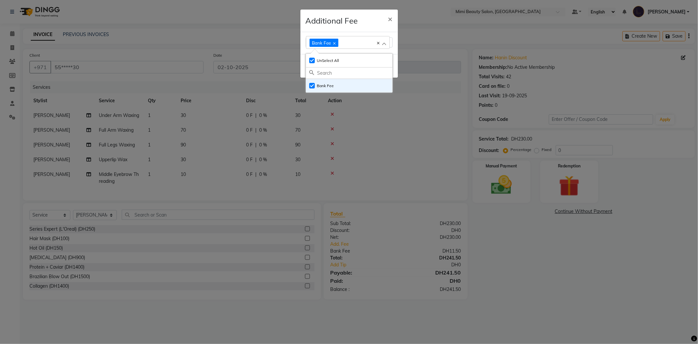
click at [361, 19] on div "Additional Fee ×" at bounding box center [350, 20] width 98 height 23
click at [380, 65] on button "Done" at bounding box center [383, 66] width 17 height 10
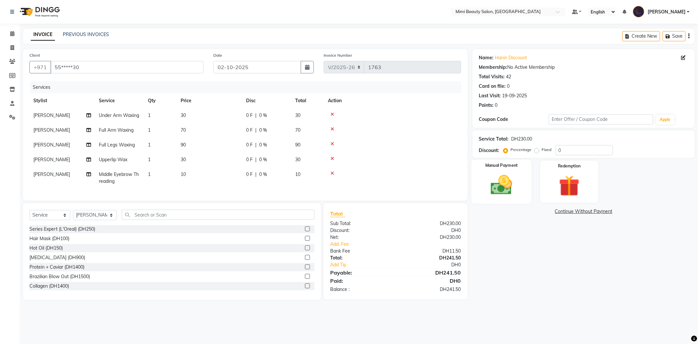
click at [503, 187] on img at bounding box center [501, 185] width 35 height 25
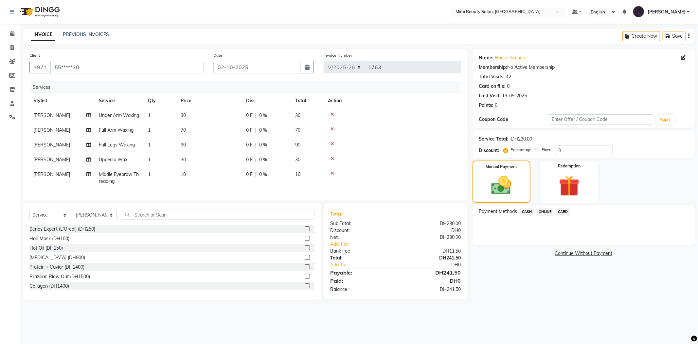
click at [558, 211] on span "CARD" at bounding box center [563, 212] width 14 height 8
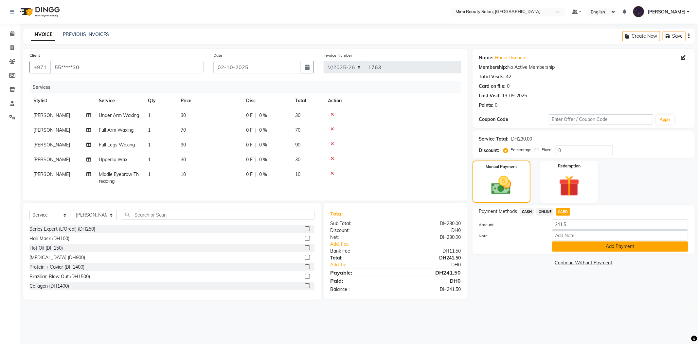
click at [587, 250] on button "Add Payment" at bounding box center [620, 246] width 136 height 10
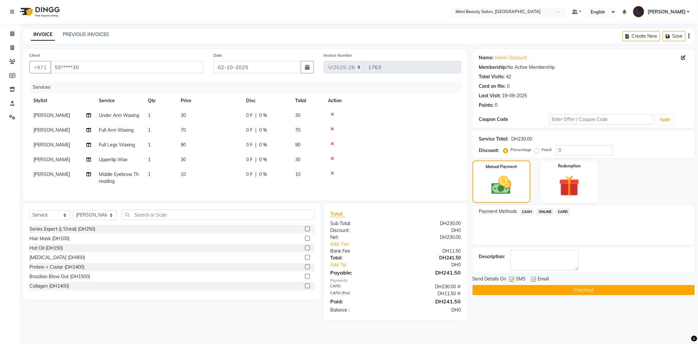
click at [600, 291] on button "Checkout" at bounding box center [584, 290] width 222 height 10
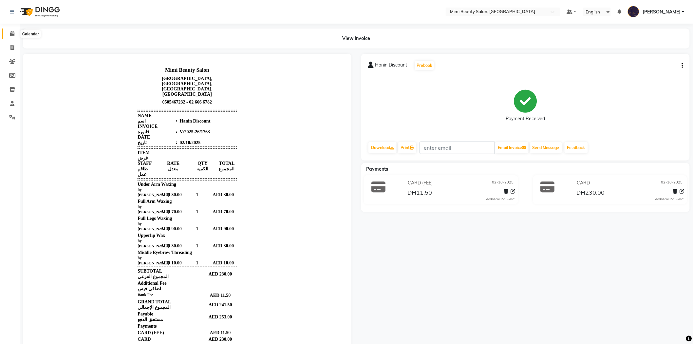
drag, startPoint x: 9, startPoint y: 33, endPoint x: 10, endPoint y: 39, distance: 6.7
click at [9, 33] on span at bounding box center [12, 34] width 11 height 8
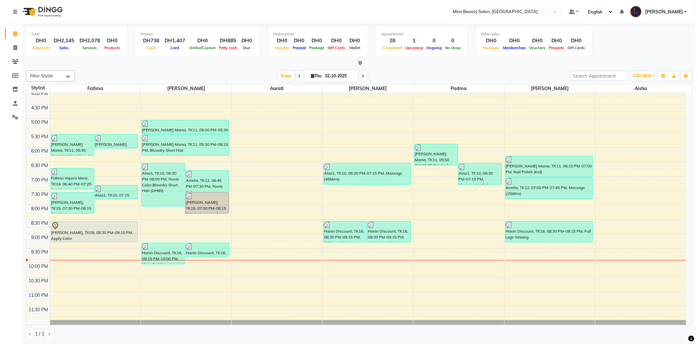
scroll to position [0, 0]
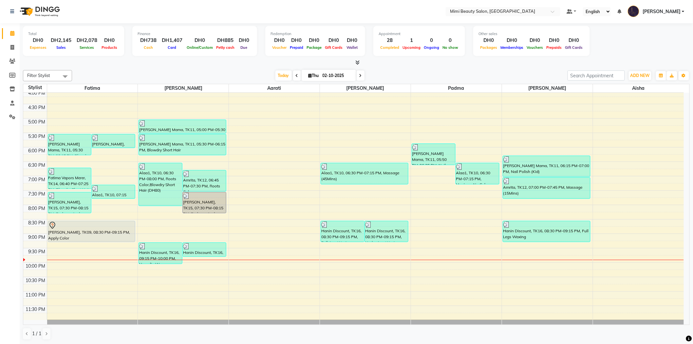
click at [110, 231] on div "[PERSON_NAME], TK09, 08:30 PM-09:15 PM, Apply Color" at bounding box center [91, 231] width 87 height 21
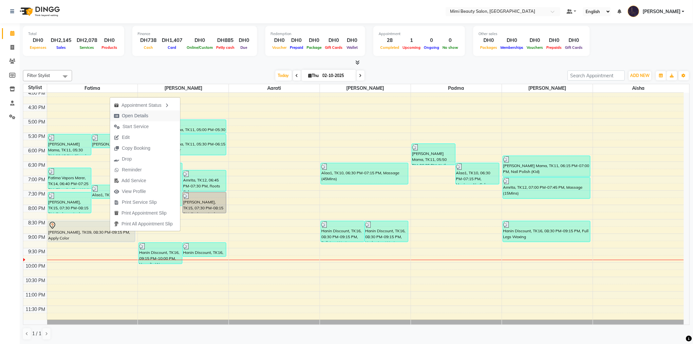
click at [129, 116] on span "Open Details" at bounding box center [135, 115] width 27 height 7
select select "7"
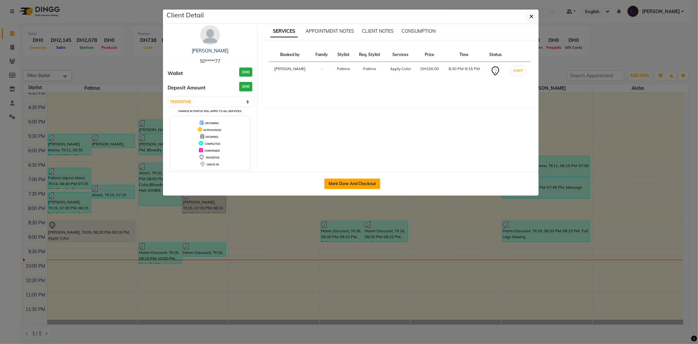
click at [344, 184] on button "Mark Done And Checkout" at bounding box center [352, 183] width 56 height 10
select select "6756"
select select "service"
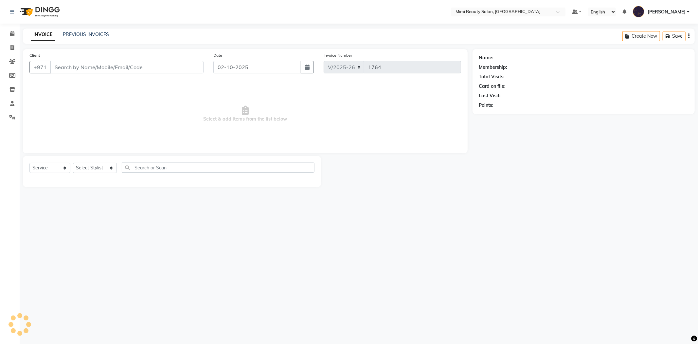
type input "50*****77"
select select "52699"
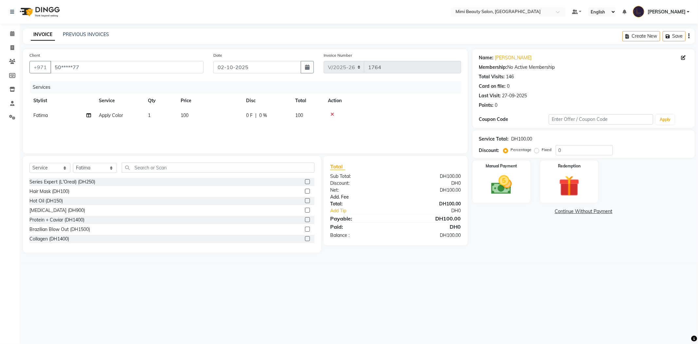
click at [338, 196] on link "Add. Fee" at bounding box center [395, 196] width 141 height 7
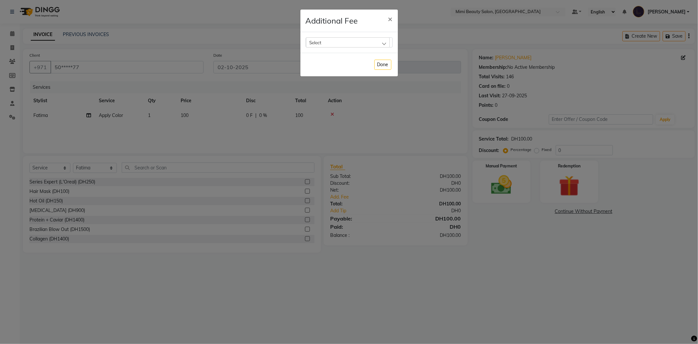
click at [348, 43] on div "Select" at bounding box center [348, 42] width 84 height 10
click at [331, 85] on label "Bank Fee" at bounding box center [321, 85] width 25 height 6
checkbox input "true"
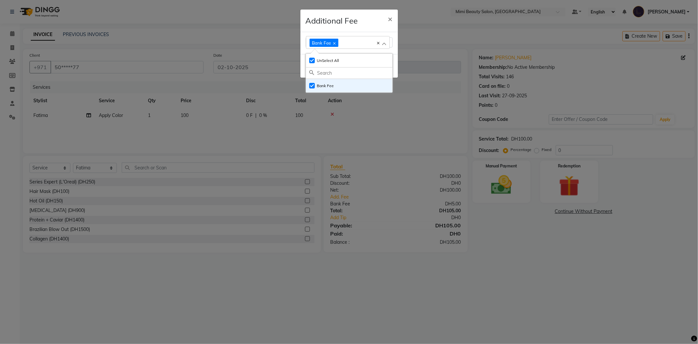
click at [370, 15] on div "Additional Fee ×" at bounding box center [350, 20] width 98 height 23
click at [381, 68] on button "Done" at bounding box center [383, 66] width 17 height 10
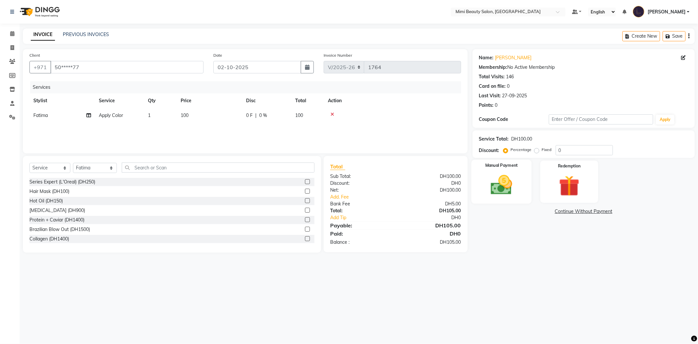
click at [496, 177] on img at bounding box center [501, 185] width 35 height 25
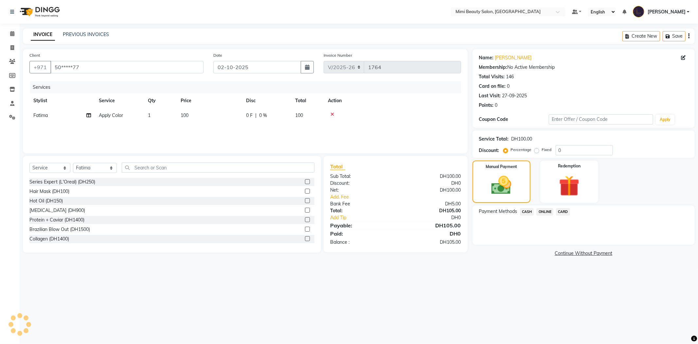
click at [566, 212] on span "CARD" at bounding box center [563, 212] width 14 height 8
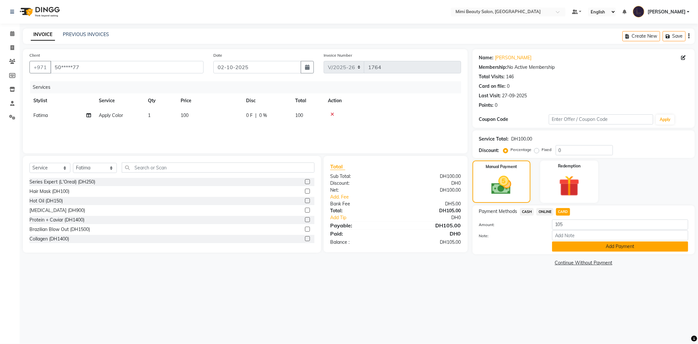
click at [565, 248] on button "Add Payment" at bounding box center [620, 246] width 136 height 10
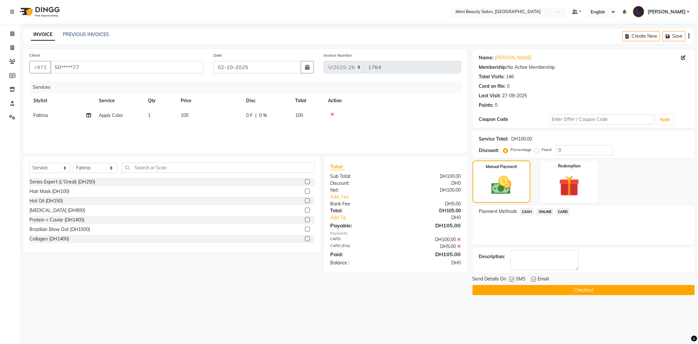
click at [575, 291] on button "Checkout" at bounding box center [584, 290] width 222 height 10
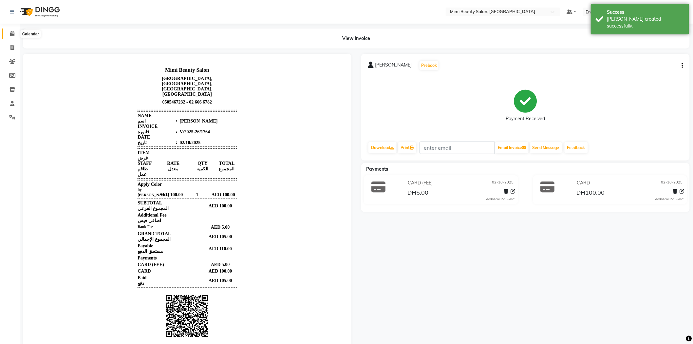
click at [12, 35] on icon at bounding box center [12, 33] width 4 height 5
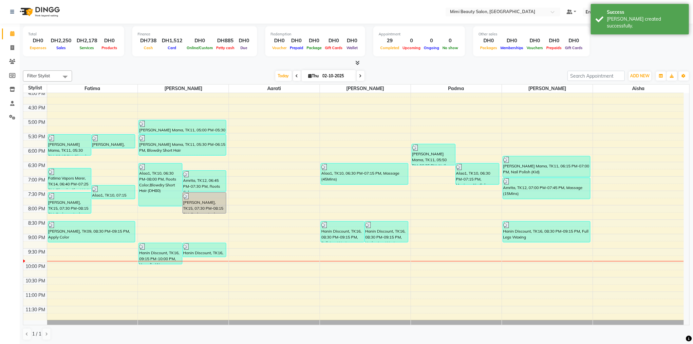
scroll to position [0, 0]
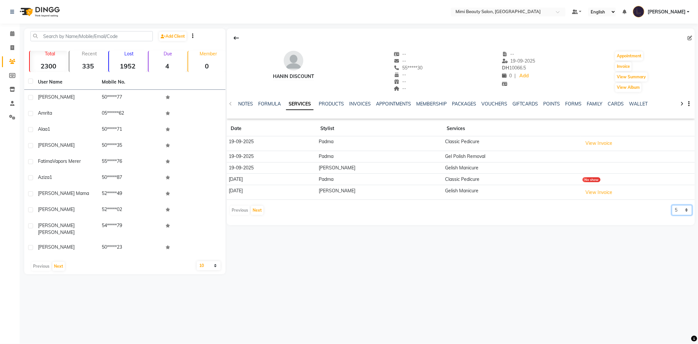
click at [679, 213] on select "5 10 50 100 500" at bounding box center [682, 210] width 20 height 10
select select "100"
click at [672, 205] on select "5 10 50 100 500" at bounding box center [682, 210] width 20 height 10
